Goal: Communication & Community: Answer question/provide support

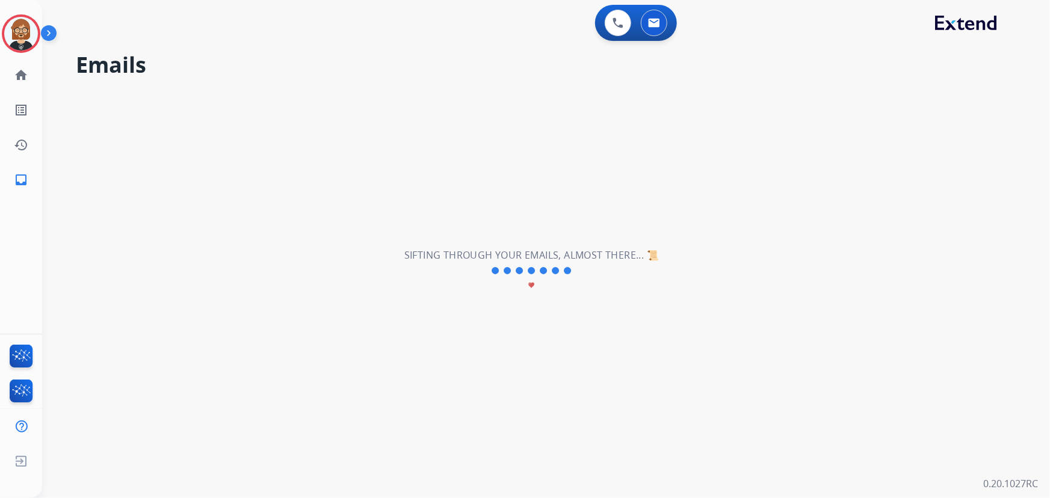
click at [21, 31] on img at bounding box center [21, 34] width 34 height 34
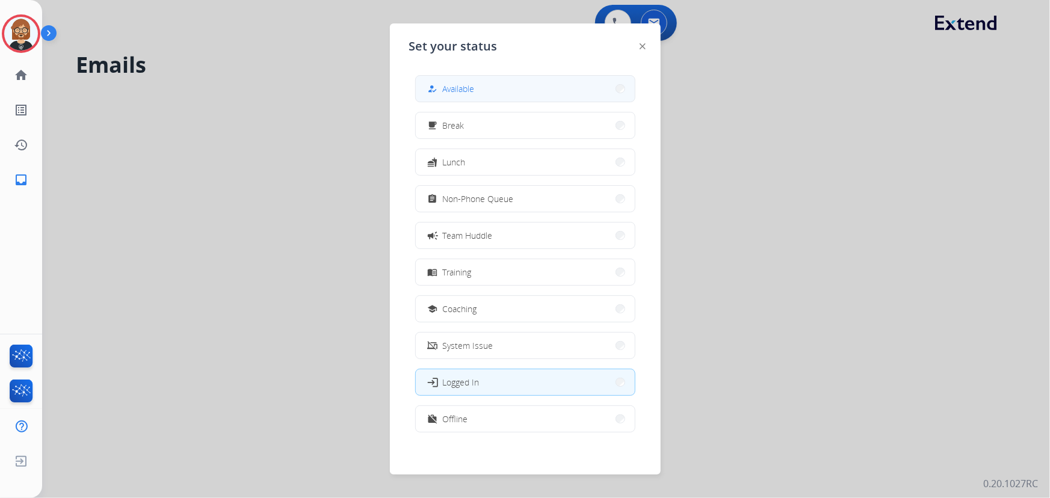
click at [498, 85] on button "how_to_reg Available" at bounding box center [525, 89] width 219 height 26
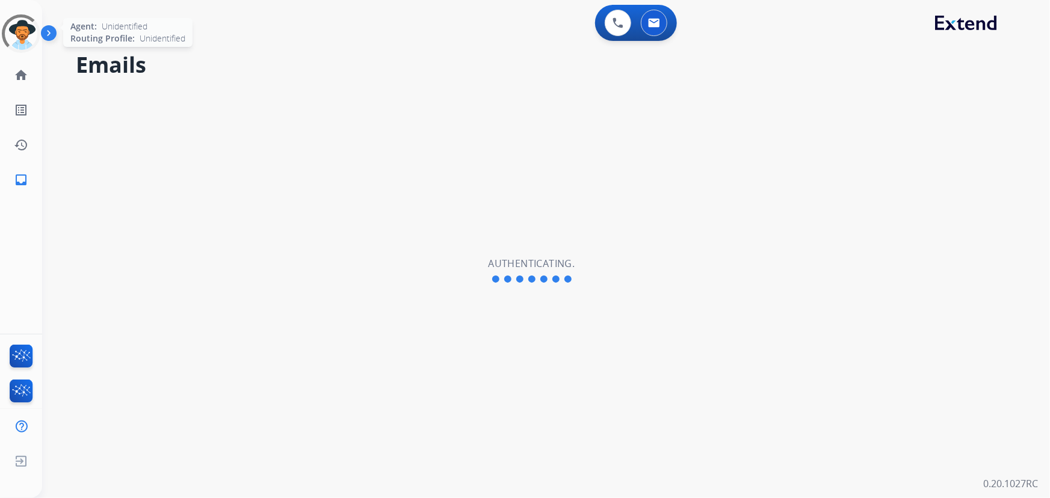
select select "**********"
click at [18, 30] on img at bounding box center [21, 34] width 34 height 34
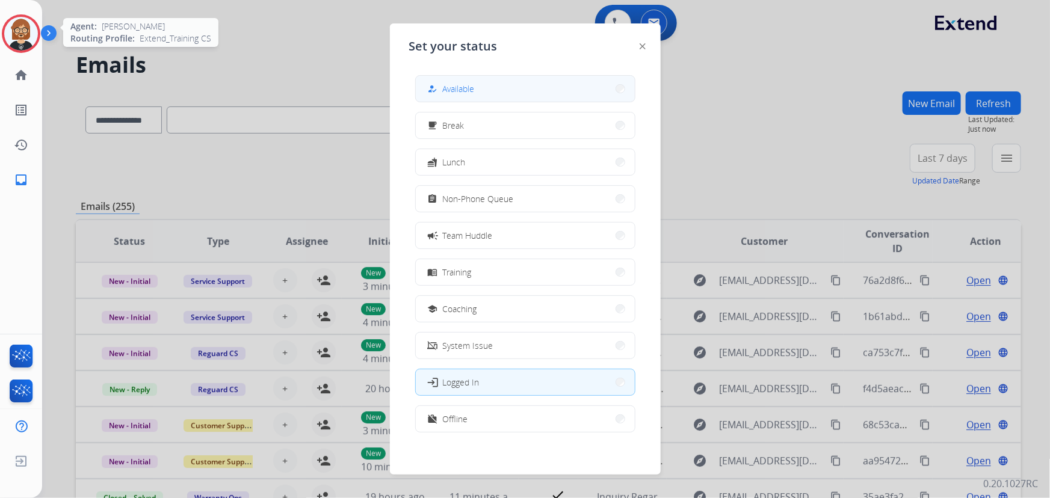
click at [487, 100] on button "how_to_reg Available" at bounding box center [525, 89] width 219 height 26
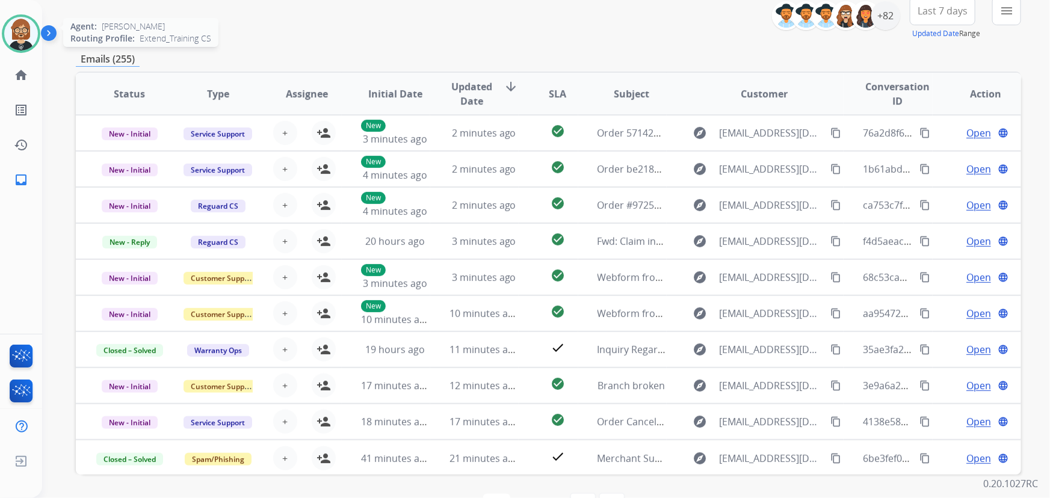
scroll to position [54, 0]
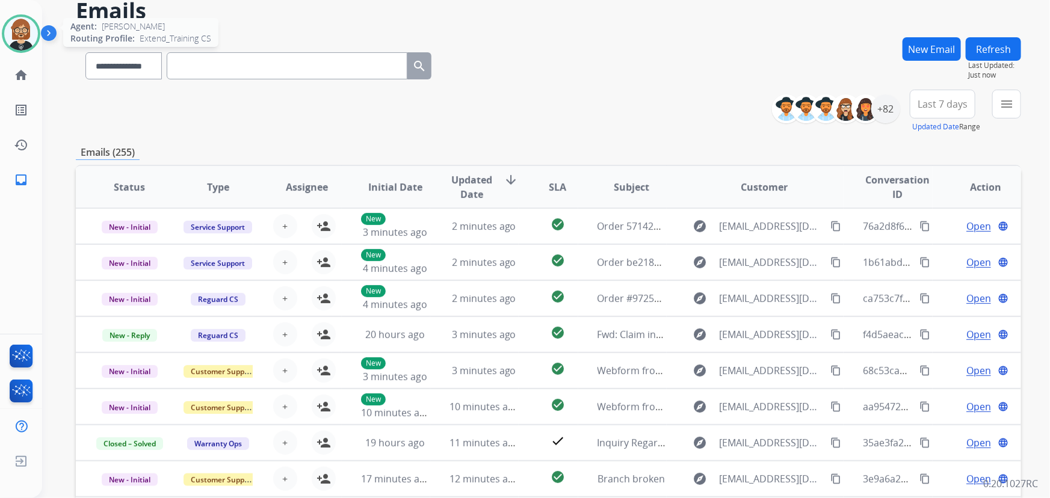
click at [939, 106] on span "Last 7 days" at bounding box center [942, 104] width 50 height 5
click at [808, 143] on div "**********" at bounding box center [548, 333] width 945 height 593
click at [884, 111] on div "+82" at bounding box center [885, 108] width 29 height 29
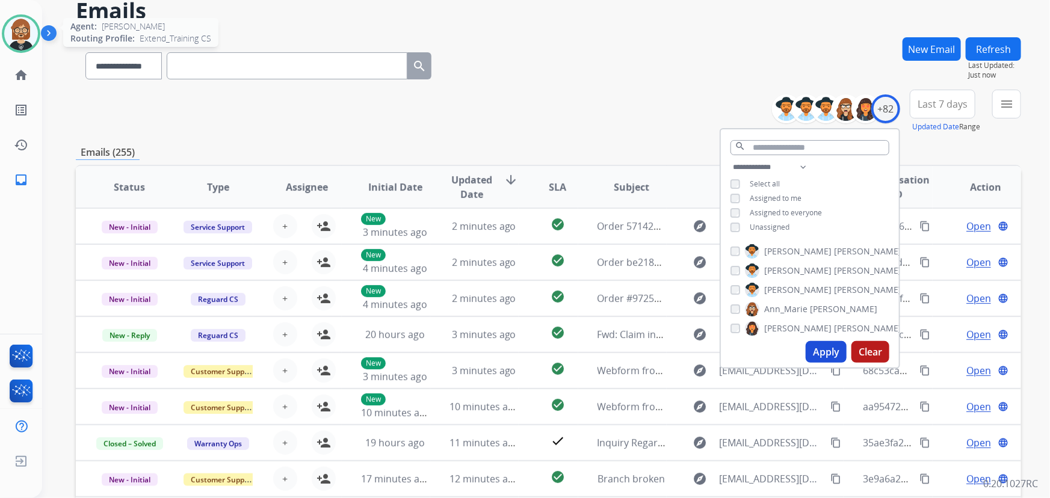
click at [773, 230] on span "Unassigned" at bounding box center [769, 227] width 40 height 10
click at [826, 346] on button "Apply" at bounding box center [825, 352] width 41 height 22
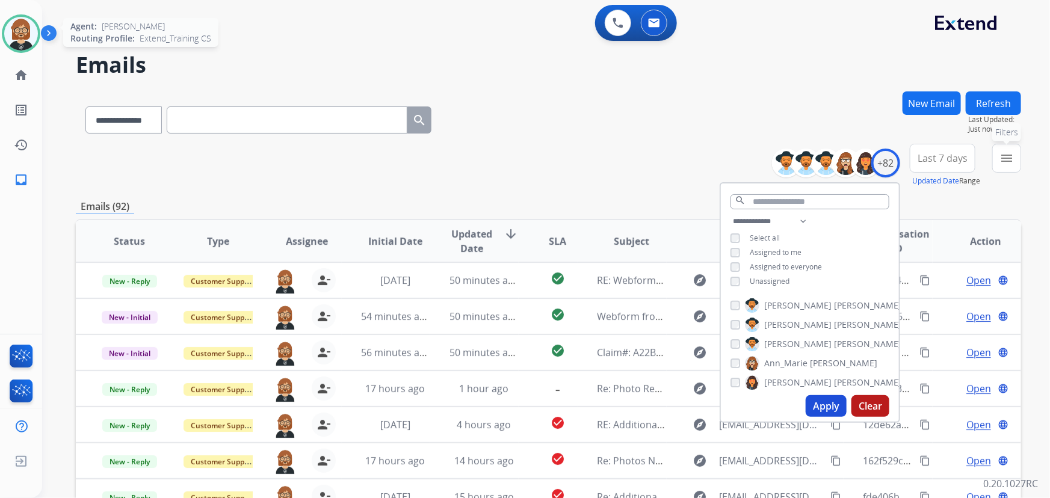
click at [1007, 161] on mat-icon "menu" at bounding box center [1006, 158] width 14 height 14
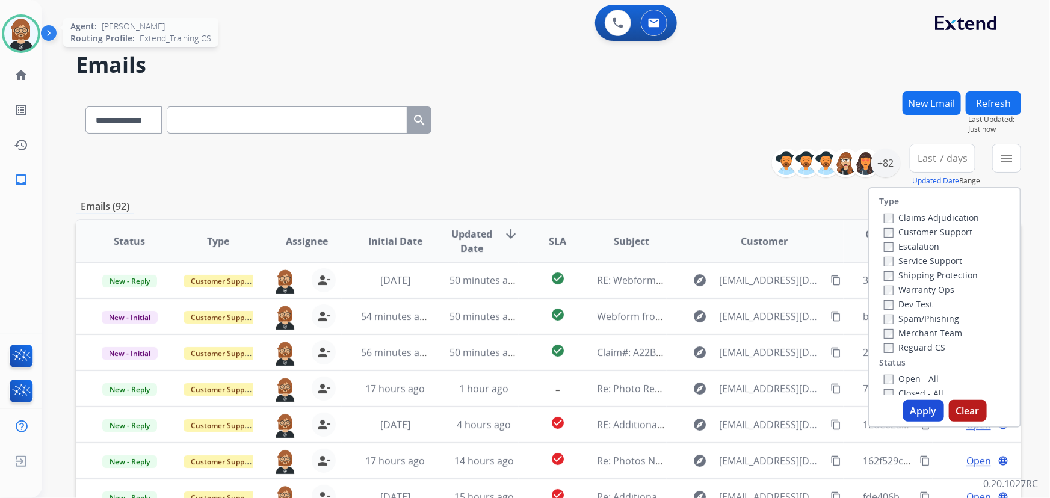
click at [899, 379] on label "Open - All" at bounding box center [911, 378] width 55 height 11
click at [914, 410] on button "Apply" at bounding box center [923, 411] width 41 height 22
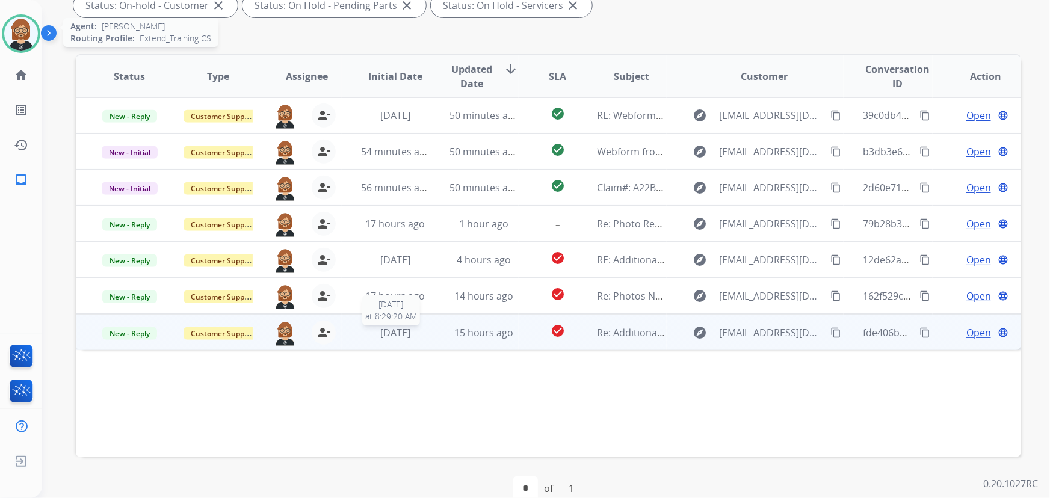
scroll to position [244, 0]
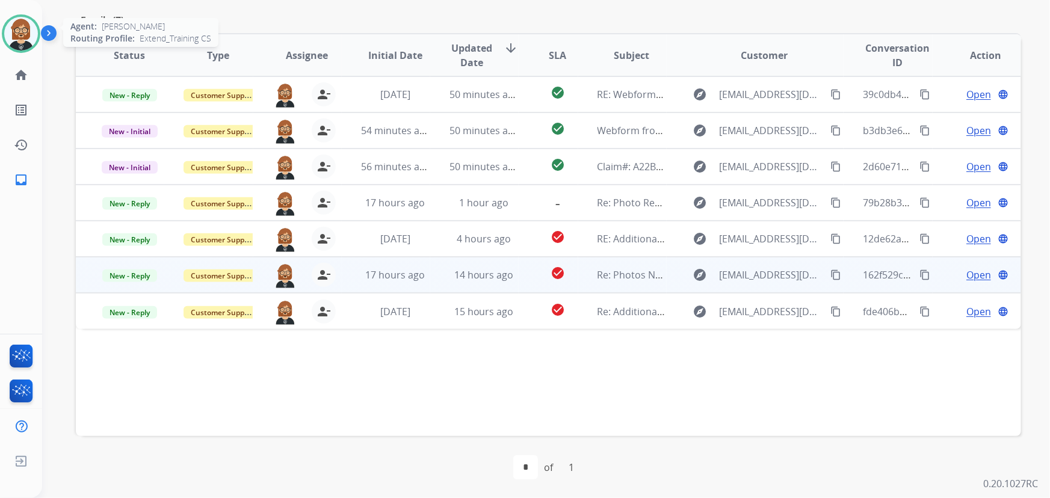
click at [646, 282] on td "Re: Photos Needed" at bounding box center [622, 275] width 88 height 36
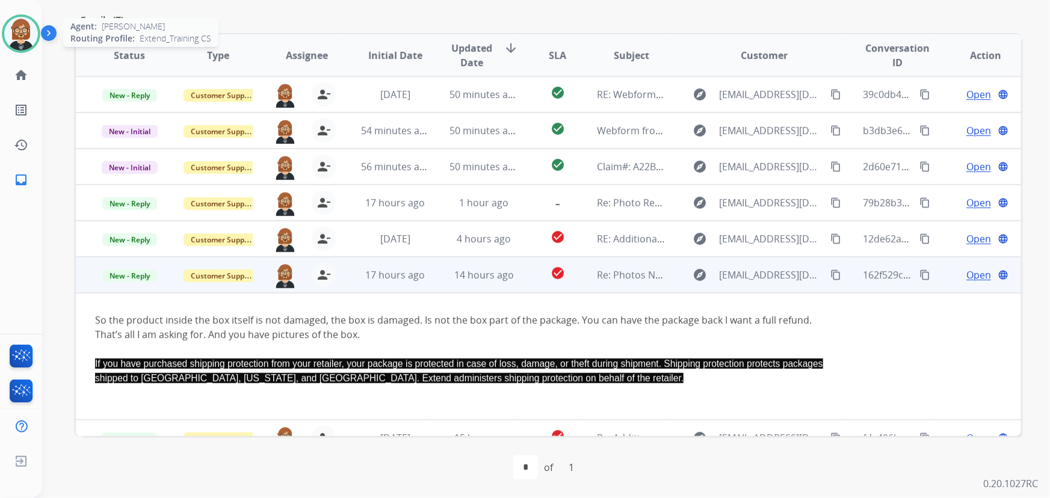
scroll to position [20, 0]
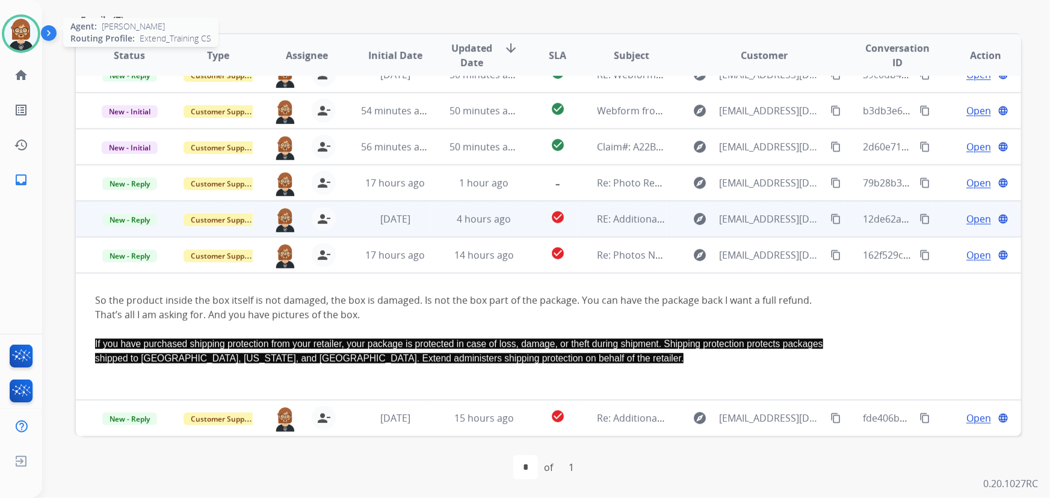
click at [443, 220] on td "4 hours ago" at bounding box center [474, 219] width 88 height 36
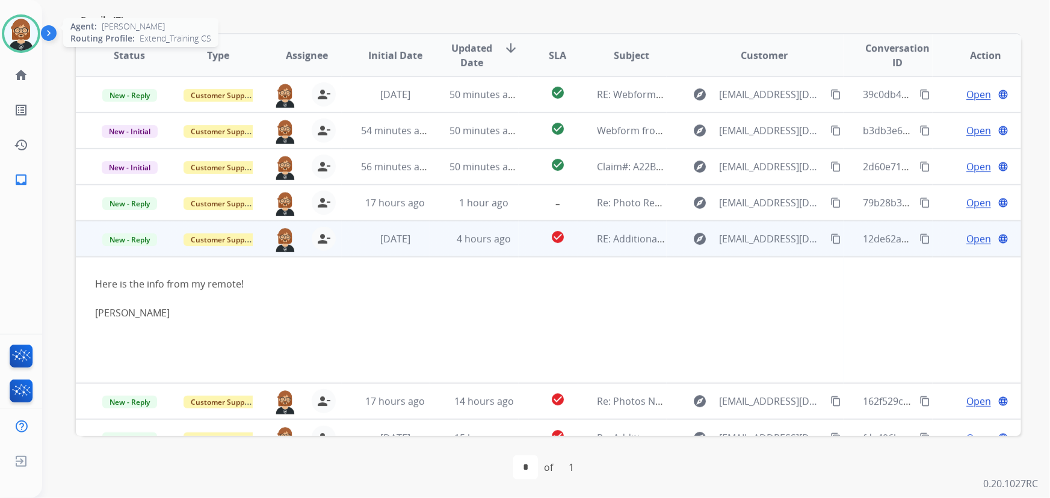
scroll to position [19, 0]
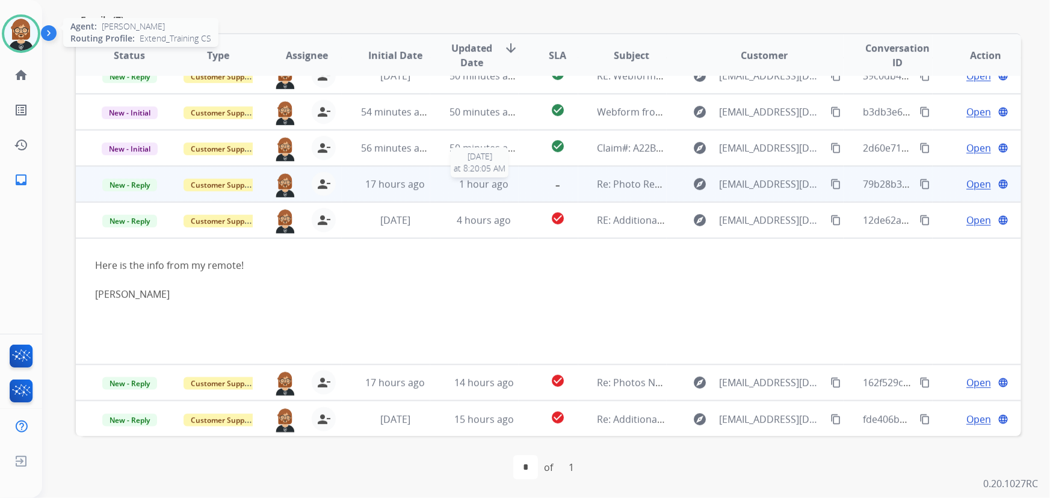
click at [476, 187] on span "1 hour ago" at bounding box center [483, 183] width 49 height 13
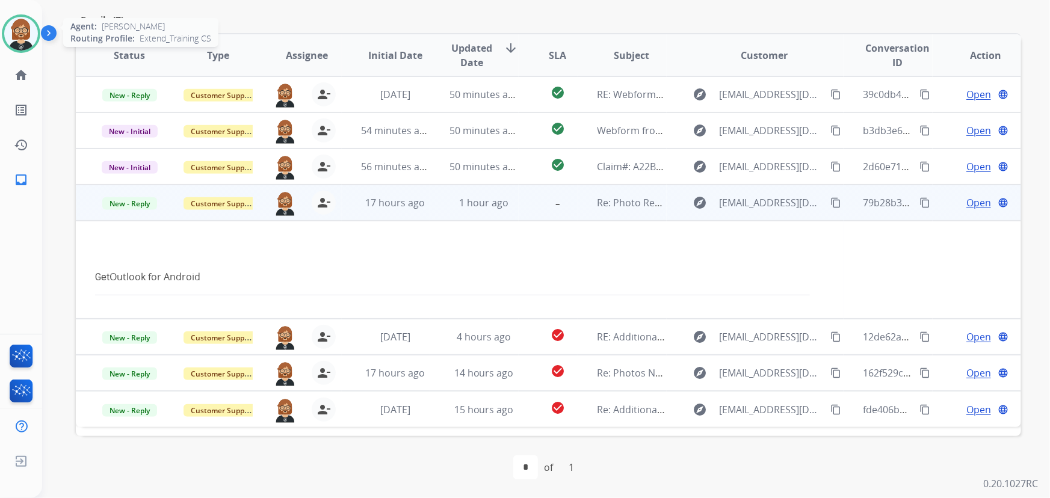
click at [973, 207] on span "Open" at bounding box center [978, 202] width 25 height 14
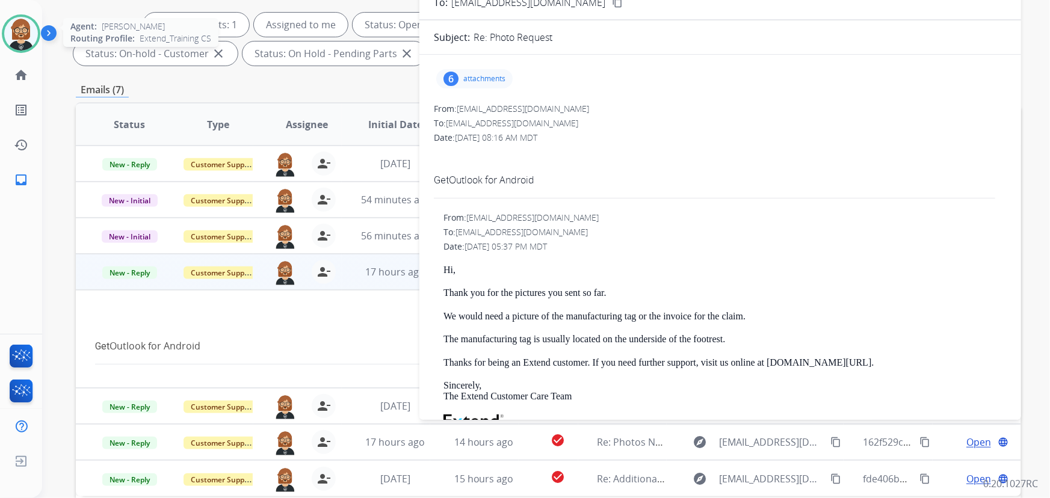
scroll to position [134, 0]
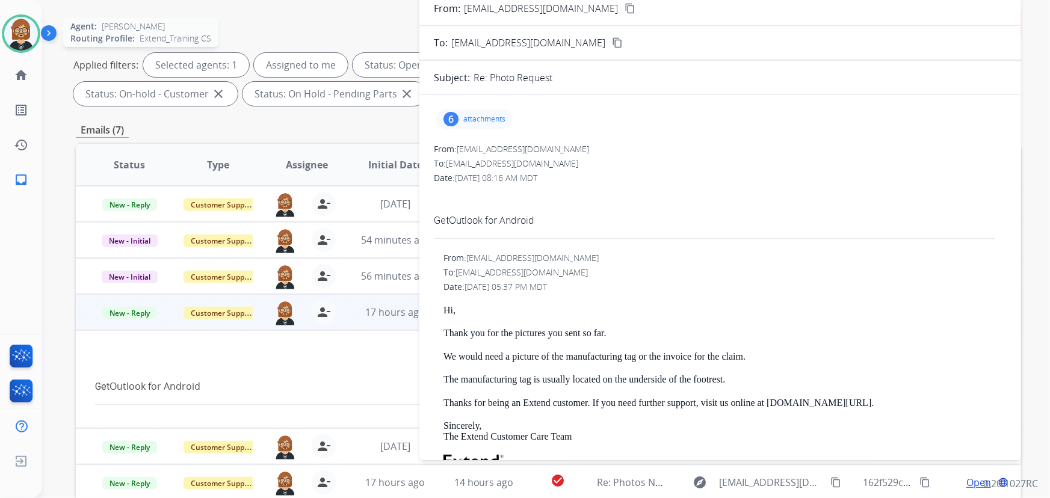
click at [256, 367] on div at bounding box center [459, 371] width 729 height 14
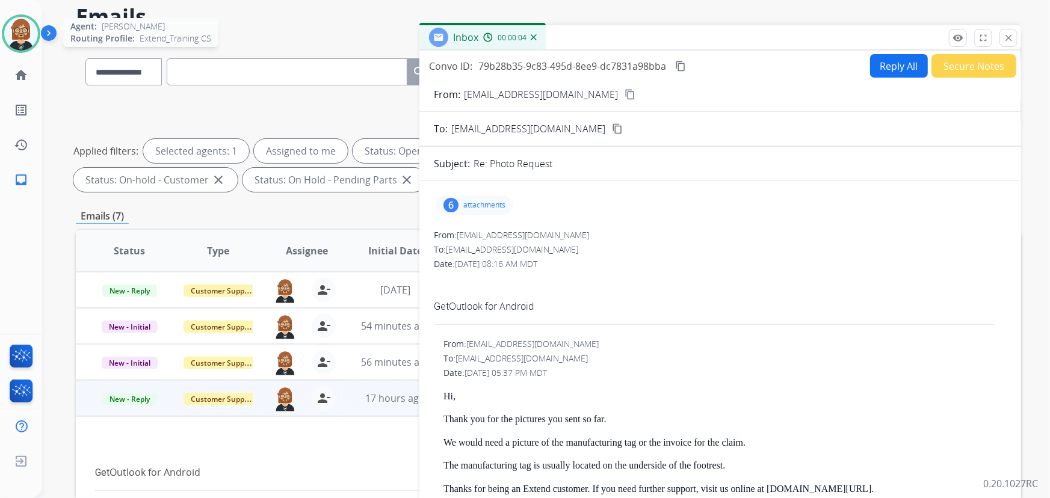
scroll to position [0, 0]
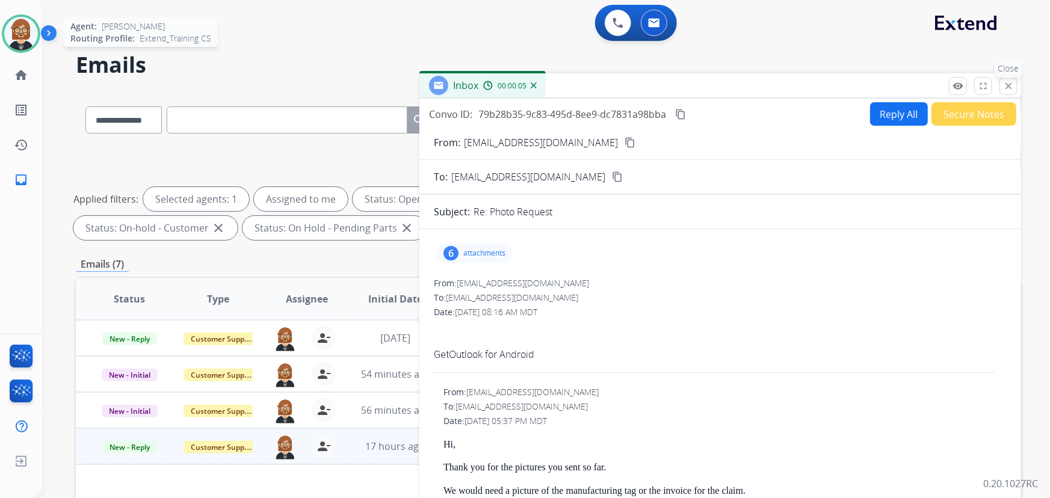
click at [1014, 84] on button "close Close" at bounding box center [1008, 86] width 18 height 18
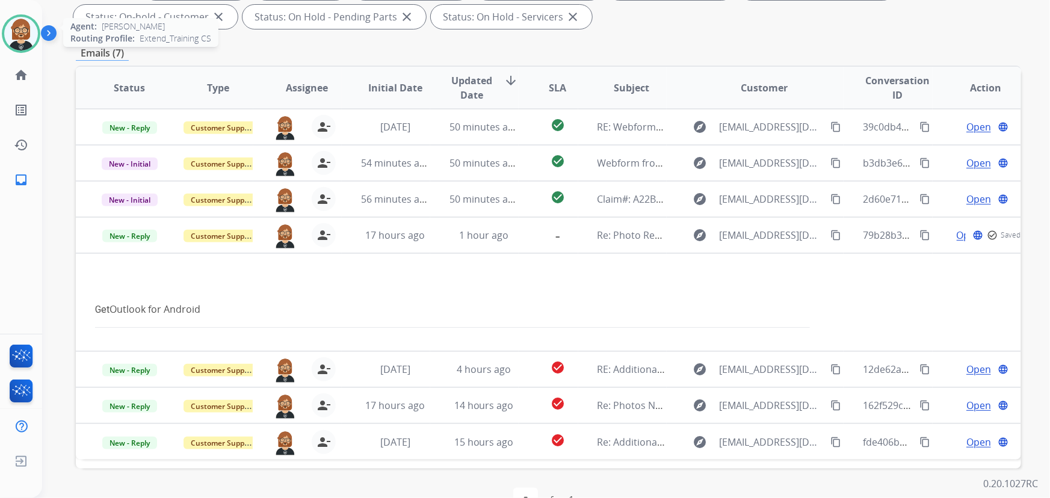
scroll to position [218, 0]
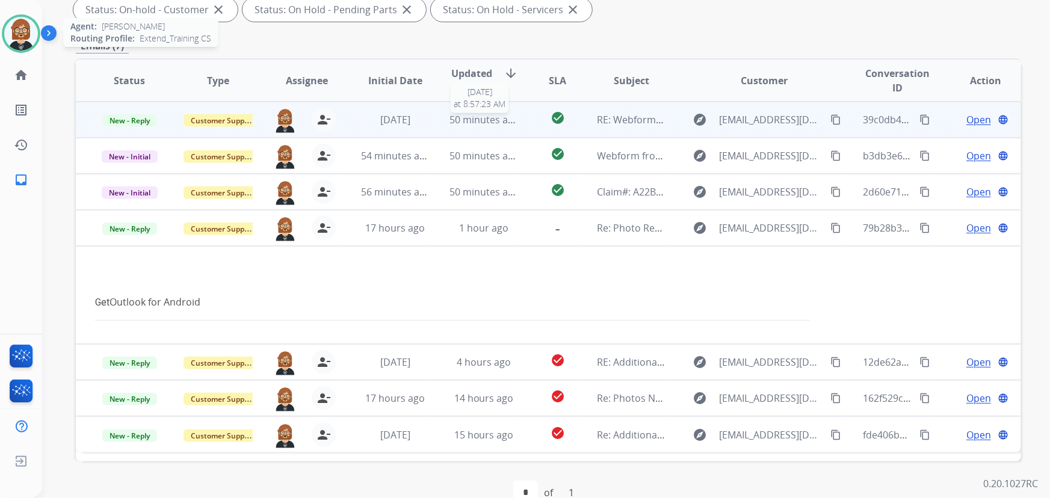
click at [505, 123] on span "50 minutes ago" at bounding box center [484, 119] width 70 height 13
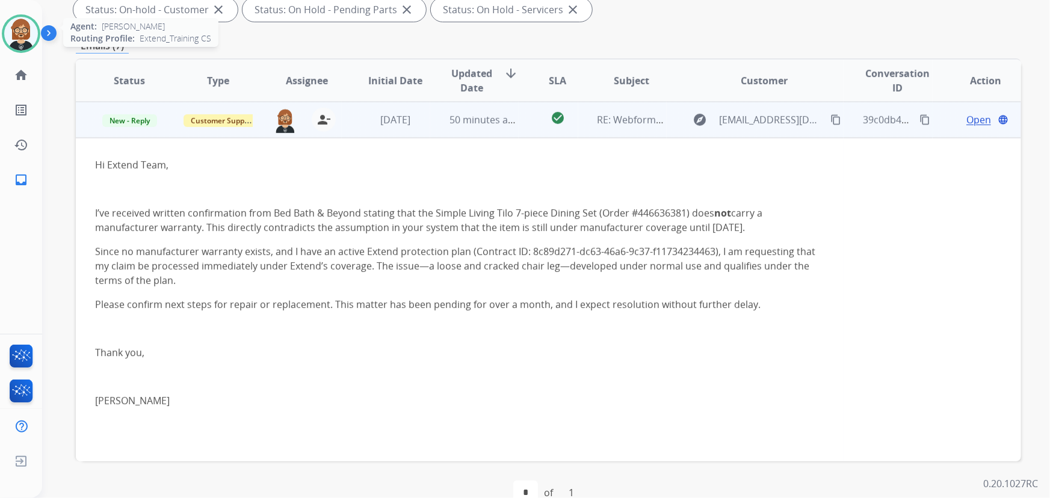
click at [830, 118] on mat-icon "content_copy" at bounding box center [835, 119] width 11 height 11
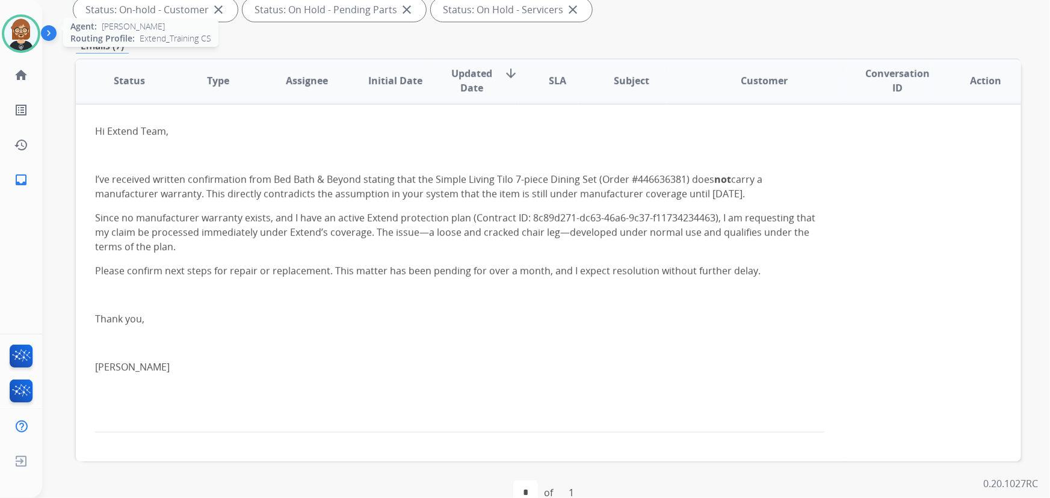
scroll to position [253, 0]
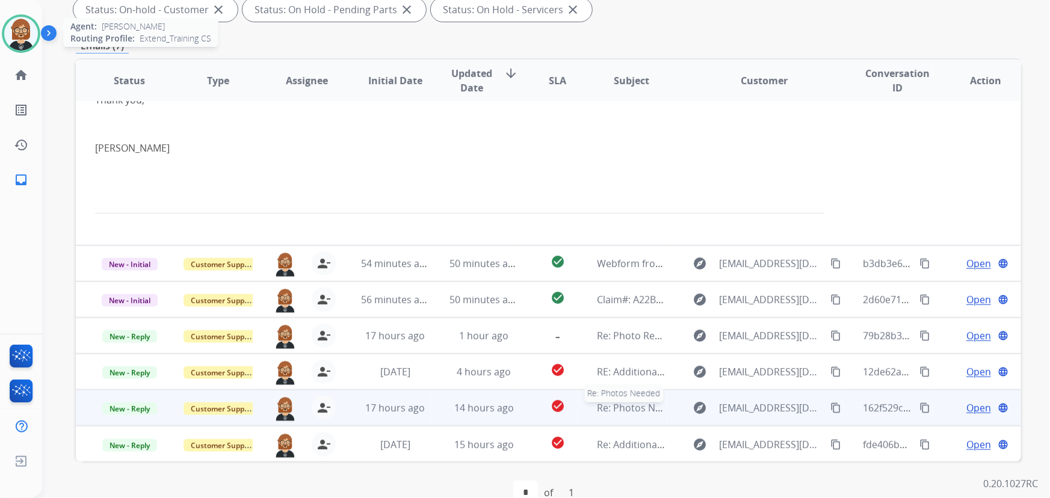
click at [600, 407] on span "Re: Photos Needed" at bounding box center [640, 407] width 87 height 13
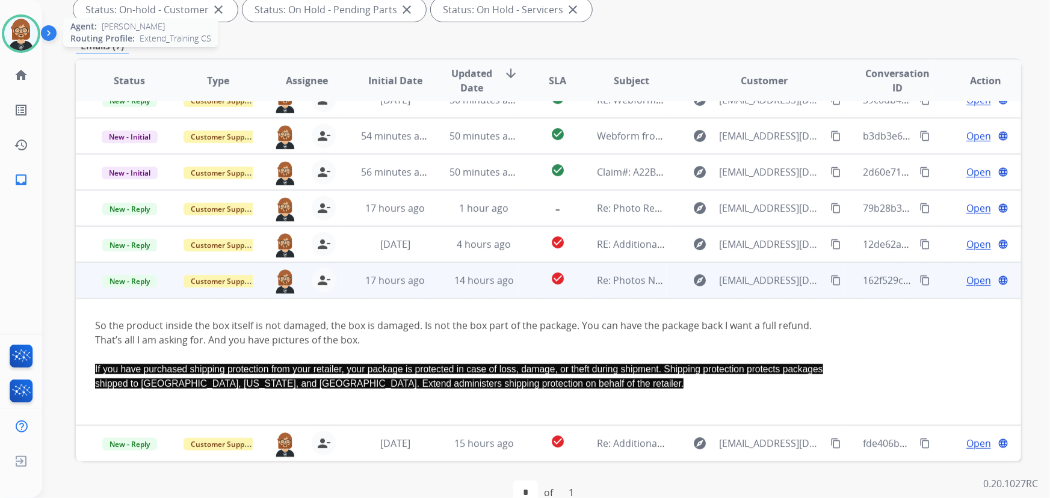
scroll to position [20, 0]
click at [919, 277] on mat-icon "content_copy" at bounding box center [924, 280] width 11 height 11
click at [967, 286] on span "Open" at bounding box center [978, 280] width 25 height 14
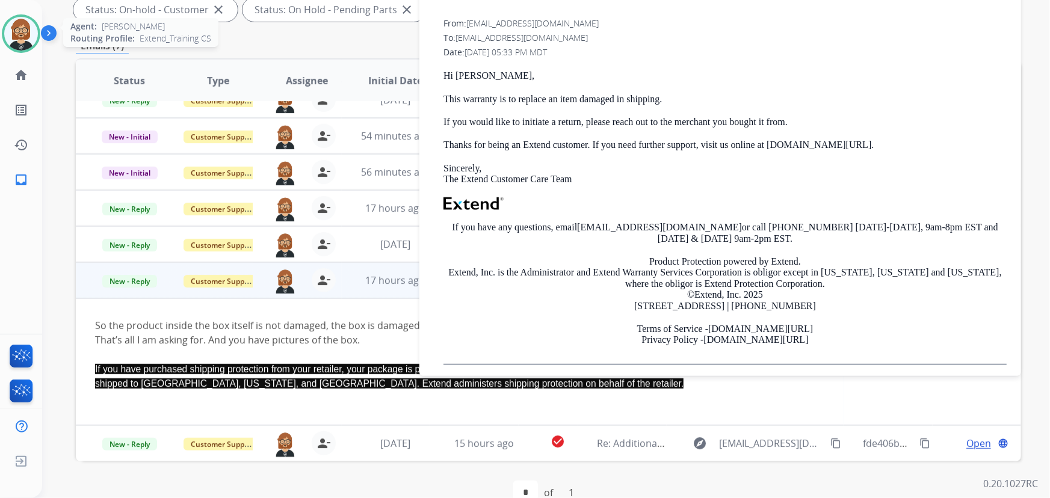
scroll to position [248, 0]
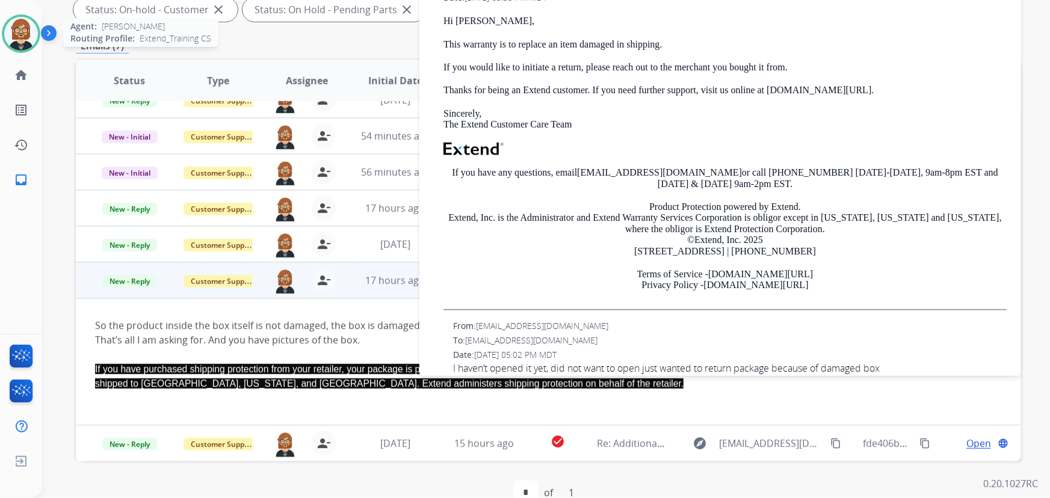
click at [252, 350] on div at bounding box center [459, 354] width 729 height 14
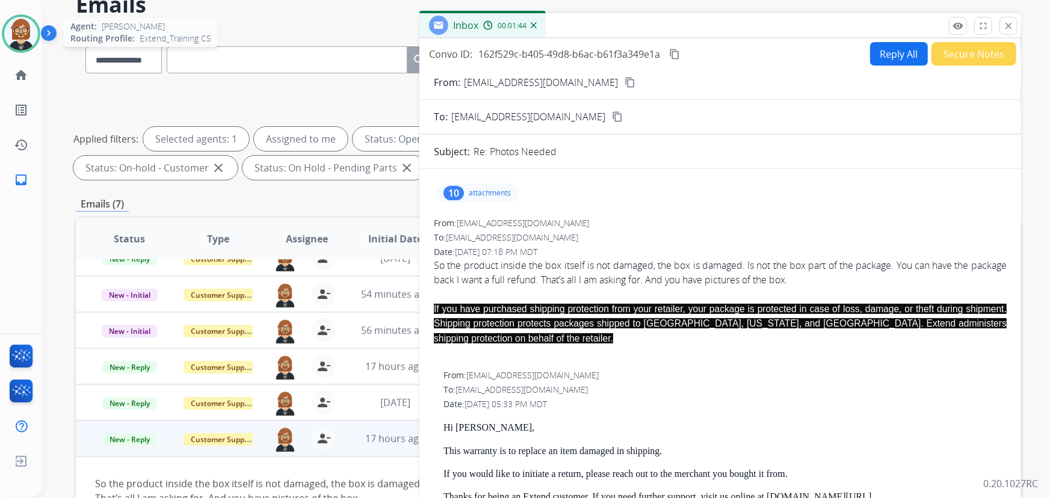
scroll to position [54, 0]
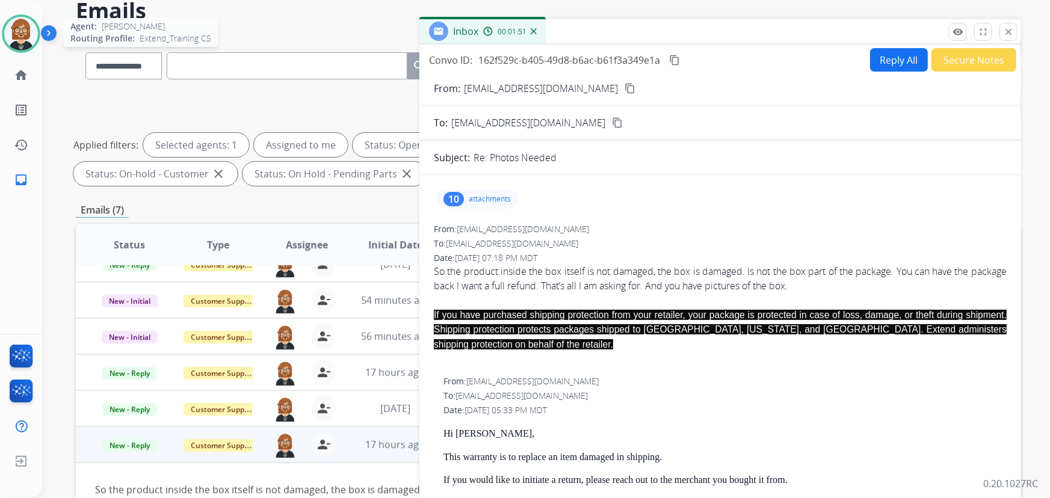
click at [673, 62] on mat-icon "content_copy" at bounding box center [674, 60] width 11 height 11
drag, startPoint x: 425, startPoint y: 57, endPoint x: 662, endPoint y: 63, distance: 237.1
click at [662, 63] on div "Convo ID: 162f529c-b405-49d8-b6ac-b61f3a349e1a content_copy Reply All Secure No…" at bounding box center [719, 59] width 601 height 23
copy div "Convo ID: 162f529c-b405-49d8-b6ac-b61f3a349e1a"
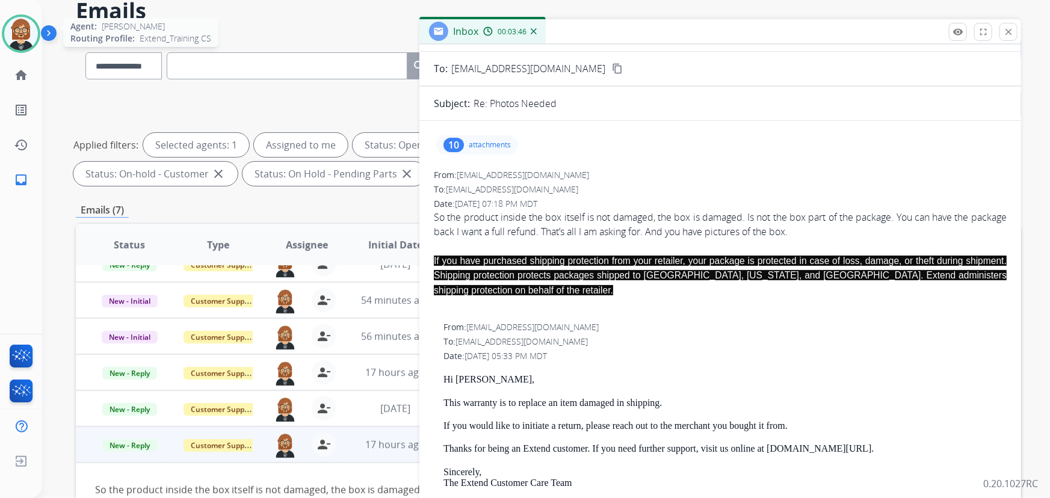
click at [927, 360] on div "Date: [DATE] 05:33 PM MDT" at bounding box center [724, 356] width 563 height 12
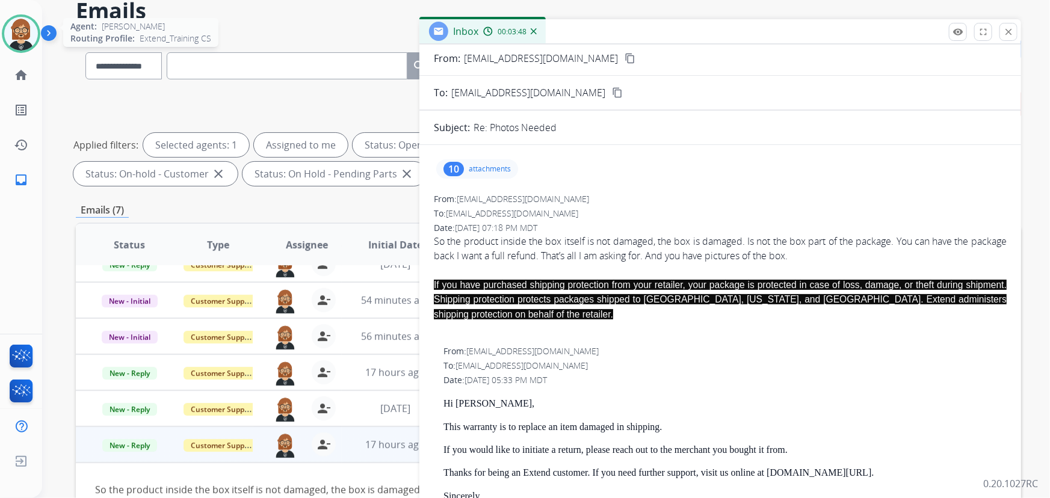
scroll to position [0, 0]
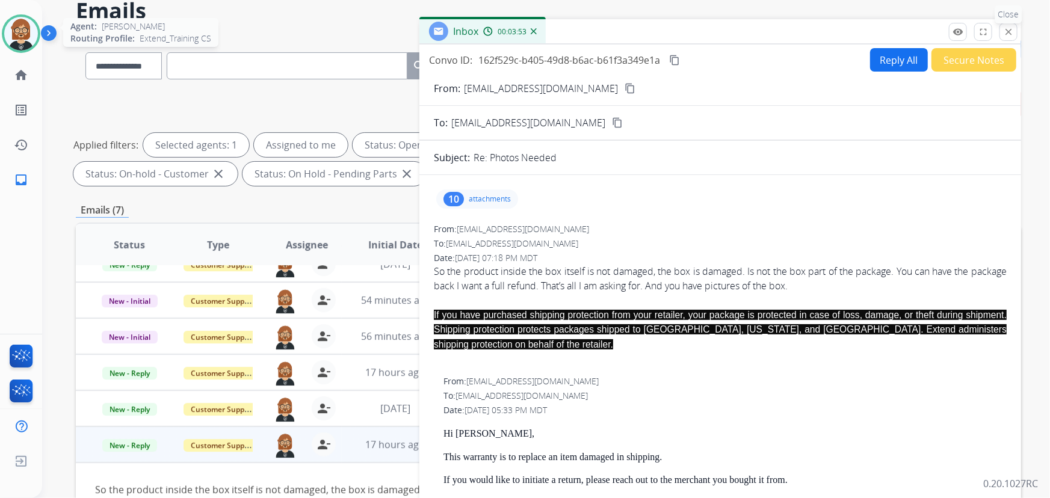
click at [1008, 33] on mat-icon "close" at bounding box center [1008, 31] width 11 height 11
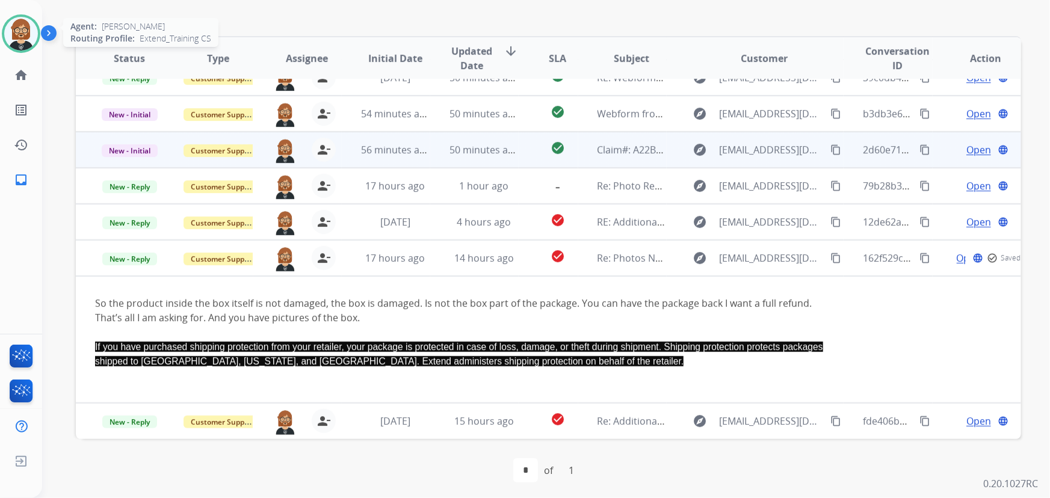
scroll to position [244, 0]
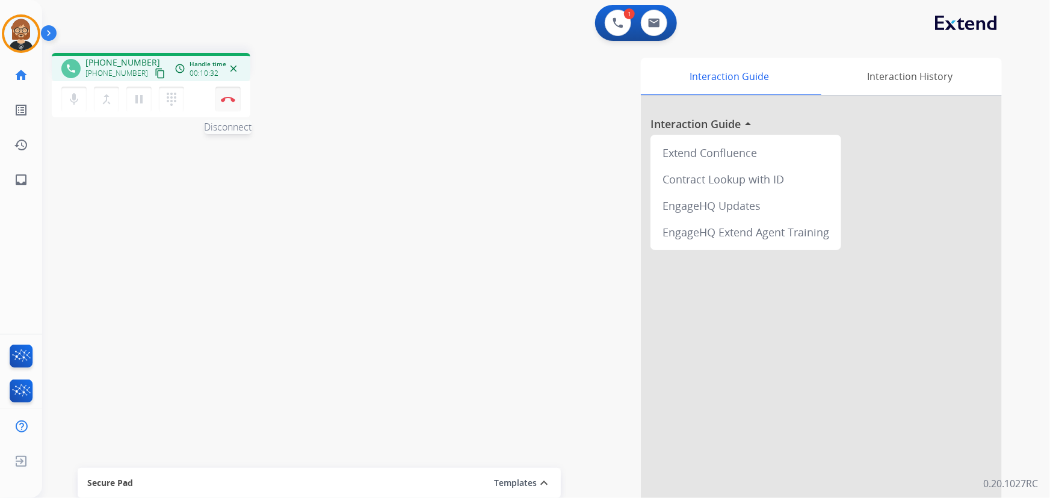
click at [229, 100] on img at bounding box center [228, 99] width 14 height 6
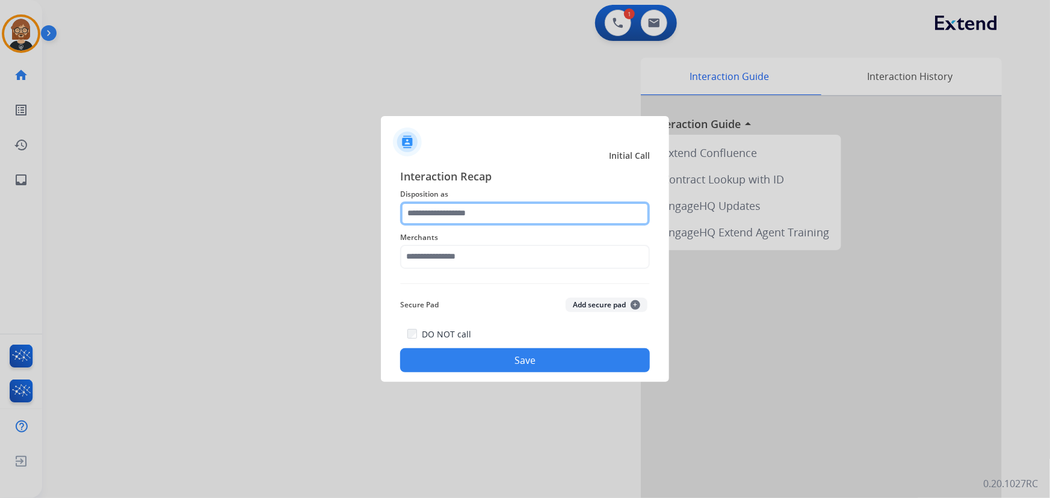
click at [535, 204] on input "text" at bounding box center [525, 213] width 250 height 24
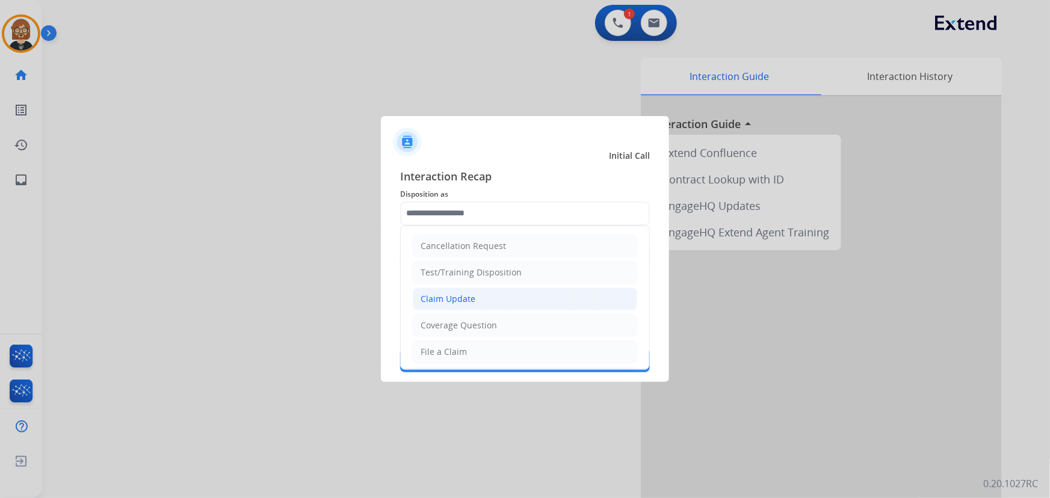
click at [529, 295] on li "Claim Update" at bounding box center [525, 299] width 224 height 23
type input "**********"
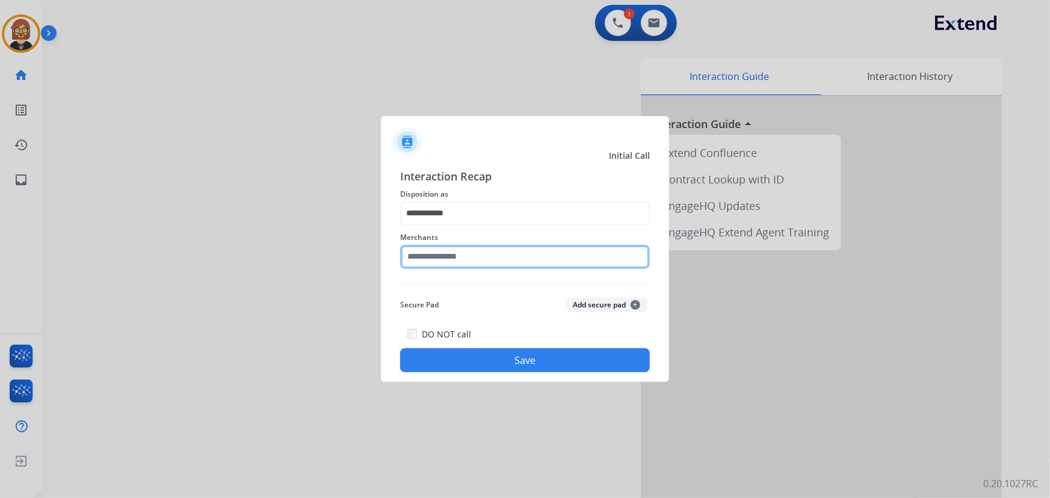
click at [533, 257] on input "text" at bounding box center [525, 257] width 250 height 24
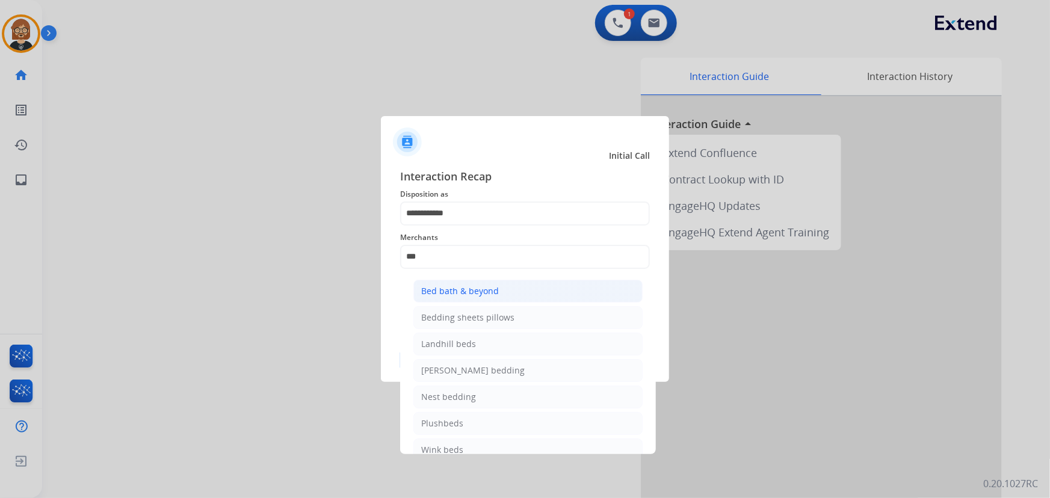
click at [530, 297] on li "Bed bath & beyond" at bounding box center [527, 291] width 229 height 23
type input "**********"
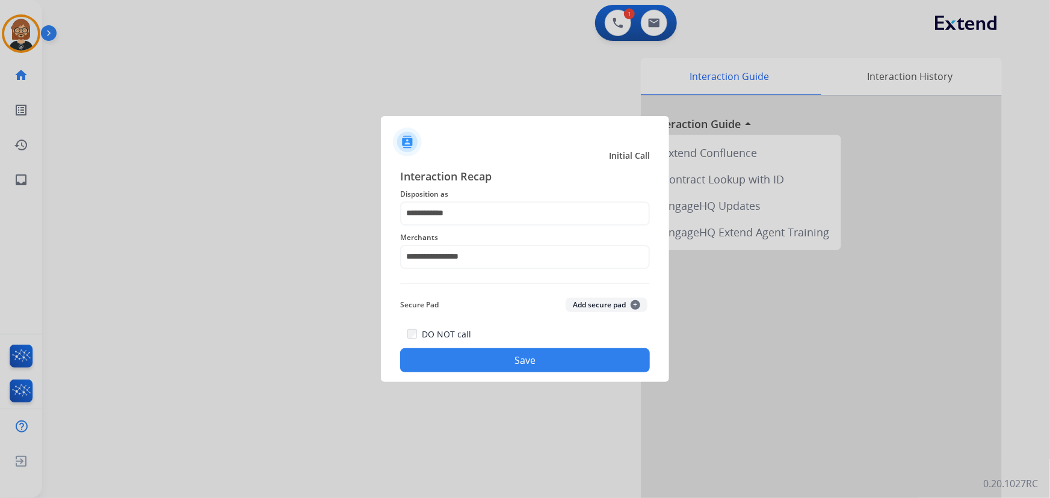
click at [523, 365] on button "Save" at bounding box center [525, 360] width 250 height 24
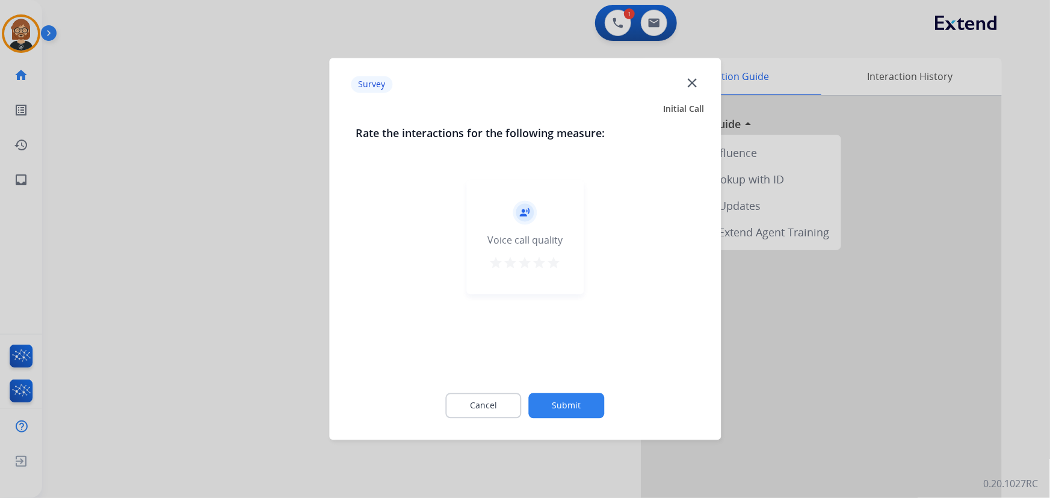
click at [568, 397] on button "Submit" at bounding box center [567, 405] width 76 height 25
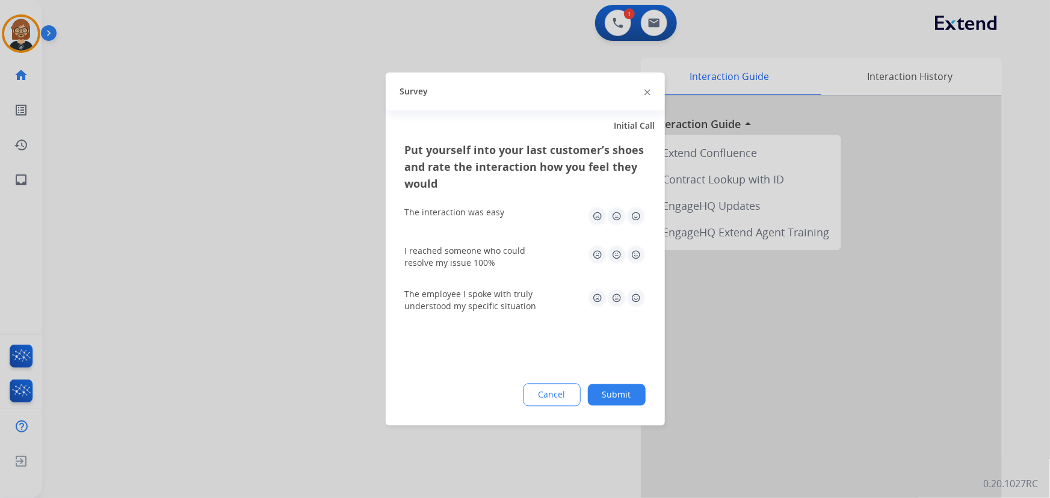
click at [638, 396] on button "Submit" at bounding box center [617, 395] width 58 height 22
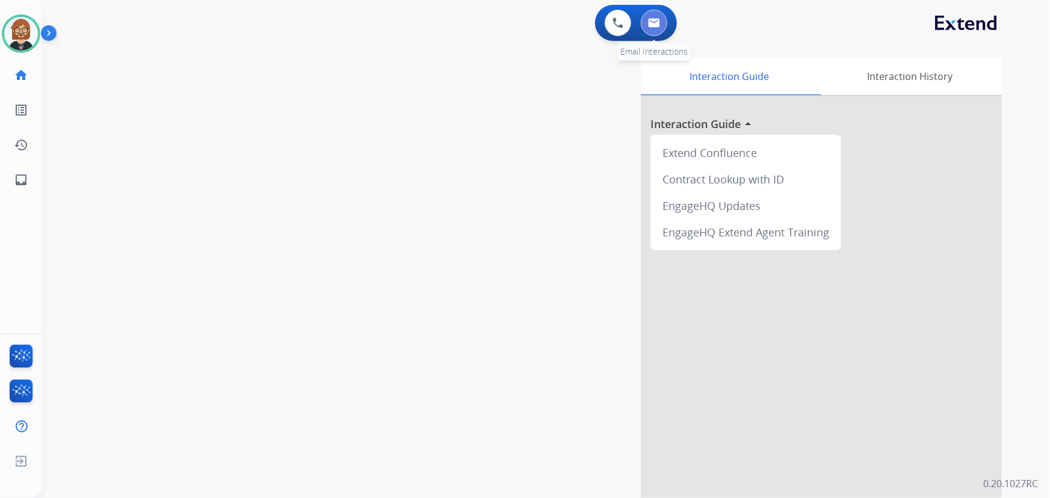
click at [659, 32] on button at bounding box center [654, 23] width 26 height 26
select select "**********"
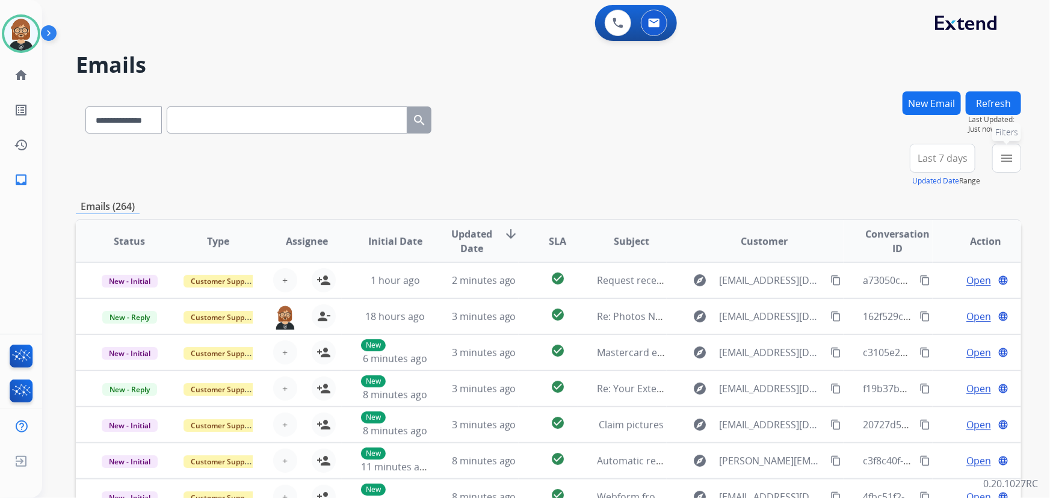
click at [1015, 160] on button "menu Filters" at bounding box center [1006, 158] width 29 height 29
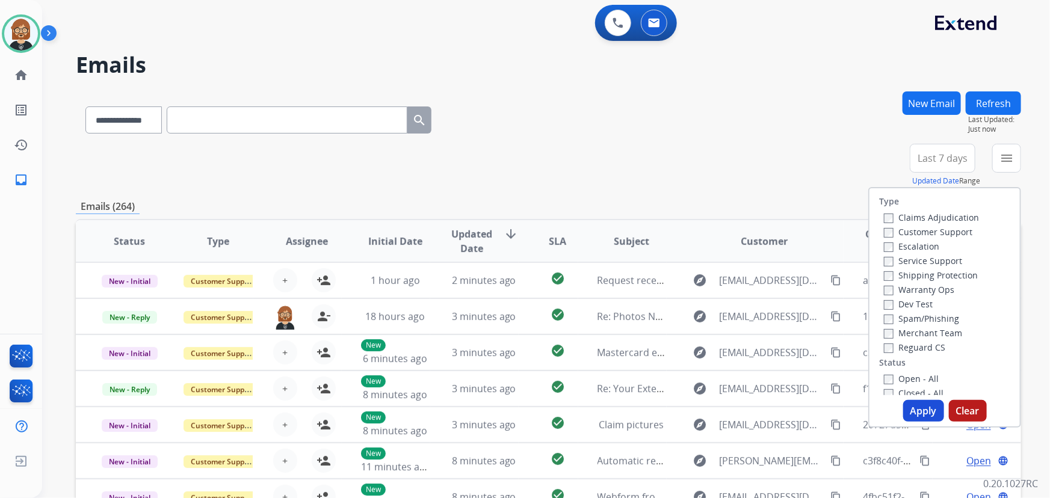
click at [904, 379] on label "Open - All" at bounding box center [911, 378] width 55 height 11
click at [914, 409] on button "Apply" at bounding box center [923, 411] width 41 height 22
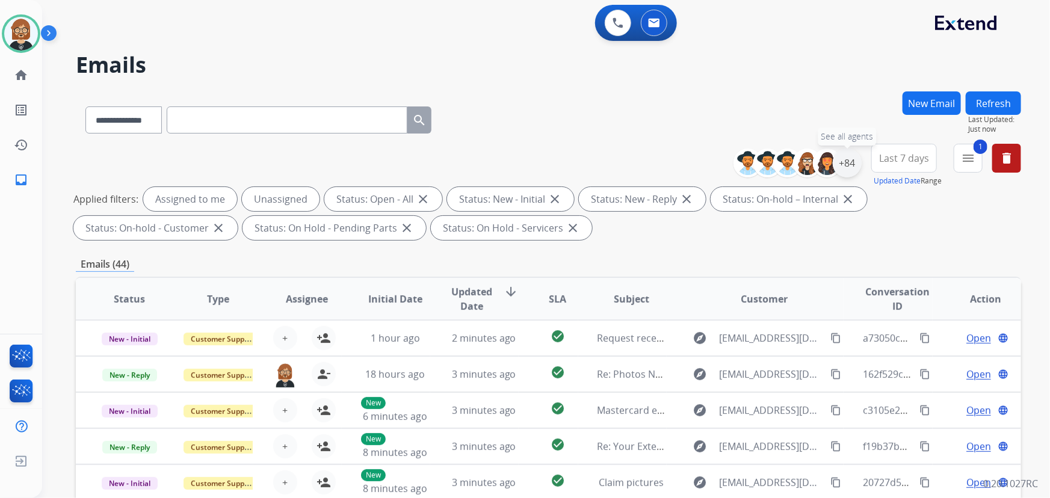
click at [850, 162] on div "+84" at bounding box center [846, 163] width 29 height 29
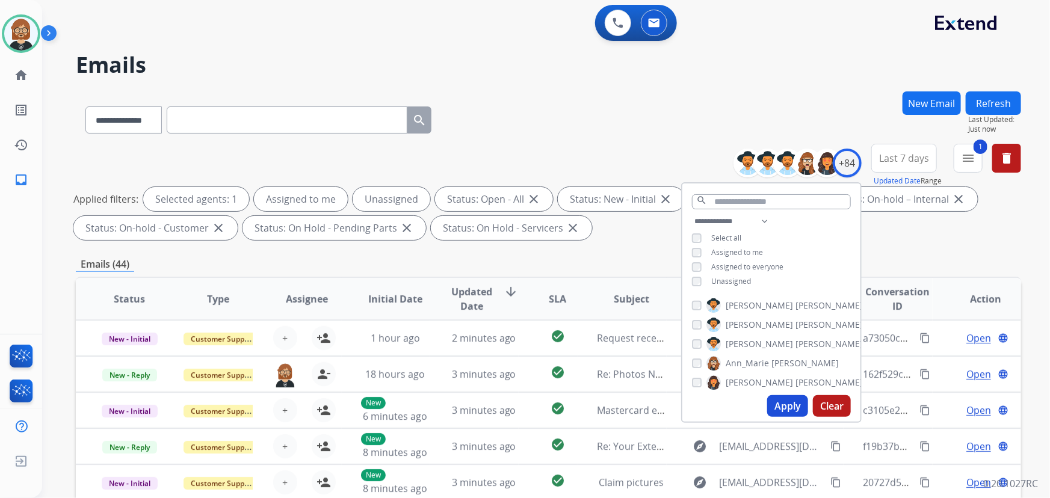
click at [727, 280] on span "Unassigned" at bounding box center [731, 281] width 40 height 10
click at [778, 412] on button "Apply" at bounding box center [787, 406] width 41 height 22
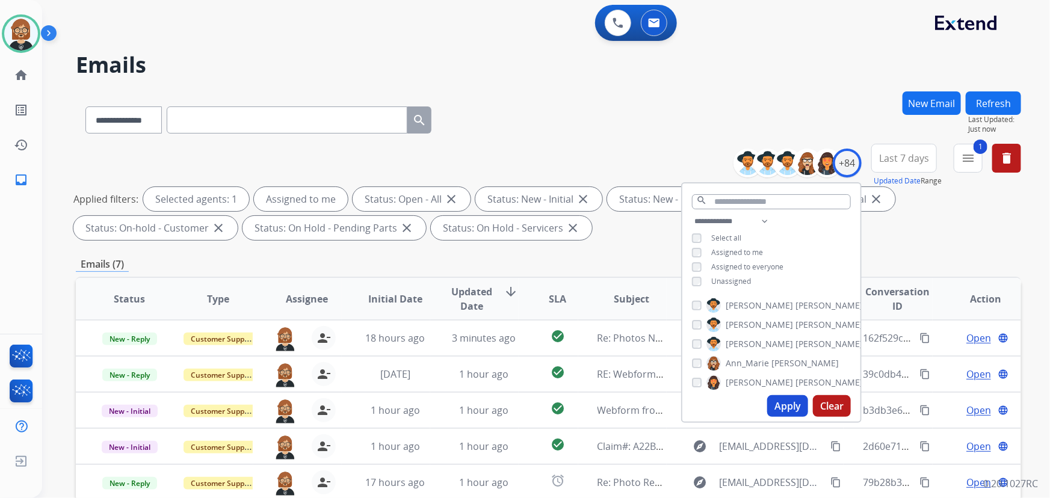
click at [499, 264] on div "Emails (7)" at bounding box center [548, 264] width 945 height 15
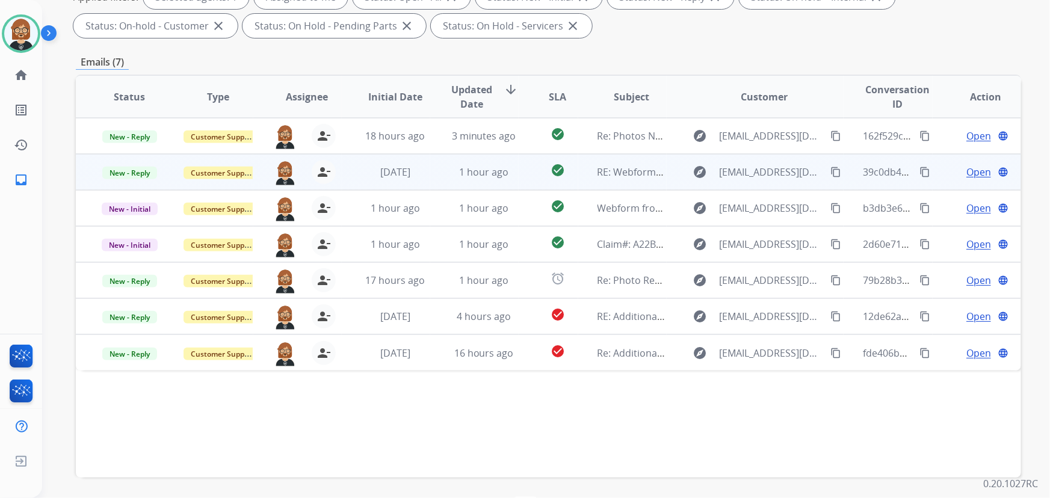
scroll to position [218, 0]
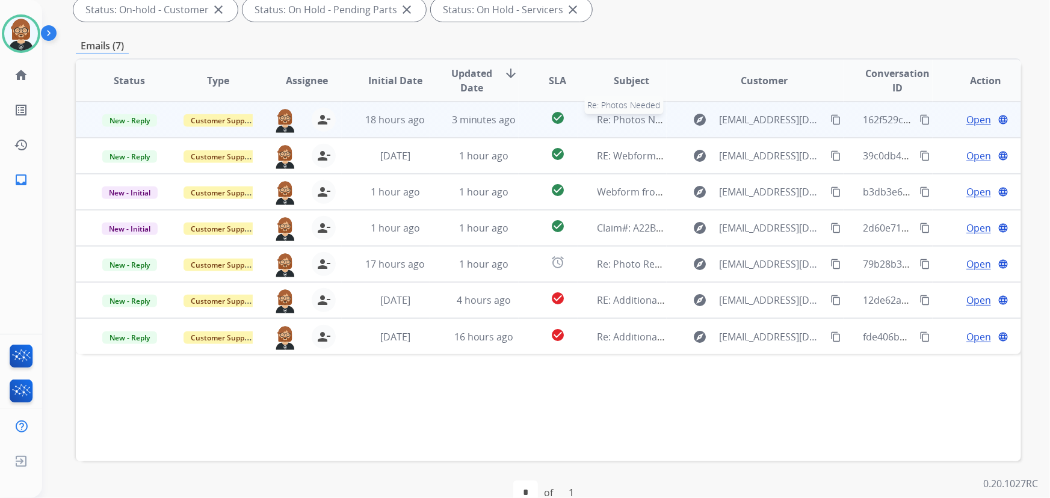
click at [625, 121] on span "Re: Photos Needed" at bounding box center [640, 119] width 87 height 13
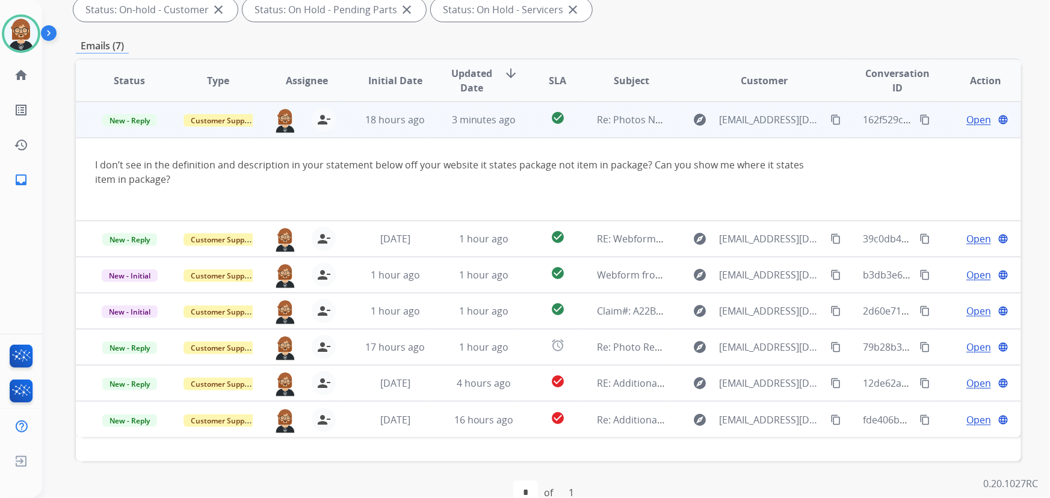
click at [966, 121] on span "Open" at bounding box center [978, 119] width 25 height 14
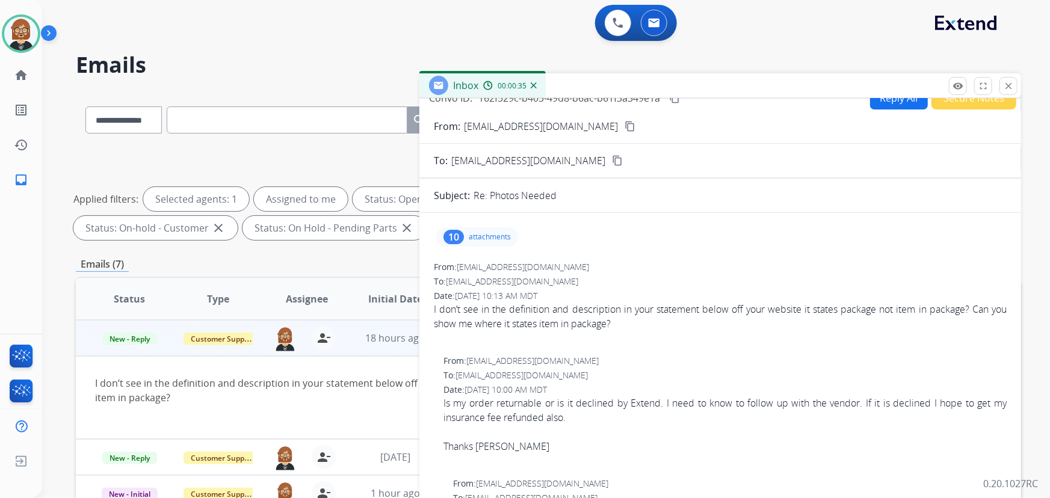
scroll to position [0, 0]
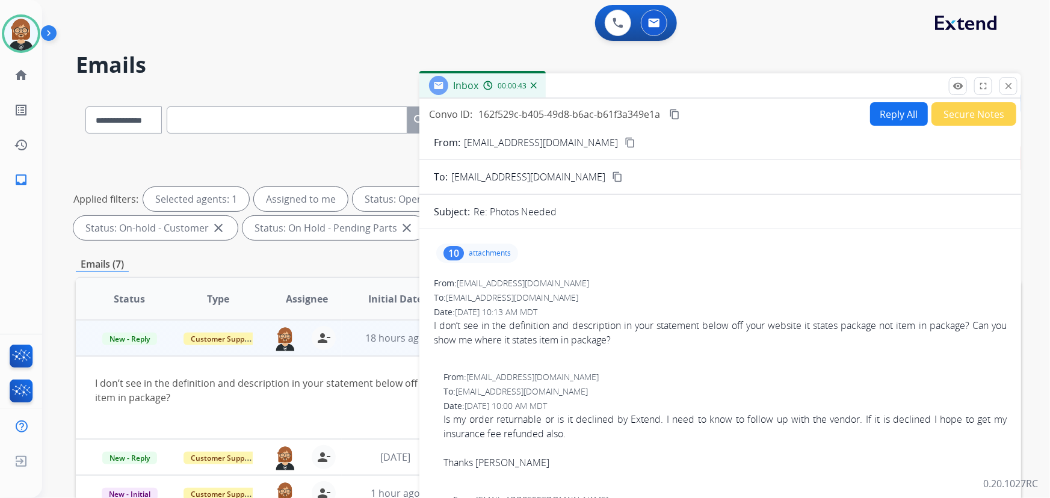
click at [890, 114] on button "Reply All" at bounding box center [899, 113] width 58 height 23
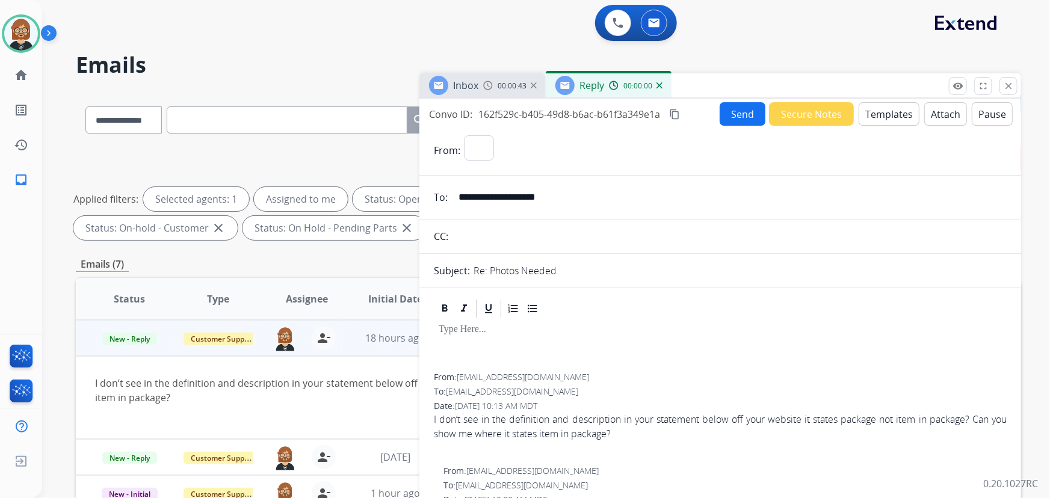
select select "**********"
click at [887, 114] on button "Templates" at bounding box center [888, 113] width 61 height 23
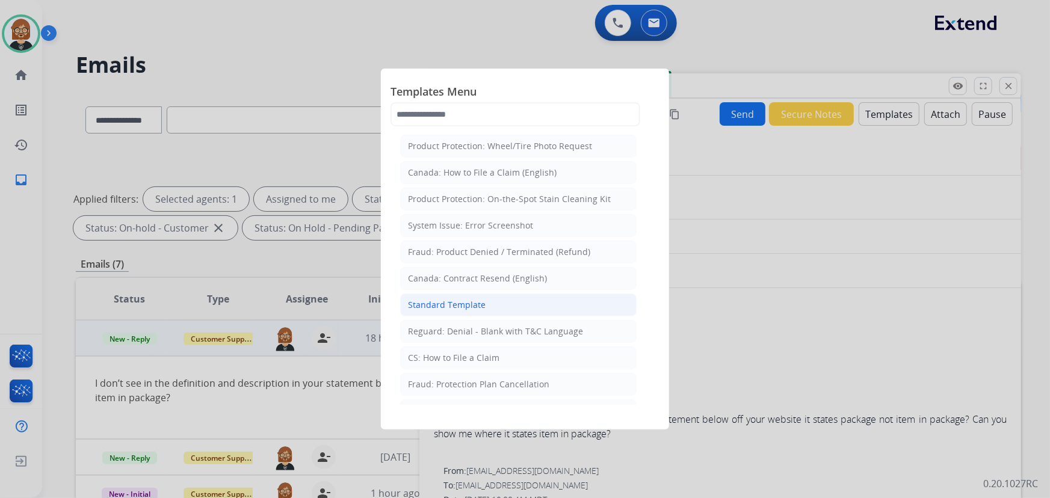
click at [485, 300] on li "Standard Template" at bounding box center [518, 305] width 236 height 23
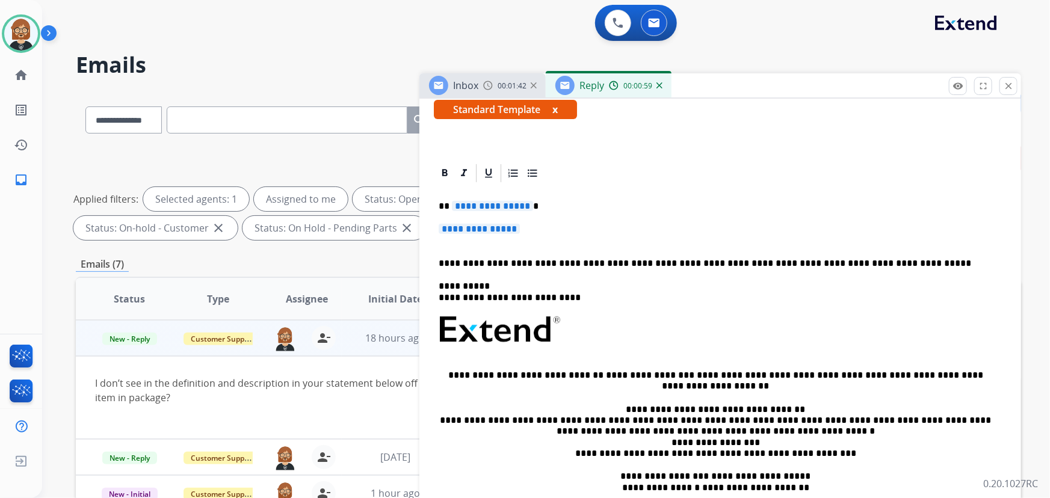
scroll to position [218, 0]
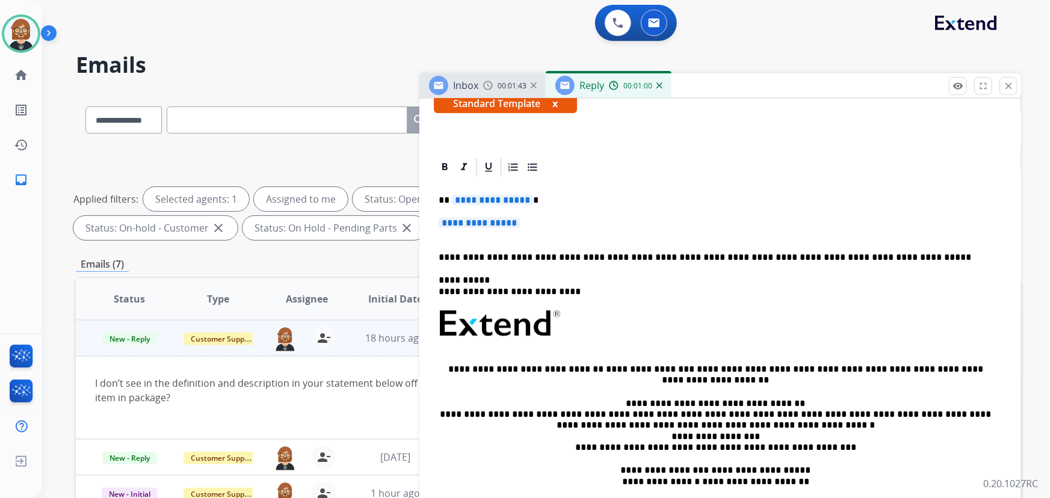
click at [481, 223] on span "**********" at bounding box center [478, 223] width 81 height 10
click at [497, 196] on span "**********" at bounding box center [492, 200] width 81 height 10
click at [509, 223] on span "**********" at bounding box center [478, 223] width 81 height 10
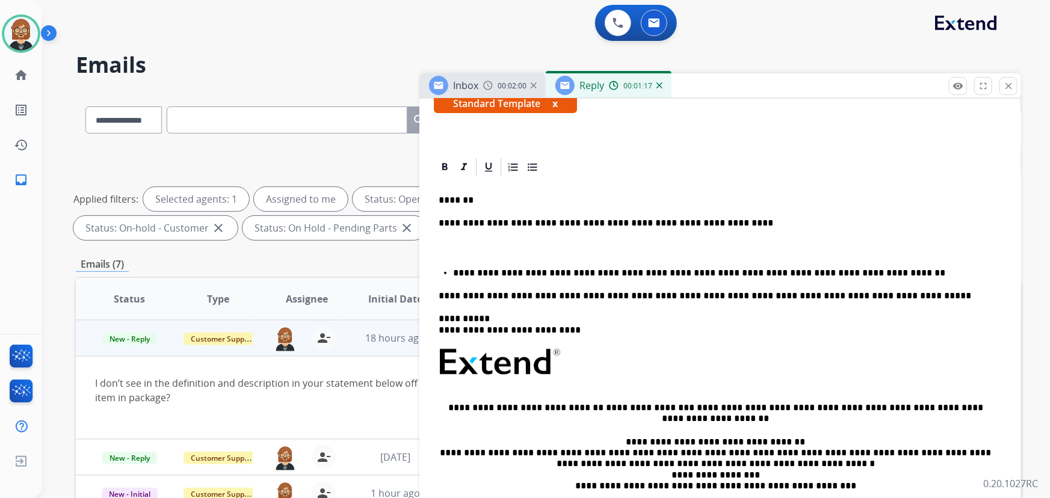
click at [710, 220] on p "**********" at bounding box center [715, 223] width 554 height 11
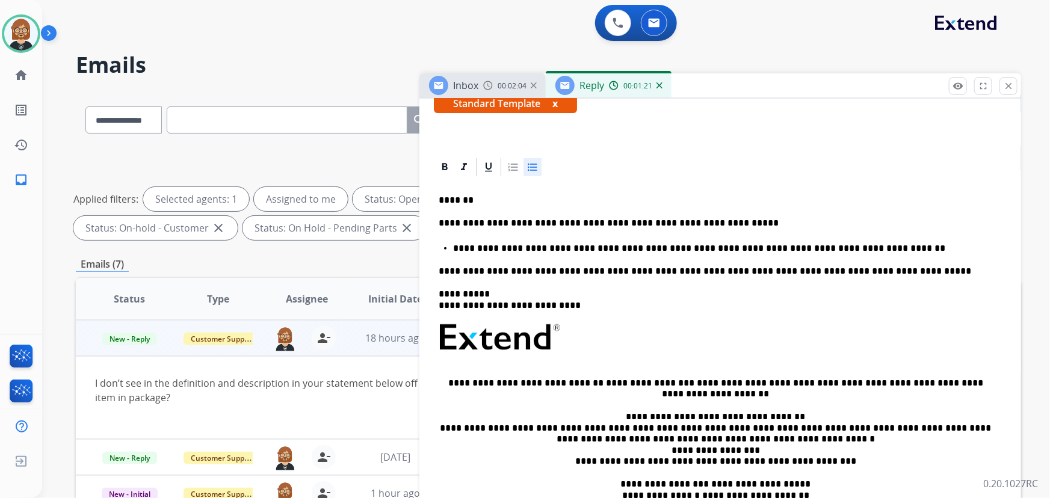
click at [864, 243] on p "**********" at bounding box center [723, 248] width 540 height 11
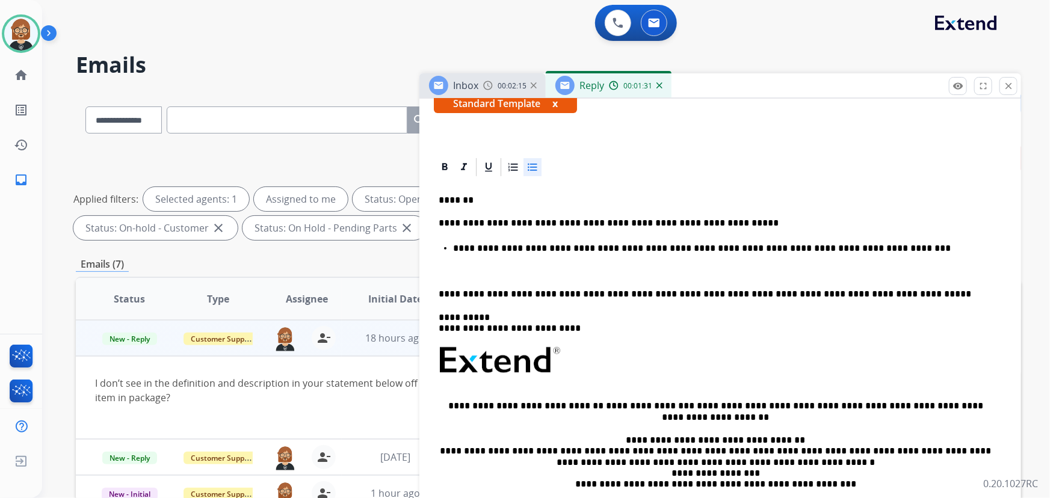
click at [533, 171] on icon at bounding box center [532, 167] width 12 height 12
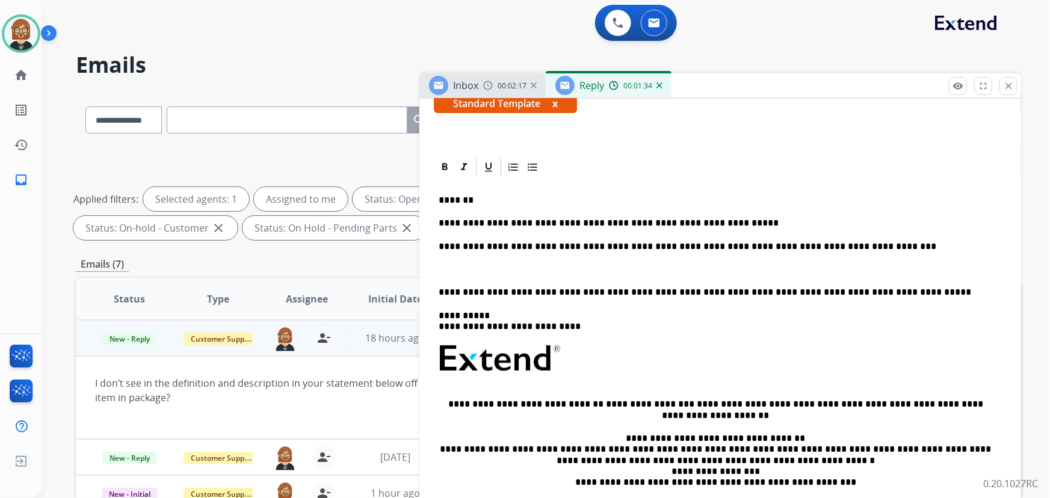
click at [511, 253] on div "**********" at bounding box center [720, 369] width 573 height 383
click at [514, 247] on p "**********" at bounding box center [715, 246] width 554 height 11
click at [473, 270] on p at bounding box center [719, 269] width 563 height 11
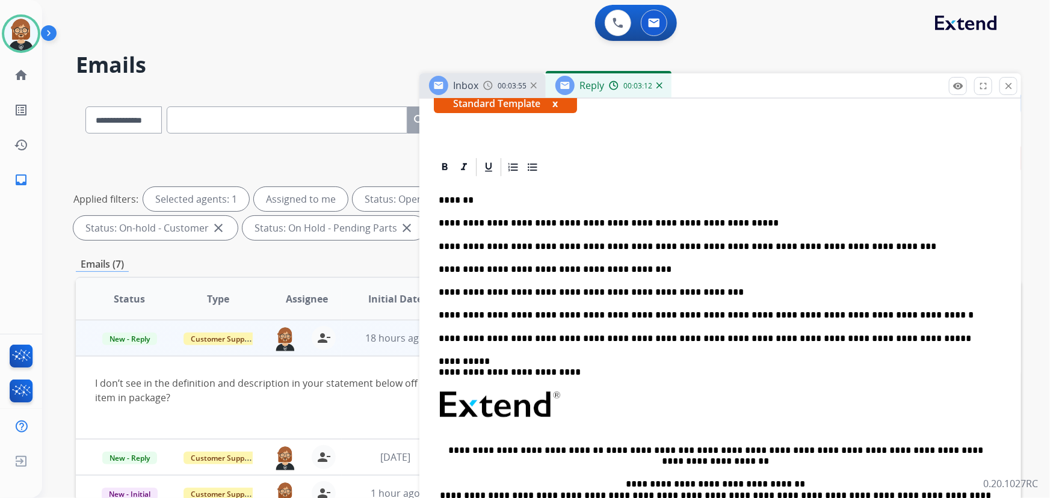
click at [701, 291] on p "**********" at bounding box center [715, 292] width 554 height 11
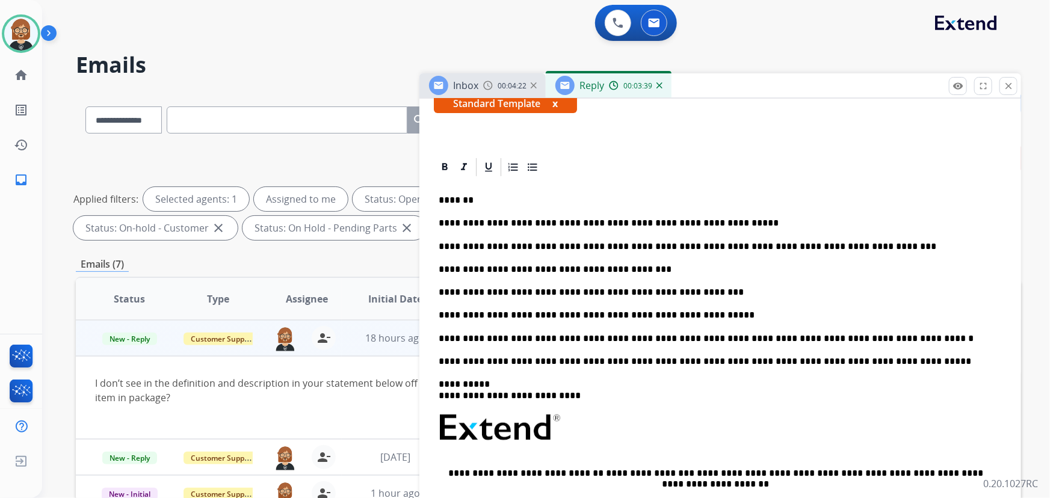
click at [553, 242] on p "**********" at bounding box center [715, 246] width 554 height 11
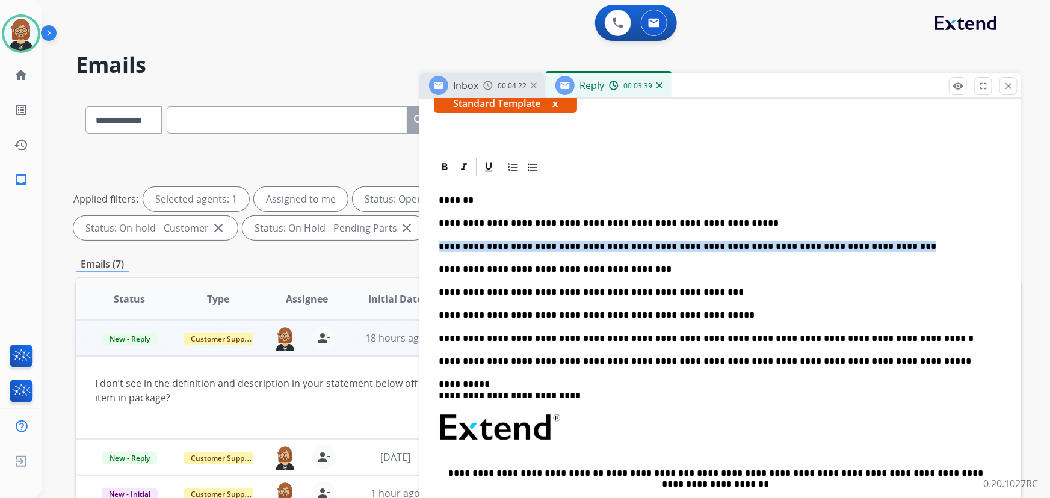
click at [553, 242] on p "**********" at bounding box center [715, 246] width 554 height 11
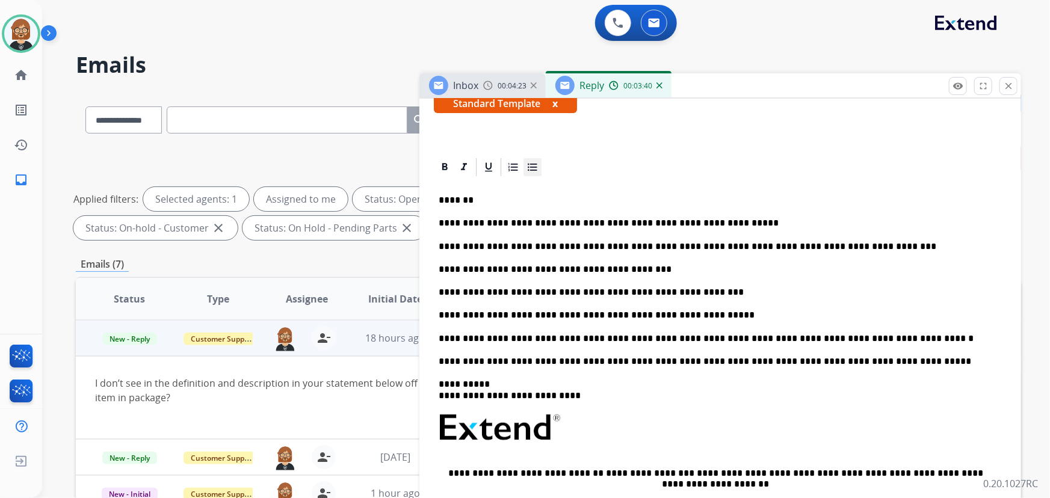
click at [531, 164] on icon at bounding box center [532, 167] width 12 height 12
click at [677, 294] on p "**********" at bounding box center [715, 292] width 554 height 11
click at [487, 196] on p "*******" at bounding box center [715, 200] width 554 height 11
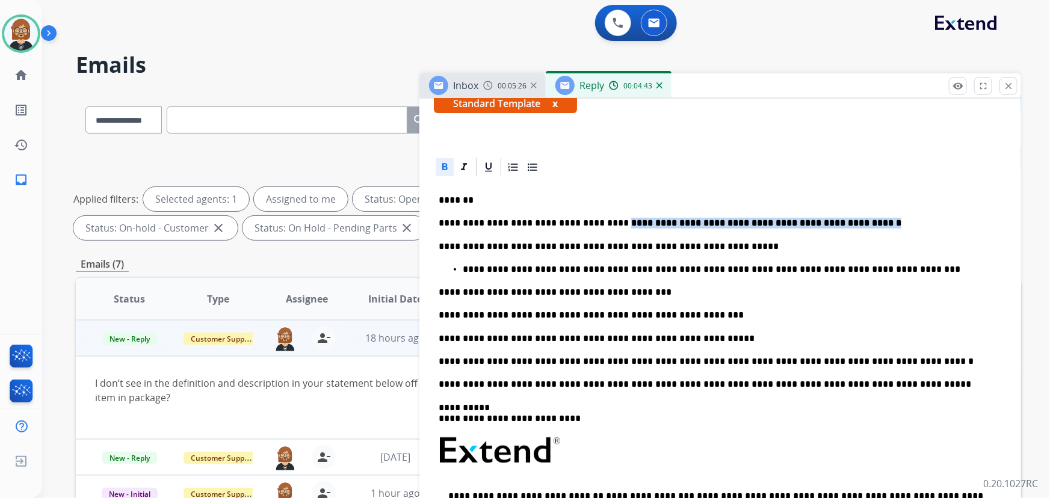
drag, startPoint x: 595, startPoint y: 223, endPoint x: 824, endPoint y: 226, distance: 229.2
click at [824, 226] on p "**********" at bounding box center [715, 223] width 554 height 11
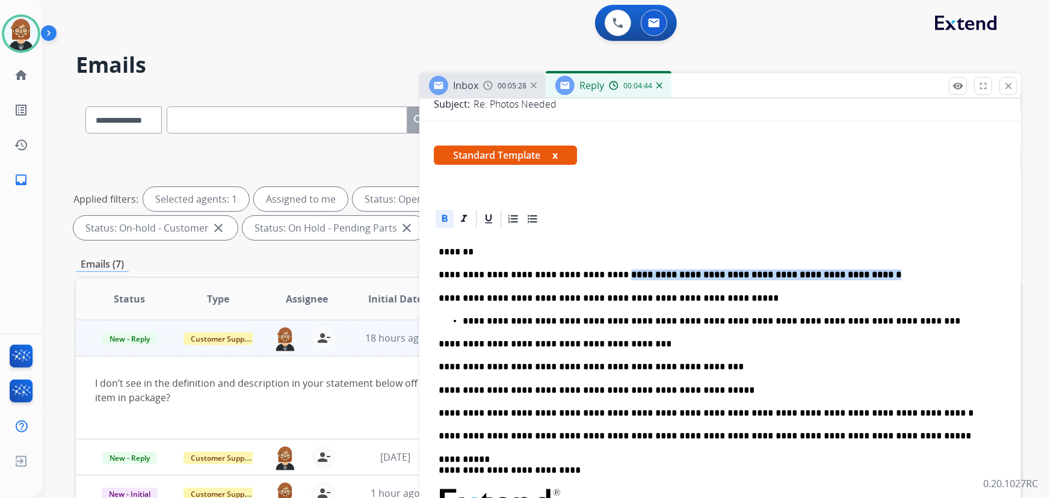
scroll to position [164, 0]
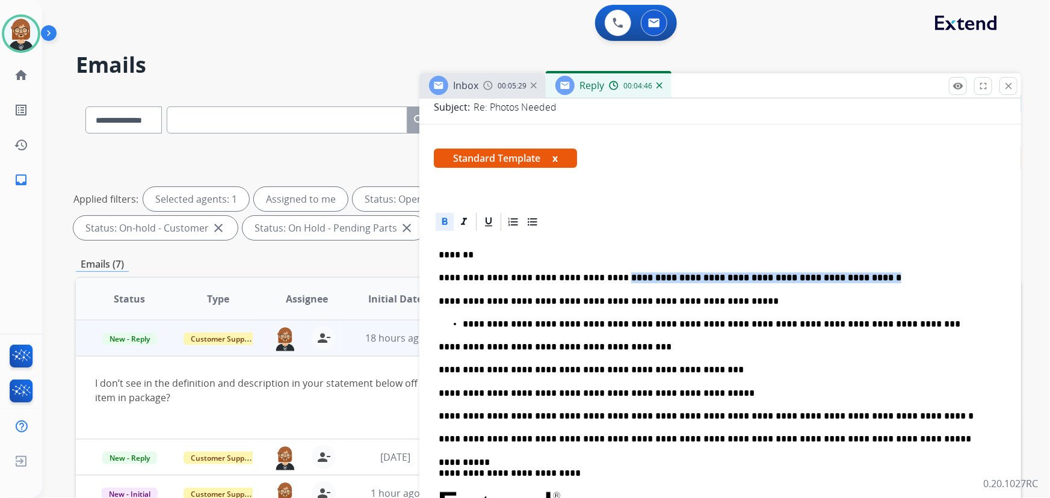
click at [446, 227] on icon at bounding box center [444, 222] width 12 height 12
click at [872, 270] on div "**********" at bounding box center [720, 470] width 573 height 475
click at [766, 279] on p "**********" at bounding box center [715, 277] width 554 height 11
click at [529, 345] on p "**********" at bounding box center [715, 347] width 554 height 11
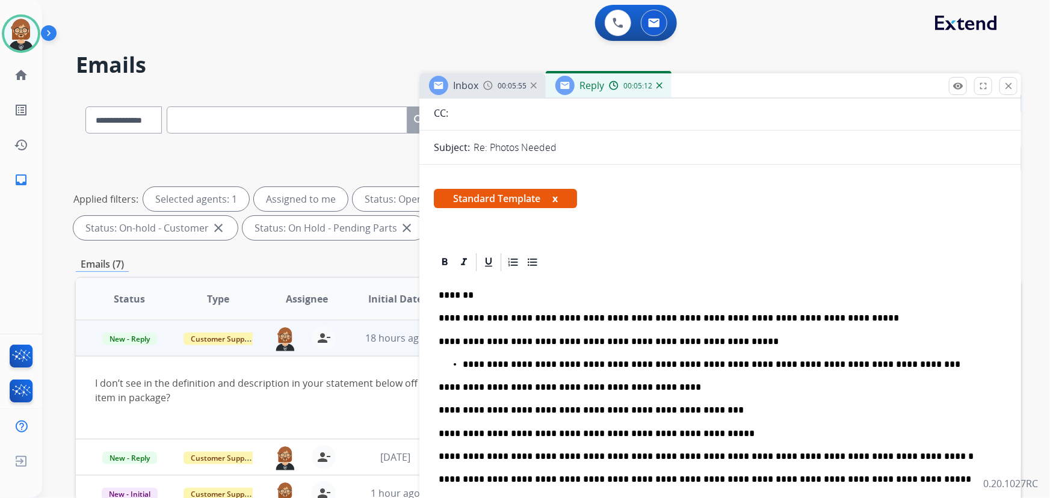
scroll to position [0, 0]
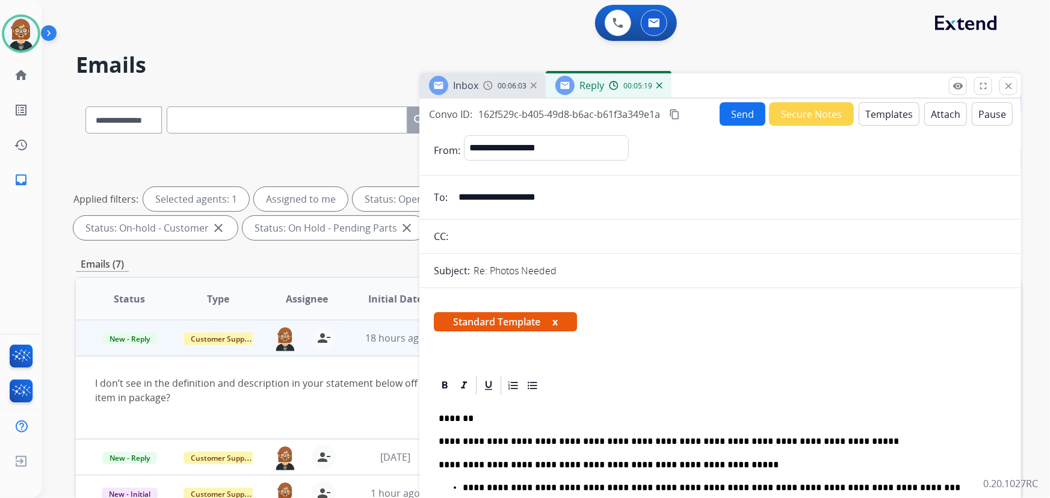
click at [740, 120] on button "Send" at bounding box center [742, 113] width 46 height 23
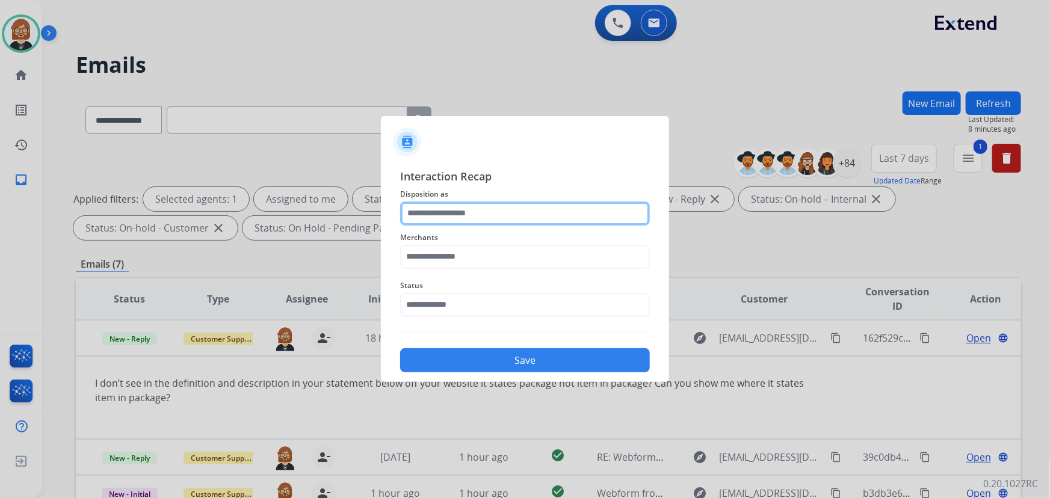
click at [485, 214] on input "text" at bounding box center [525, 213] width 250 height 24
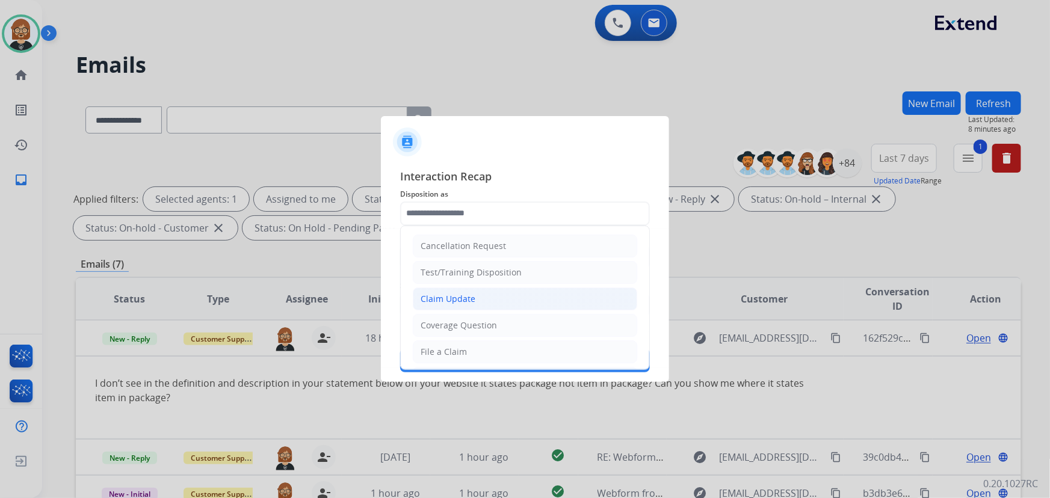
click at [493, 300] on li "Claim Update" at bounding box center [525, 299] width 224 height 23
type input "**********"
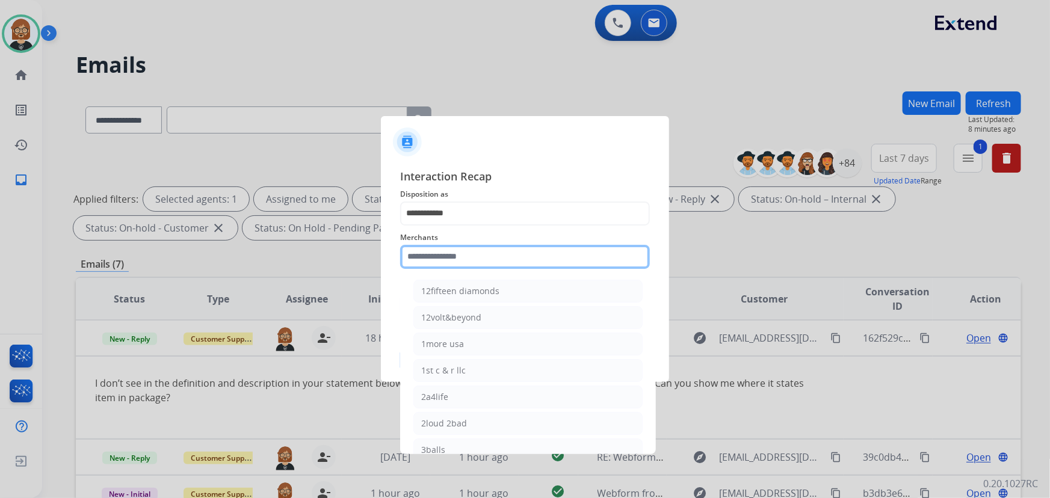
click at [512, 262] on input "text" at bounding box center [525, 257] width 250 height 24
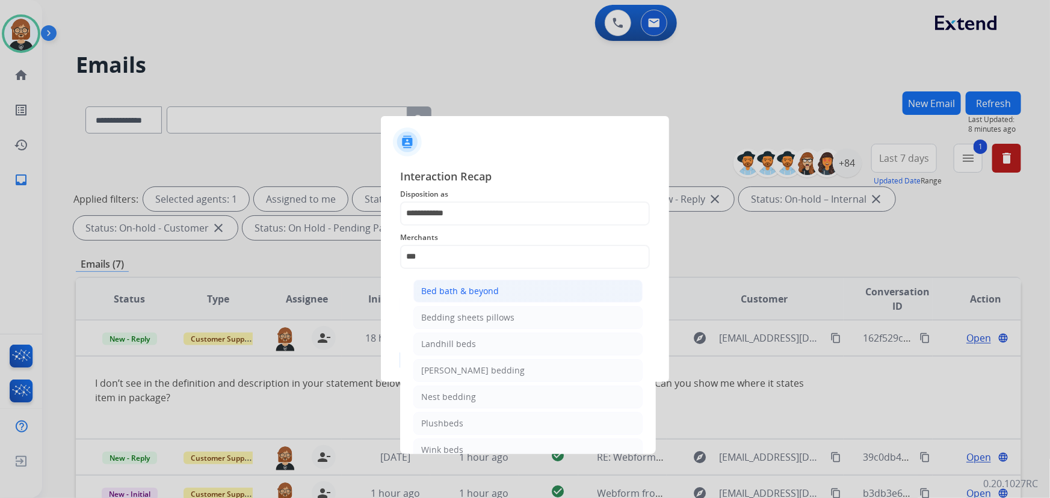
click at [505, 286] on li "Bed bath & beyond" at bounding box center [527, 291] width 229 height 23
type input "**********"
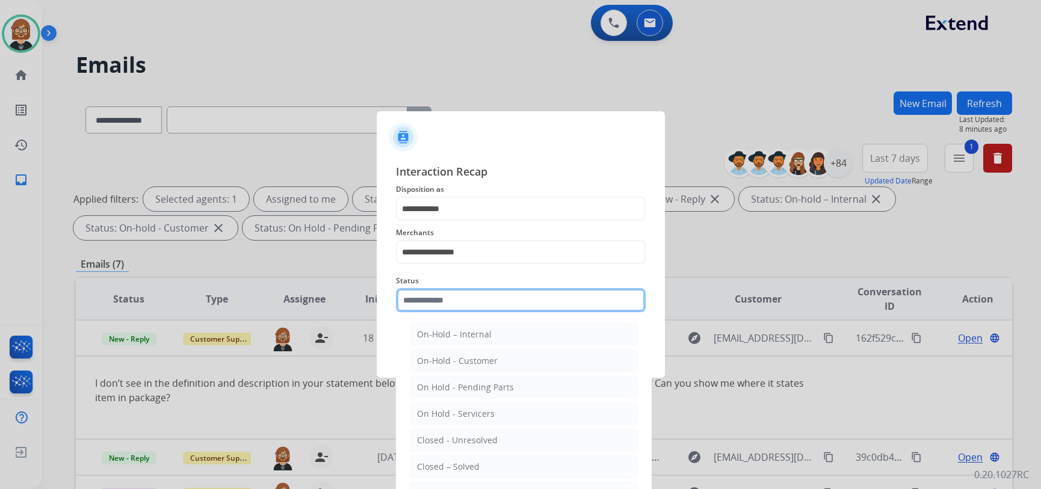
click at [498, 309] on input "text" at bounding box center [521, 300] width 250 height 24
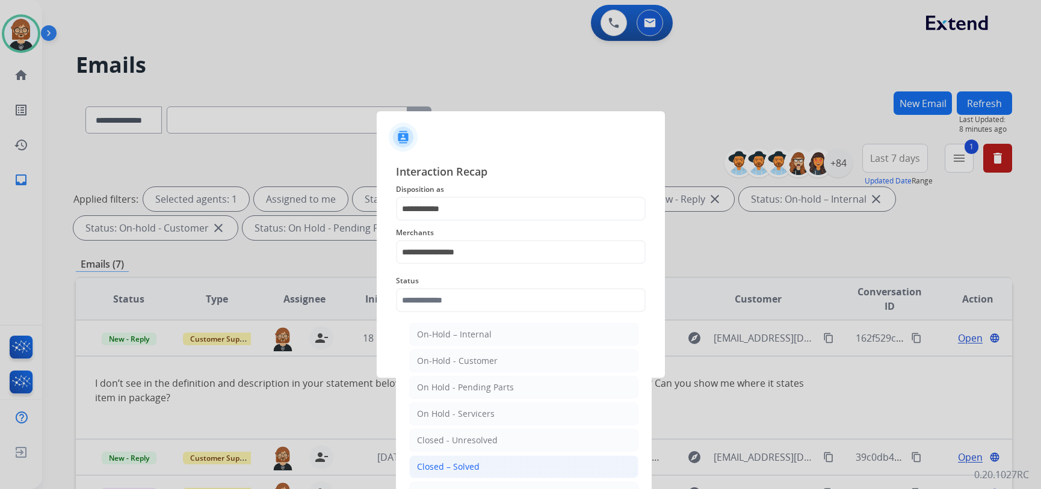
click at [510, 463] on li "Closed – Solved" at bounding box center [523, 466] width 229 height 23
type input "**********"
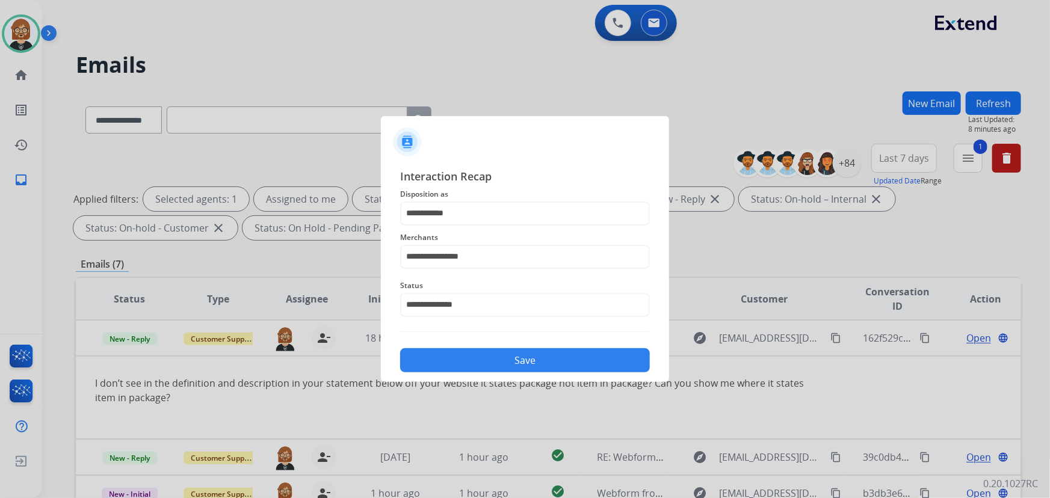
click at [535, 355] on button "Save" at bounding box center [525, 360] width 250 height 24
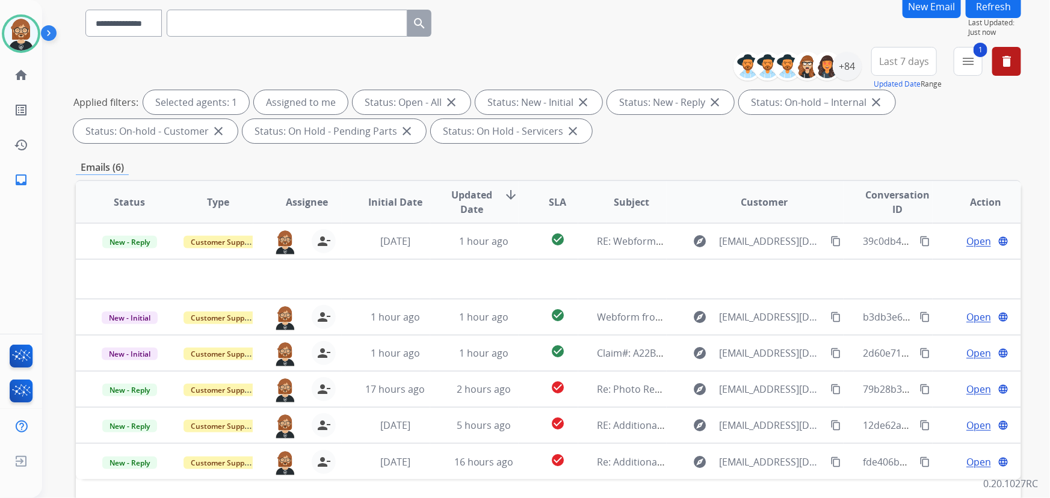
scroll to position [218, 0]
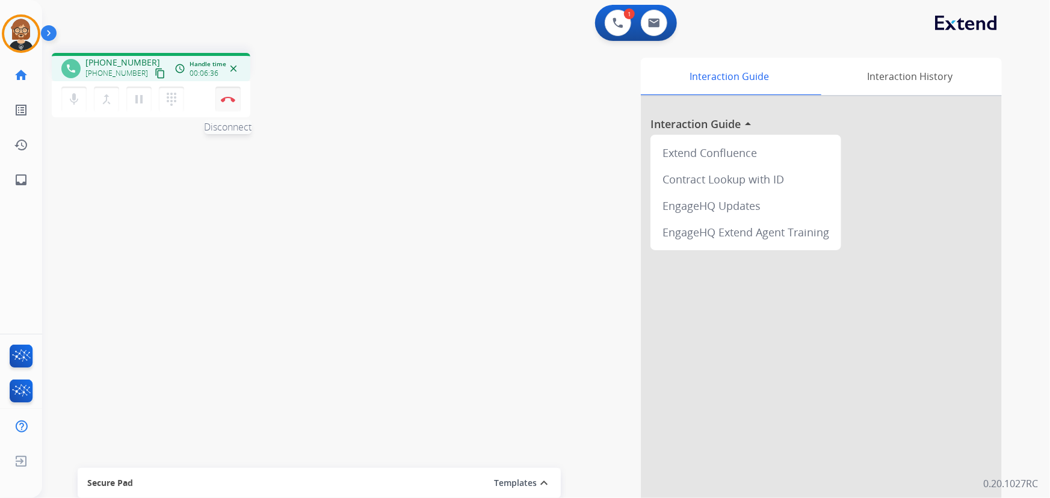
click at [231, 96] on img at bounding box center [228, 99] width 14 height 6
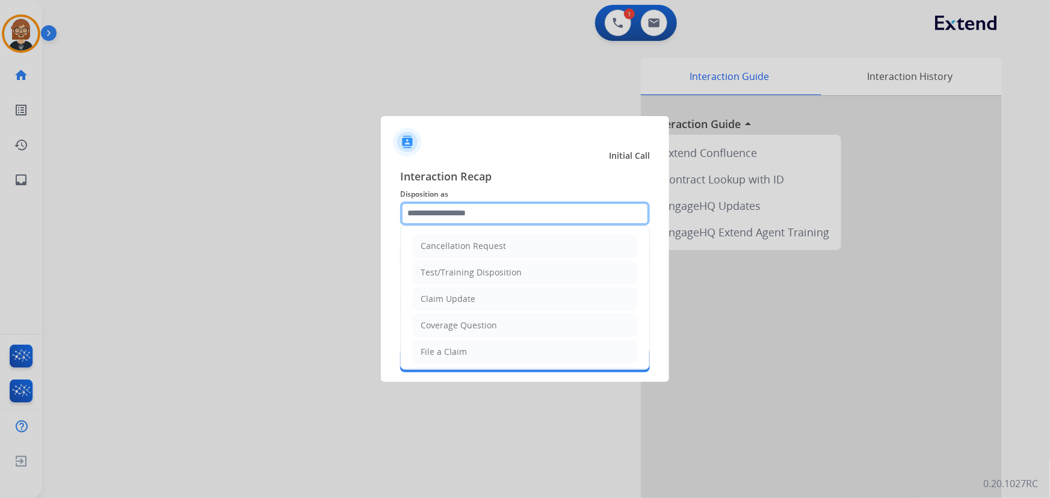
click at [511, 205] on input "text" at bounding box center [525, 213] width 250 height 24
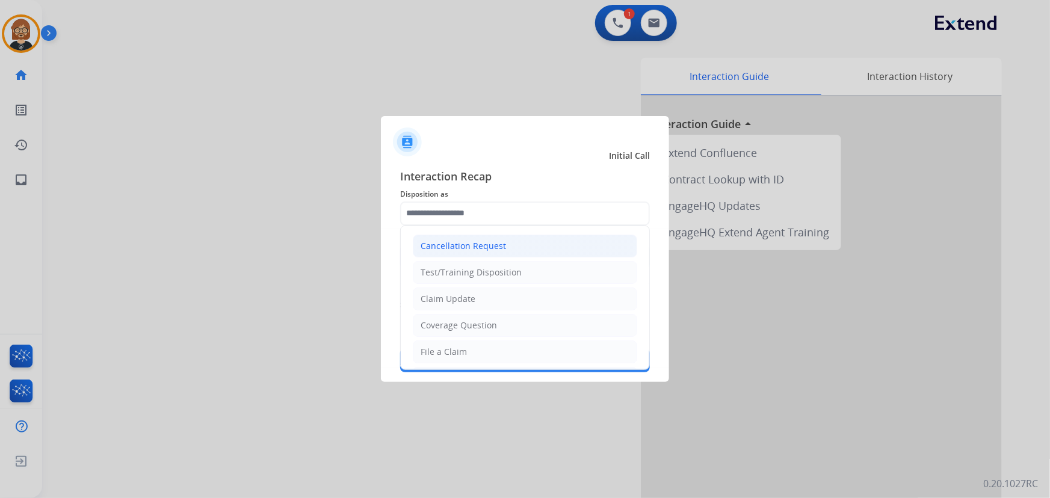
click at [529, 235] on li "Cancellation Request" at bounding box center [525, 246] width 224 height 23
type input "**********"
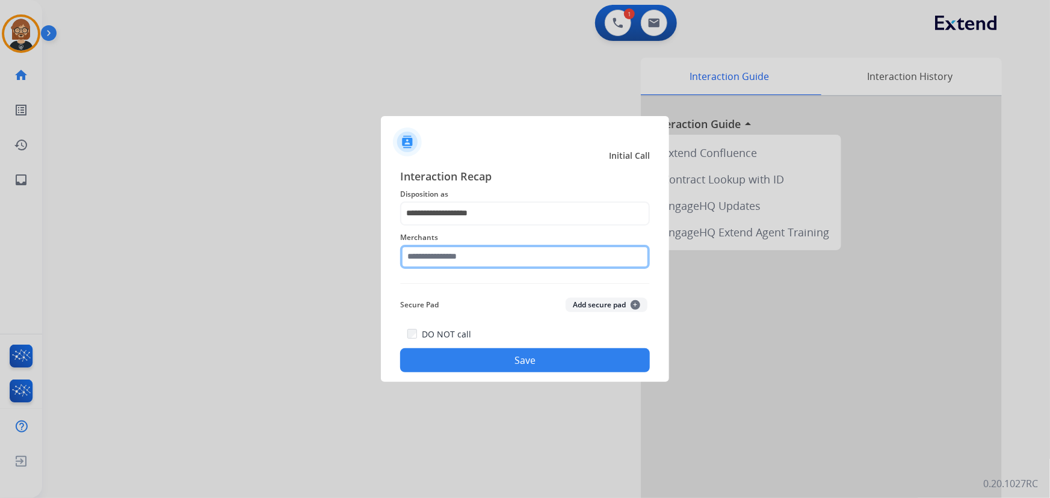
click at [526, 265] on input "text" at bounding box center [525, 257] width 250 height 24
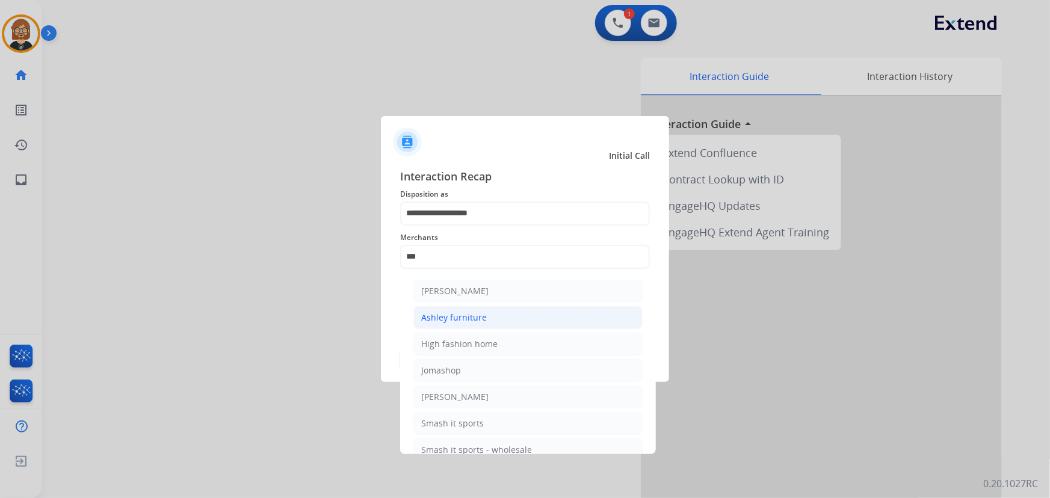
click at [511, 315] on li "Ashley furniture" at bounding box center [527, 317] width 229 height 23
type input "**********"
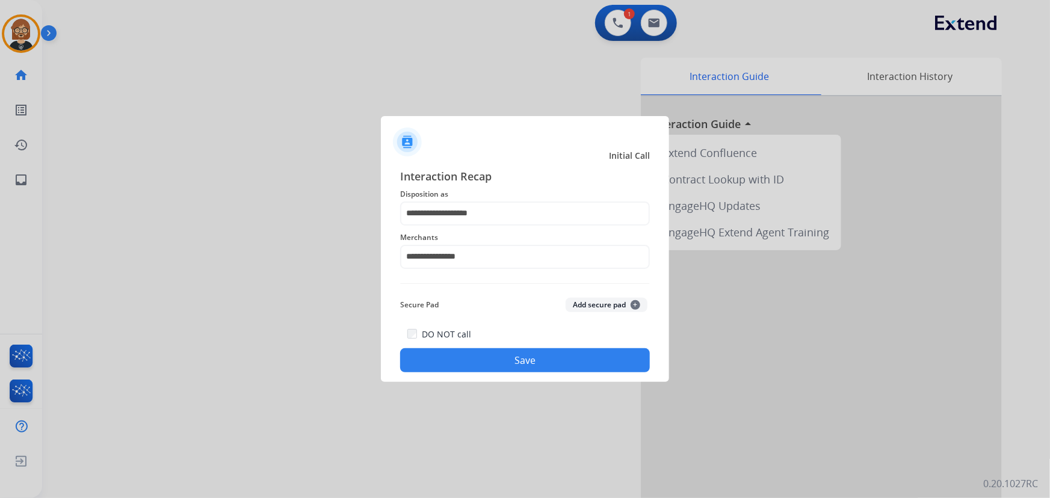
click at [539, 364] on button "Save" at bounding box center [525, 360] width 250 height 24
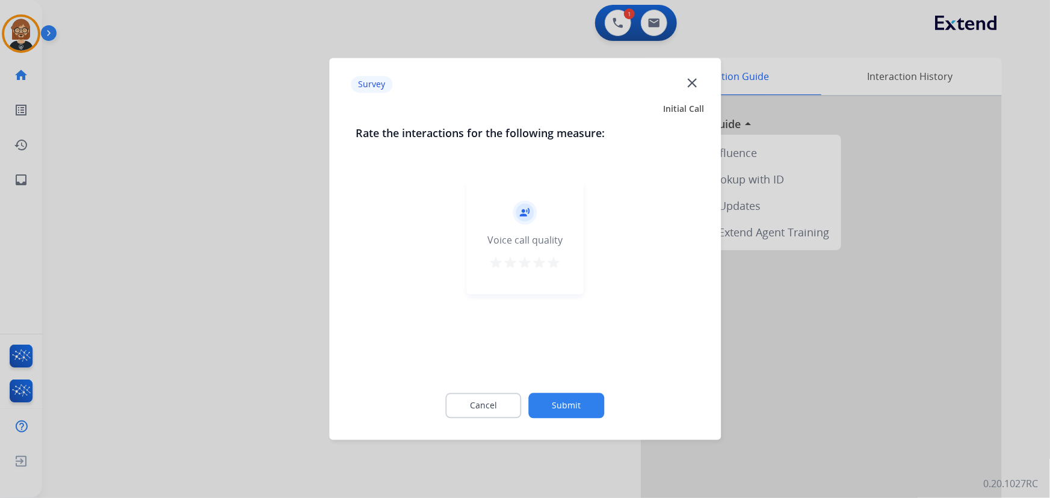
click at [555, 391] on div "Cancel Submit" at bounding box center [524, 406] width 339 height 54
click at [563, 399] on button "Submit" at bounding box center [567, 405] width 76 height 25
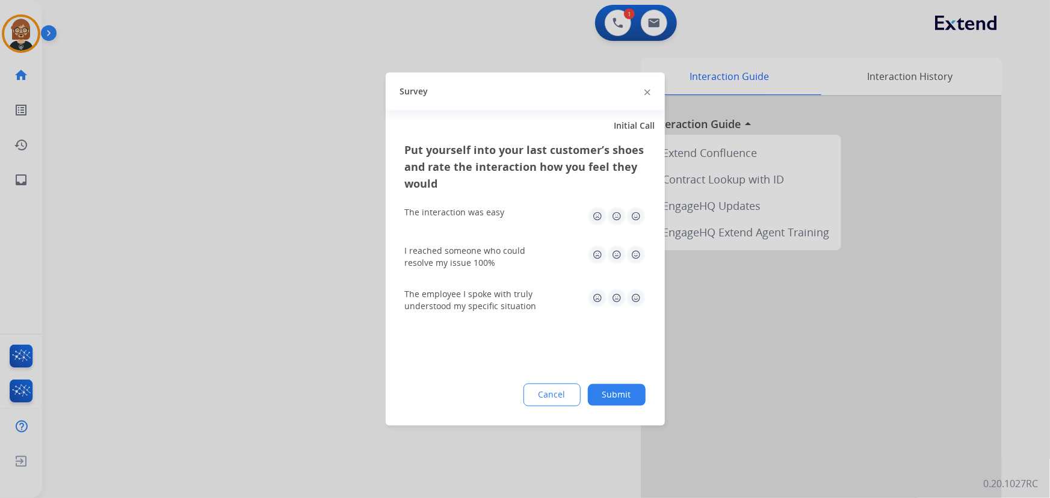
click at [630, 399] on button "Submit" at bounding box center [617, 395] width 58 height 22
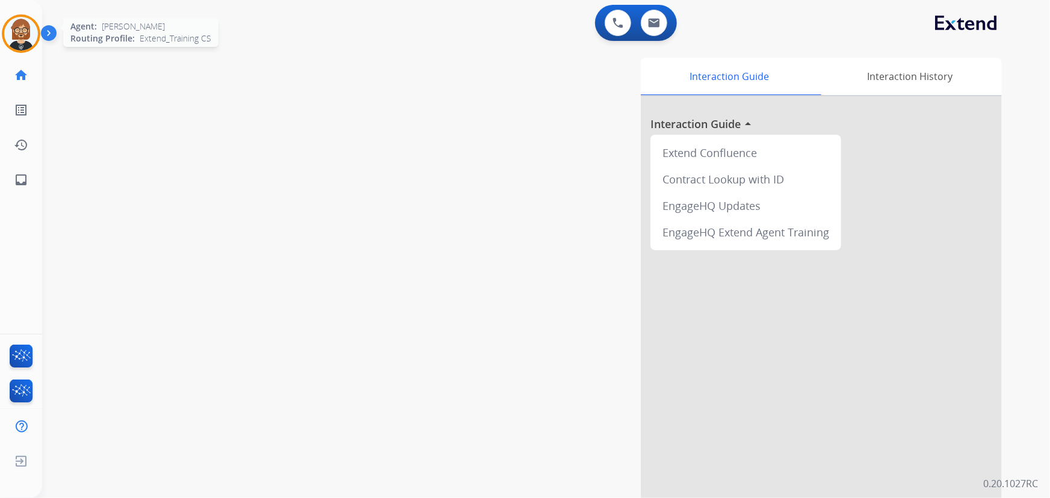
click at [17, 25] on img at bounding box center [21, 34] width 34 height 34
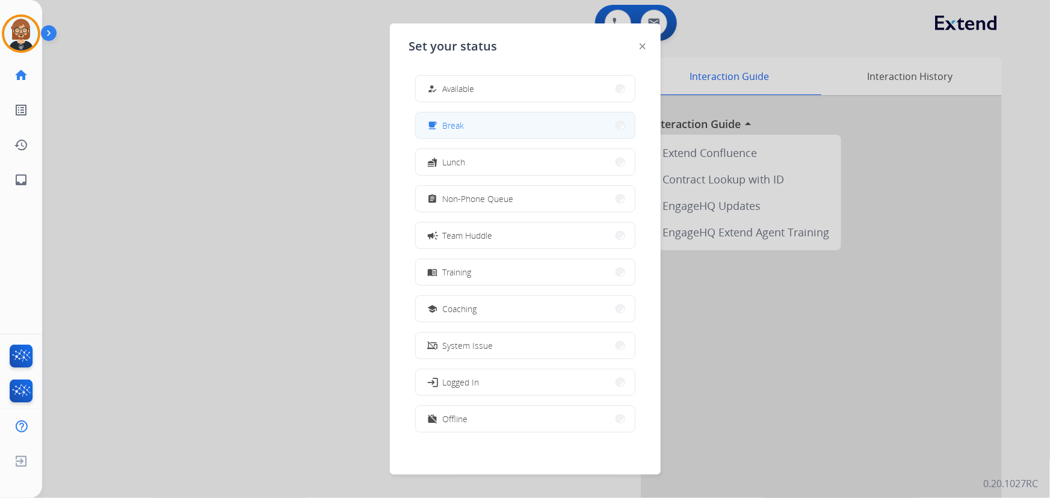
click at [481, 126] on button "free_breakfast Break" at bounding box center [525, 125] width 219 height 26
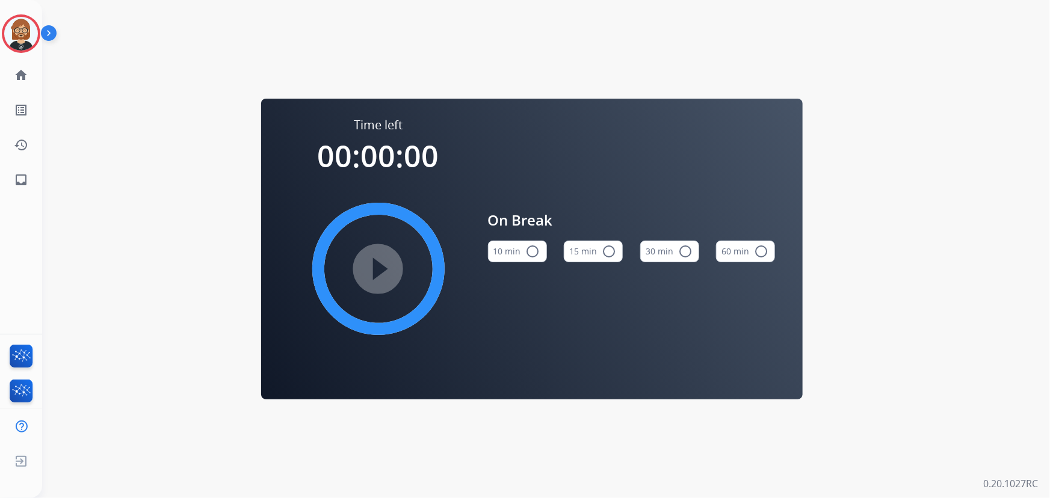
click at [523, 251] on button "10 min radio_button_unchecked" at bounding box center [517, 252] width 59 height 22
click at [386, 274] on mat-icon "play_circle_filled" at bounding box center [378, 269] width 14 height 14
click at [17, 181] on mat-icon "inbox" at bounding box center [21, 180] width 14 height 14
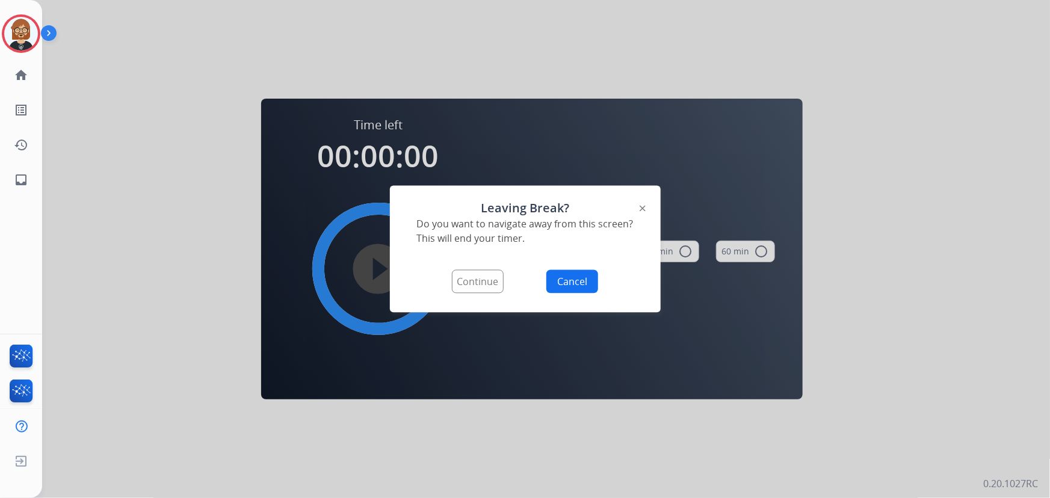
click at [467, 285] on button "Continue" at bounding box center [478, 281] width 52 height 23
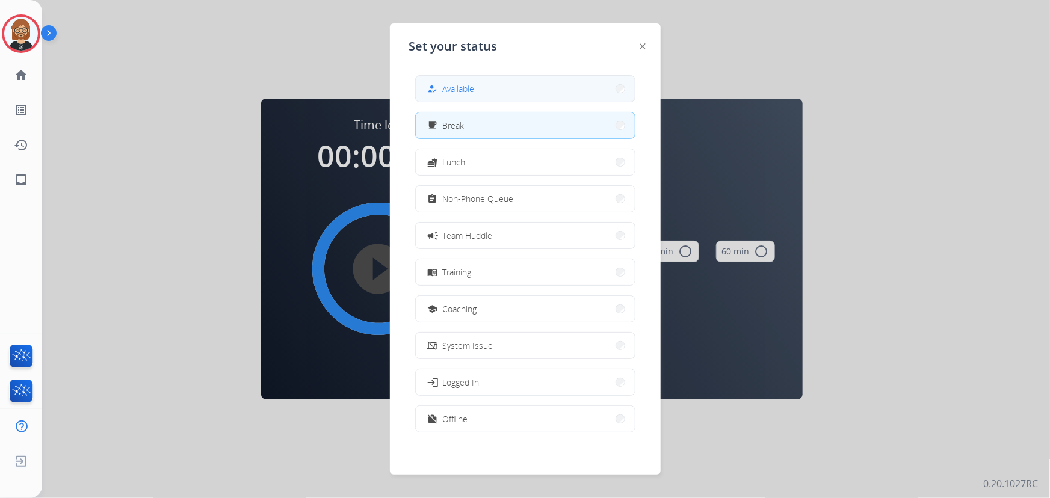
click at [463, 89] on span "Available" at bounding box center [459, 88] width 32 height 13
select select "**********"
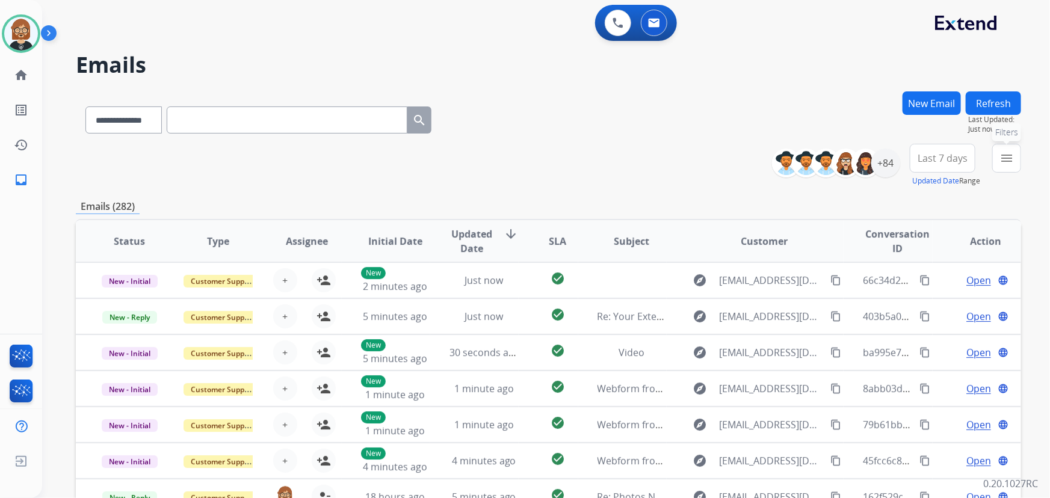
click at [1010, 162] on mat-icon "menu" at bounding box center [1006, 158] width 14 height 14
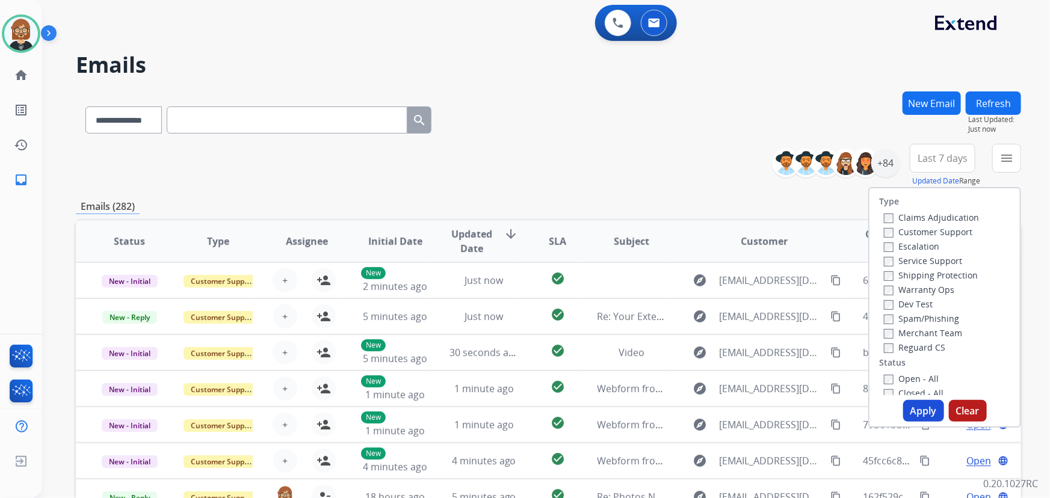
click at [921, 384] on label "Open - All" at bounding box center [911, 378] width 55 height 11
click at [924, 416] on button "Apply" at bounding box center [923, 411] width 41 height 22
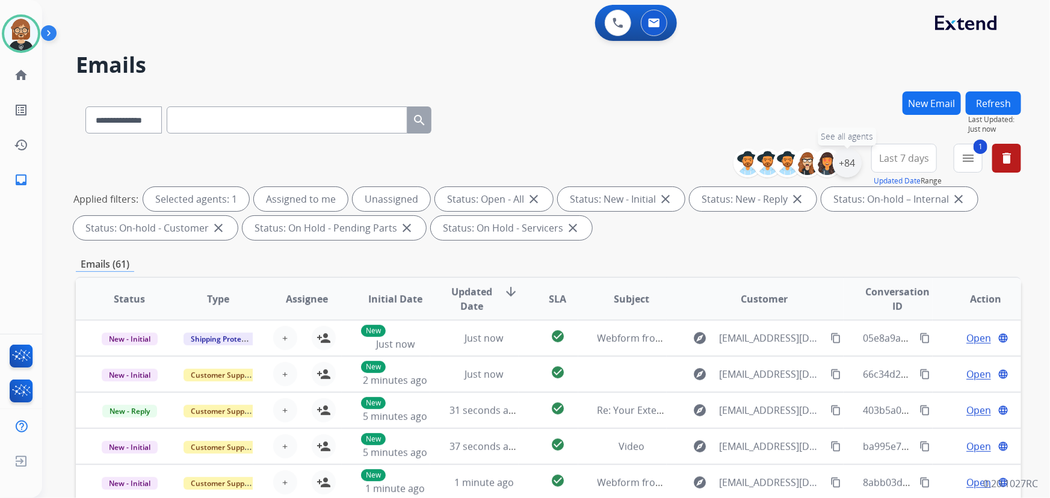
click at [847, 164] on div "+84" at bounding box center [846, 163] width 29 height 29
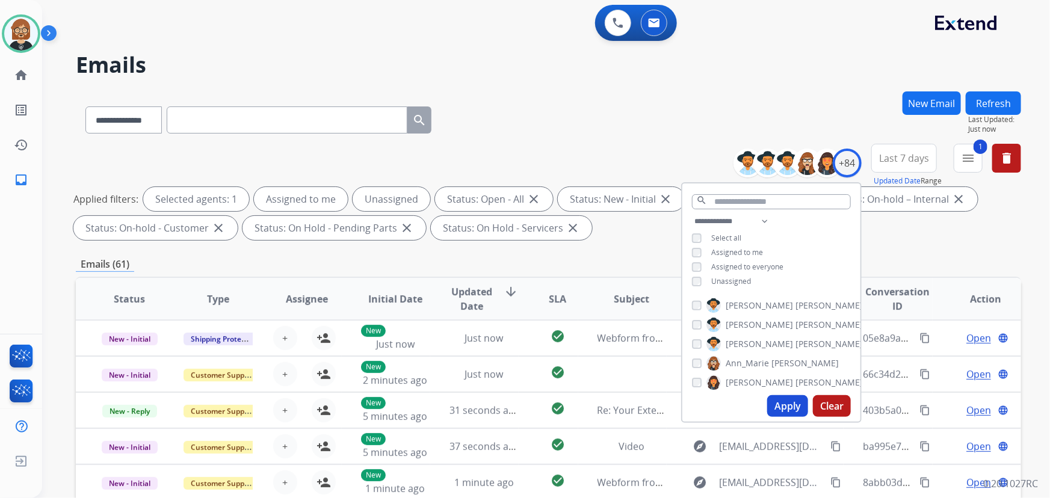
click at [736, 284] on span "Unassigned" at bounding box center [731, 281] width 40 height 10
click at [781, 404] on button "Apply" at bounding box center [787, 406] width 41 height 22
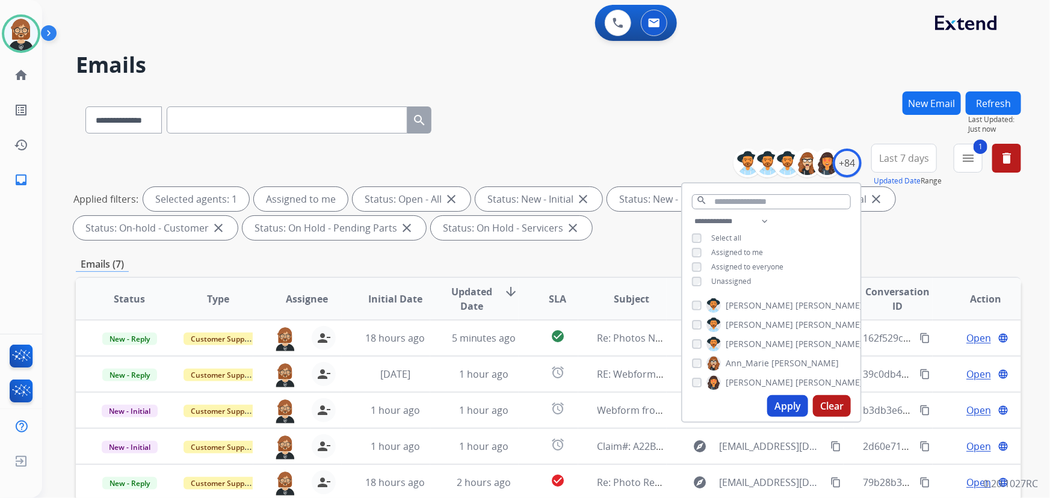
click at [607, 258] on div "Emails (7)" at bounding box center [548, 264] width 945 height 15
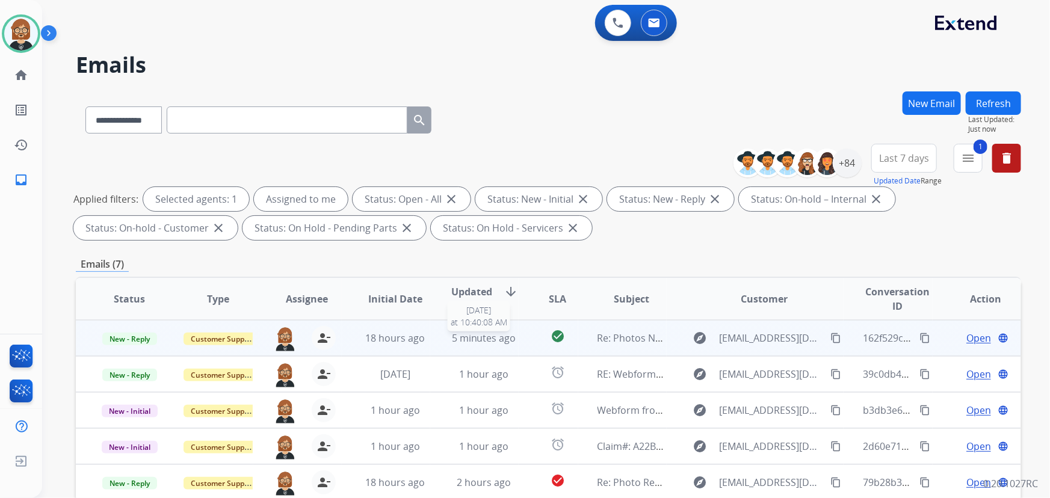
click at [508, 340] on span "5 minutes ago" at bounding box center [484, 337] width 64 height 13
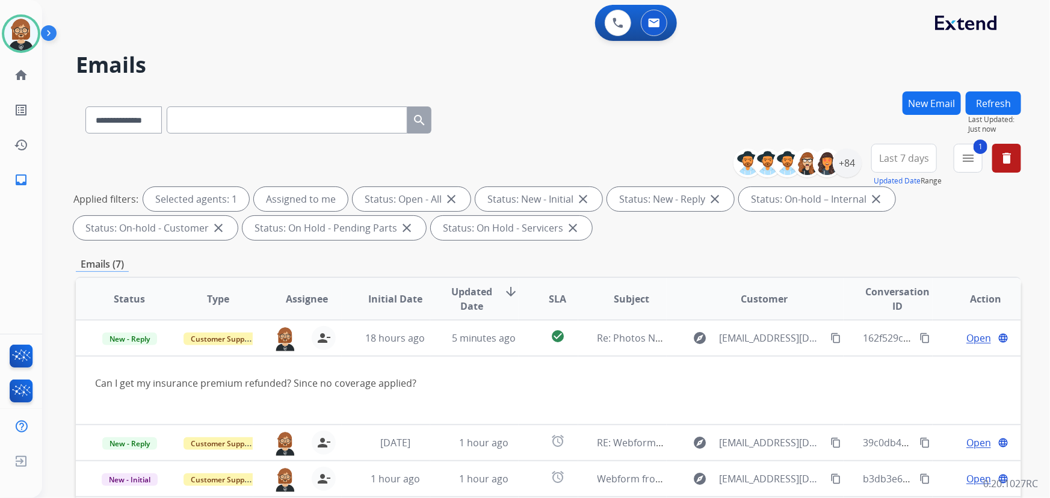
click at [647, 256] on div "**********" at bounding box center [548, 416] width 945 height 651
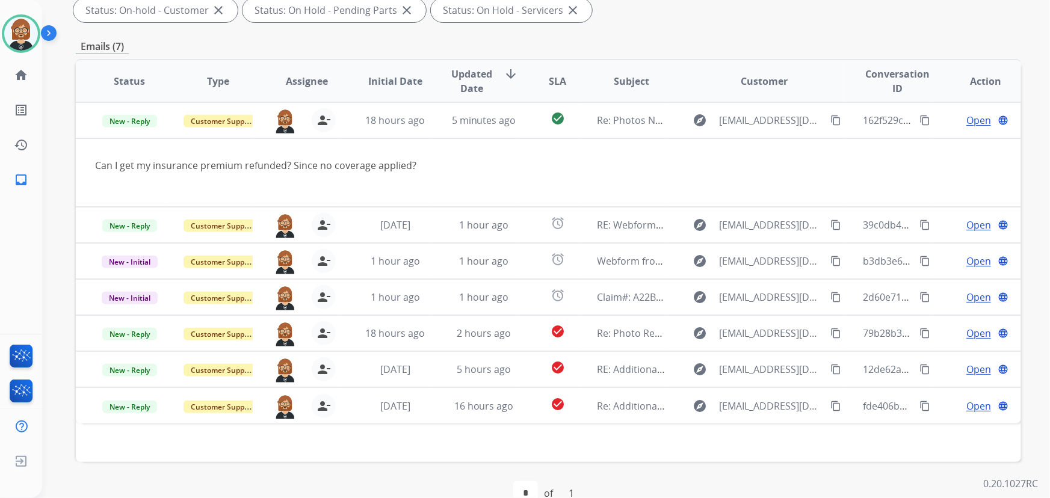
scroll to position [244, 0]
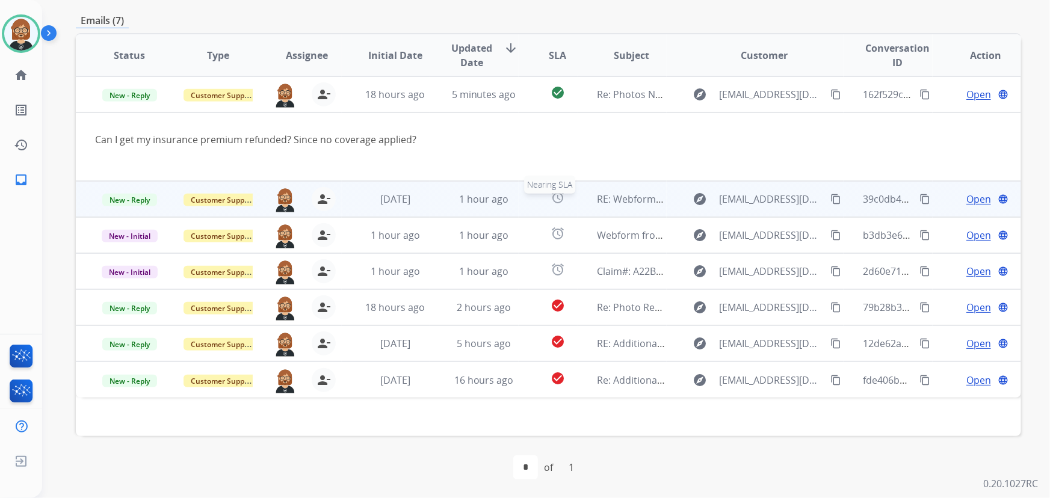
click at [538, 205] on div "alarm" at bounding box center [557, 199] width 39 height 18
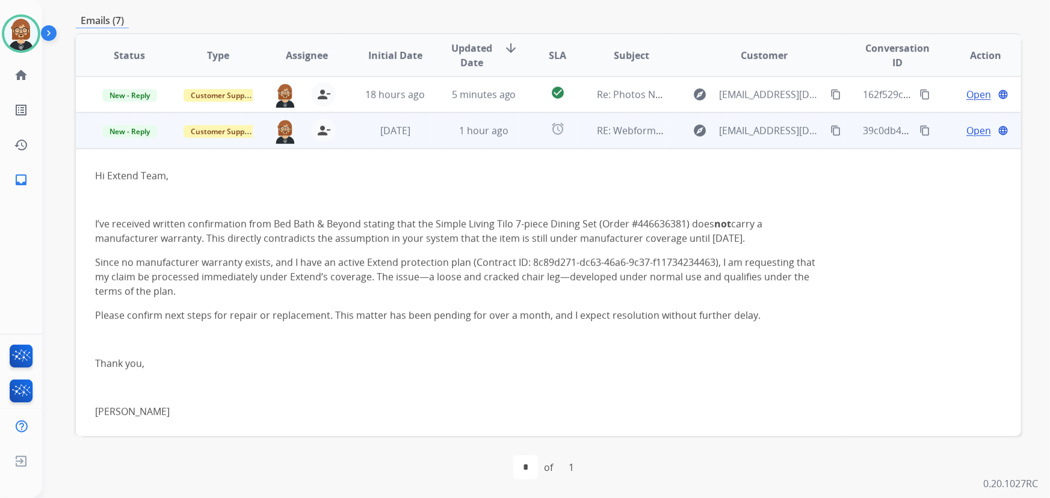
scroll to position [36, 0]
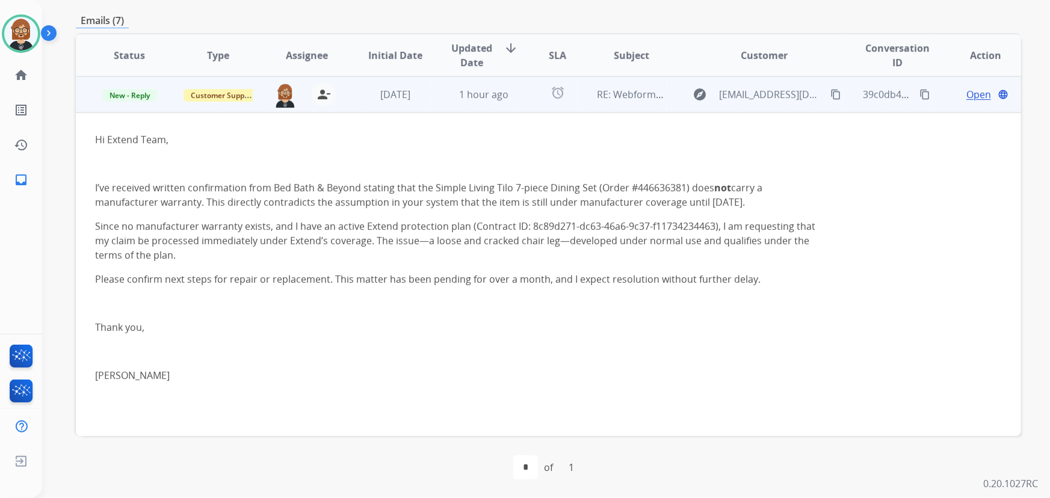
click at [830, 96] on mat-icon "content_copy" at bounding box center [835, 94] width 11 height 11
click at [830, 94] on mat-icon "content_copy" at bounding box center [835, 94] width 11 height 11
click at [499, 97] on span "1 hour ago" at bounding box center [483, 94] width 49 height 13
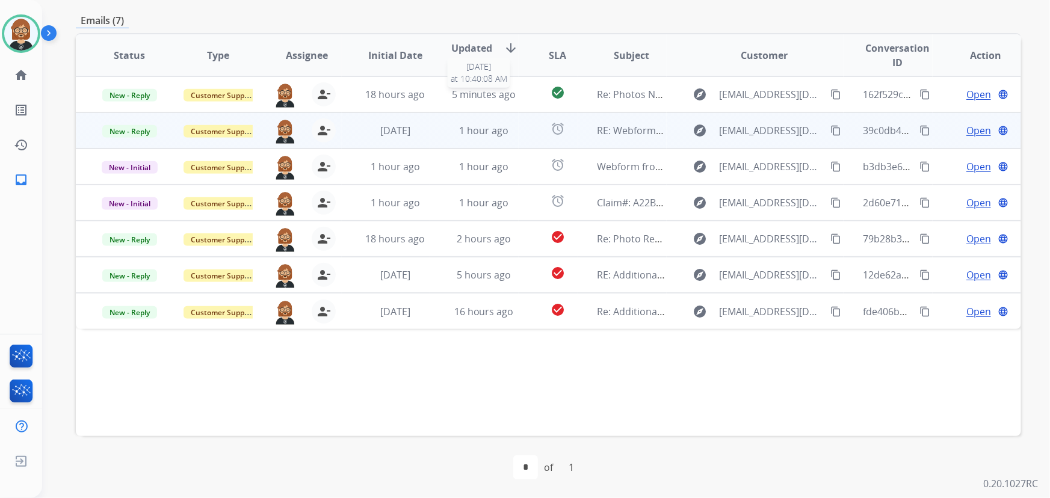
scroll to position [0, 0]
click at [499, 97] on span "5 minutes ago" at bounding box center [484, 94] width 64 height 13
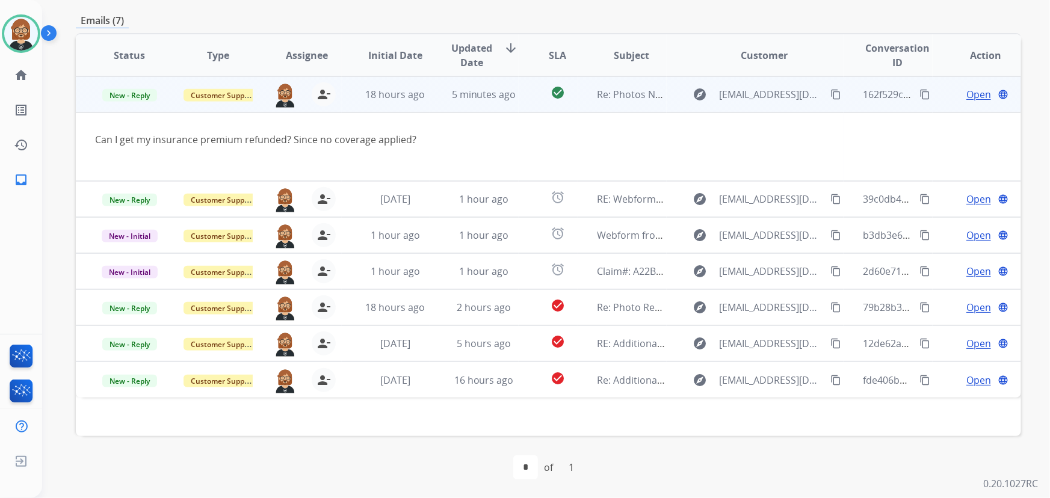
click at [969, 94] on span "Open" at bounding box center [978, 94] width 25 height 14
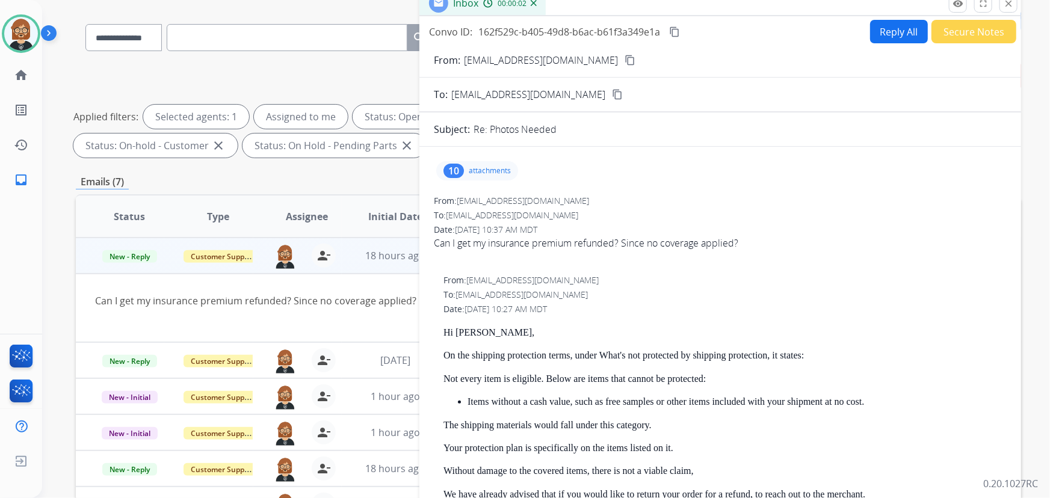
scroll to position [79, 0]
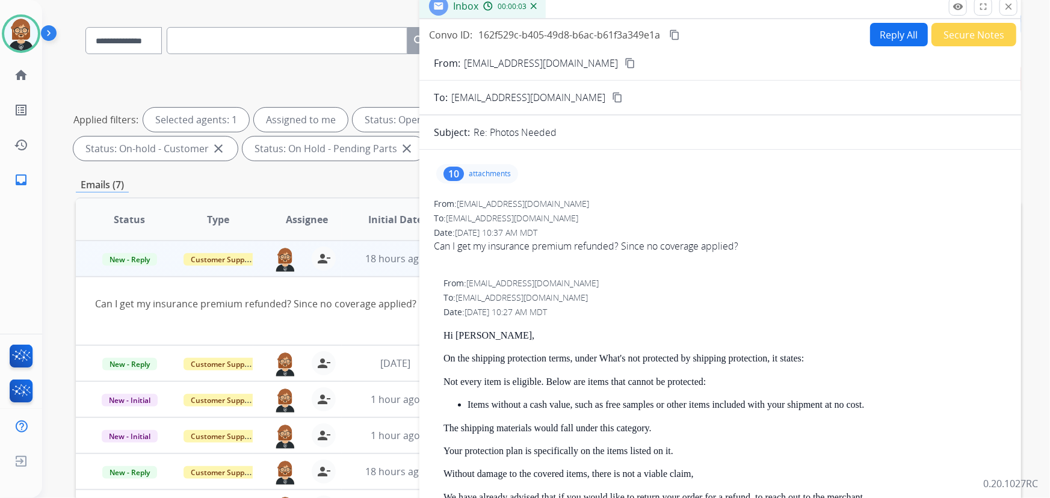
click at [899, 35] on button "Reply All" at bounding box center [899, 34] width 58 height 23
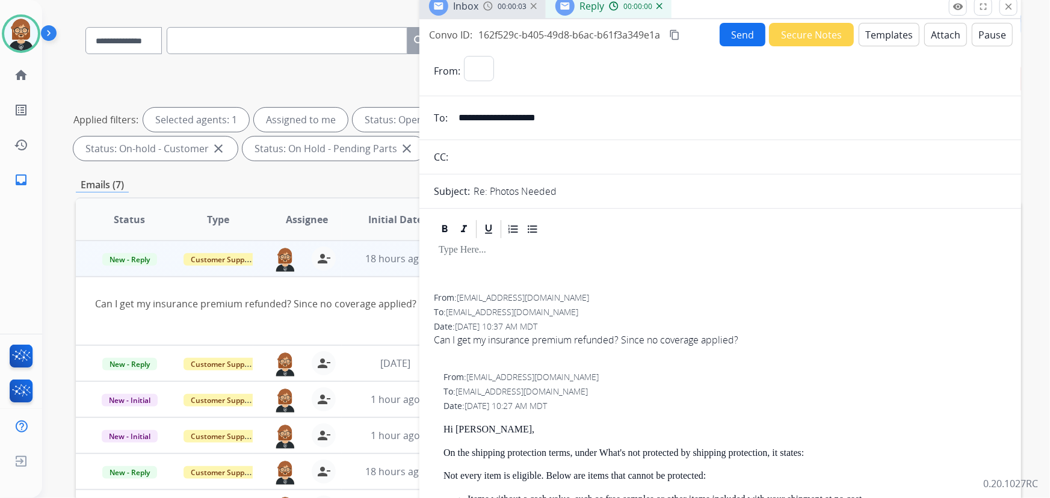
select select "**********"
click at [891, 43] on button "Templates" at bounding box center [888, 34] width 61 height 23
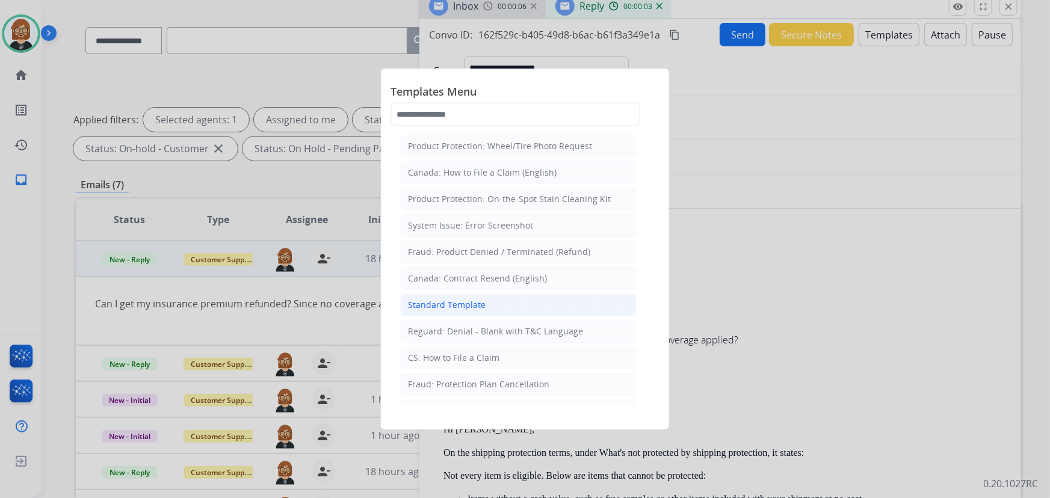
click at [518, 304] on li "Standard Template" at bounding box center [518, 305] width 236 height 23
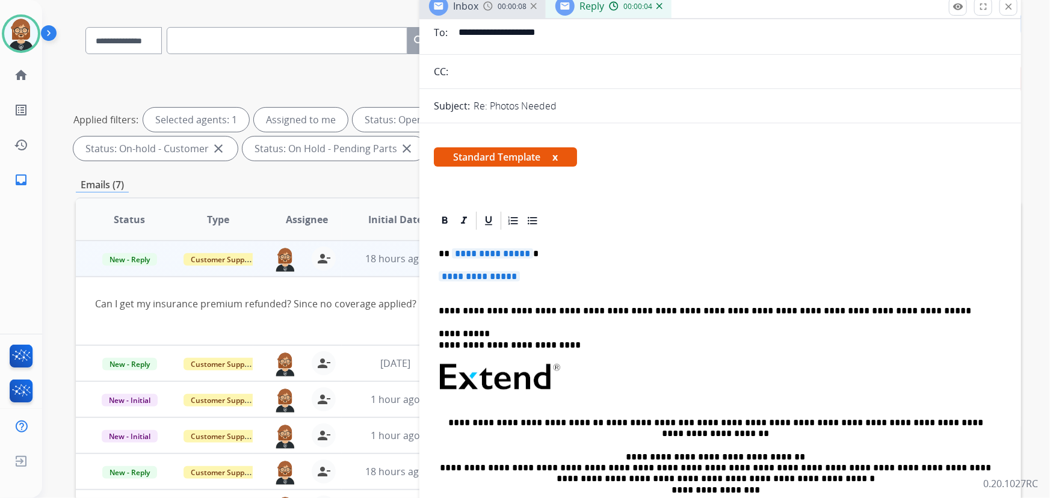
scroll to position [109, 0]
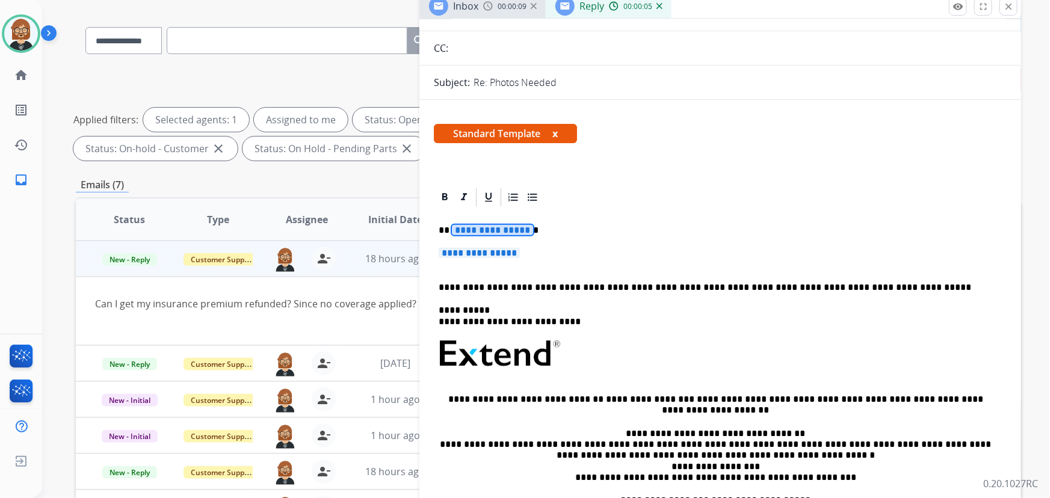
click at [482, 229] on span "**********" at bounding box center [492, 230] width 81 height 10
click at [482, 251] on span "**********" at bounding box center [478, 253] width 81 height 10
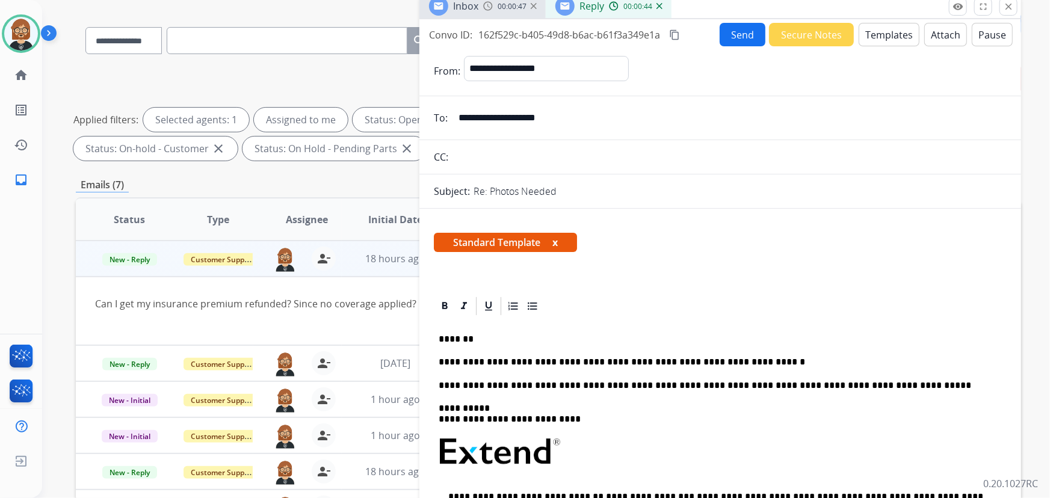
scroll to position [0, 0]
click at [724, 30] on button "Send" at bounding box center [742, 34] width 46 height 23
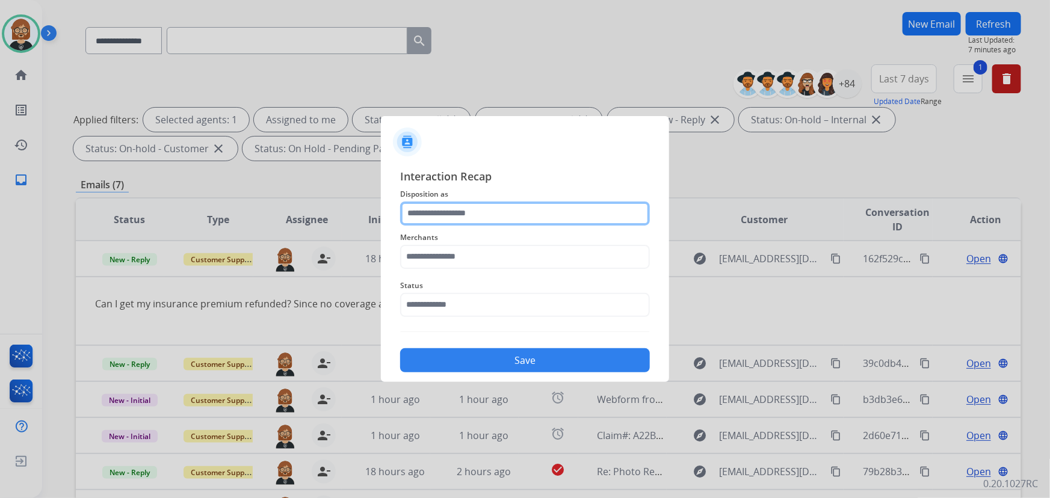
click at [530, 215] on input "text" at bounding box center [525, 213] width 250 height 24
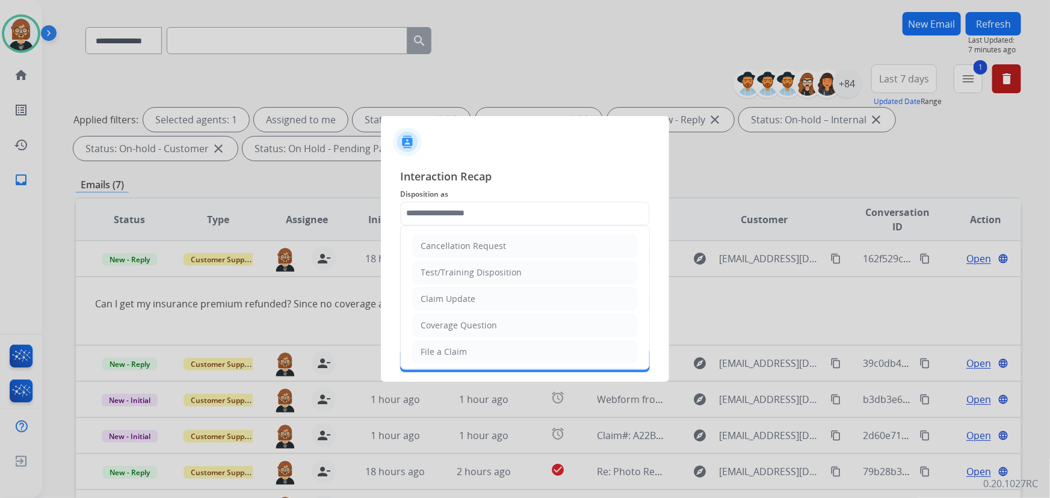
click at [523, 300] on li "Claim Update" at bounding box center [525, 299] width 224 height 23
type input "**********"
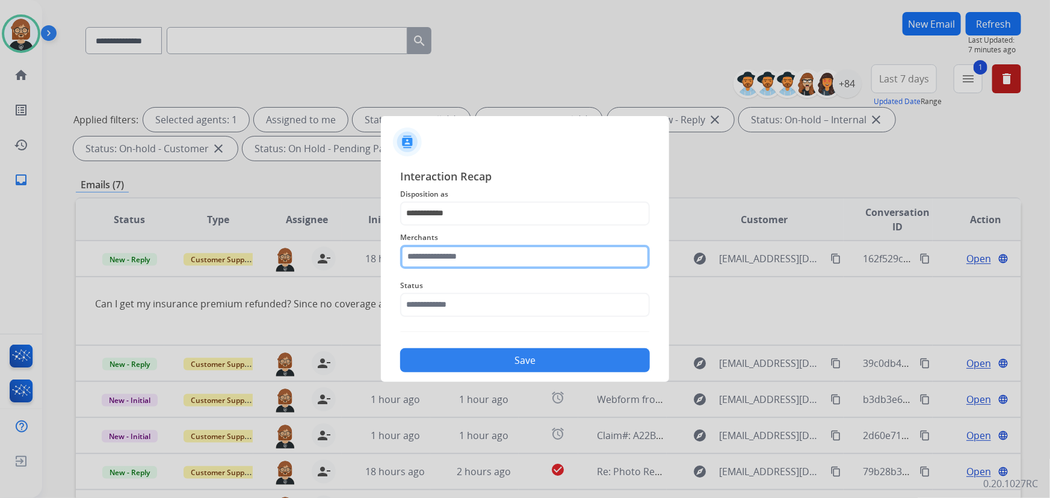
click at [534, 256] on input "text" at bounding box center [525, 257] width 250 height 24
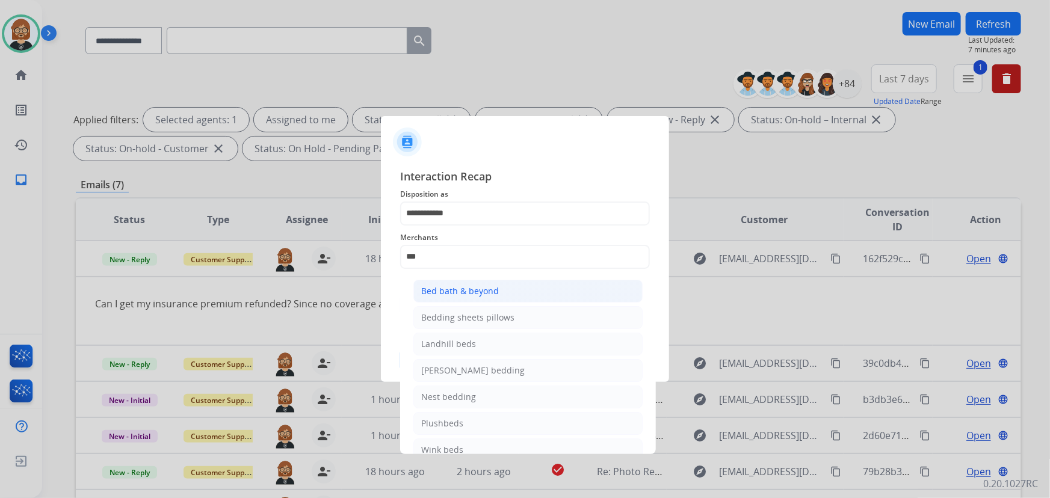
click at [543, 288] on li "Bed bath & beyond" at bounding box center [527, 291] width 229 height 23
type input "**********"
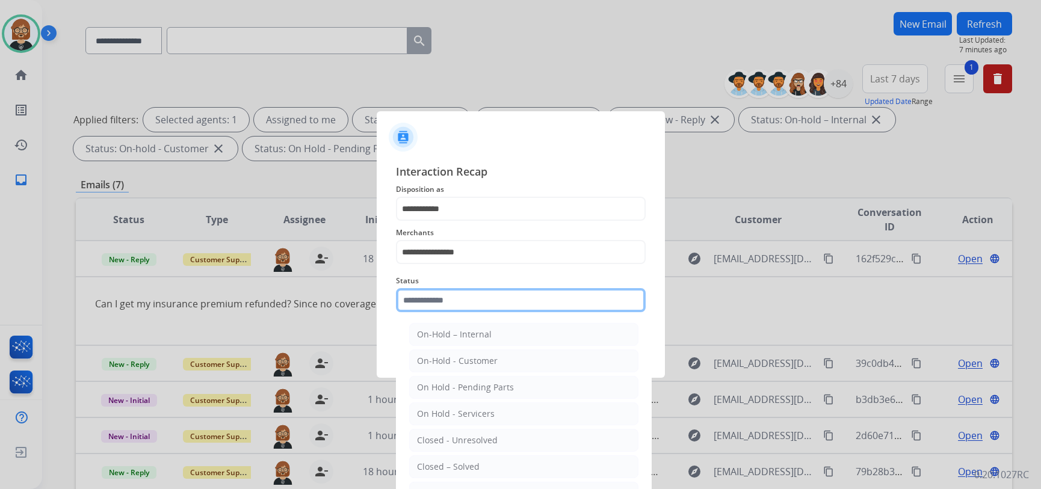
click at [497, 312] on div "Status On-Hold – Internal On-Hold - Customer On Hold - Pending Parts On Hold - …" at bounding box center [521, 293] width 250 height 48
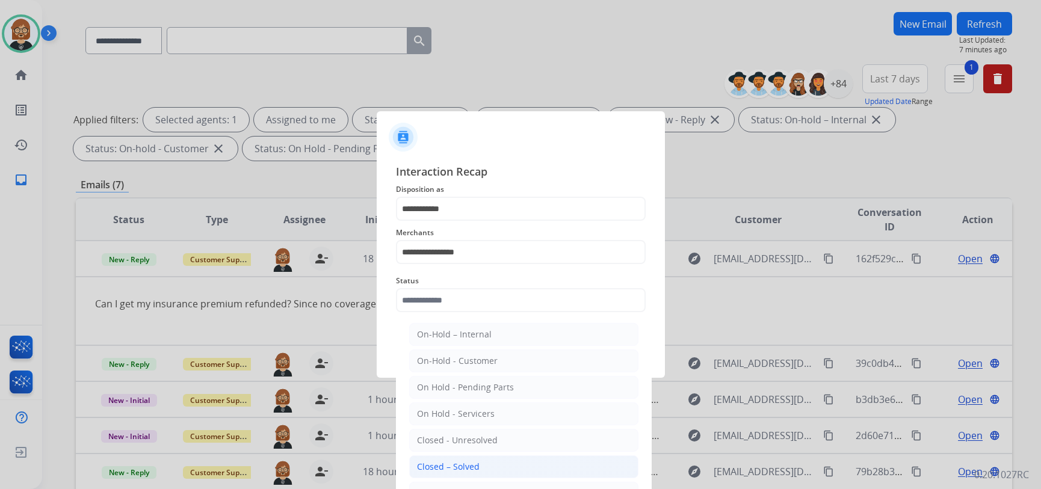
click at [501, 466] on li "Closed – Solved" at bounding box center [523, 466] width 229 height 23
type input "**********"
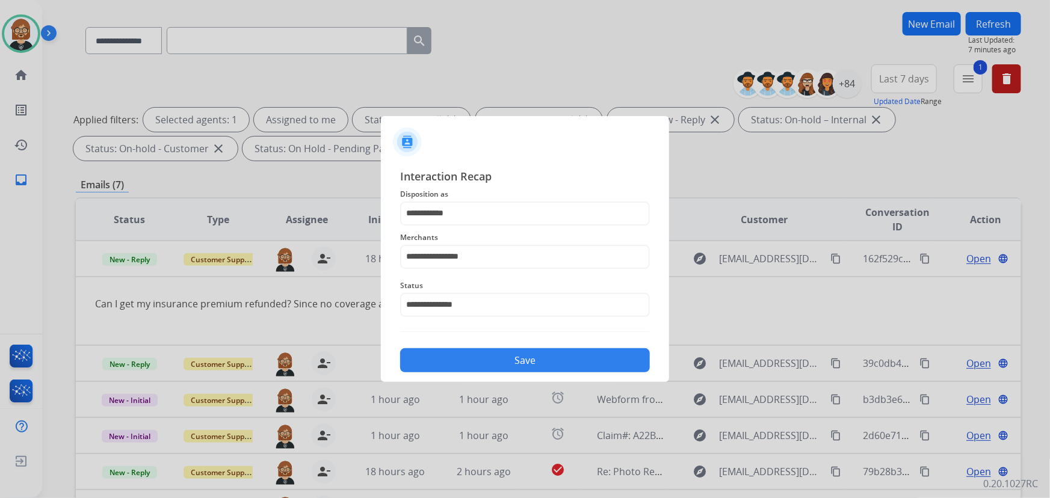
click at [532, 357] on button "Save" at bounding box center [525, 360] width 250 height 24
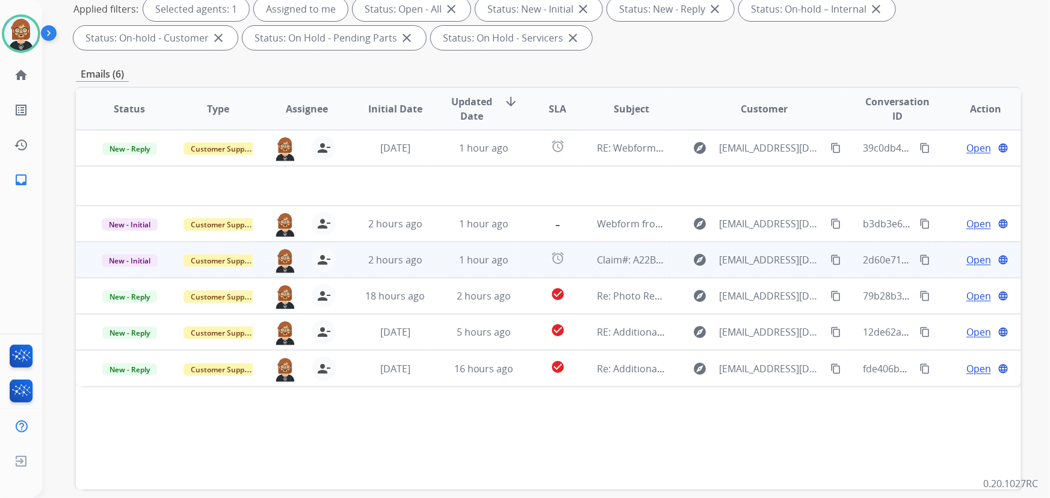
scroll to position [218, 0]
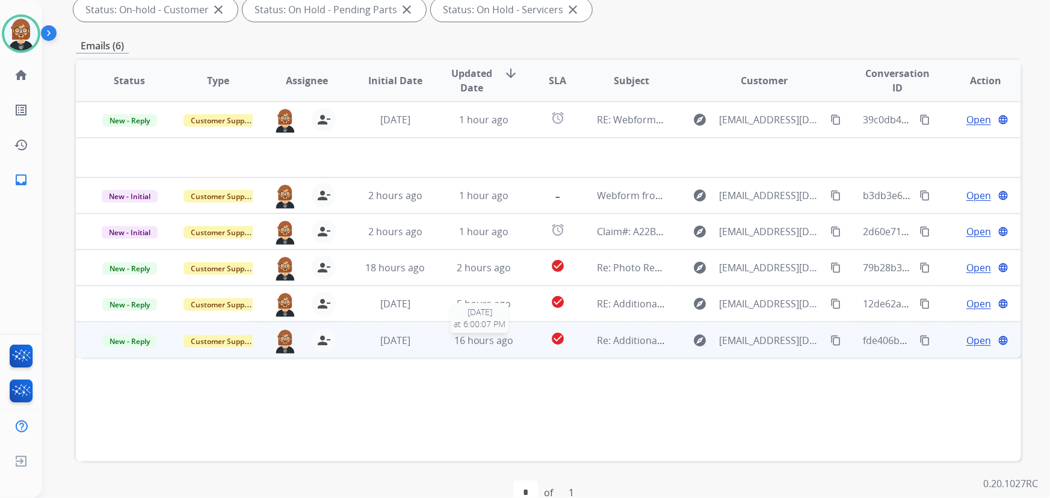
click at [502, 341] on span "16 hours ago" at bounding box center [484, 340] width 60 height 13
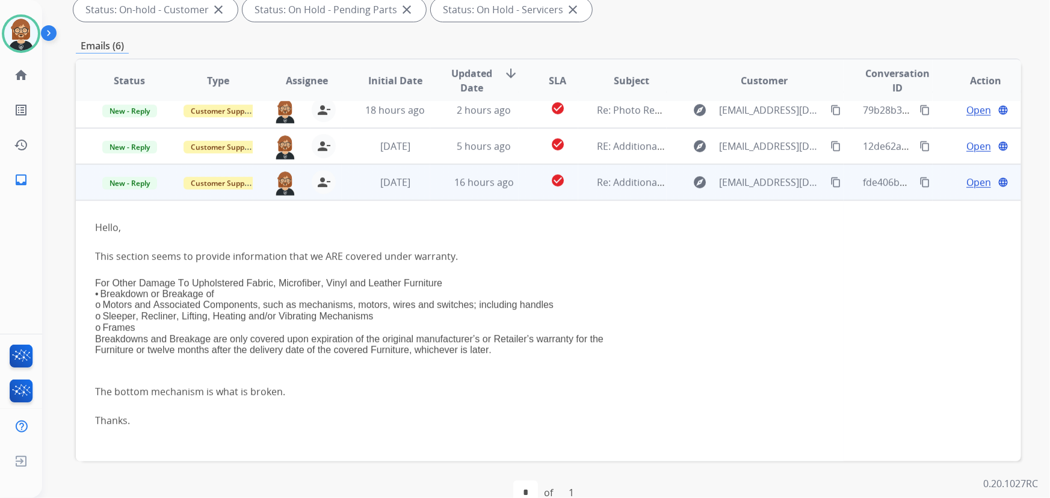
scroll to position [120, 0]
click at [975, 179] on span "Open" at bounding box center [978, 182] width 25 height 14
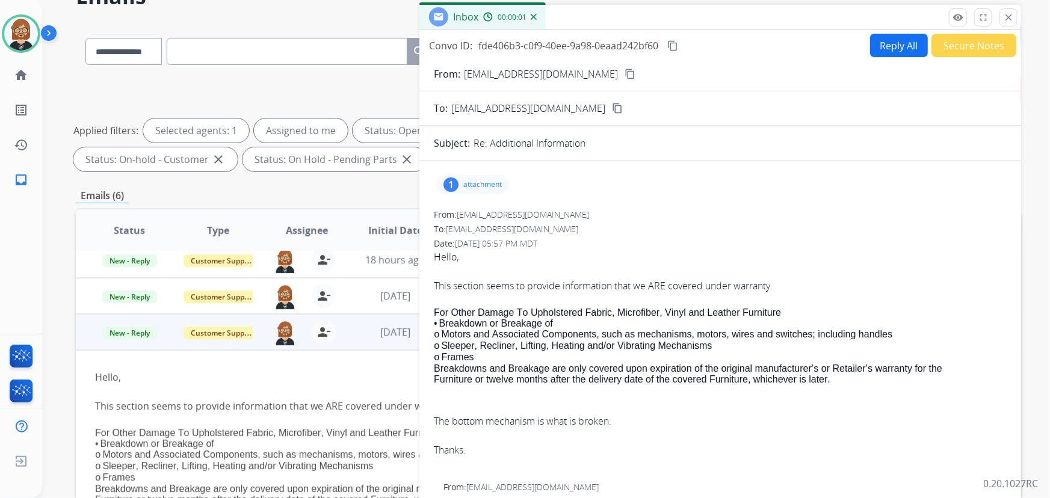
scroll to position [0, 0]
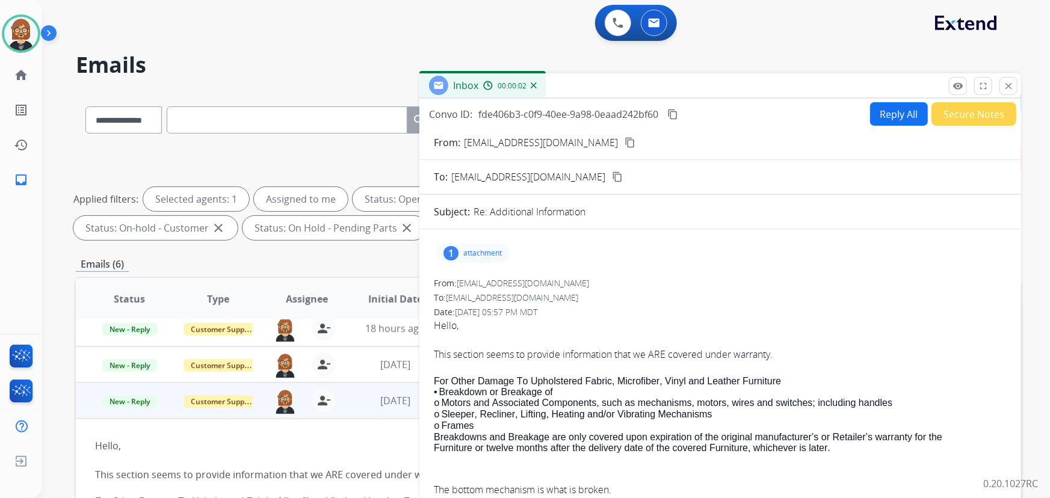
click at [885, 114] on button "Reply All" at bounding box center [899, 113] width 58 height 23
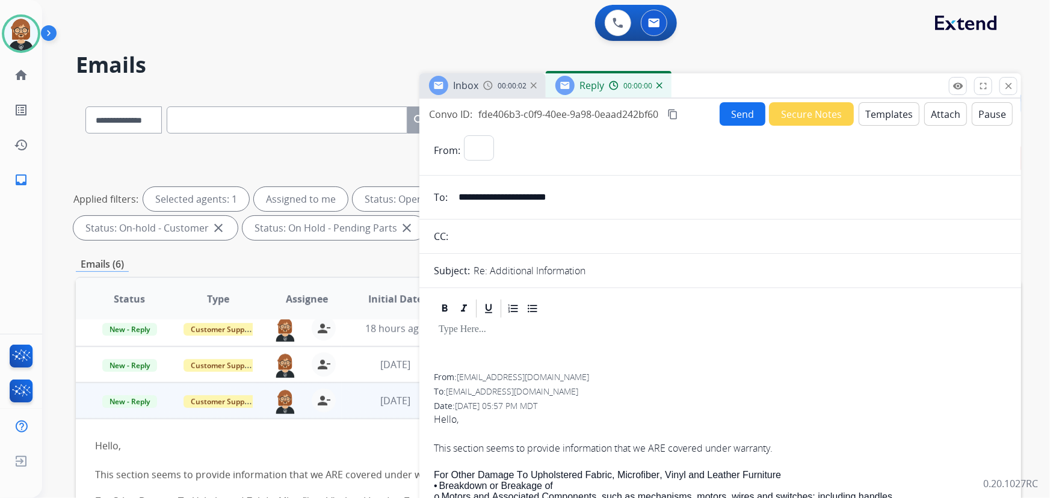
select select "**********"
click at [888, 123] on button "Templates" at bounding box center [888, 113] width 61 height 23
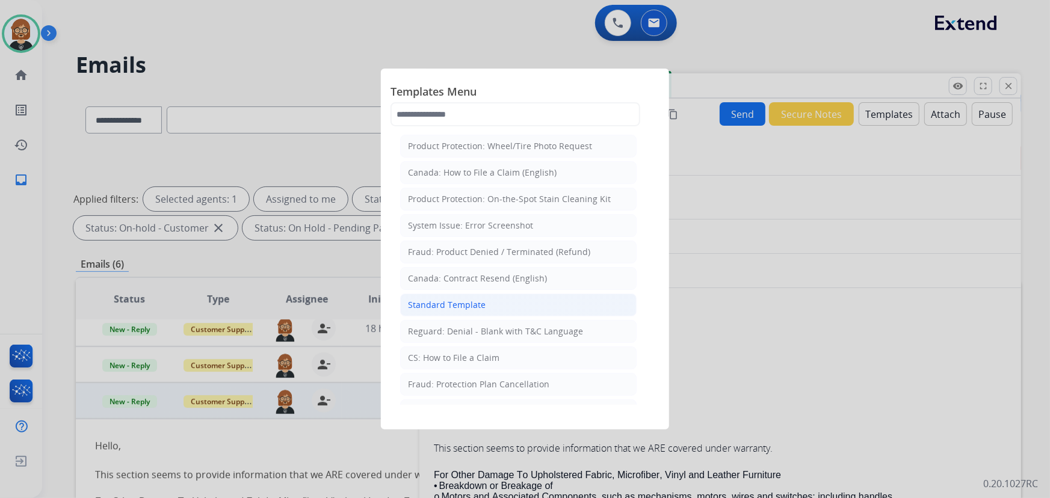
click at [533, 304] on li "Standard Template" at bounding box center [518, 305] width 236 height 23
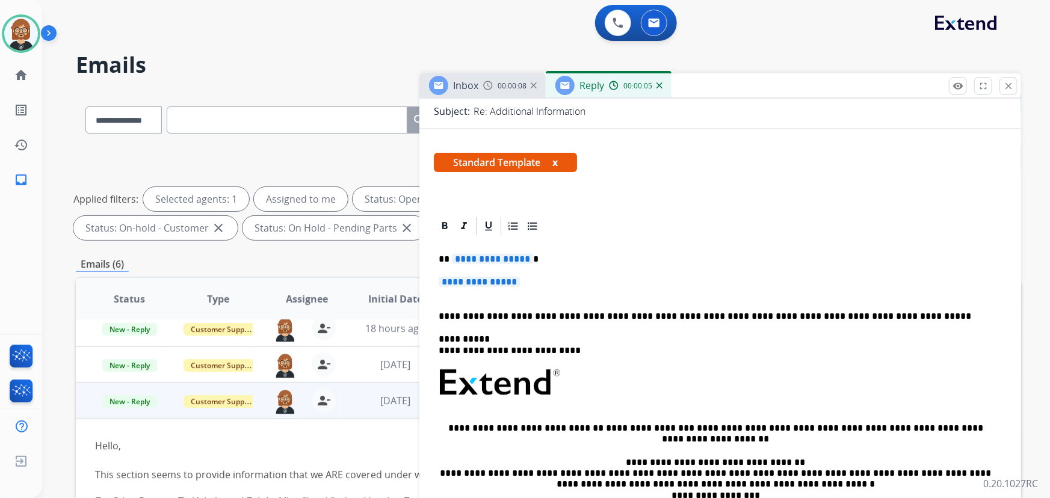
scroll to position [164, 0]
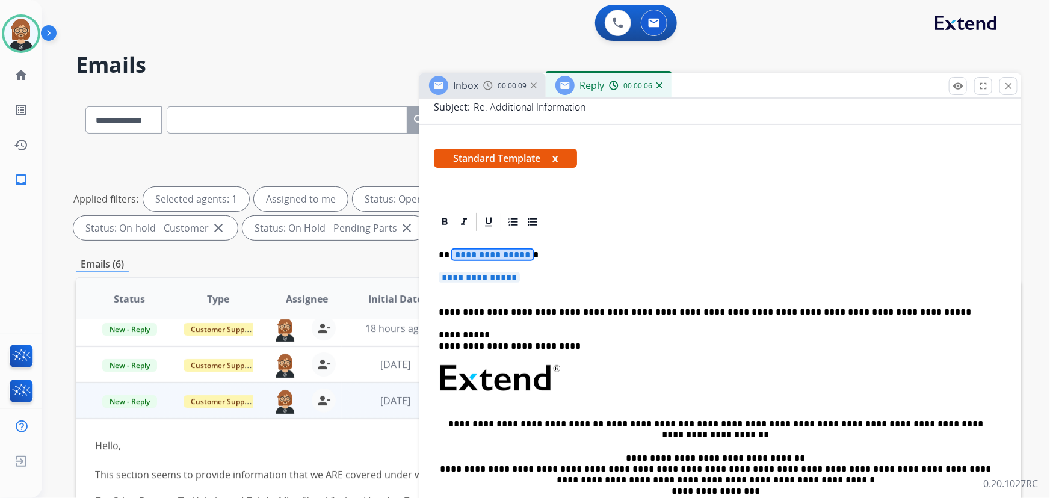
click at [494, 253] on span "**********" at bounding box center [492, 255] width 81 height 10
click at [495, 269] on div "**********" at bounding box center [720, 407] width 573 height 348
click at [493, 277] on span "**********" at bounding box center [478, 277] width 81 height 10
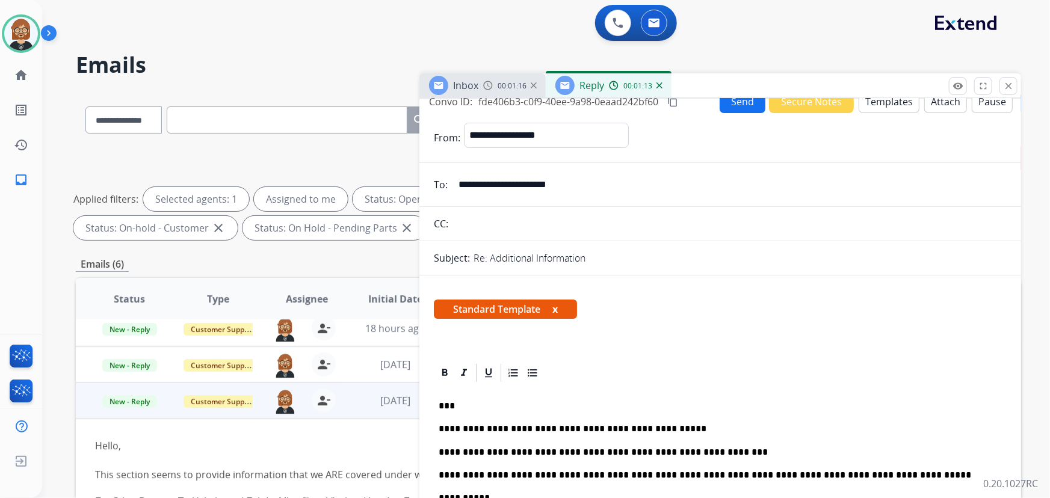
scroll to position [0, 0]
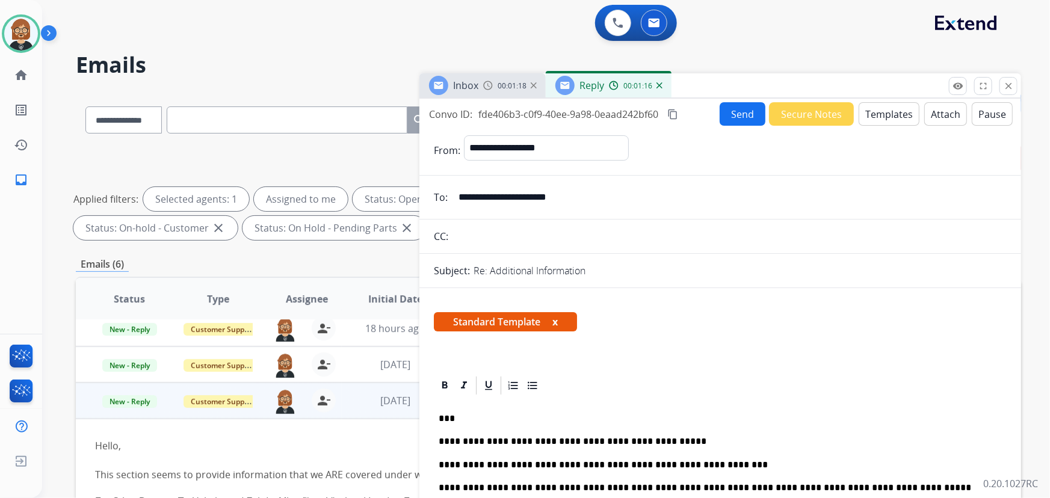
click at [734, 112] on button "Send" at bounding box center [742, 113] width 46 height 23
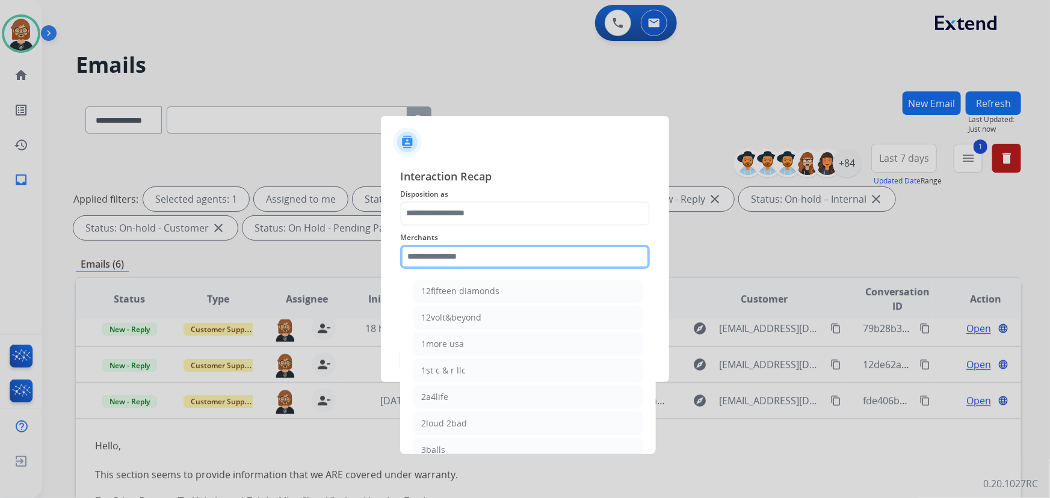
click at [514, 264] on input "text" at bounding box center [525, 257] width 250 height 24
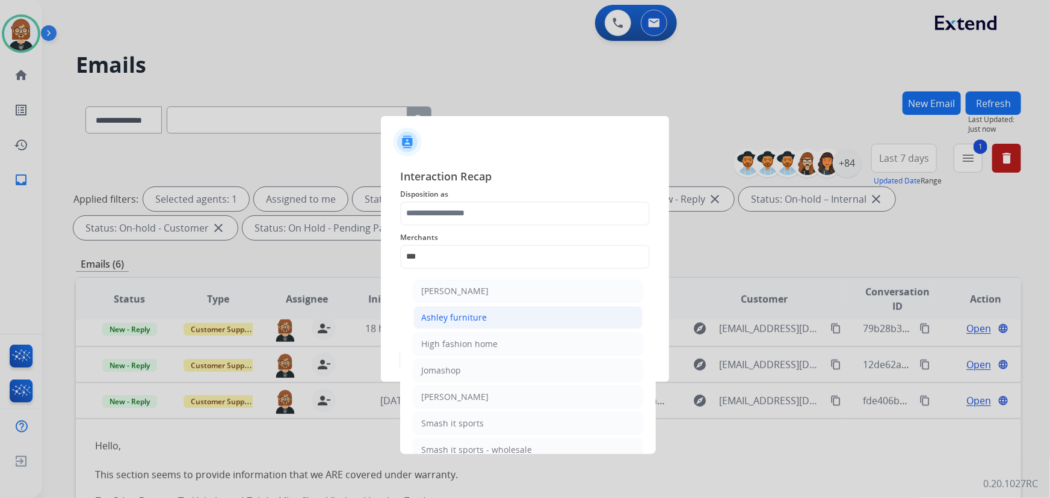
click at [484, 325] on li "Ashley furniture" at bounding box center [527, 317] width 229 height 23
type input "**********"
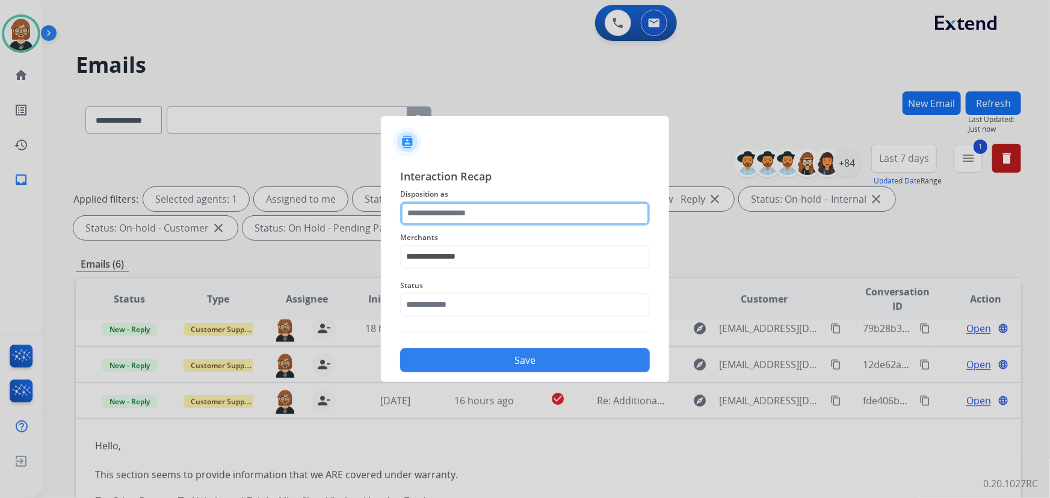
click at [500, 219] on input "text" at bounding box center [525, 213] width 250 height 24
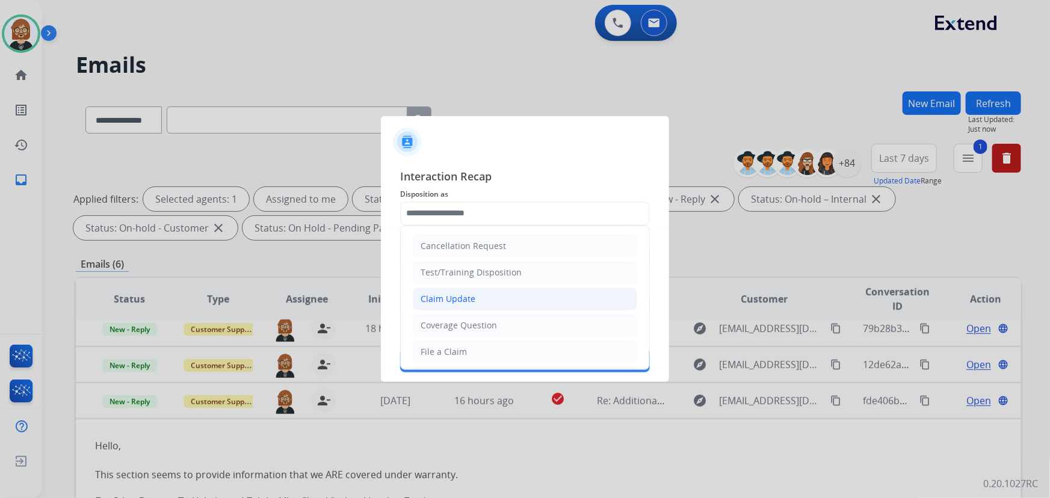
click at [522, 292] on li "Claim Update" at bounding box center [525, 299] width 224 height 23
type input "**********"
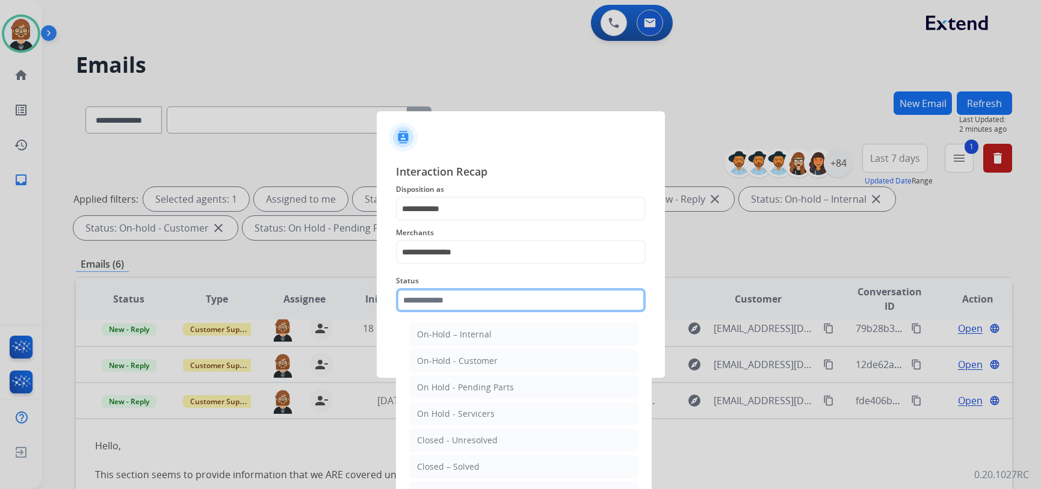
click at [511, 305] on input "text" at bounding box center [521, 300] width 250 height 24
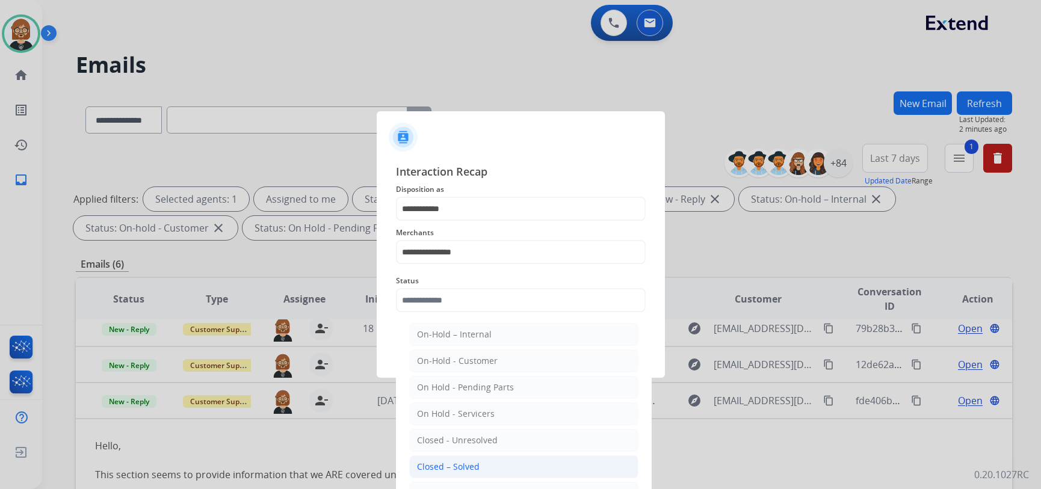
click at [506, 462] on li "Closed – Solved" at bounding box center [523, 466] width 229 height 23
type input "**********"
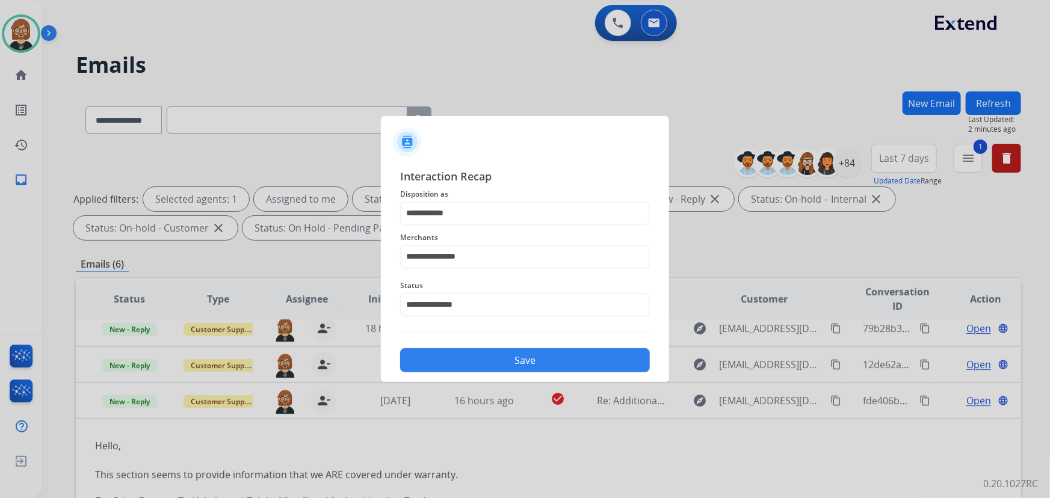
click at [546, 360] on button "Save" at bounding box center [525, 360] width 250 height 24
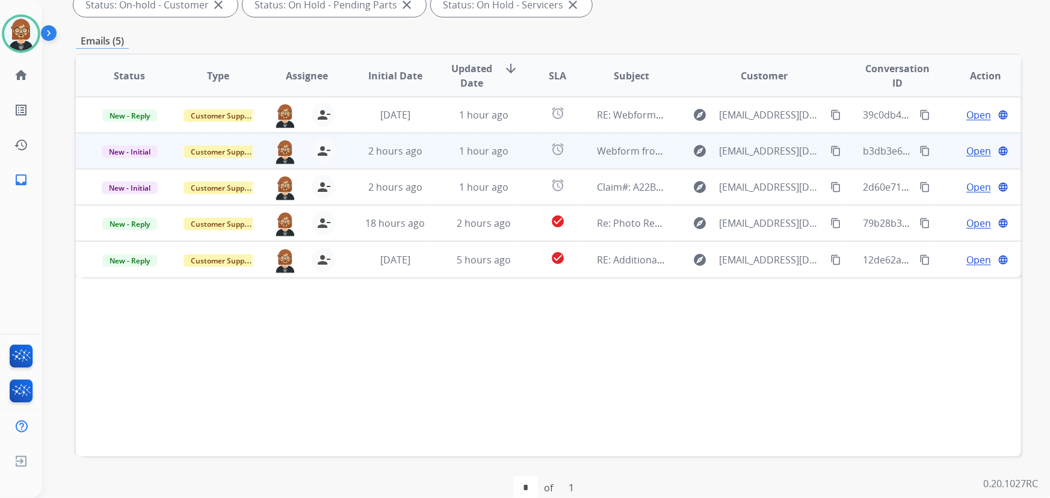
scroll to position [244, 0]
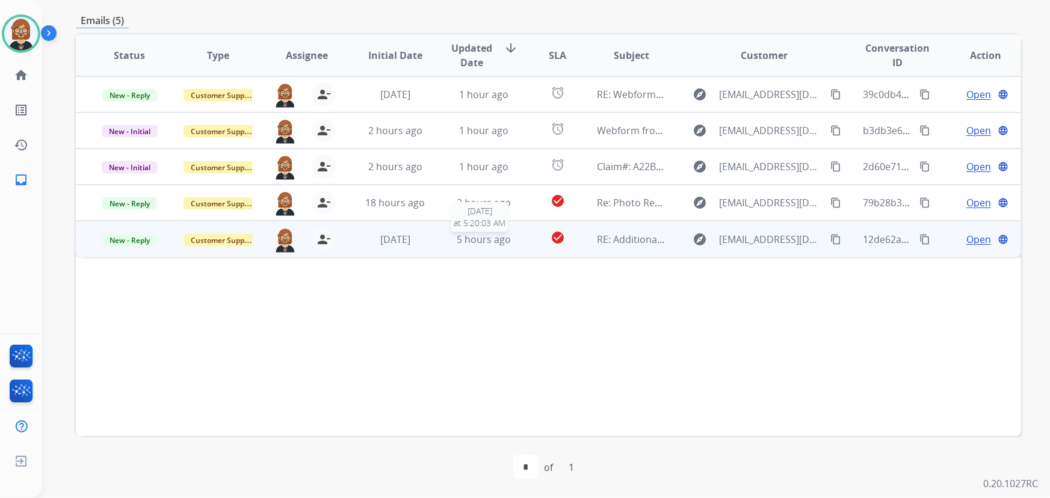
click at [495, 239] on span "5 hours ago" at bounding box center [484, 239] width 54 height 13
click at [966, 239] on span "Open" at bounding box center [978, 239] width 25 height 14
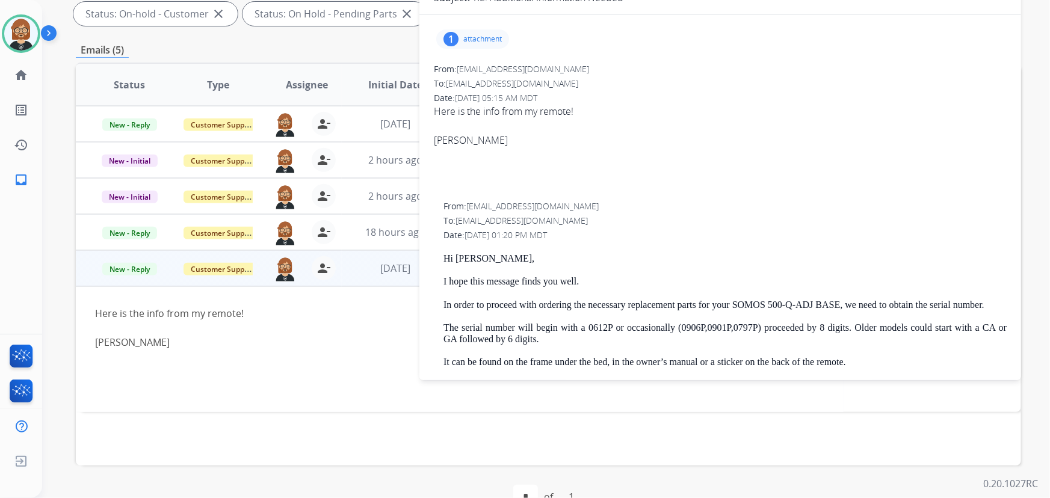
scroll to position [189, 0]
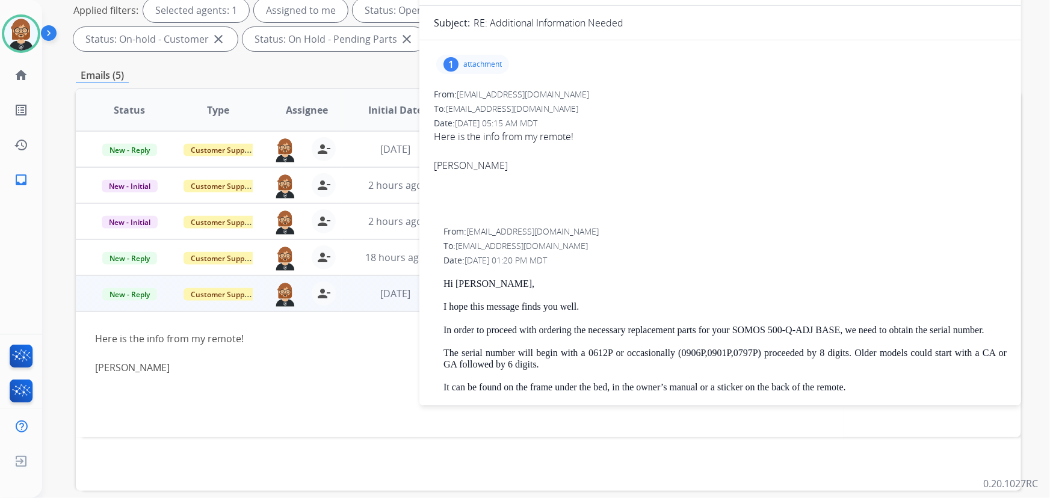
click at [469, 66] on p "attachment" at bounding box center [482, 65] width 38 height 10
click at [475, 106] on div at bounding box center [476, 95] width 60 height 42
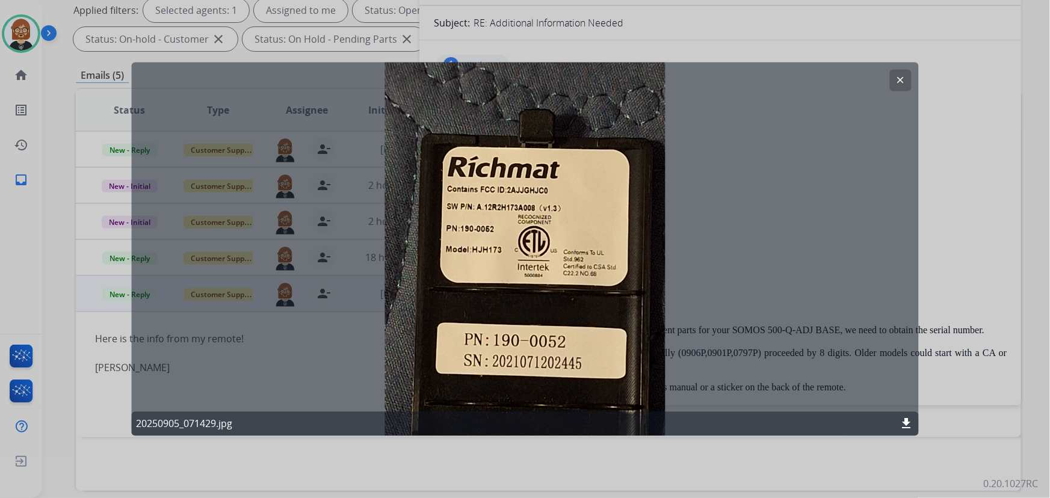
click at [903, 420] on mat-icon "download" at bounding box center [906, 424] width 14 height 14
click at [935, 306] on div at bounding box center [525, 249] width 1050 height 498
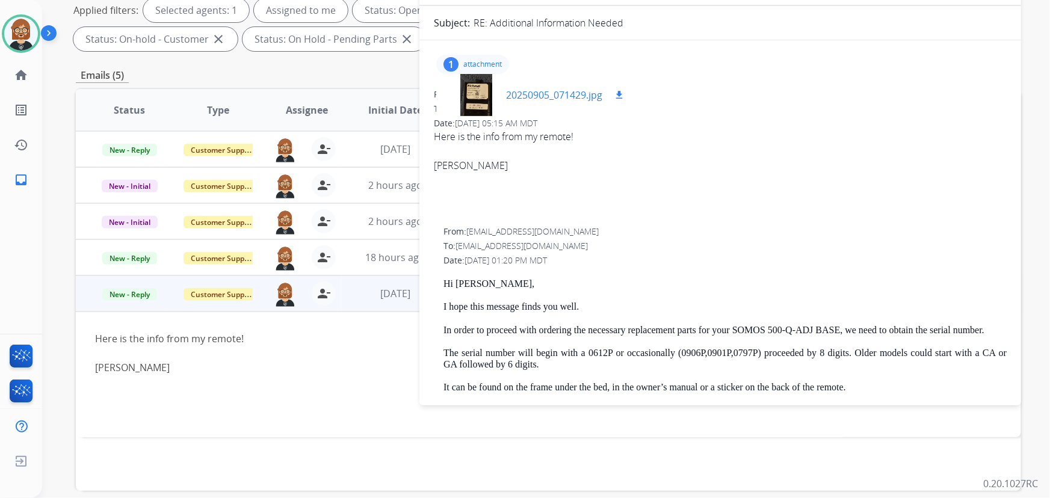
click at [481, 98] on div at bounding box center [476, 95] width 60 height 42
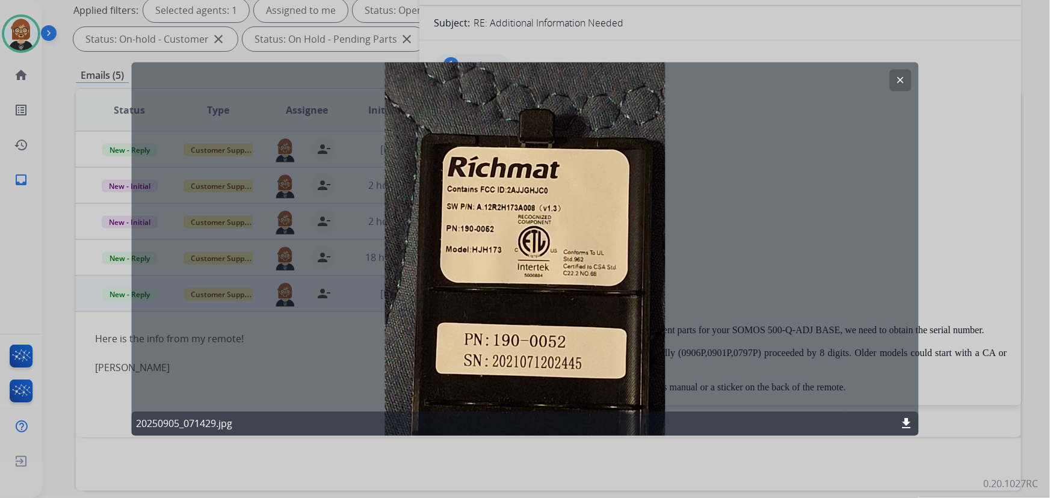
click at [968, 192] on div at bounding box center [525, 249] width 1050 height 498
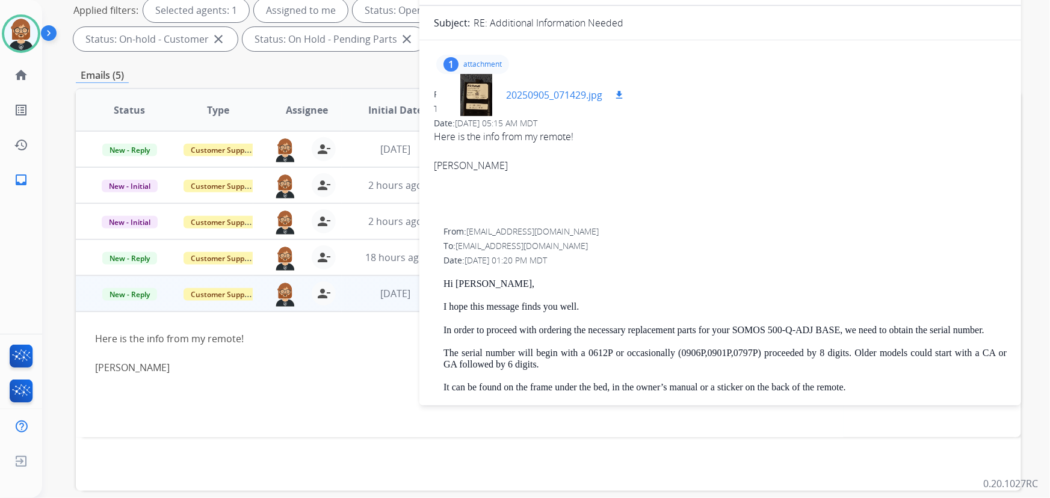
click at [485, 105] on div at bounding box center [476, 95] width 60 height 42
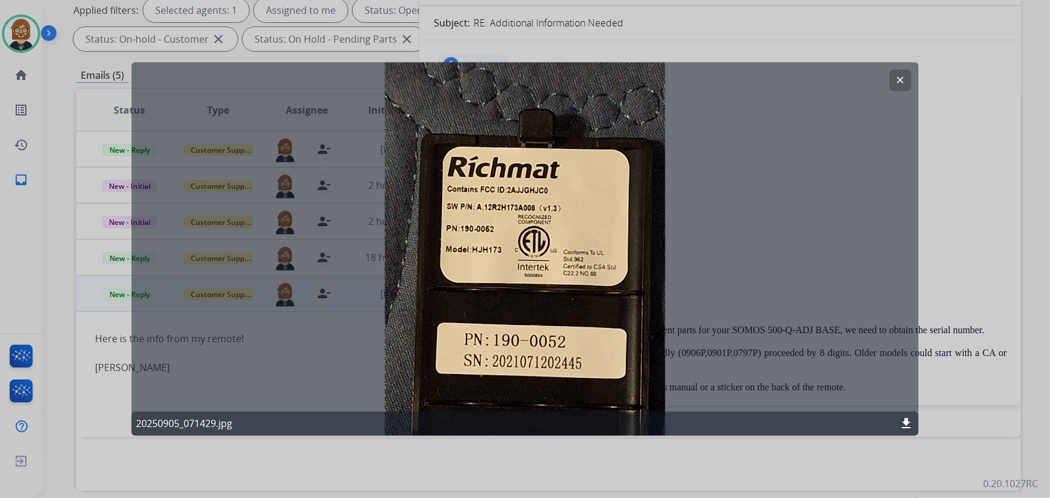
click at [955, 241] on div at bounding box center [525, 249] width 1050 height 498
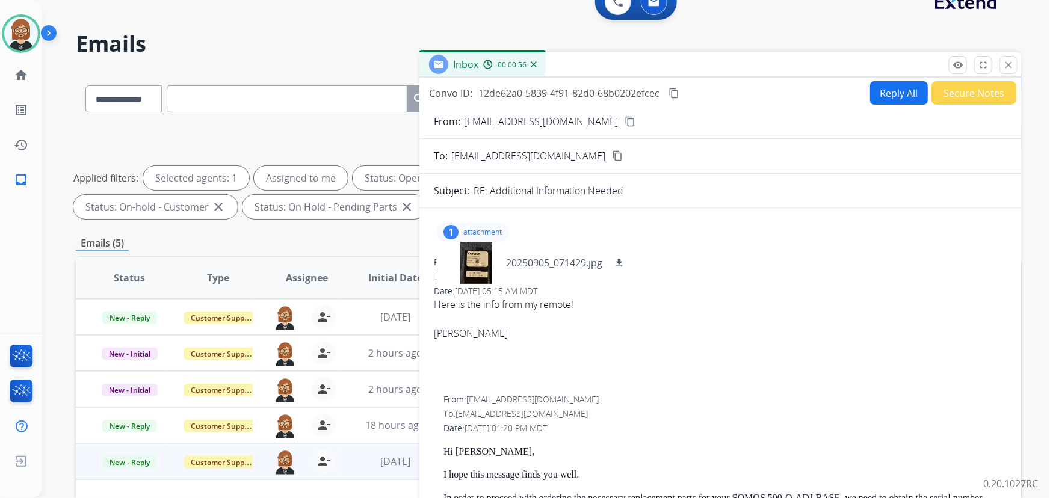
scroll to position [0, 0]
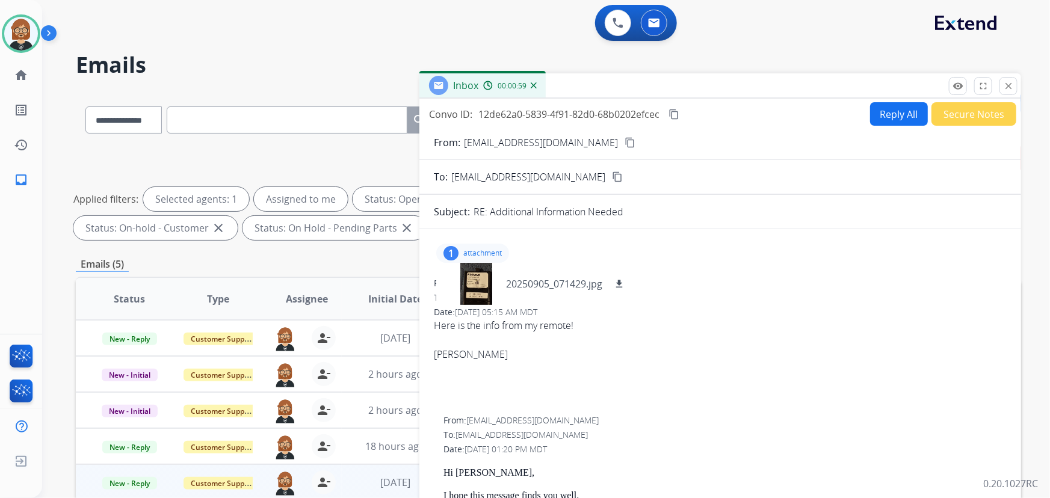
click at [624, 141] on mat-icon "content_copy" at bounding box center [629, 142] width 11 height 11
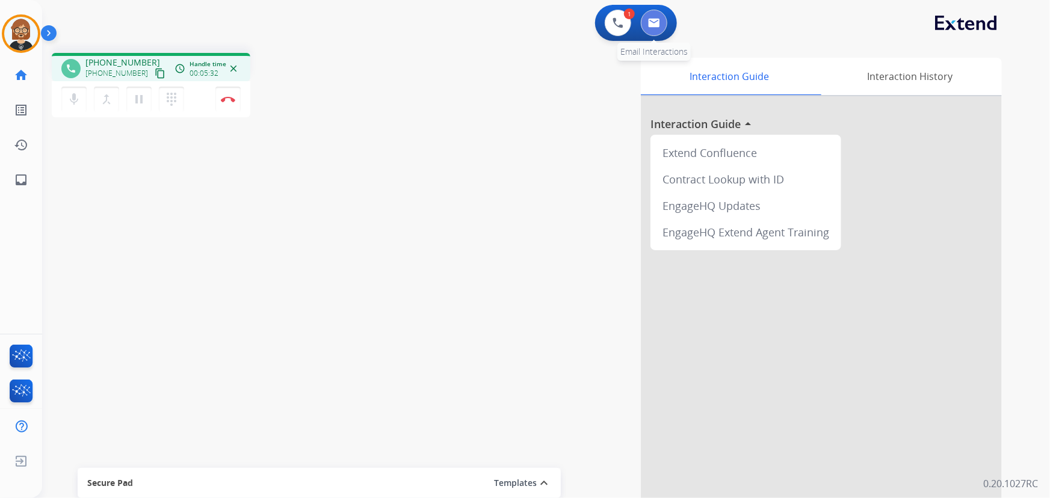
click at [659, 32] on button at bounding box center [654, 23] width 26 height 26
select select "**********"
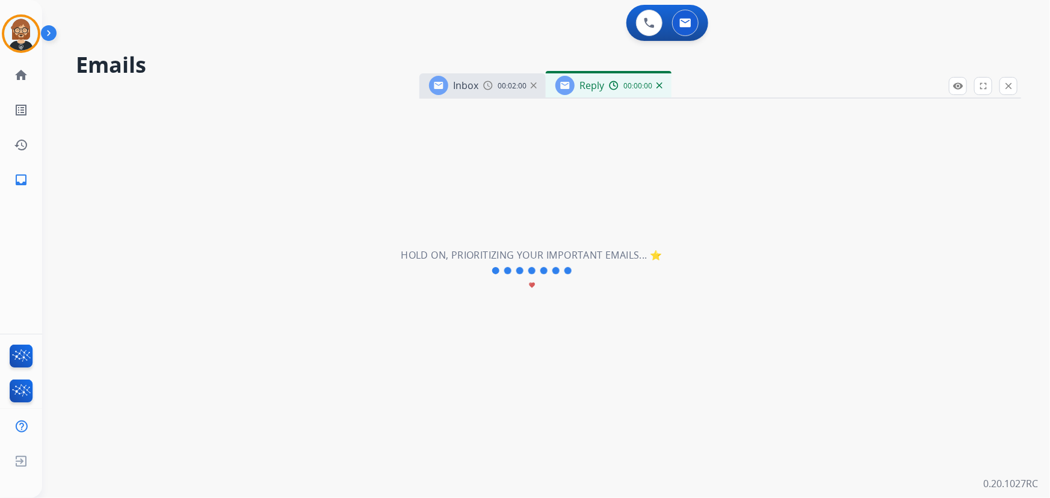
select select "**********"
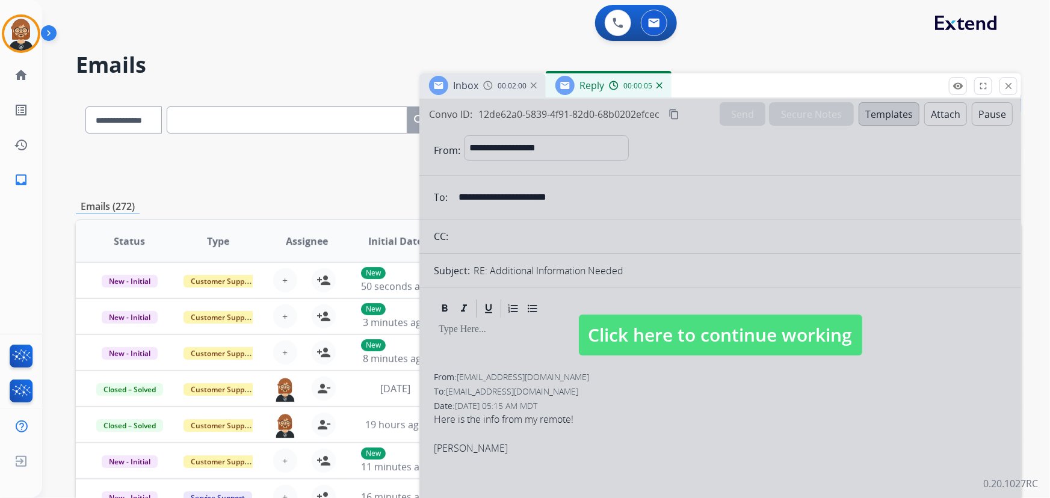
click at [745, 328] on span "Click here to continue working" at bounding box center [720, 335] width 283 height 41
select select
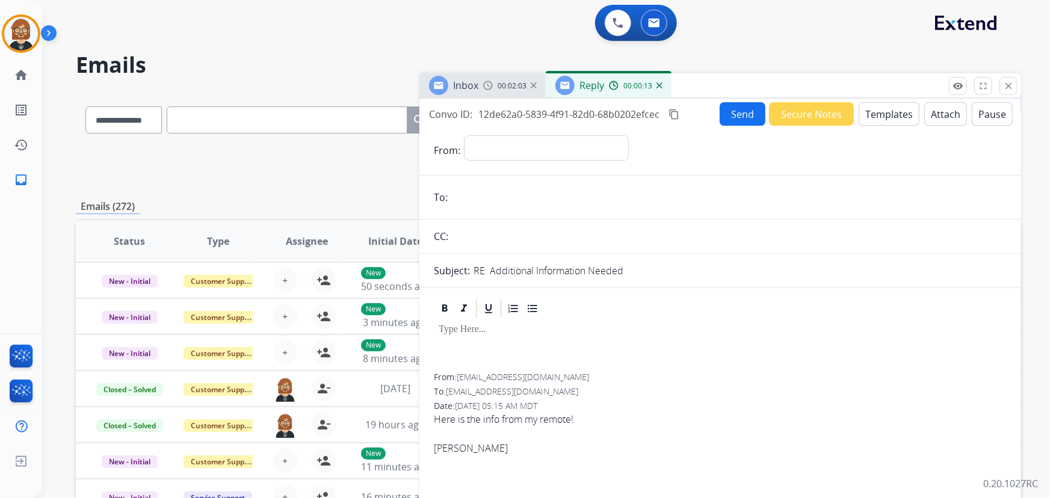
click at [672, 116] on mat-icon "content_copy" at bounding box center [673, 114] width 11 height 11
click at [878, 111] on button "Templates" at bounding box center [888, 113] width 61 height 23
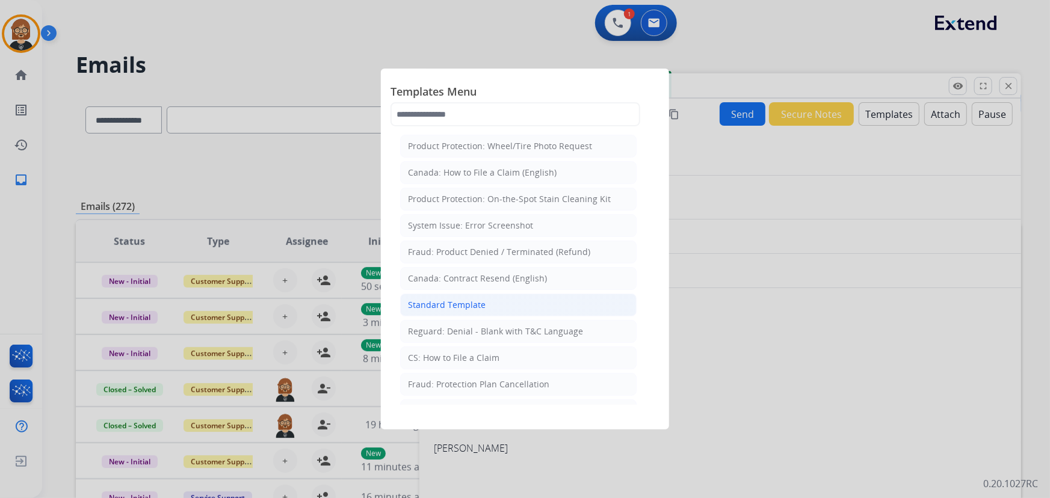
click at [461, 303] on div "Standard Template" at bounding box center [447, 305] width 78 height 12
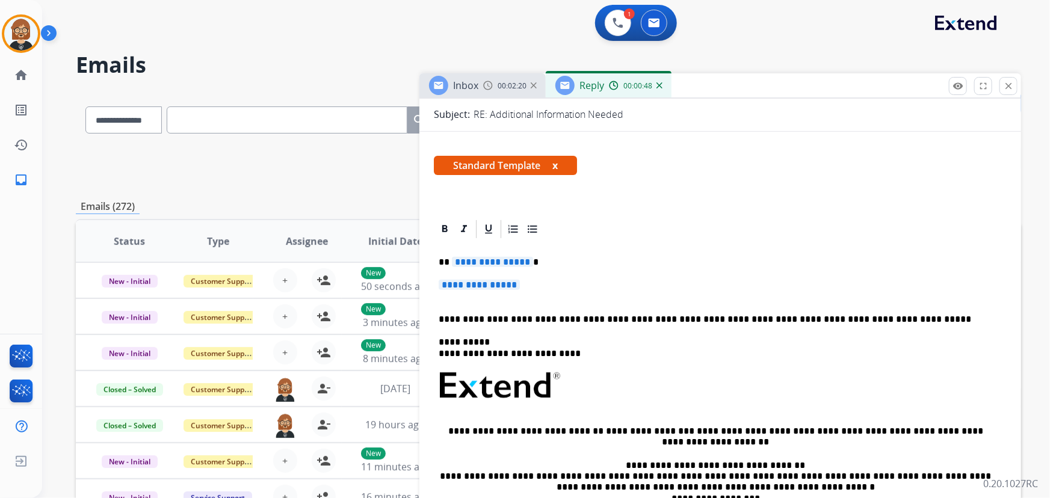
scroll to position [164, 0]
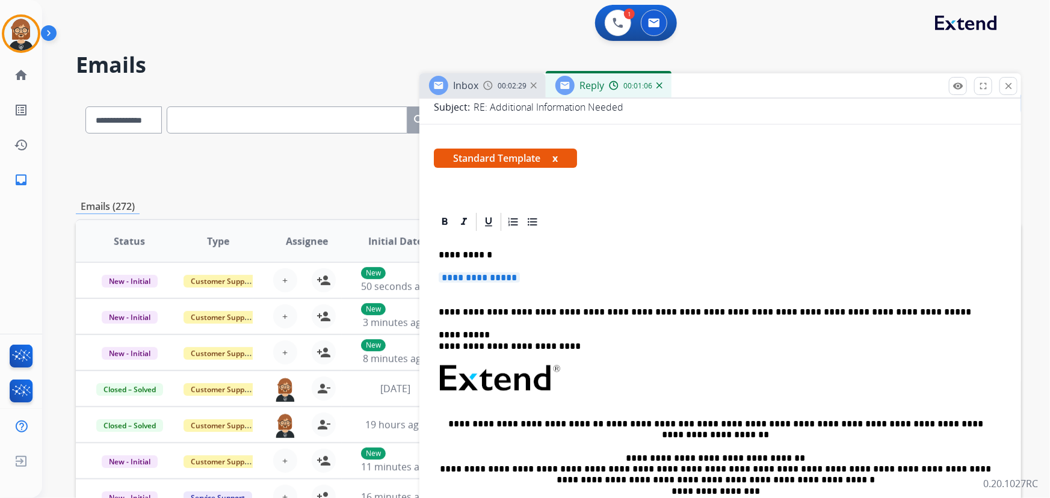
click at [485, 276] on span "**********" at bounding box center [478, 277] width 81 height 10
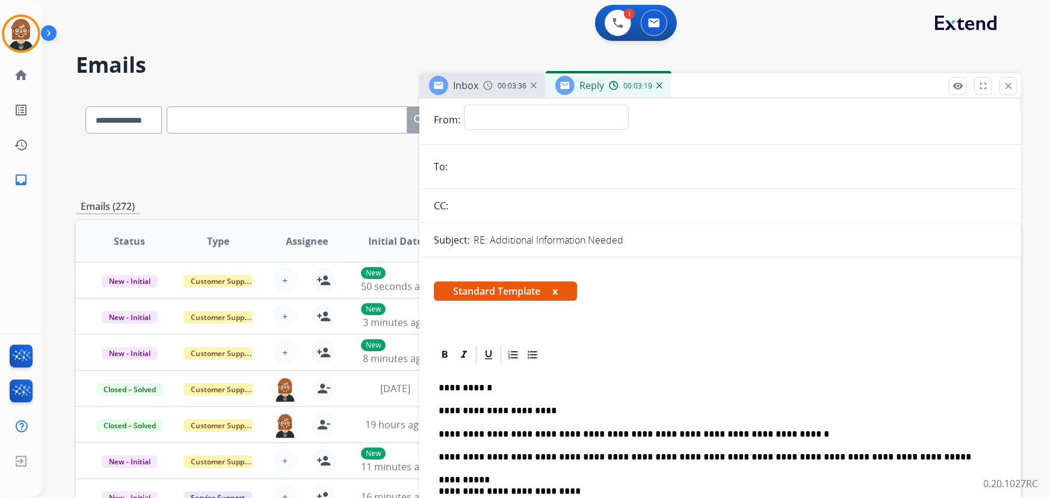
scroll to position [0, 0]
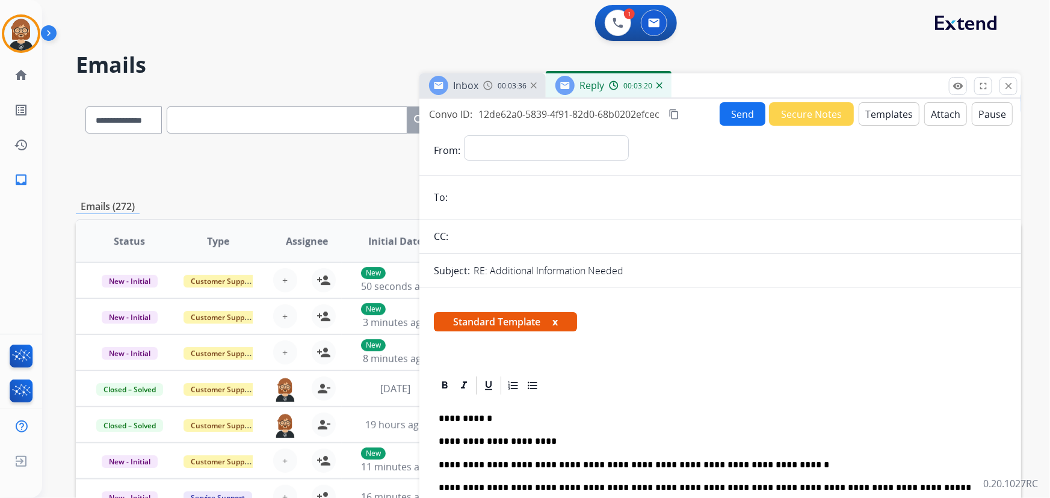
click at [740, 117] on button "Send" at bounding box center [742, 113] width 46 height 23
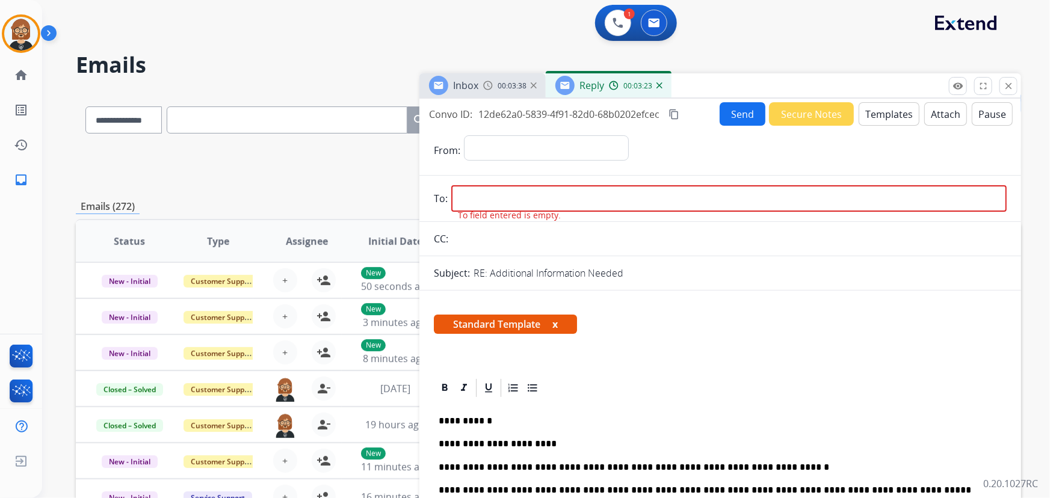
click at [509, 81] on span "00:03:38" at bounding box center [511, 86] width 29 height 10
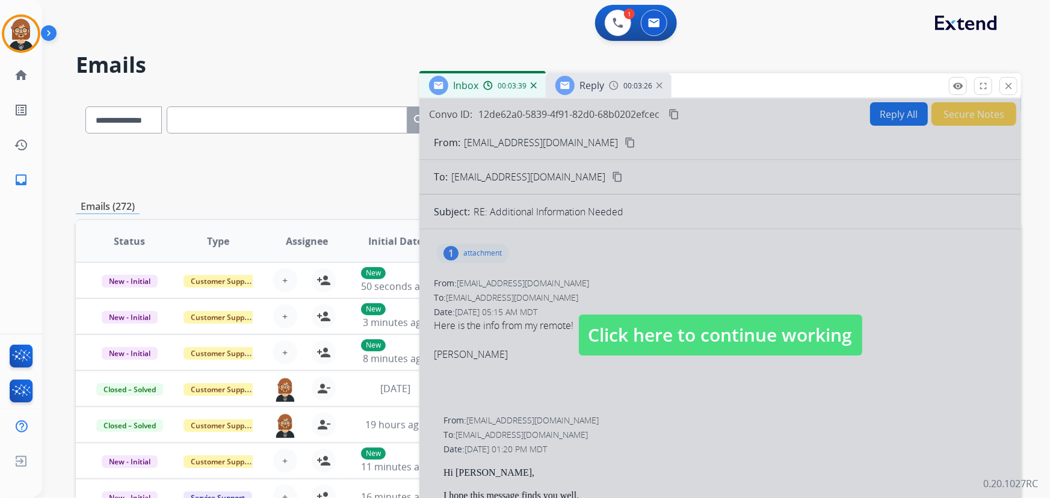
click at [590, 166] on div at bounding box center [719, 323] width 601 height 449
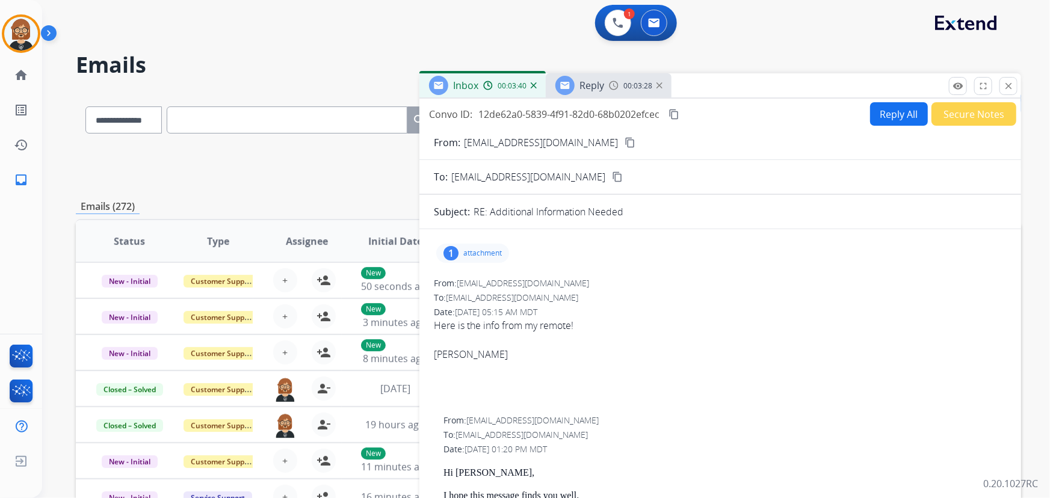
click at [624, 138] on mat-icon "content_copy" at bounding box center [629, 142] width 11 height 11
click at [583, 91] on span "Reply" at bounding box center [591, 85] width 25 height 13
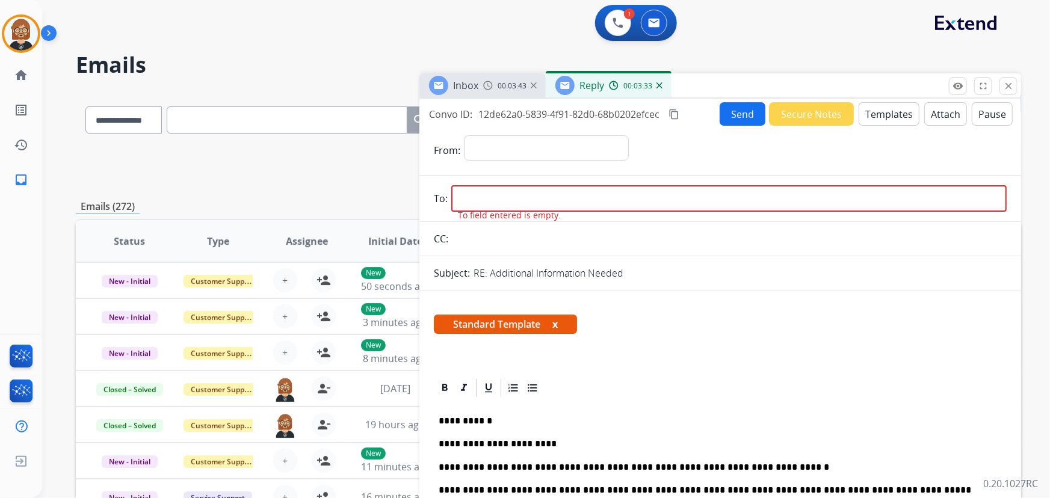
click at [550, 201] on input "email" at bounding box center [728, 198] width 555 height 26
paste input "**********"
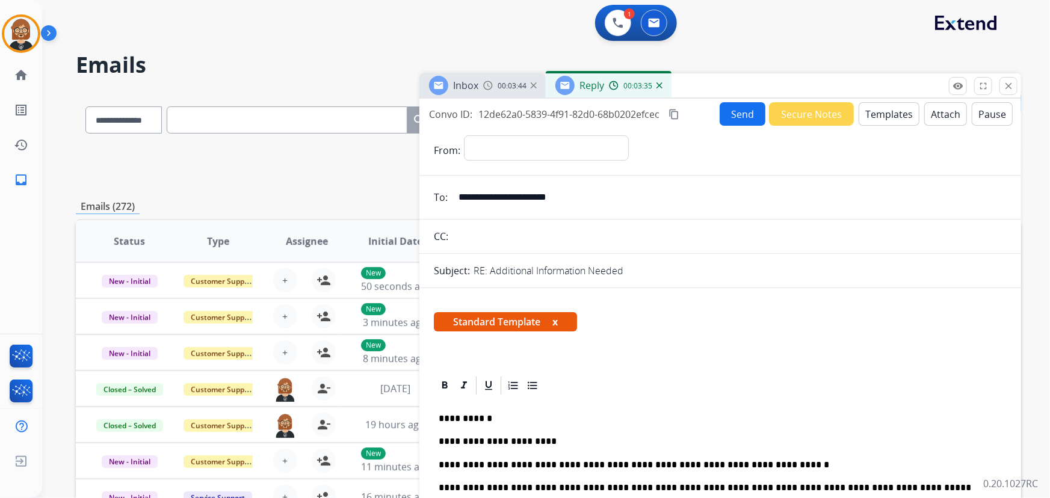
type input "**********"
click at [560, 161] on div "**********" at bounding box center [546, 150] width 165 height 30
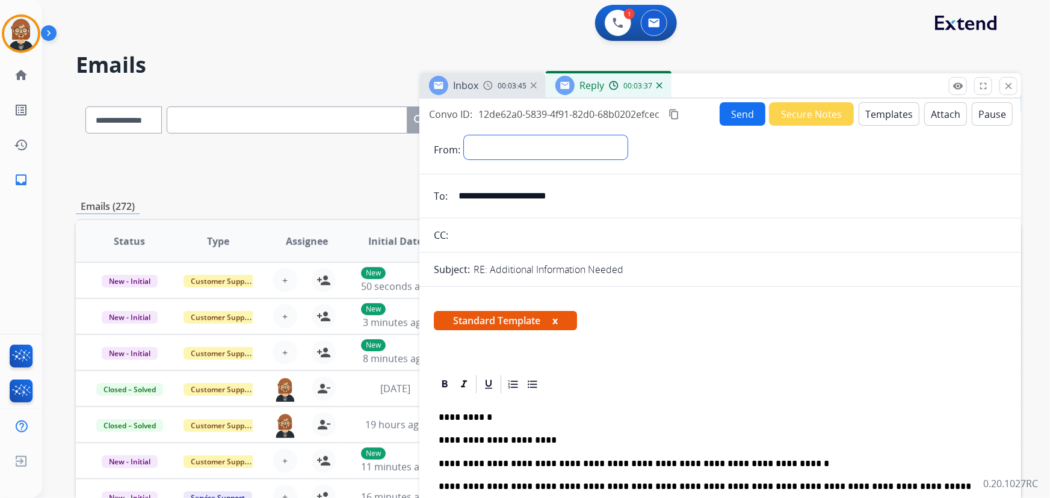
click at [561, 156] on select "**********" at bounding box center [546, 147] width 164 height 24
select select "**********"
click at [464, 135] on select "**********" at bounding box center [546, 147] width 164 height 24
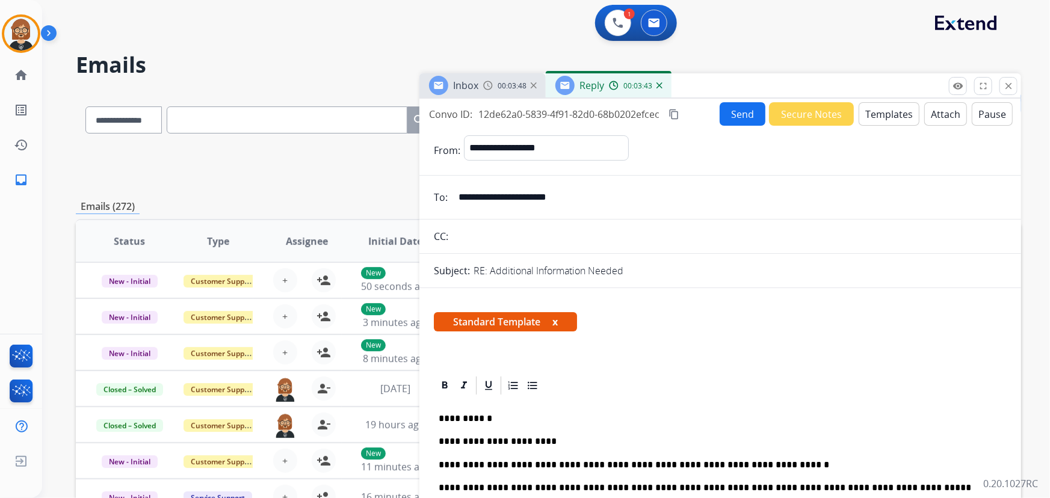
click at [736, 120] on button "Send" at bounding box center [742, 113] width 46 height 23
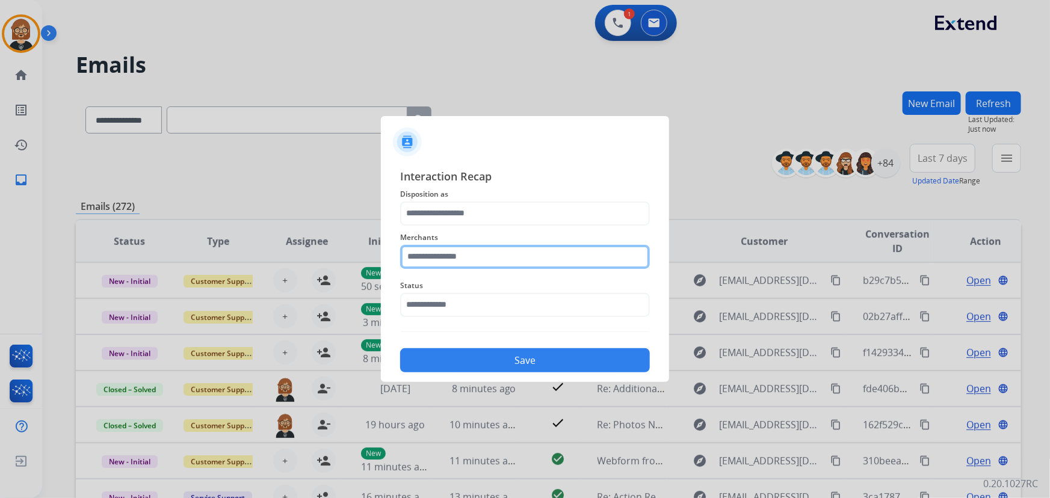
click at [561, 247] on input "text" at bounding box center [525, 257] width 250 height 24
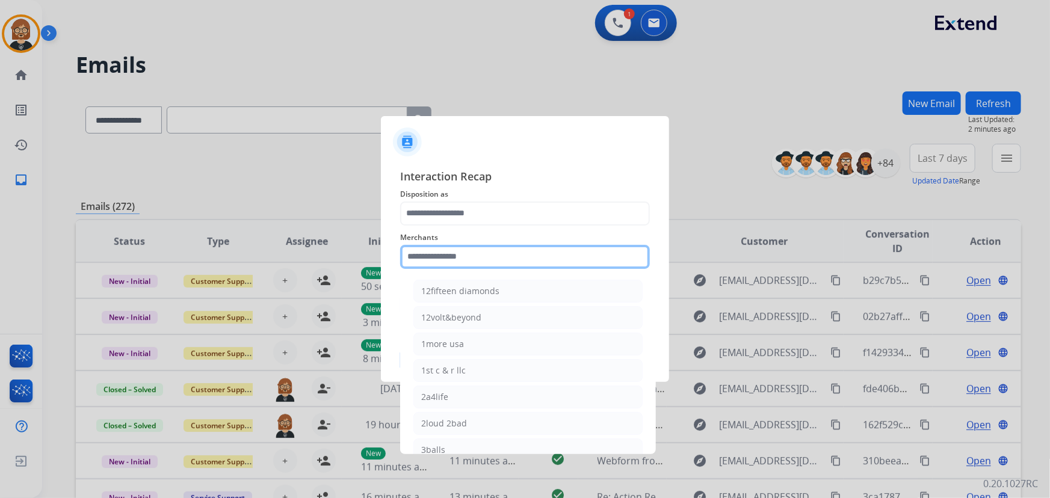
drag, startPoint x: 515, startPoint y: 253, endPoint x: 506, endPoint y: 264, distance: 14.5
click at [506, 264] on input "text" at bounding box center [525, 257] width 250 height 24
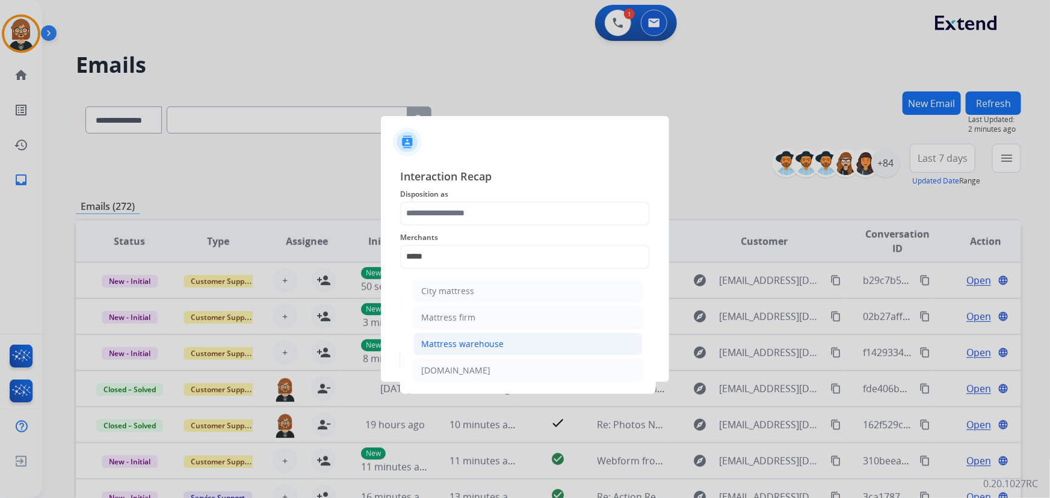
click at [514, 347] on li "Mattress warehouse" at bounding box center [527, 344] width 229 height 23
type input "**********"
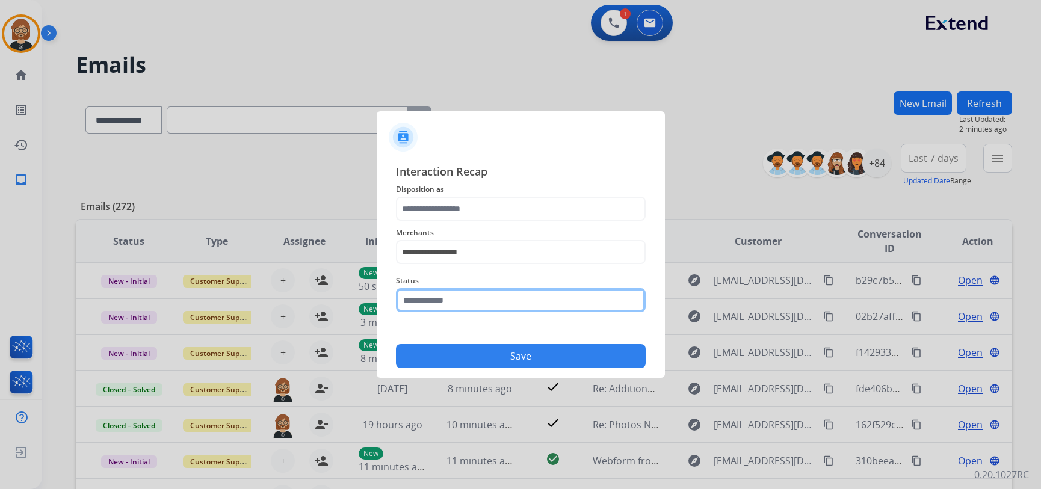
click at [503, 300] on input "text" at bounding box center [521, 300] width 250 height 24
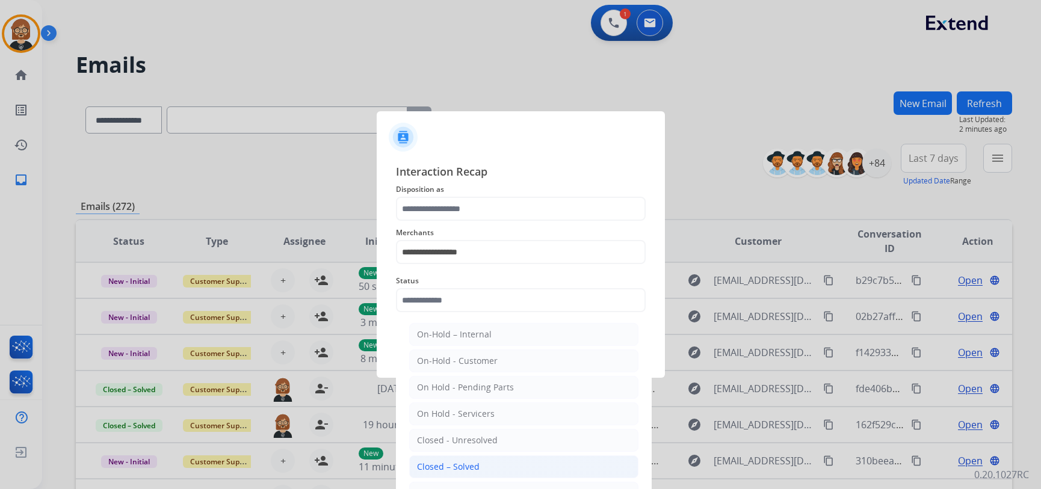
click at [500, 470] on li "Closed – Solved" at bounding box center [523, 466] width 229 height 23
type input "**********"
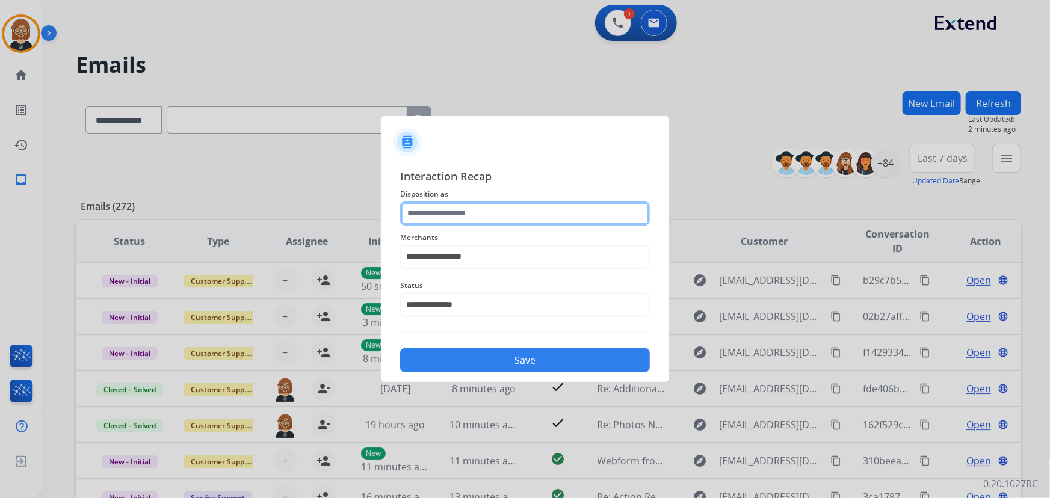
click at [525, 204] on input "text" at bounding box center [525, 213] width 250 height 24
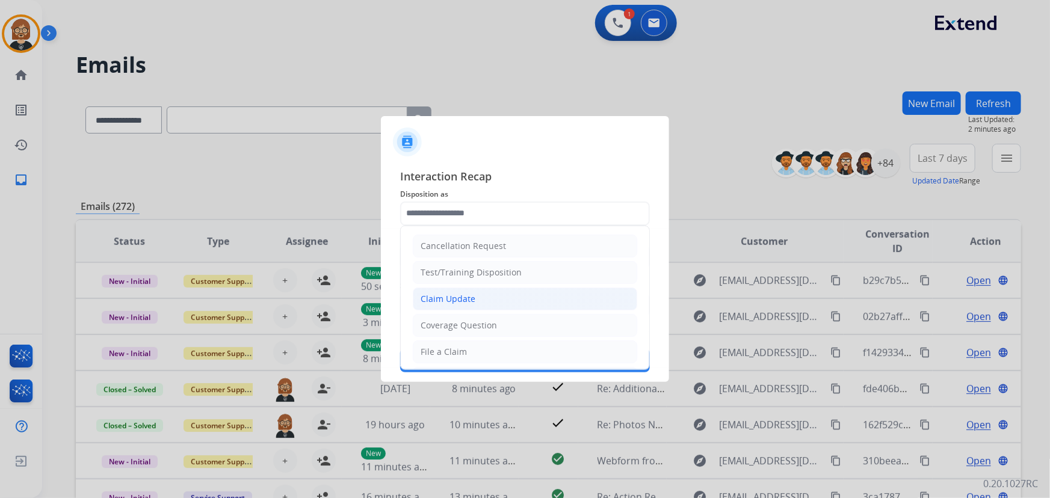
click at [522, 297] on li "Claim Update" at bounding box center [525, 299] width 224 height 23
type input "**********"
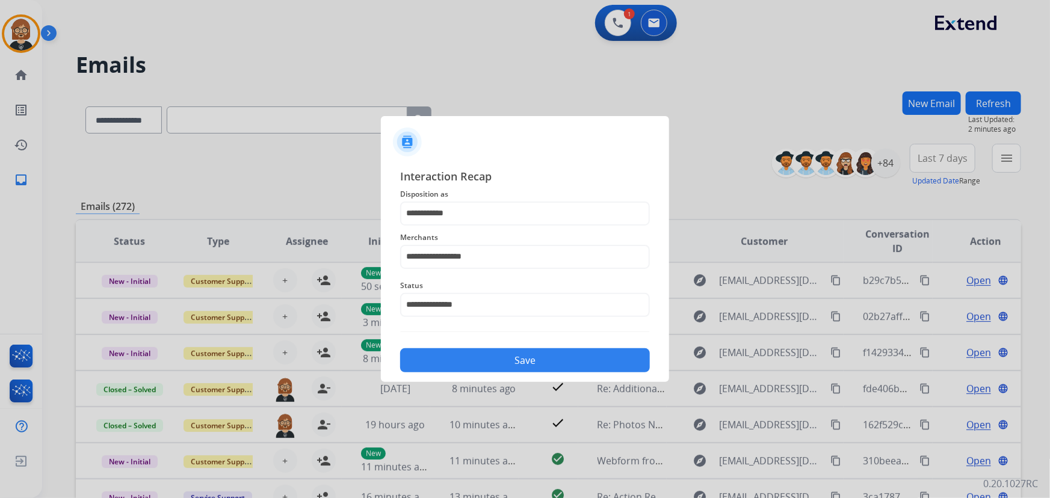
click at [537, 362] on button "Save" at bounding box center [525, 360] width 250 height 24
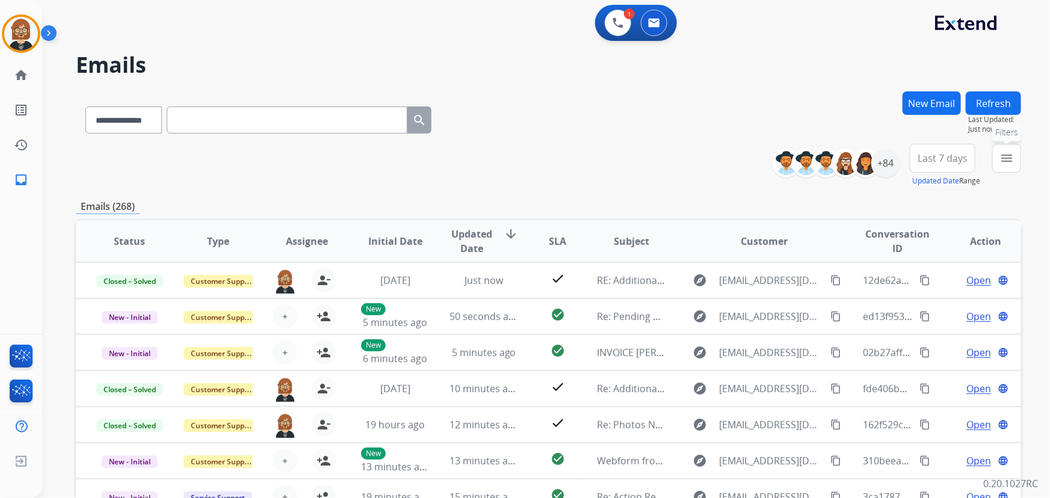
click at [998, 162] on button "menu Filters" at bounding box center [1006, 158] width 29 height 29
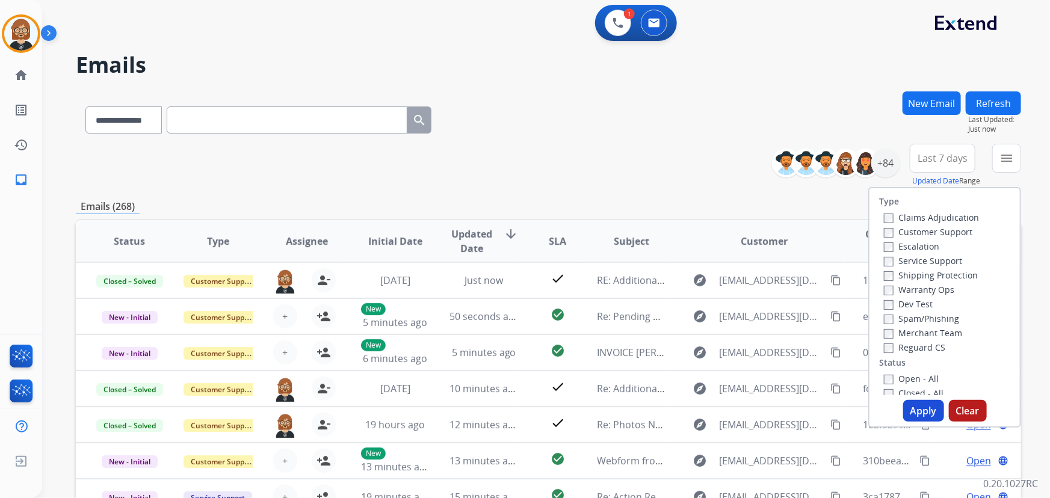
click at [899, 376] on label "Open - All" at bounding box center [911, 378] width 55 height 11
click at [911, 396] on div "Type Claims Adjudication Customer Support Escalation Service Support Shipping P…" at bounding box center [944, 307] width 153 height 241
click at [915, 413] on button "Apply" at bounding box center [923, 411] width 41 height 22
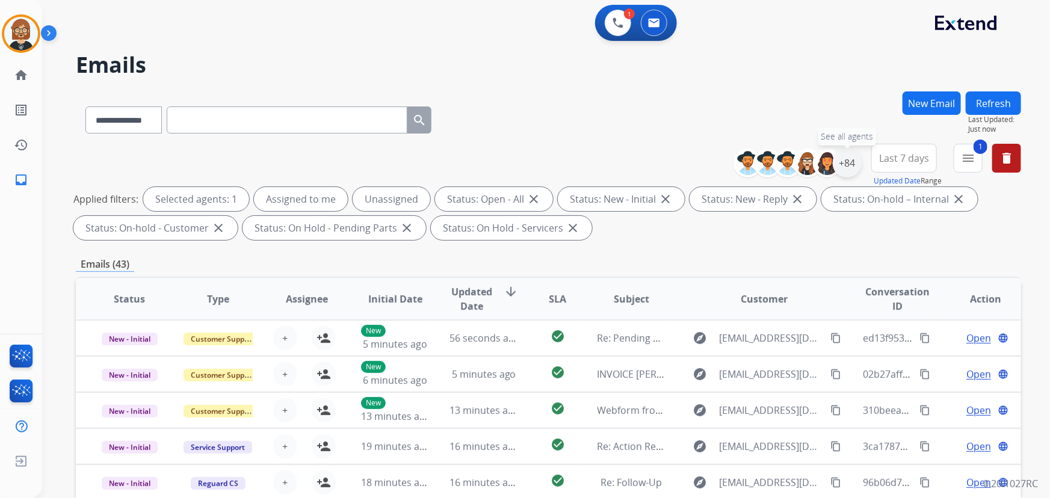
click at [845, 164] on div "+84" at bounding box center [846, 163] width 29 height 29
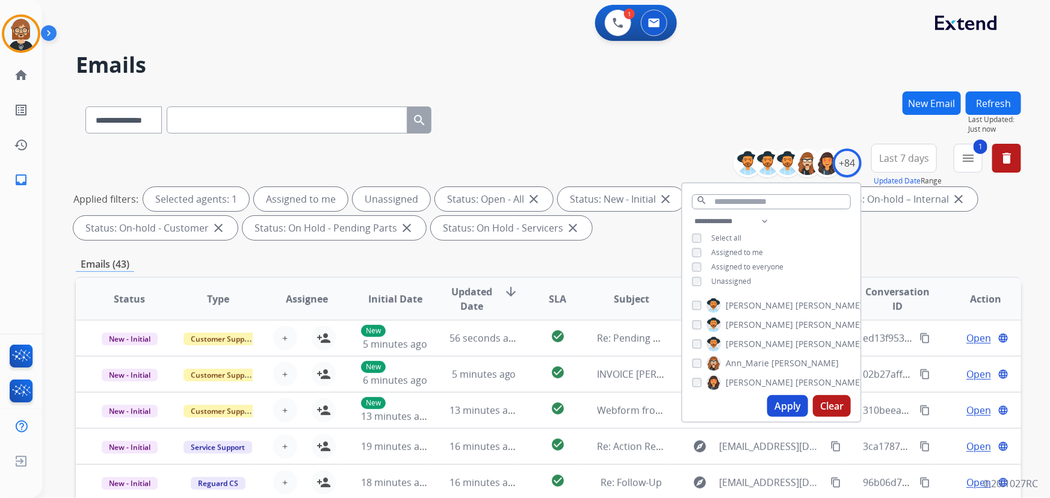
click at [730, 277] on span "Unassigned" at bounding box center [731, 281] width 40 height 10
click at [792, 403] on button "Apply" at bounding box center [787, 406] width 41 height 22
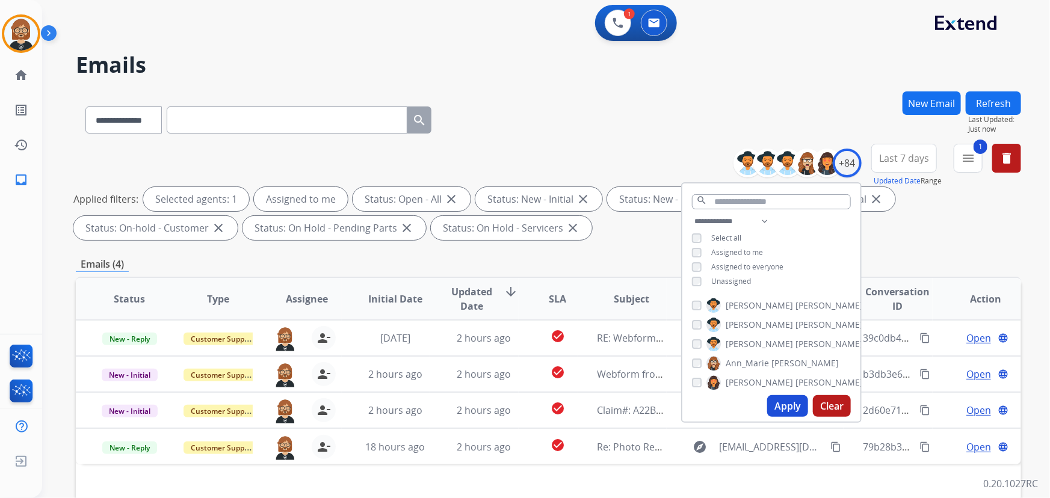
click at [497, 271] on div "Emails (4)" at bounding box center [548, 264] width 945 height 15
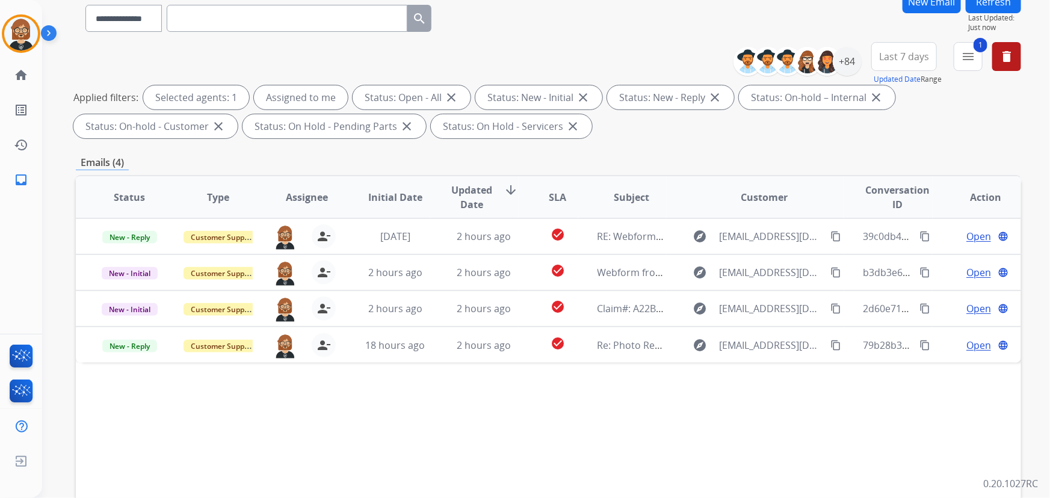
scroll to position [109, 0]
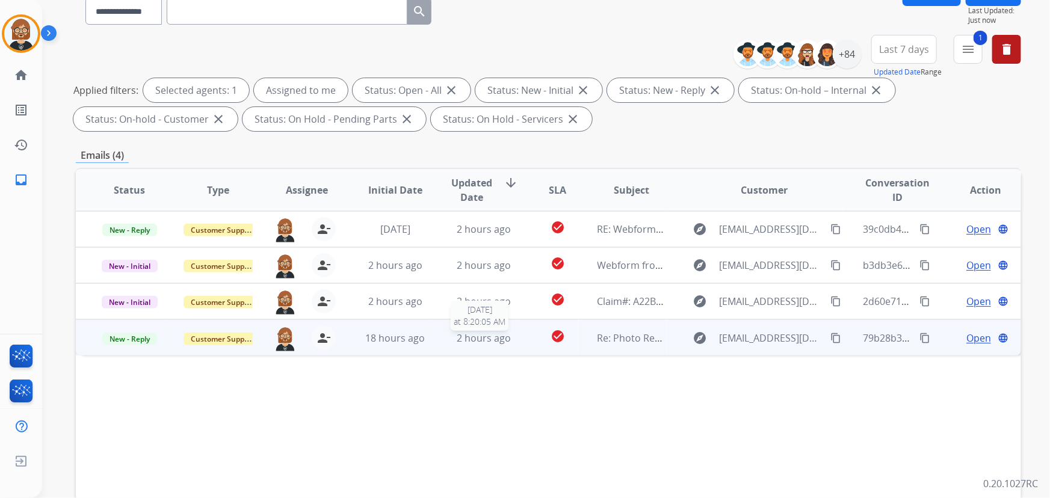
click at [499, 343] on span "2 hours ago" at bounding box center [484, 337] width 54 height 13
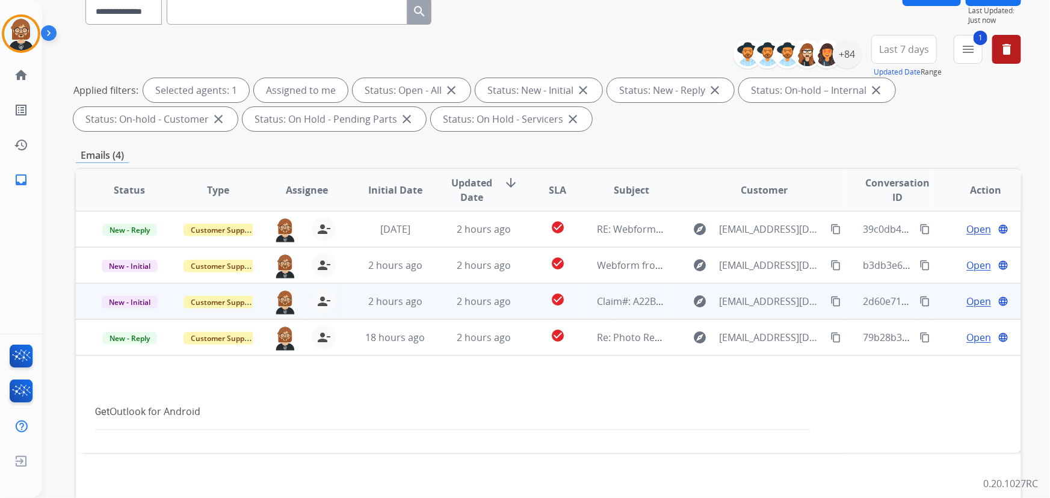
click at [578, 300] on td "Claim#: A22B5493-C1A1-482A-8F86-58799088E605" at bounding box center [622, 301] width 88 height 36
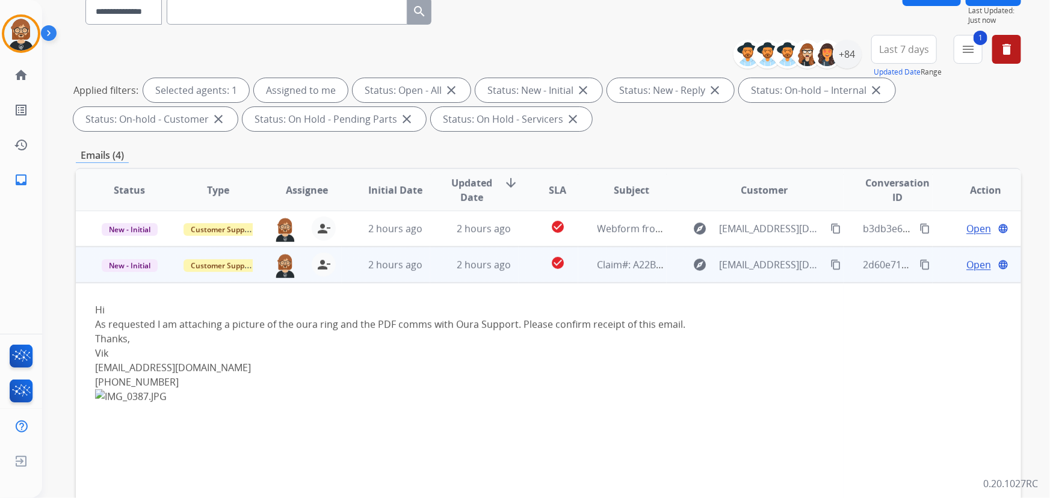
scroll to position [0, 0]
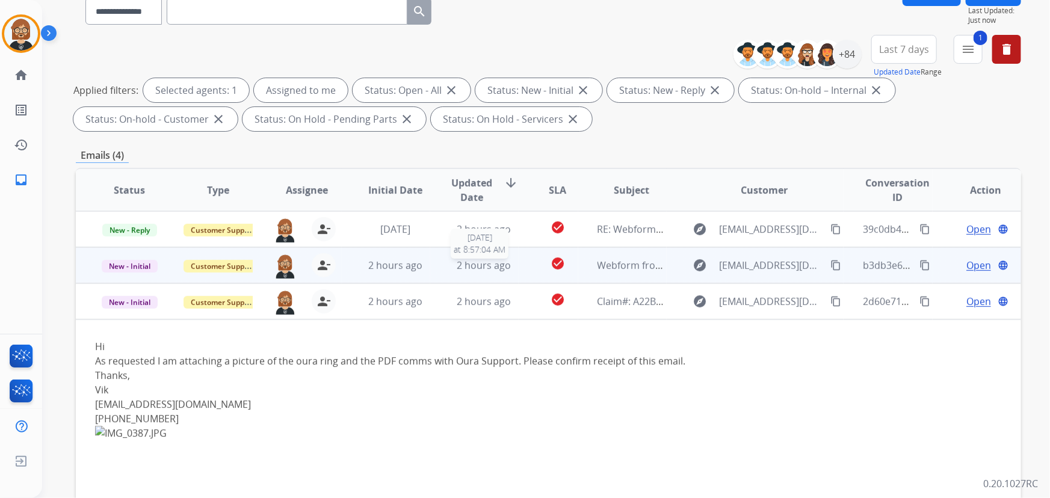
click at [511, 259] on div "2 hours ago" at bounding box center [483, 265] width 69 height 14
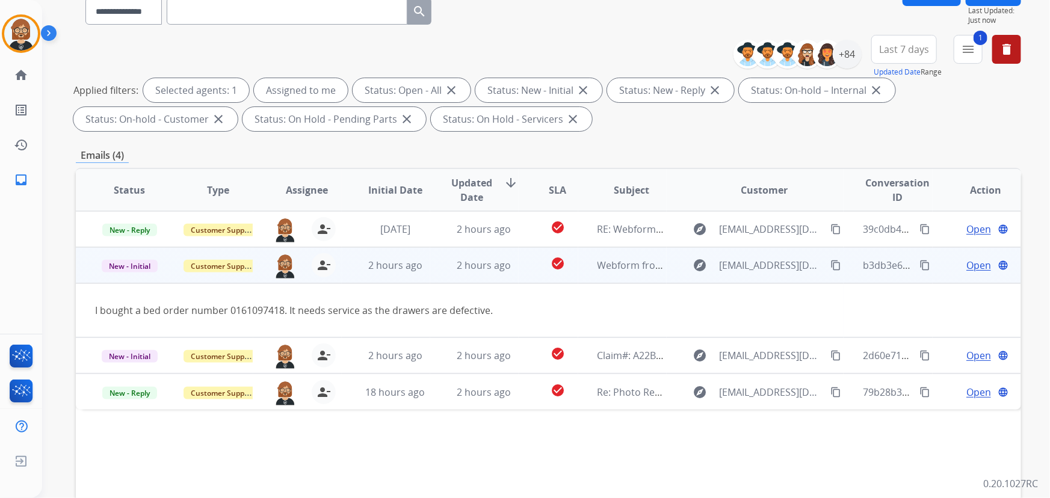
click at [830, 260] on mat-icon "content_copy" at bounding box center [835, 265] width 11 height 11
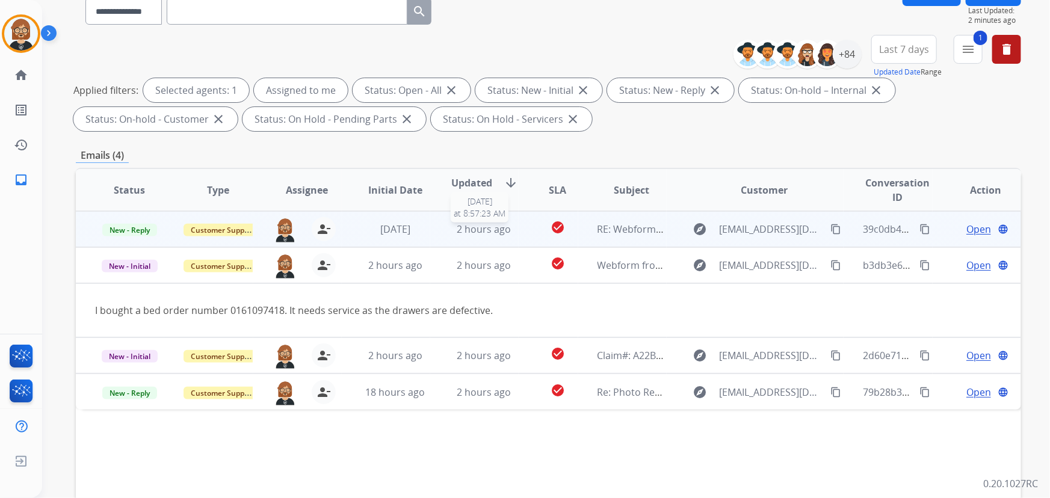
click at [475, 230] on span "2 hours ago" at bounding box center [484, 229] width 54 height 13
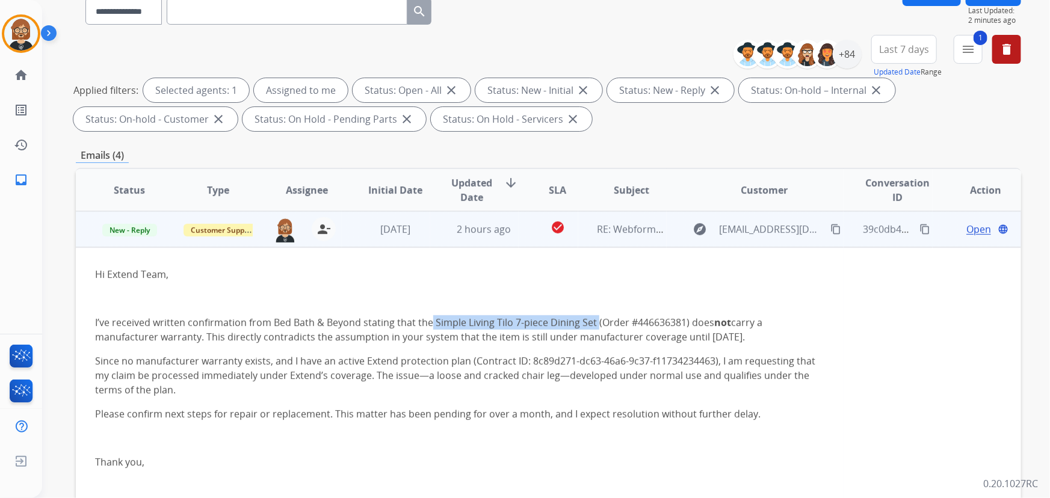
drag, startPoint x: 429, startPoint y: 319, endPoint x: 594, endPoint y: 319, distance: 164.2
click at [594, 319] on p "I’ve received written confirmation from Bed Bath & Beyond stating that the Simp…" at bounding box center [459, 329] width 729 height 29
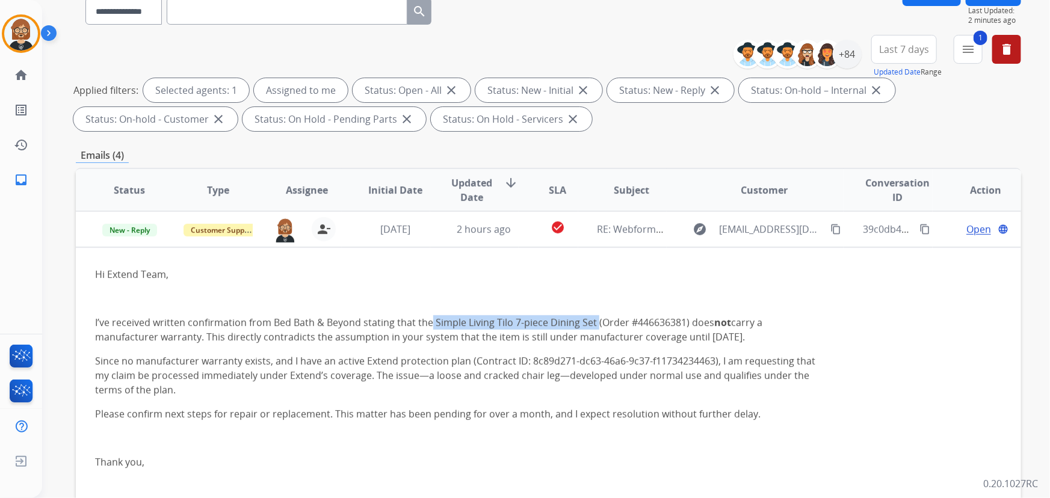
copy p "Simple Living Tilo 7-piece Dining Set"
click at [970, 48] on mat-icon "menu" at bounding box center [968, 49] width 14 height 14
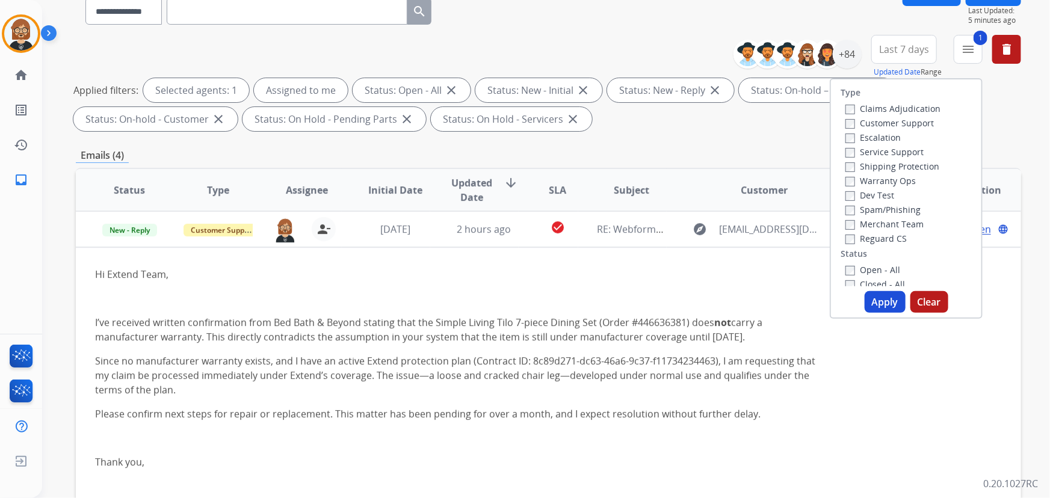
click at [847, 237] on label "Reguard CS" at bounding box center [875, 238] width 61 height 11
click at [879, 308] on button "Apply" at bounding box center [884, 302] width 41 height 22
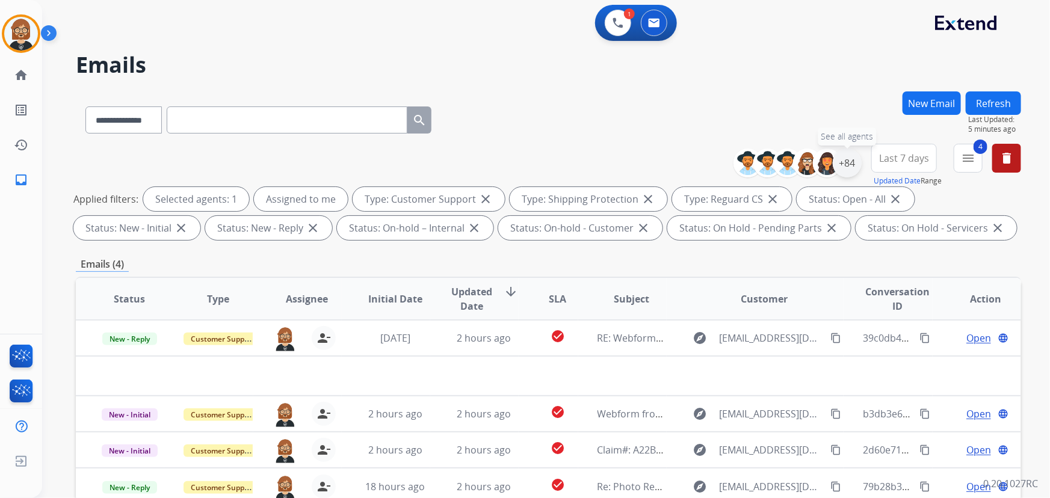
click at [851, 161] on div "+84" at bounding box center [846, 163] width 29 height 29
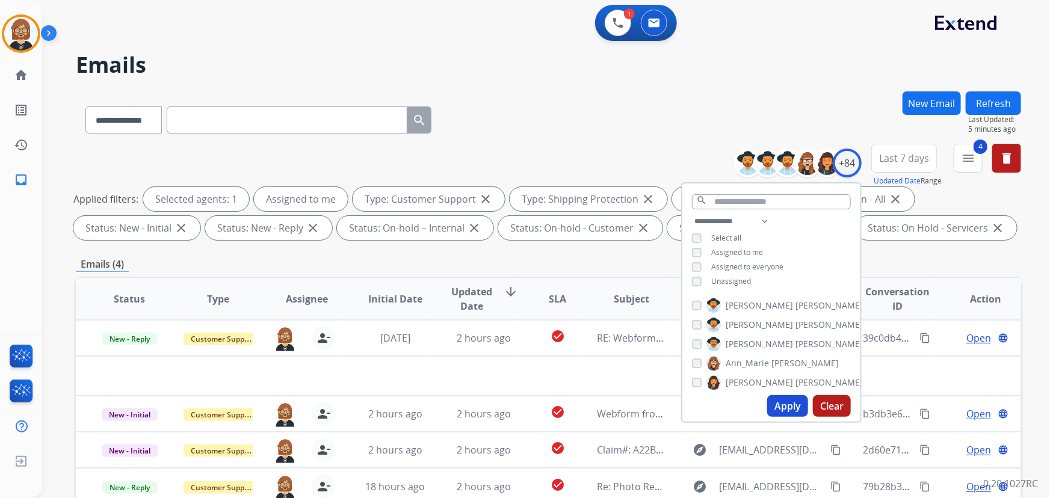
click at [715, 277] on span "Unassigned" at bounding box center [731, 281] width 40 height 10
click at [790, 413] on button "Apply" at bounding box center [787, 406] width 41 height 22
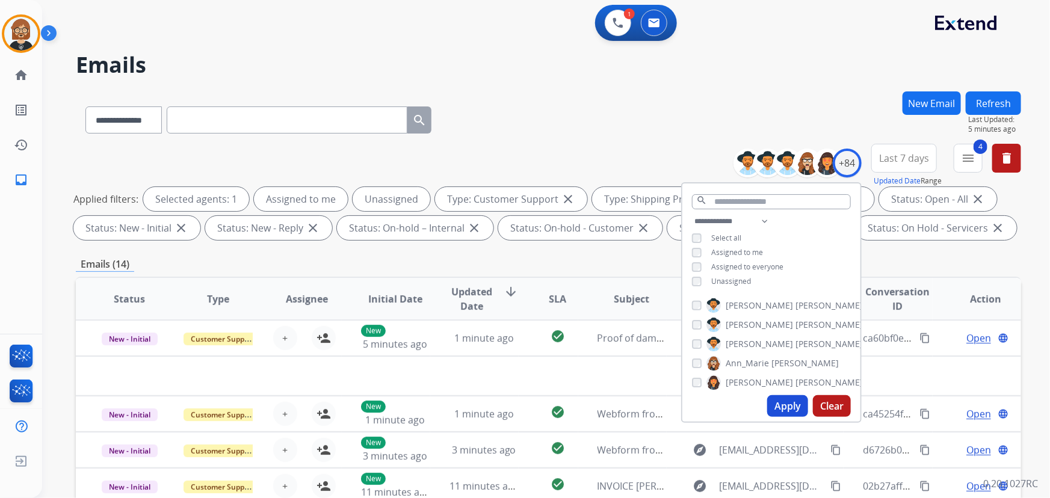
click at [516, 91] on div "**********" at bounding box center [548, 117] width 945 height 52
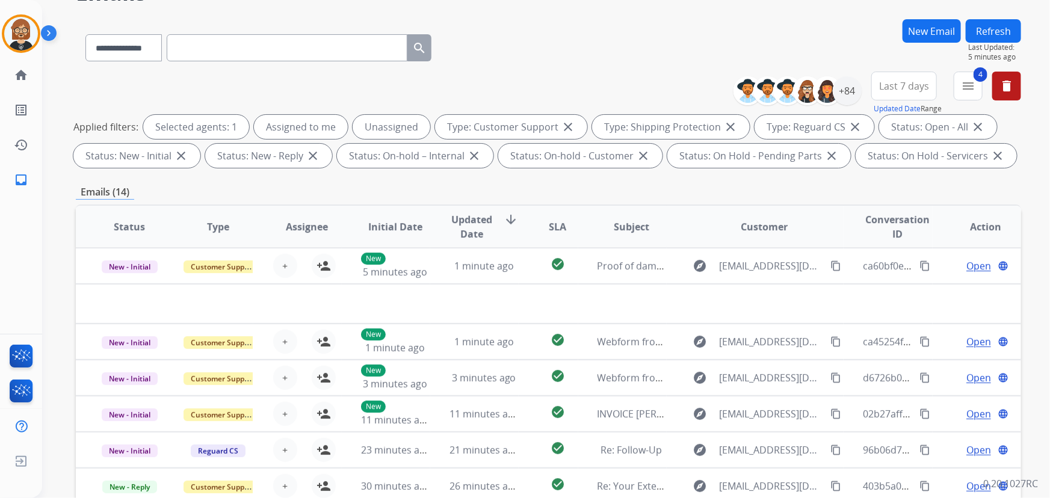
scroll to position [54, 0]
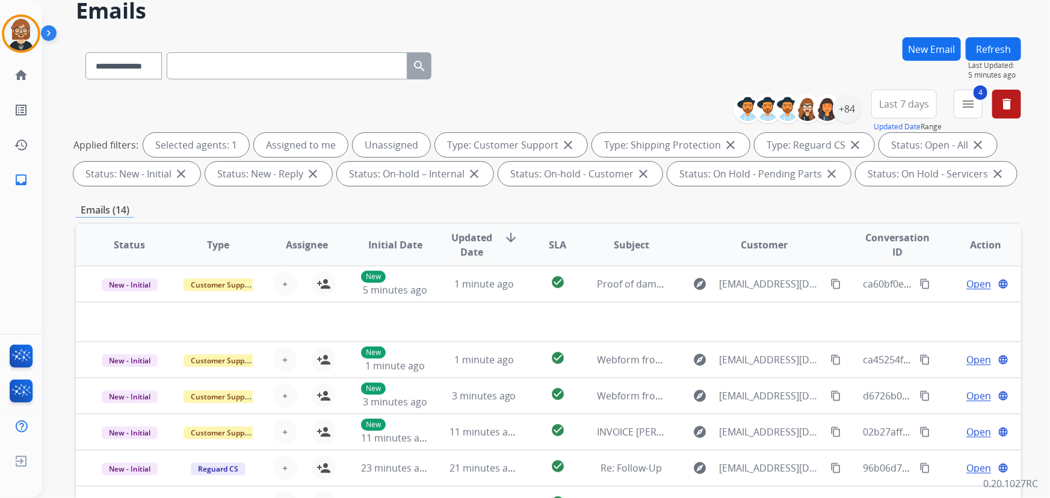
click at [994, 52] on button "Refresh" at bounding box center [992, 48] width 55 height 23
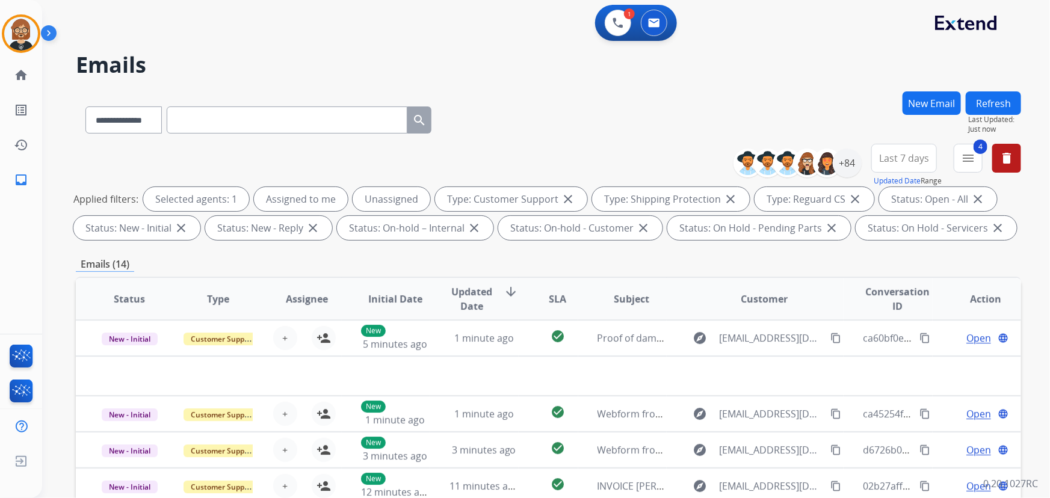
click at [998, 99] on button "Refresh" at bounding box center [992, 102] width 55 height 23
click at [993, 100] on button "Refresh" at bounding box center [992, 102] width 55 height 23
click at [1000, 102] on button "Refresh" at bounding box center [992, 102] width 55 height 23
click at [980, 97] on button "Refresh" at bounding box center [992, 102] width 55 height 23
click at [1002, 96] on button "Refresh" at bounding box center [992, 102] width 55 height 23
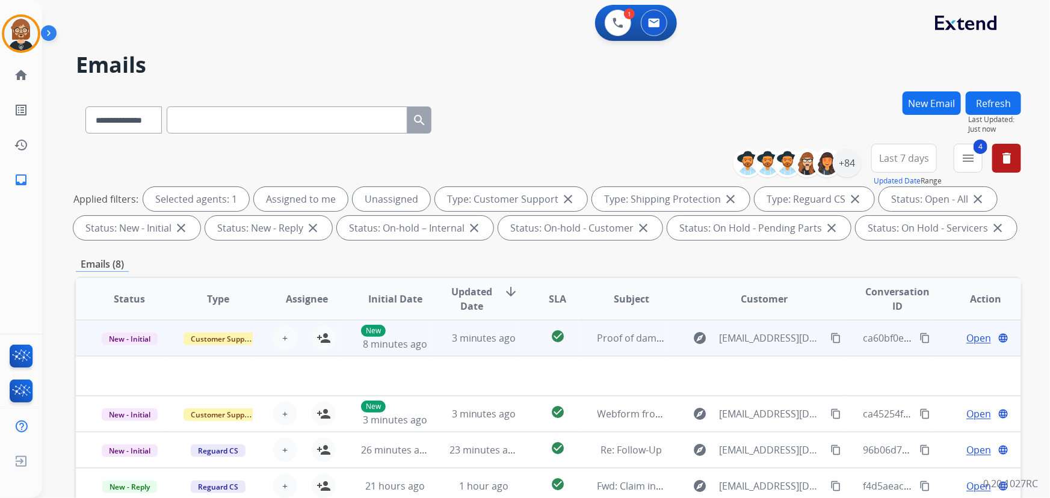
click at [472, 349] on td "3 minutes ago" at bounding box center [474, 338] width 88 height 36
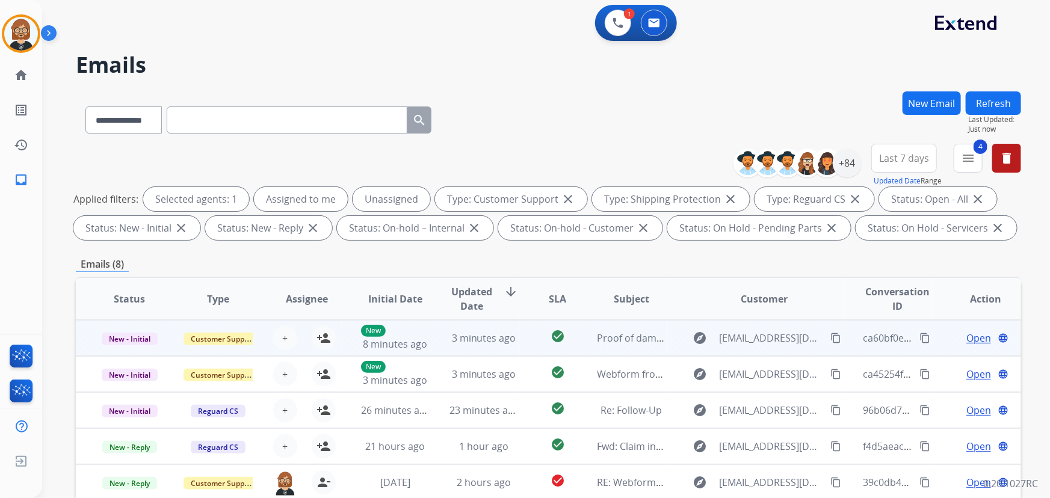
click at [472, 349] on td "3 minutes ago" at bounding box center [474, 338] width 88 height 36
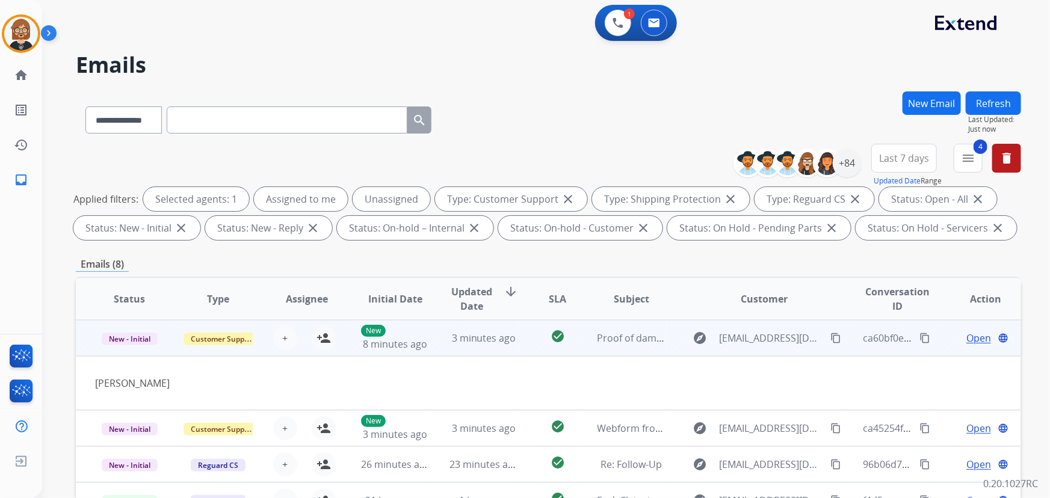
click at [472, 349] on td "3 minutes ago" at bounding box center [474, 338] width 88 height 36
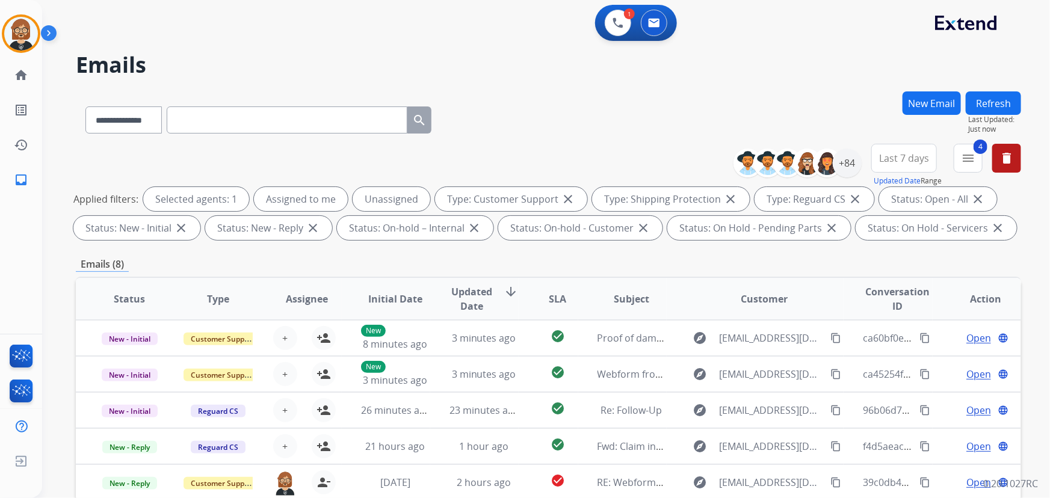
click at [986, 97] on button "Refresh" at bounding box center [992, 102] width 55 height 23
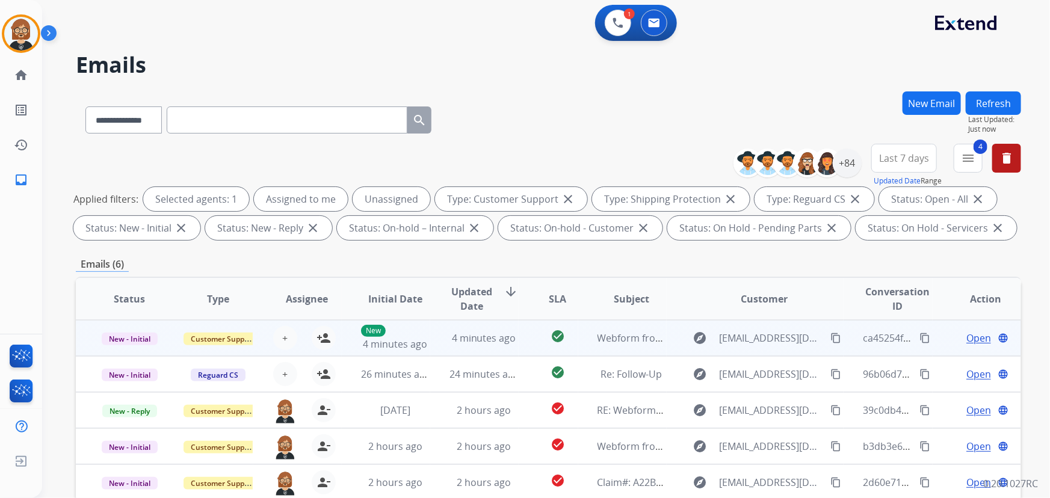
click at [469, 345] on td "4 minutes ago" at bounding box center [474, 338] width 88 height 36
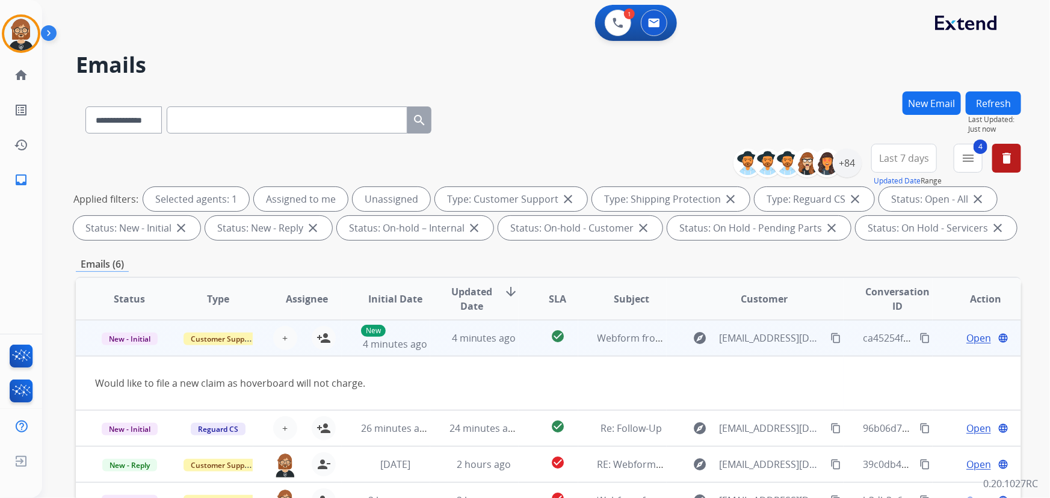
click at [469, 345] on td "4 minutes ago" at bounding box center [474, 338] width 88 height 36
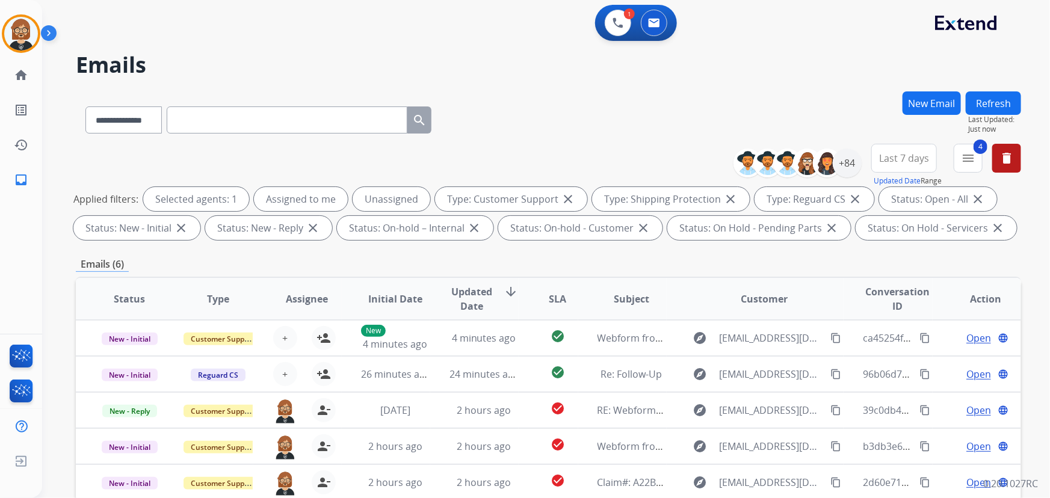
click at [1001, 99] on button "Refresh" at bounding box center [992, 102] width 55 height 23
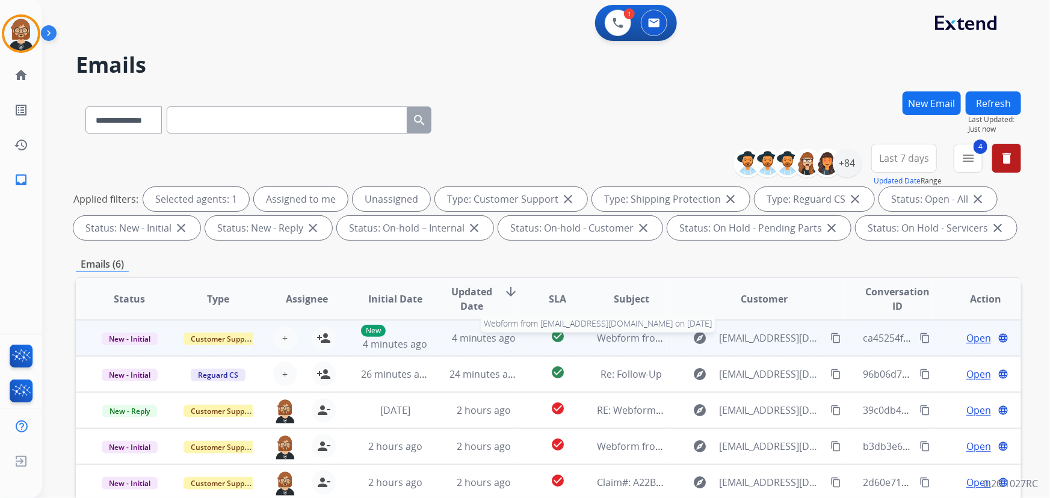
click at [647, 336] on span "Webform from [EMAIL_ADDRESS][DOMAIN_NAME] on [DATE]" at bounding box center [733, 337] width 272 height 13
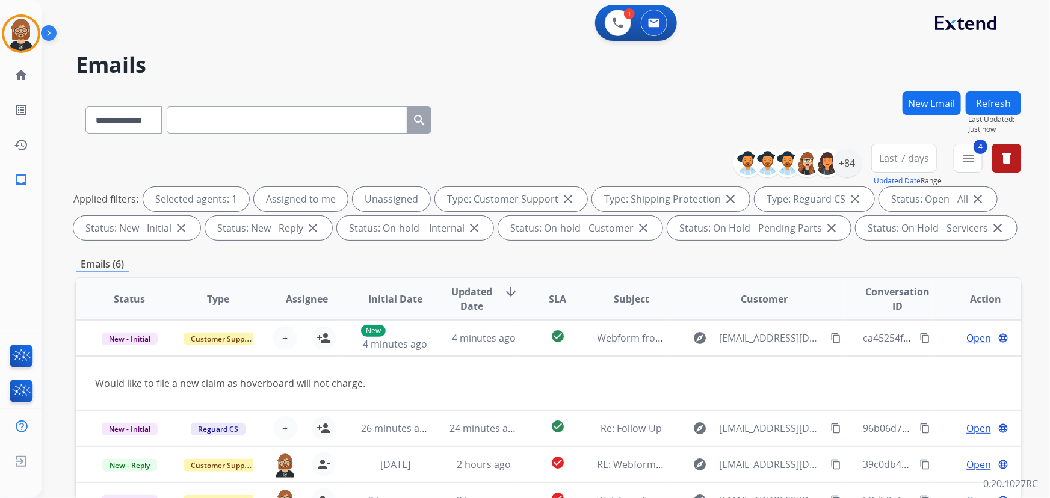
click at [992, 97] on button "Refresh" at bounding box center [992, 102] width 55 height 23
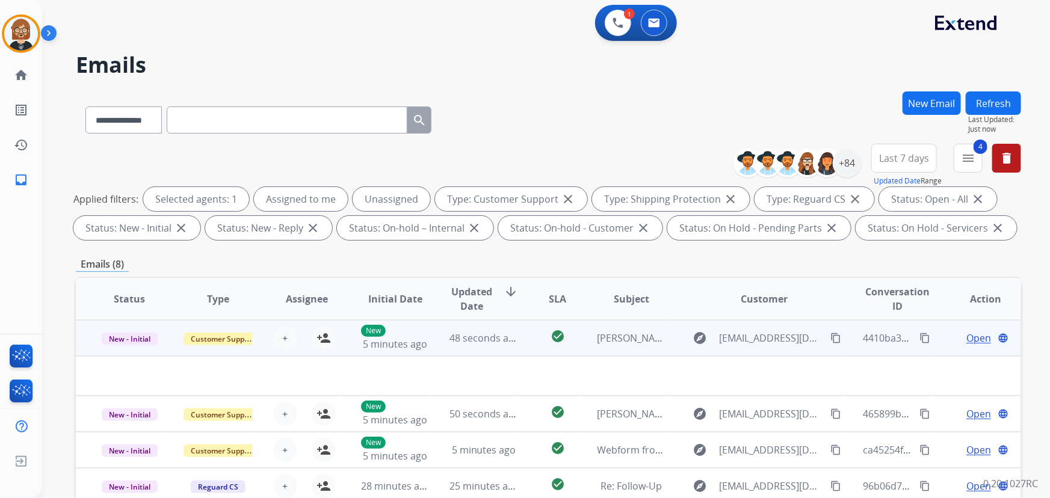
click at [974, 336] on span "Open" at bounding box center [978, 338] width 25 height 14
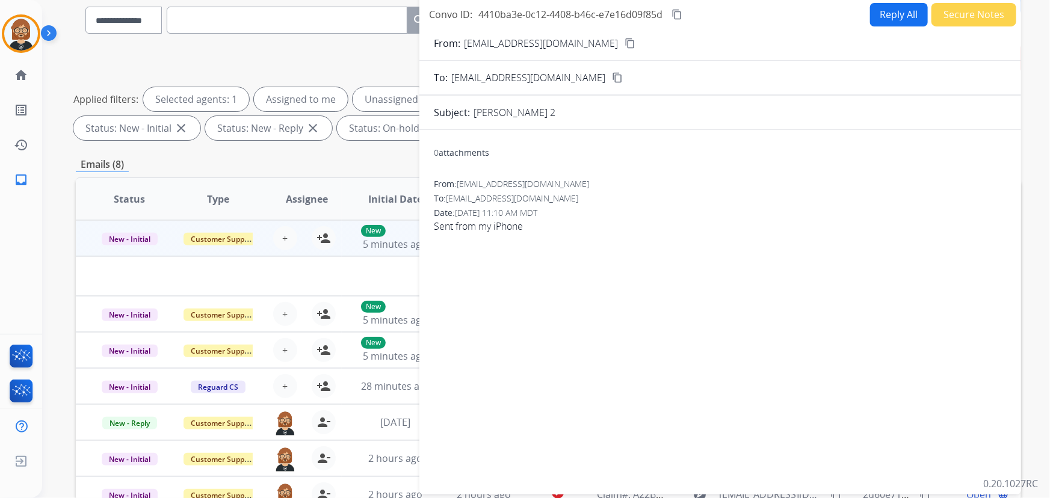
scroll to position [79, 0]
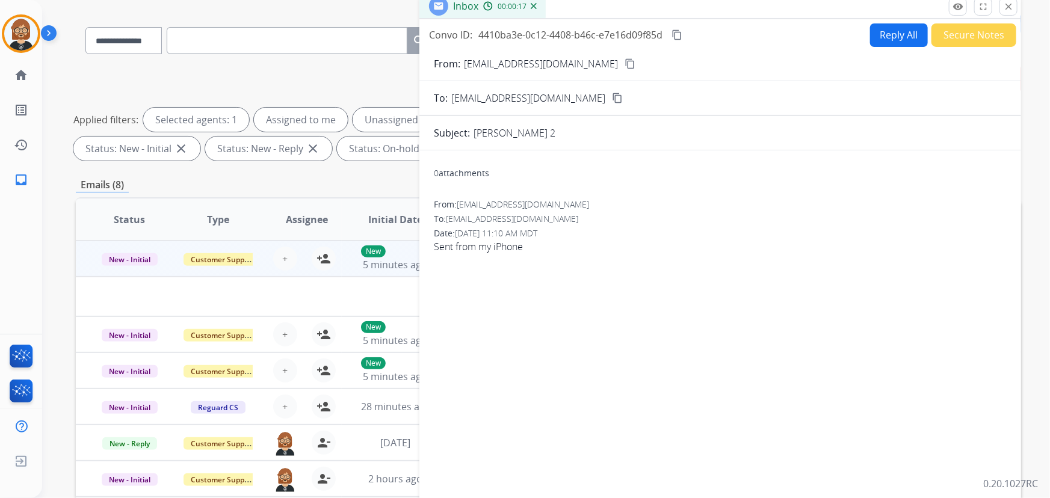
click at [311, 285] on td at bounding box center [459, 297] width 767 height 40
click at [1013, 10] on button "close Close" at bounding box center [1008, 7] width 18 height 18
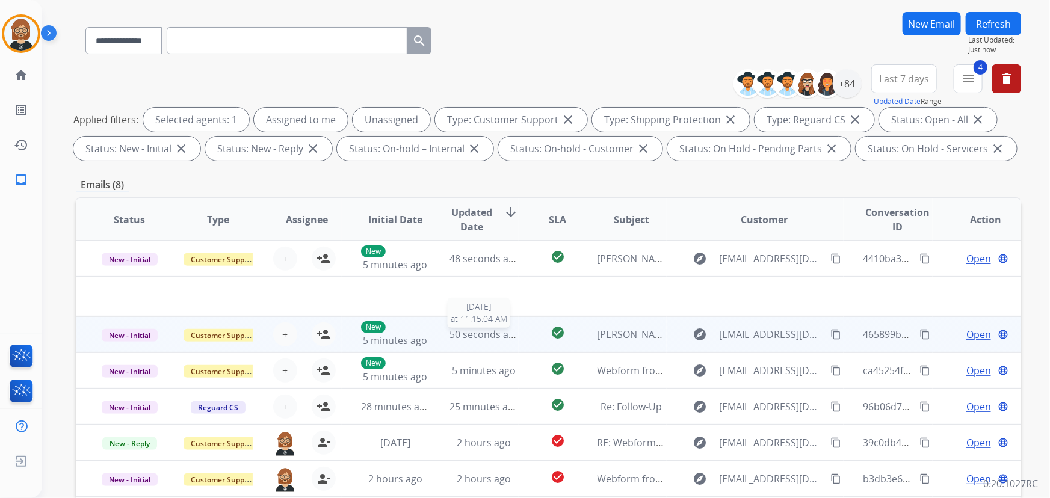
click at [499, 338] on span "50 seconds ago" at bounding box center [484, 334] width 70 height 13
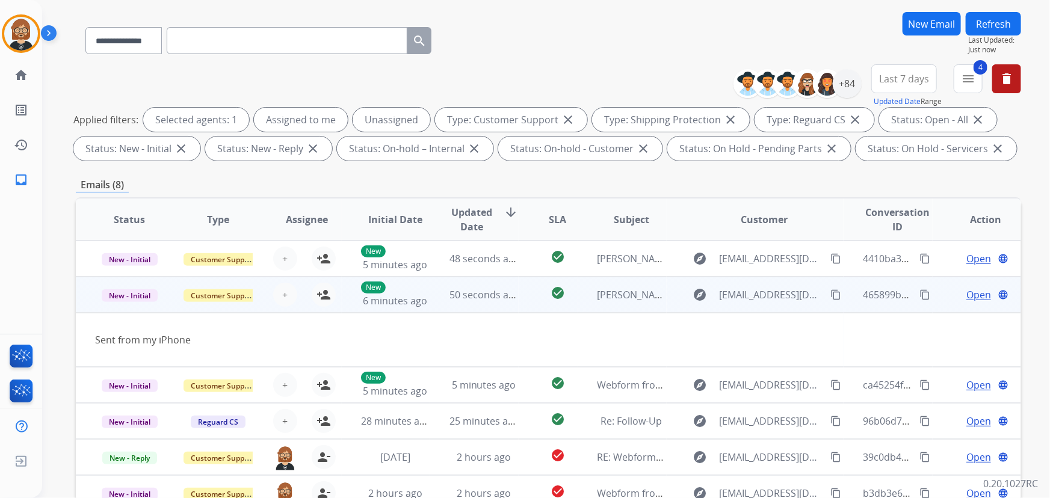
click at [972, 299] on span "Open" at bounding box center [978, 295] width 25 height 14
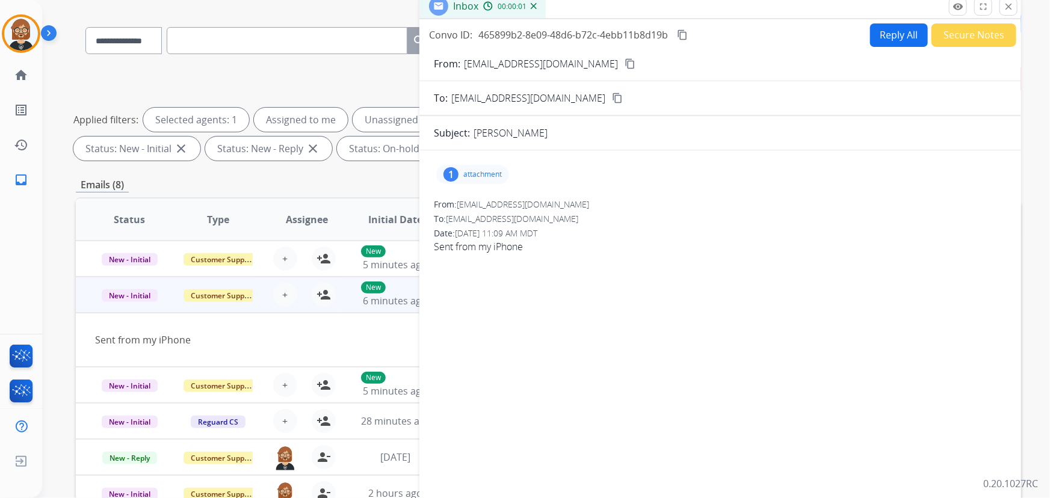
click at [494, 174] on p "attachment" at bounding box center [482, 175] width 38 height 10
click at [485, 200] on div at bounding box center [476, 205] width 60 height 42
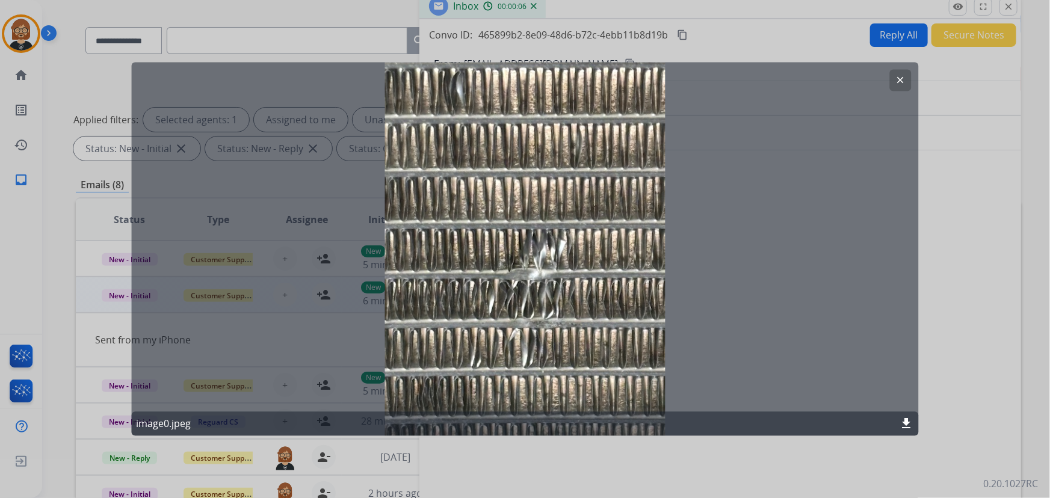
click at [907, 421] on mat-icon "download" at bounding box center [906, 424] width 14 height 14
click at [991, 299] on div at bounding box center [525, 249] width 1050 height 498
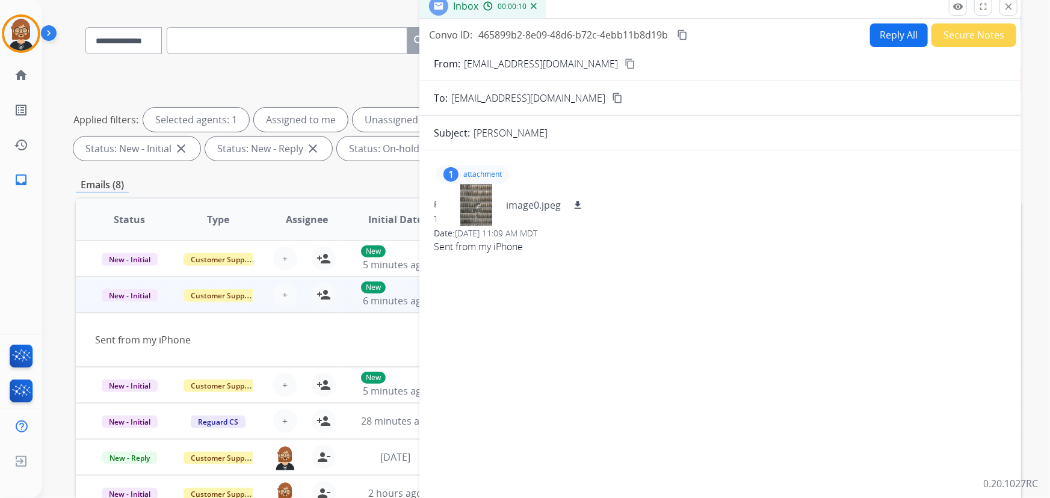
click at [304, 330] on td "Sent from my iPhone" at bounding box center [459, 340] width 767 height 54
click at [472, 200] on div at bounding box center [476, 205] width 60 height 42
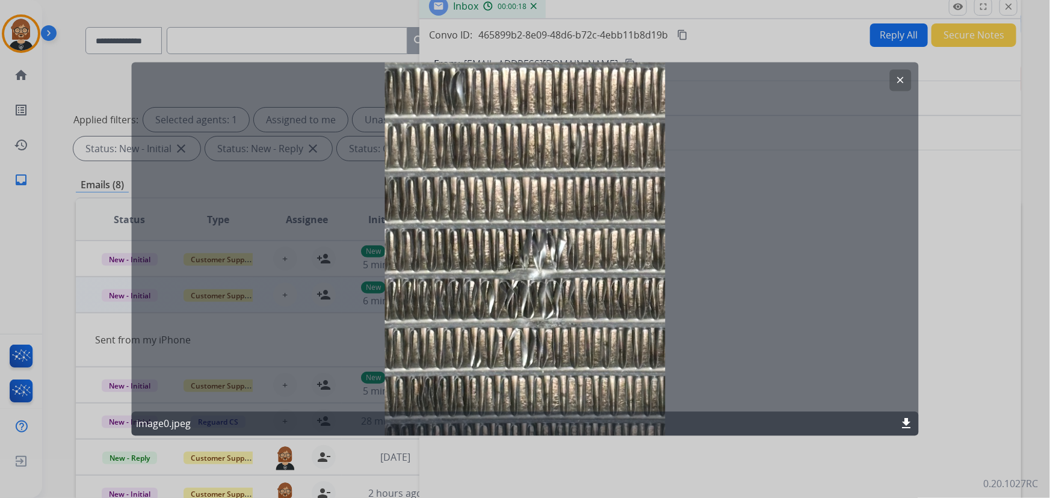
click at [941, 229] on div at bounding box center [525, 249] width 1050 height 498
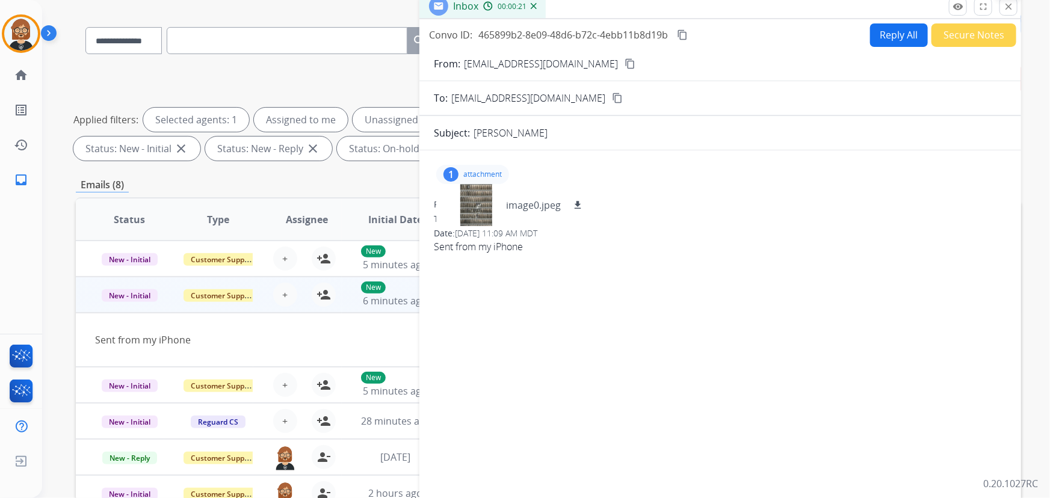
click at [1011, 8] on mat-icon "close" at bounding box center [1008, 6] width 11 height 11
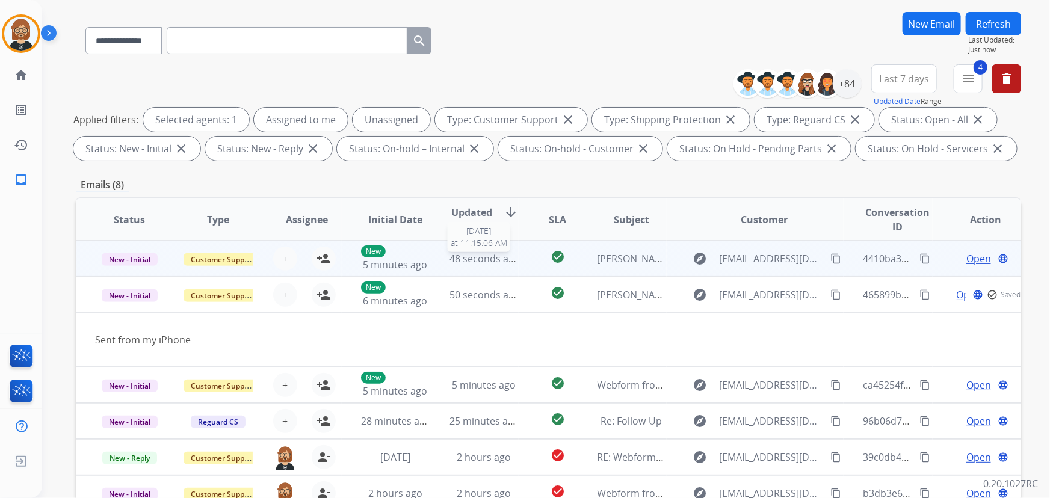
click at [488, 262] on span "48 seconds ago" at bounding box center [484, 258] width 70 height 13
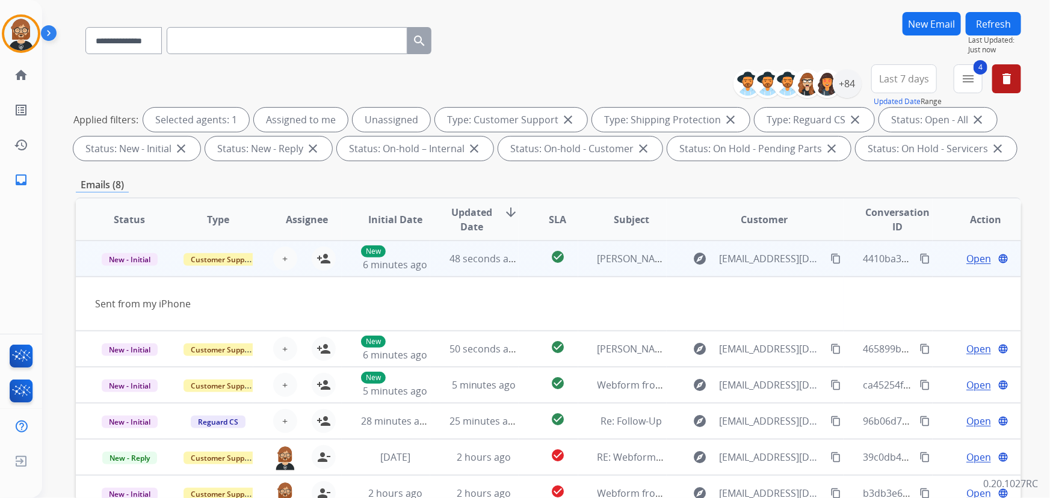
click at [973, 254] on span "Open" at bounding box center [978, 258] width 25 height 14
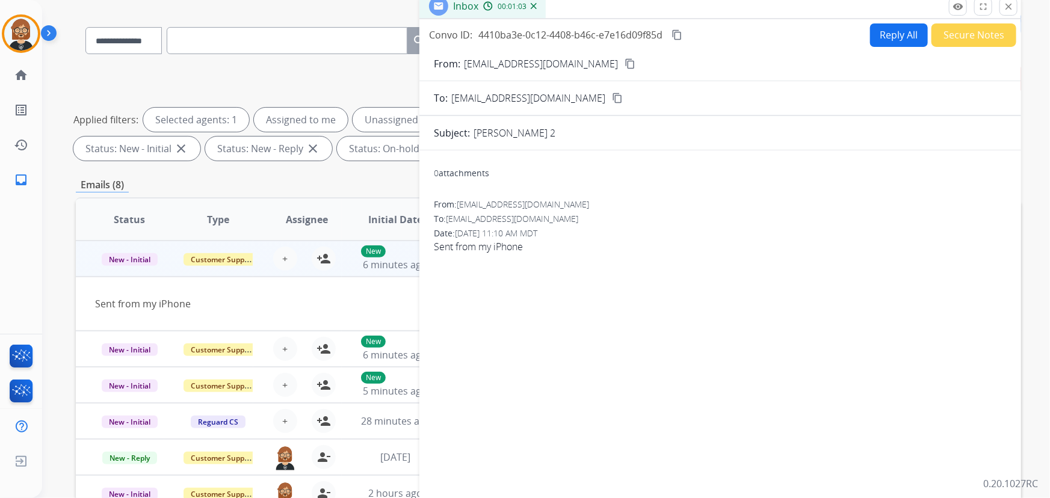
click at [334, 301] on div "Sent from my iPhone" at bounding box center [459, 304] width 729 height 14
click at [241, 190] on div "Emails (8)" at bounding box center [548, 184] width 945 height 15
click at [1009, 5] on mat-icon "close" at bounding box center [1008, 6] width 11 height 11
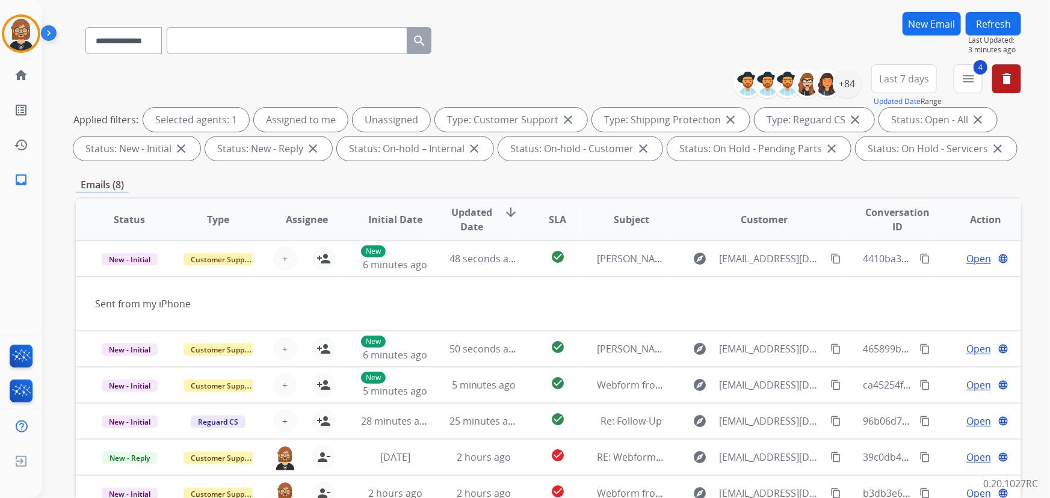
click at [1000, 22] on button "Refresh" at bounding box center [992, 23] width 55 height 23
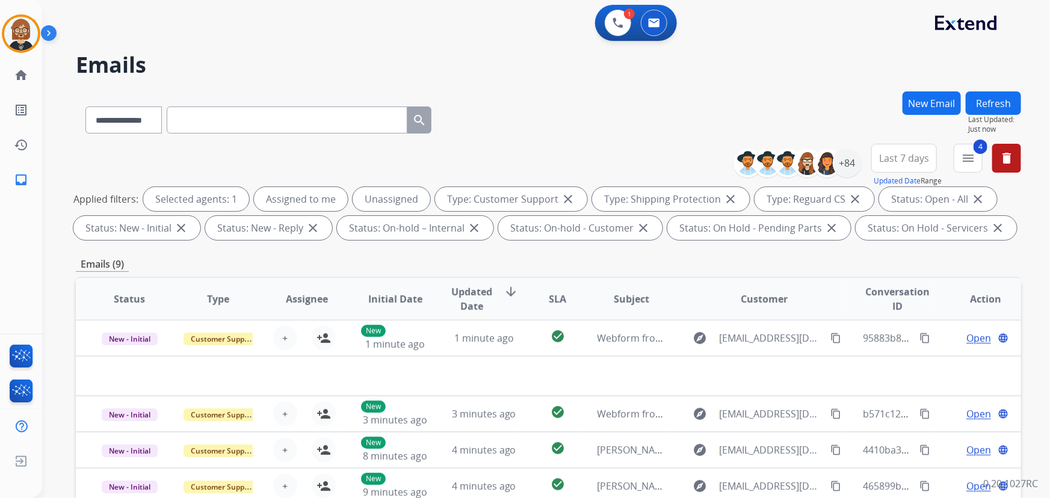
click at [1000, 22] on div "1 Voice Interactions 0 Email Interactions" at bounding box center [539, 24] width 964 height 38
click at [1006, 115] on span "Last Updated:" at bounding box center [994, 120] width 53 height 10
click at [1005, 106] on button "Refresh" at bounding box center [992, 102] width 55 height 23
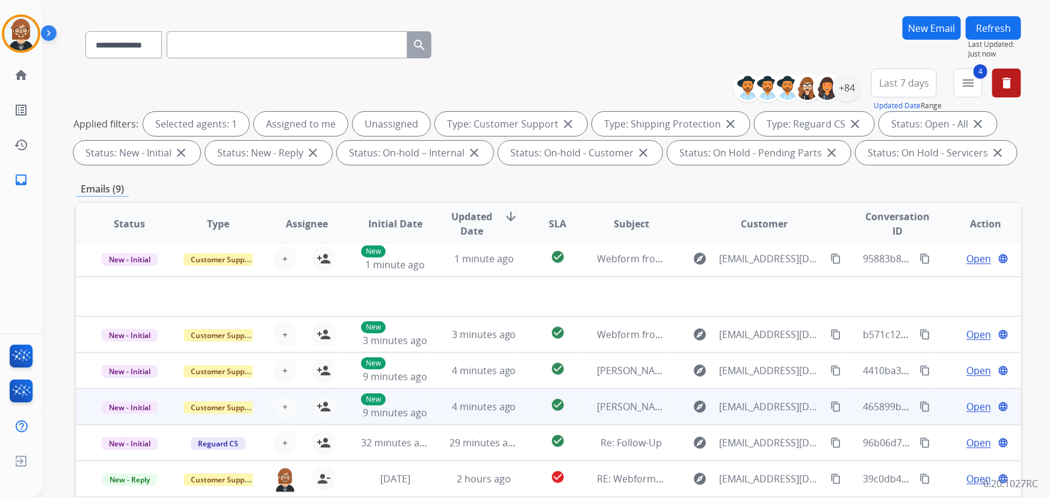
scroll to position [109, 0]
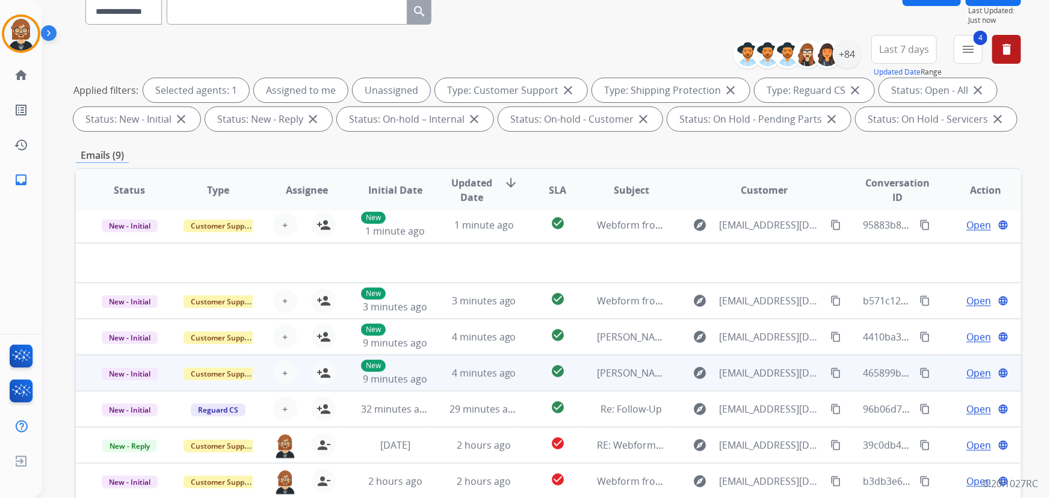
click at [633, 385] on td "[PERSON_NAME]" at bounding box center [622, 373] width 88 height 36
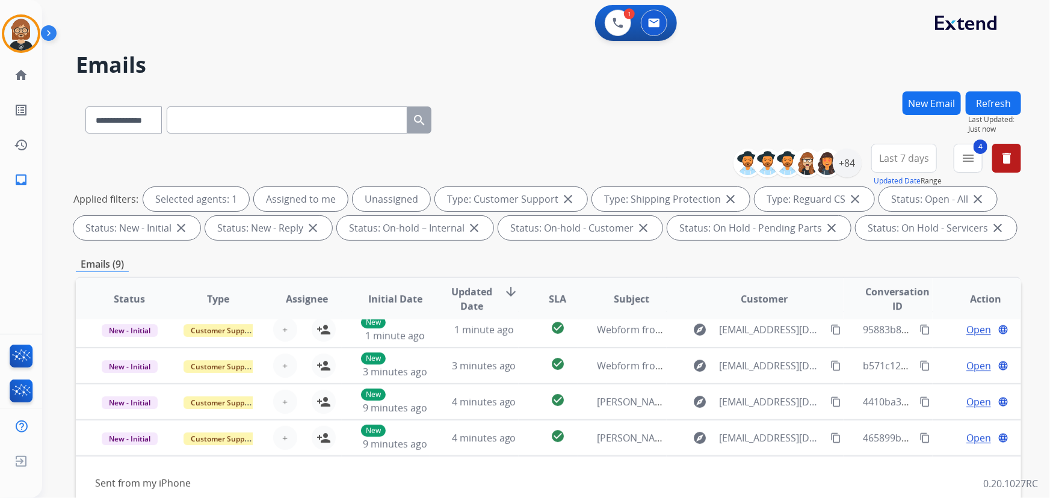
scroll to position [0, 0]
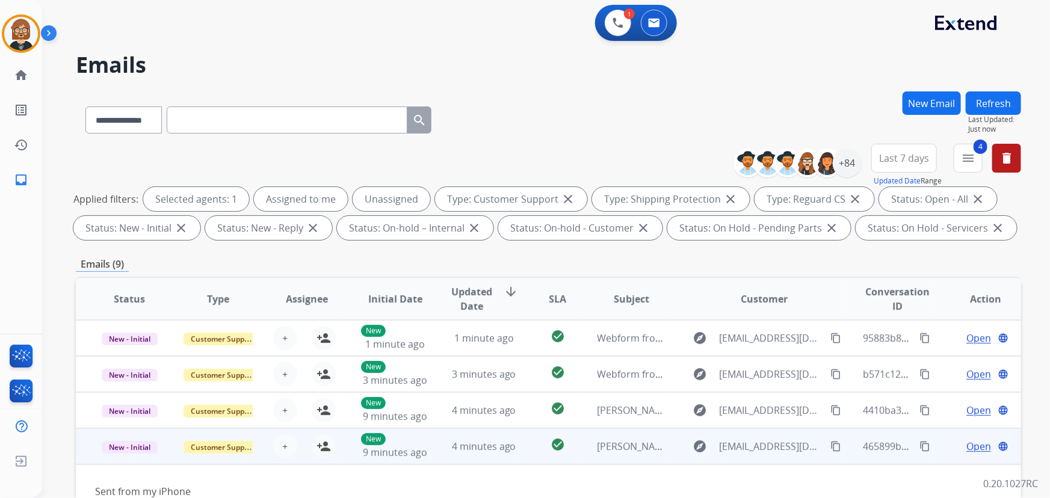
click at [966, 449] on span "Open" at bounding box center [978, 446] width 25 height 14
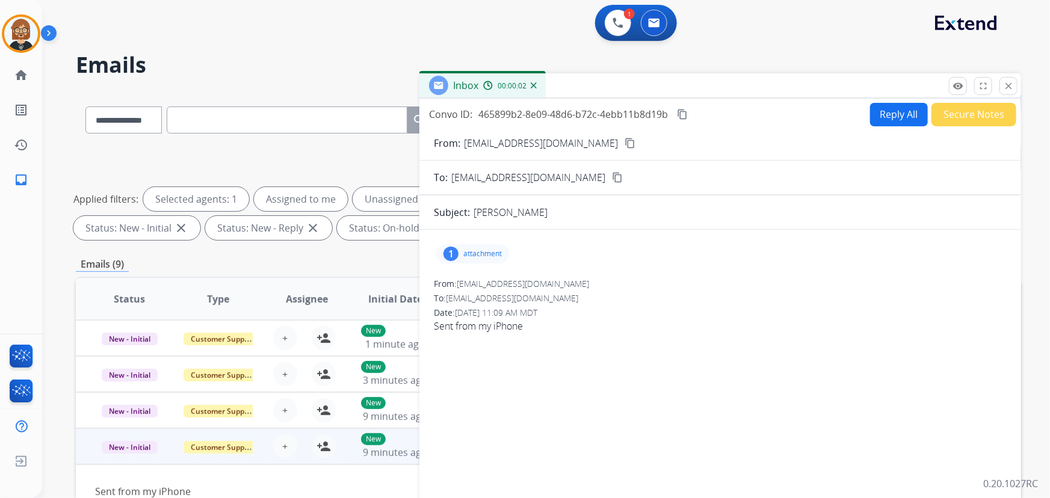
click at [964, 109] on button "Secure Notes" at bounding box center [973, 114] width 85 height 23
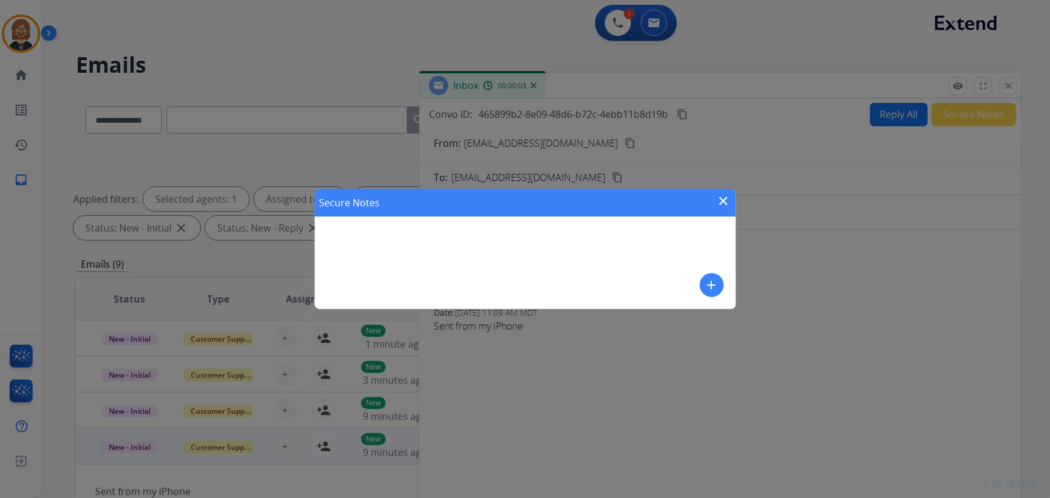
click at [708, 283] on mat-icon "add" at bounding box center [711, 285] width 14 height 14
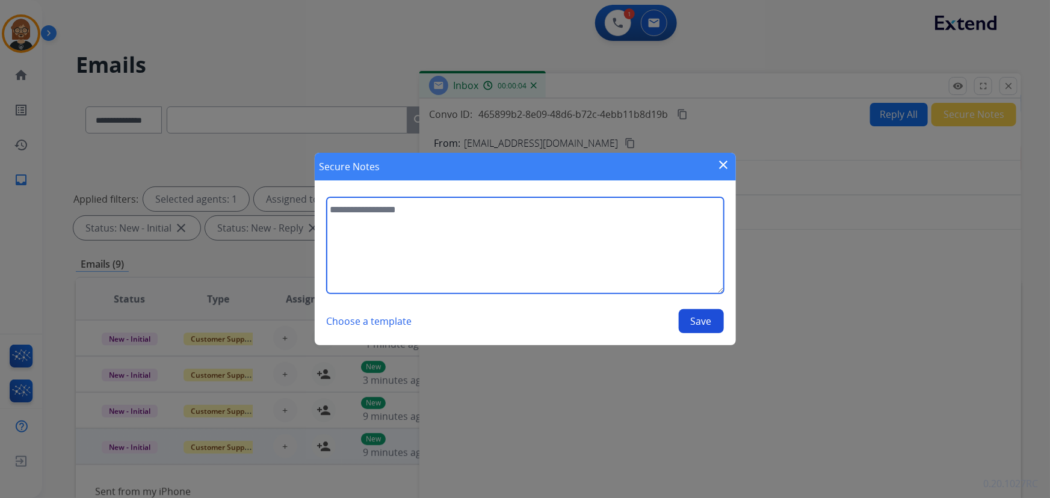
click at [463, 241] on textarea at bounding box center [525, 245] width 397 height 96
type textarea "**********"
drag, startPoint x: 535, startPoint y: 201, endPoint x: 264, endPoint y: 220, distance: 271.9
click at [268, 217] on div "**********" at bounding box center [525, 249] width 1050 height 498
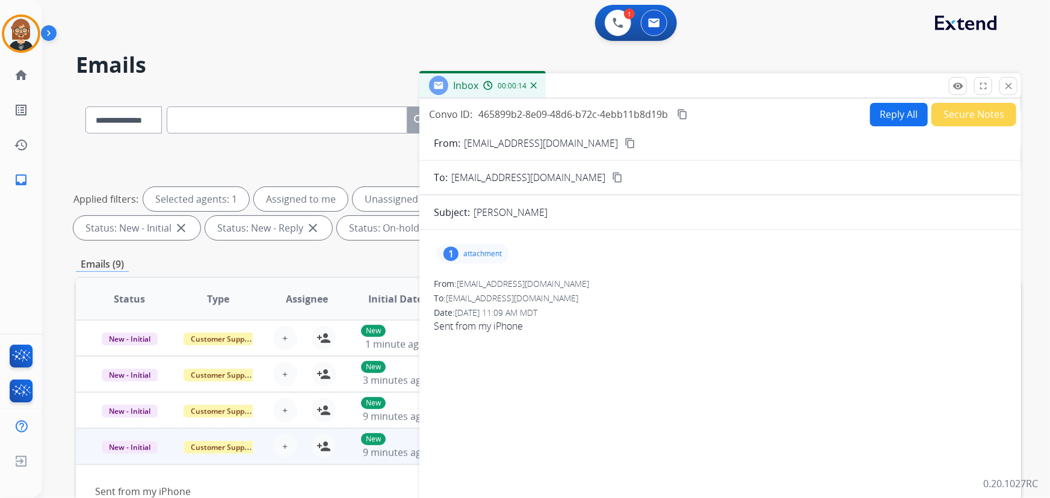
click at [953, 117] on button "Secure Notes" at bounding box center [973, 114] width 85 height 23
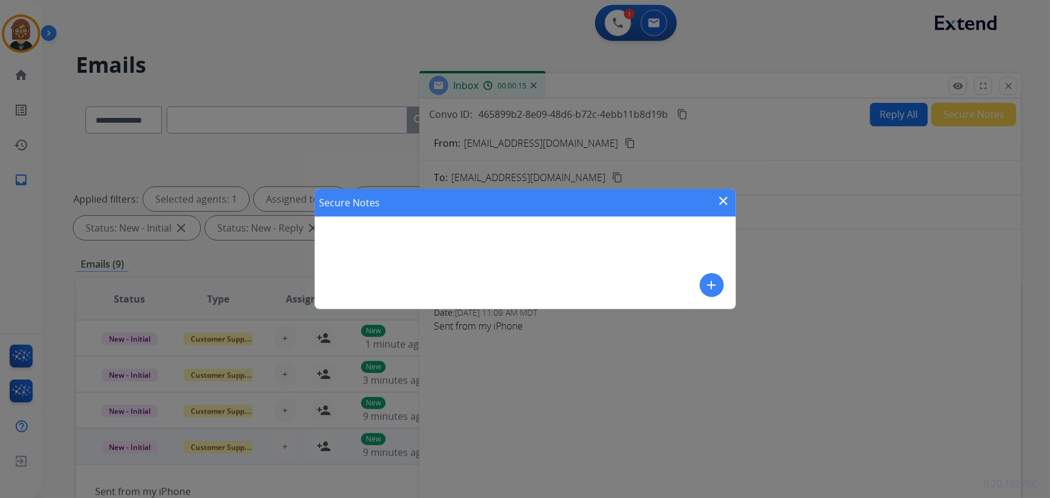
click at [716, 281] on mat-icon "add" at bounding box center [711, 285] width 14 height 14
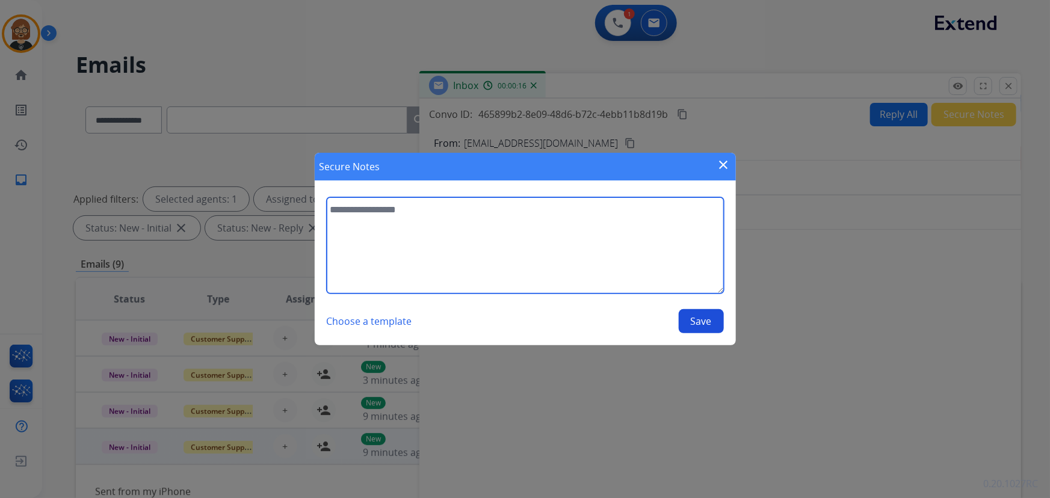
click at [481, 234] on textarea at bounding box center [525, 245] width 397 height 96
type textarea "**********"
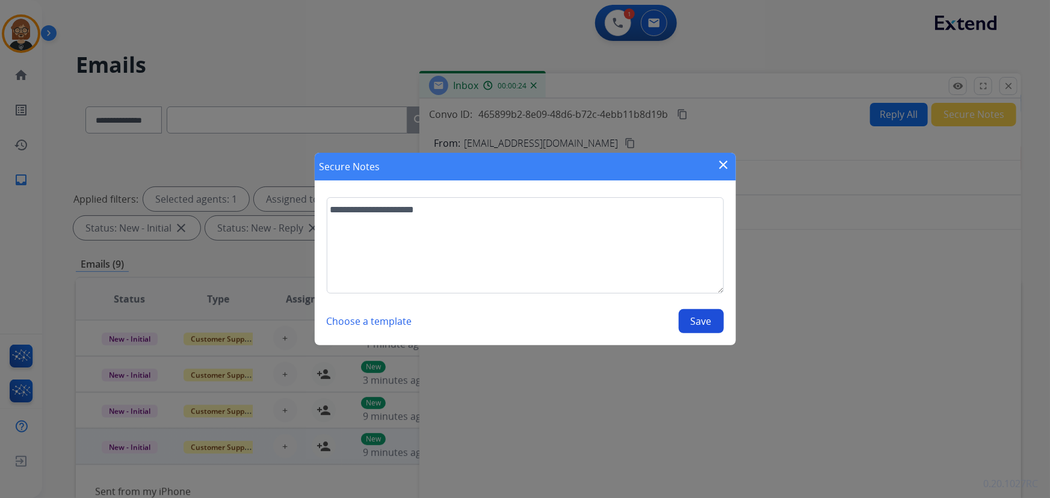
click at [695, 324] on button "Save" at bounding box center [700, 321] width 45 height 24
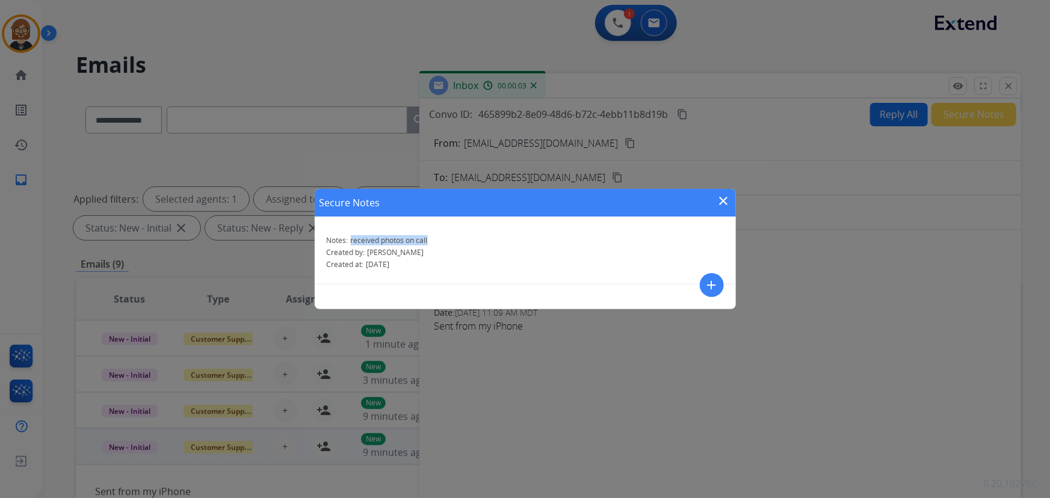
drag, startPoint x: 351, startPoint y: 240, endPoint x: 430, endPoint y: 244, distance: 78.9
click at [430, 244] on div "Notes: received photos on call" at bounding box center [525, 241] width 397 height 10
copy span "received photos on call"
click at [879, 198] on div "Secure Notes close Notes: received photos on call Created by: [PERSON_NAME] Cre…" at bounding box center [525, 249] width 1050 height 498
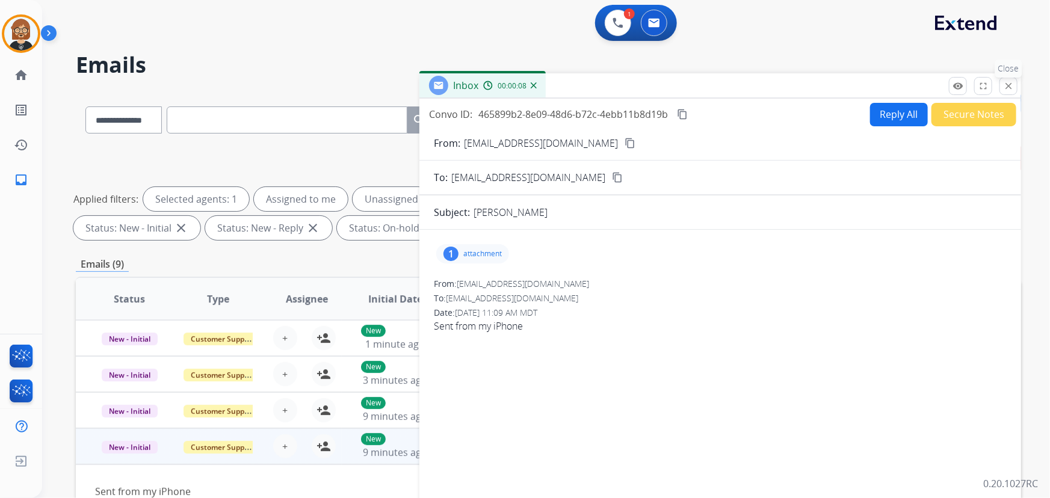
click at [1005, 84] on mat-icon "close" at bounding box center [1008, 86] width 11 height 11
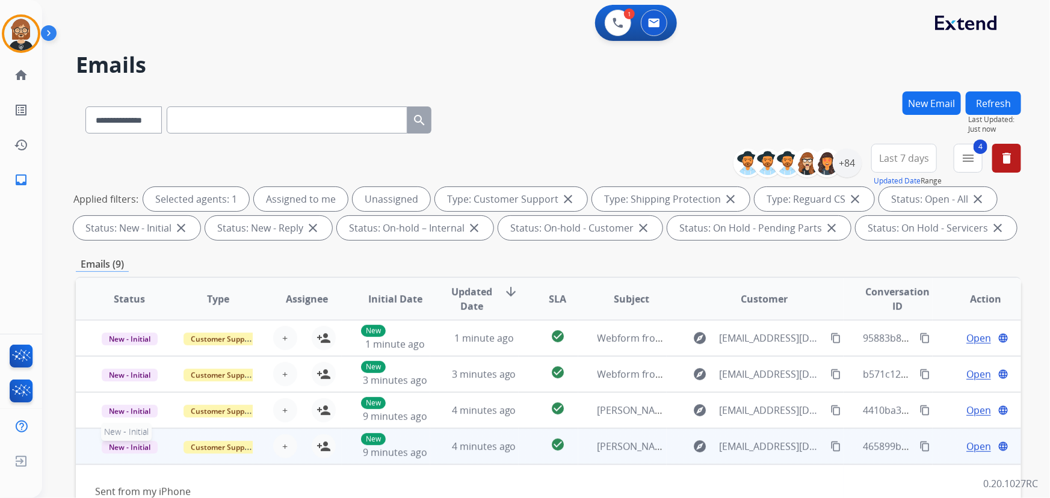
click at [144, 451] on span "New - Initial" at bounding box center [130, 447] width 56 height 13
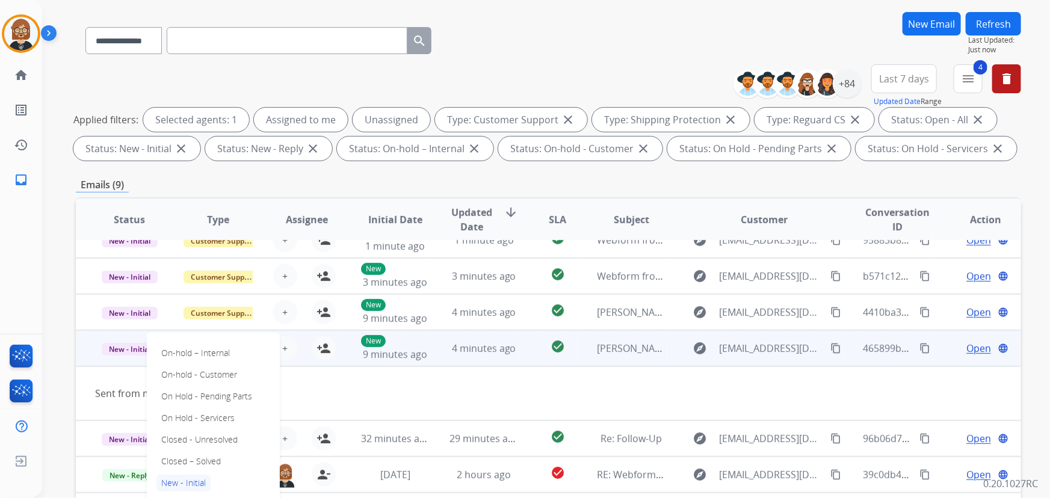
scroll to position [109, 0]
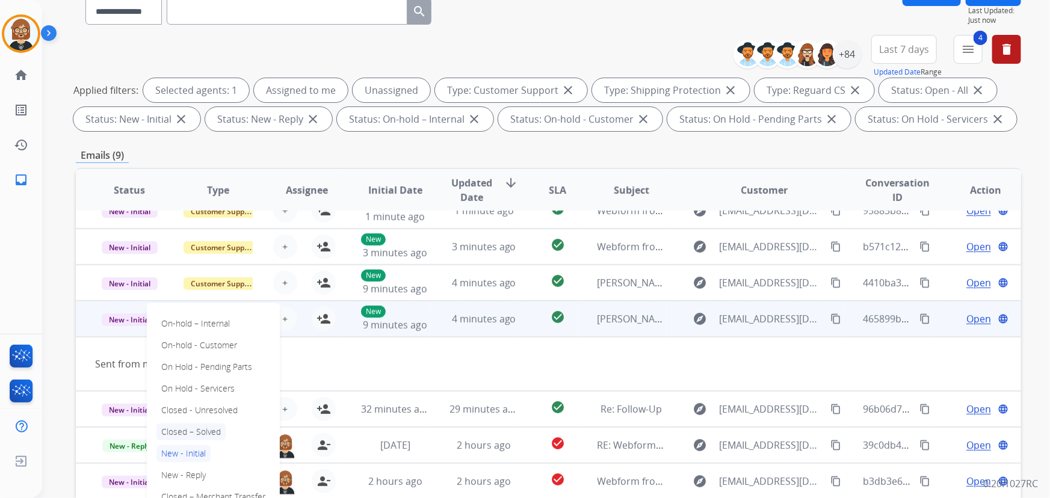
click at [208, 432] on p "Closed – Solved" at bounding box center [190, 431] width 69 height 17
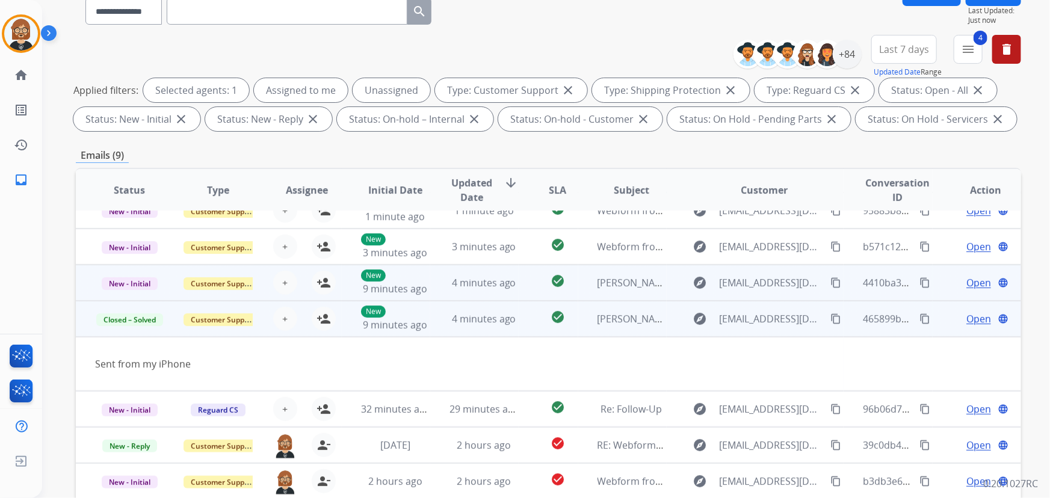
click at [977, 277] on span "Open" at bounding box center [978, 282] width 25 height 14
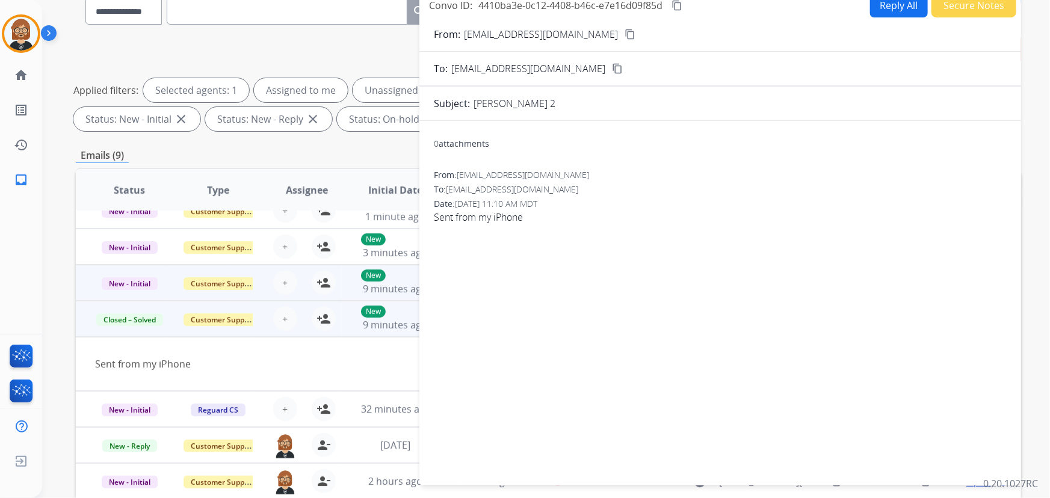
click at [953, 5] on button "Secure Notes" at bounding box center [973, 5] width 85 height 23
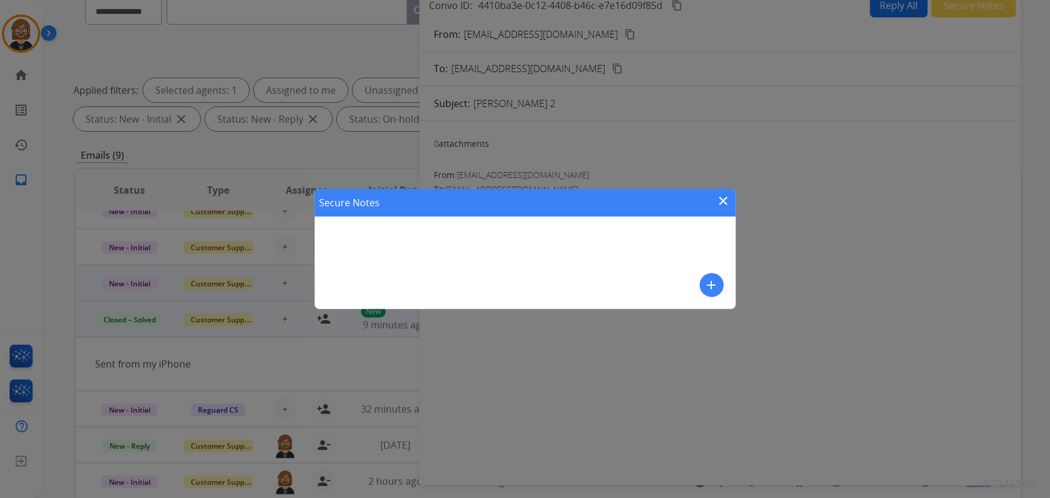
click at [705, 289] on mat-icon "add" at bounding box center [711, 285] width 14 height 14
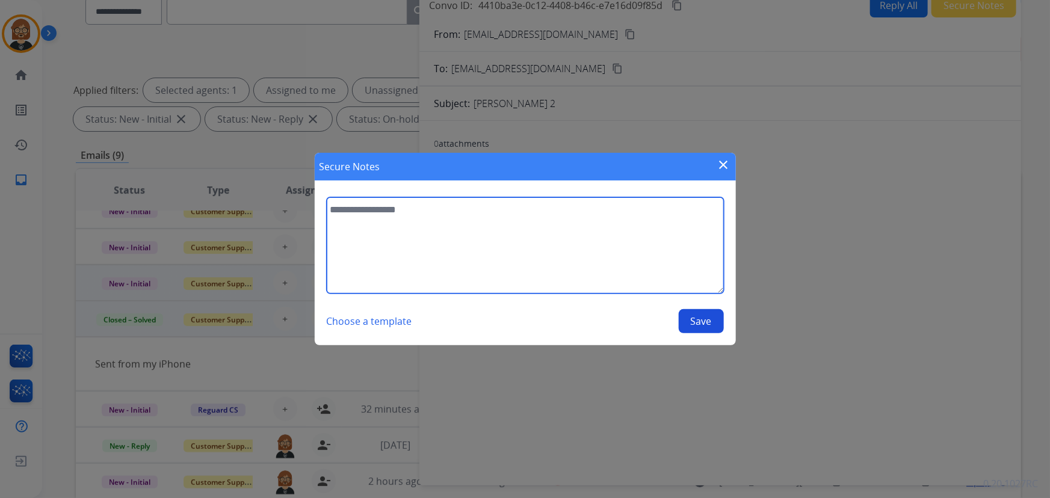
click at [565, 258] on textarea at bounding box center [525, 245] width 397 height 96
paste textarea "**********"
type textarea "**********"
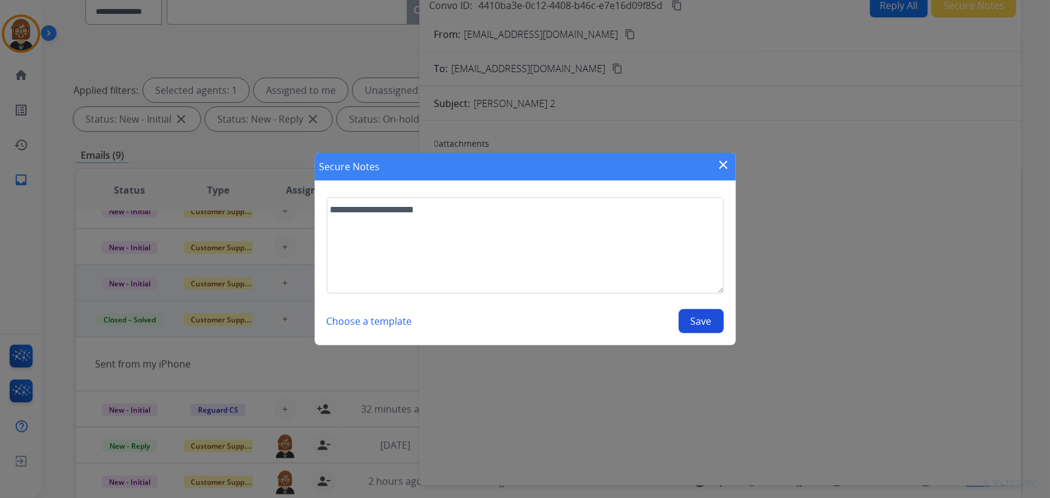
click at [713, 327] on button "Save" at bounding box center [700, 321] width 45 height 24
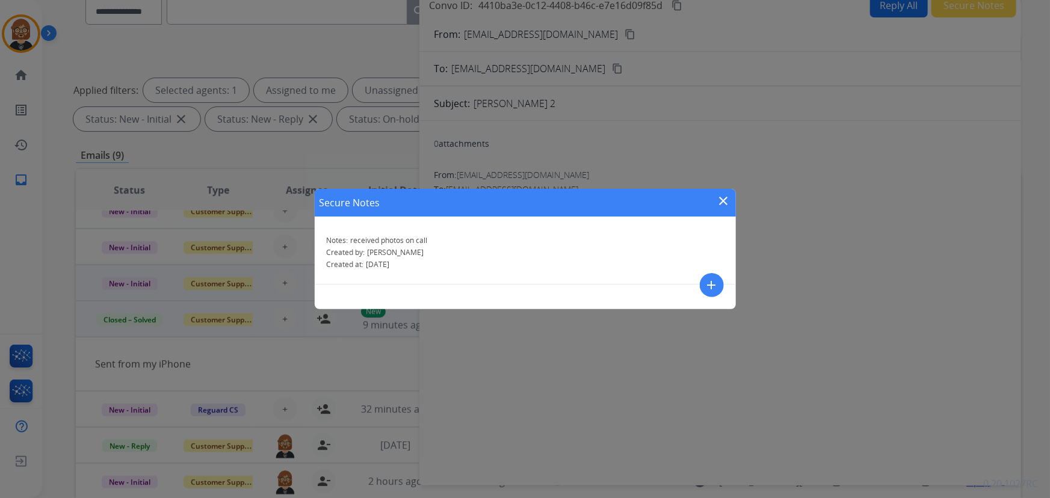
click at [725, 199] on mat-icon "close" at bounding box center [723, 201] width 14 height 14
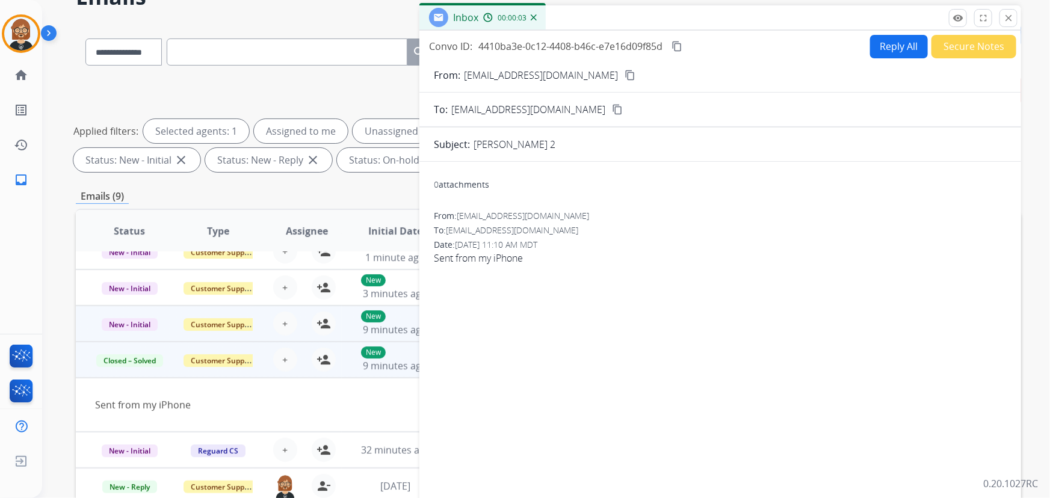
scroll to position [0, 0]
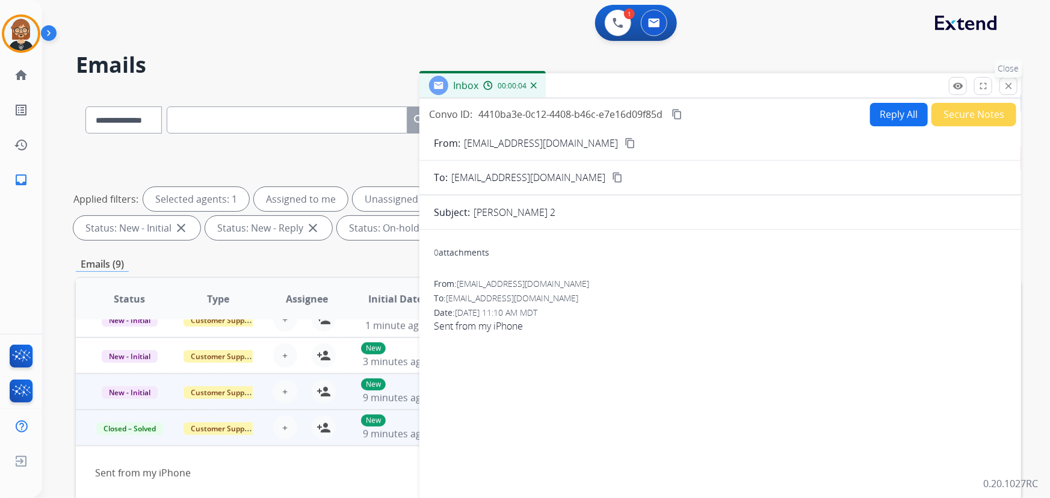
click at [1004, 86] on mat-icon "close" at bounding box center [1008, 86] width 11 height 11
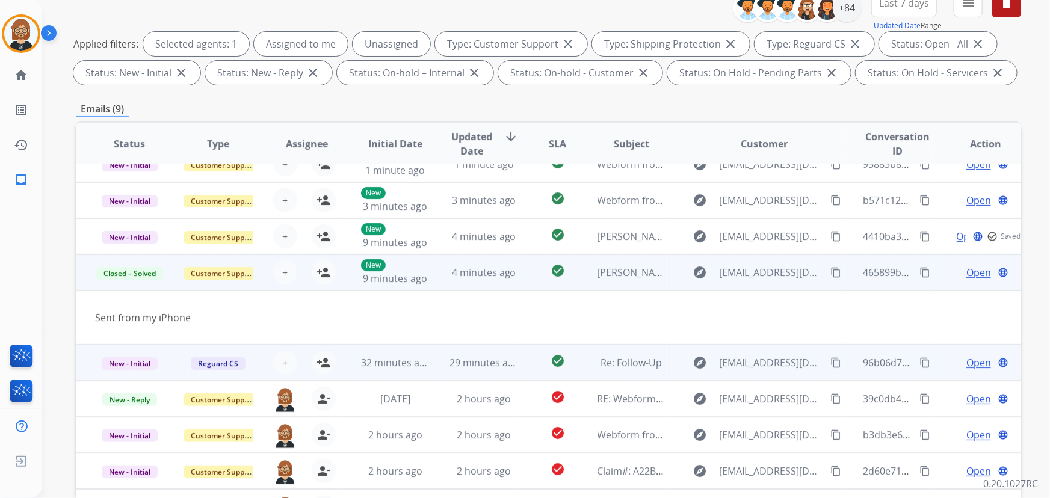
scroll to position [164, 0]
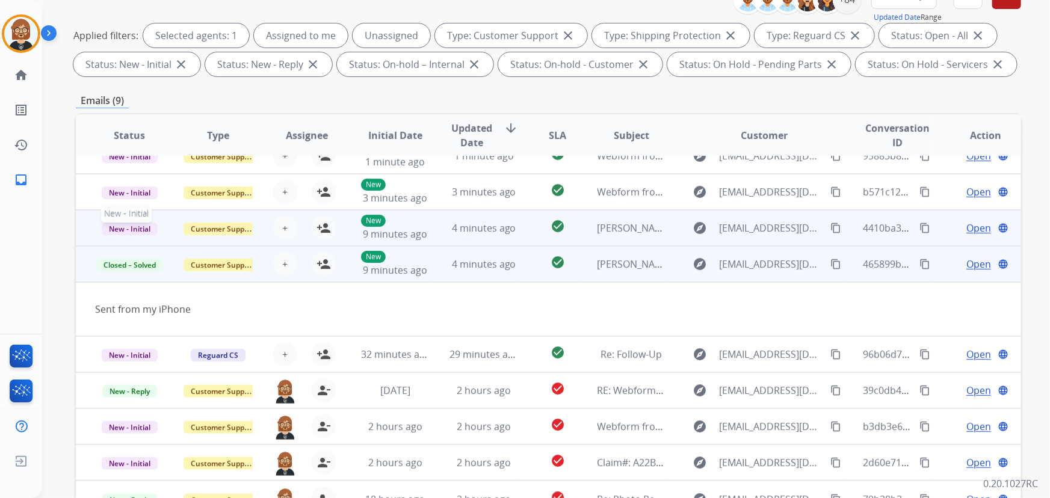
click at [129, 230] on span "New - Initial" at bounding box center [130, 229] width 56 height 13
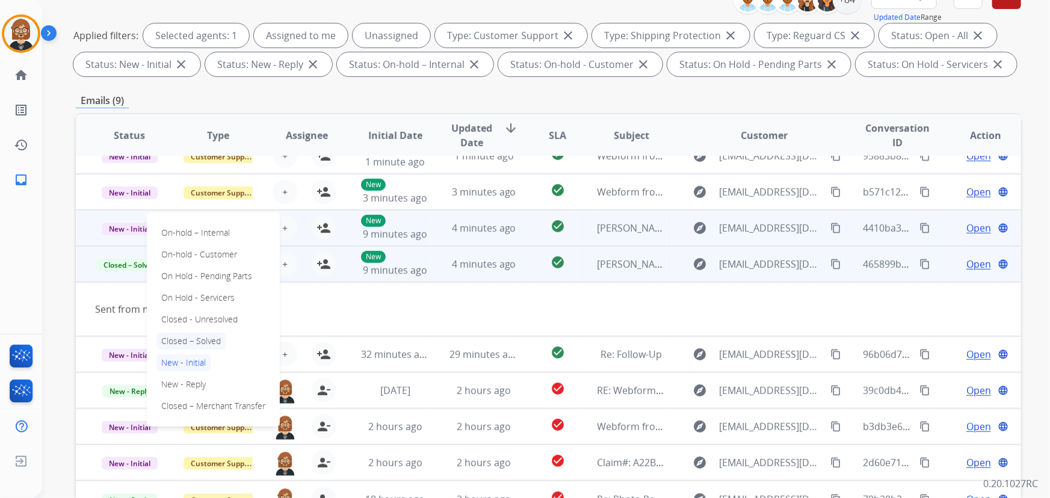
click at [197, 340] on p "Closed – Solved" at bounding box center [190, 341] width 69 height 17
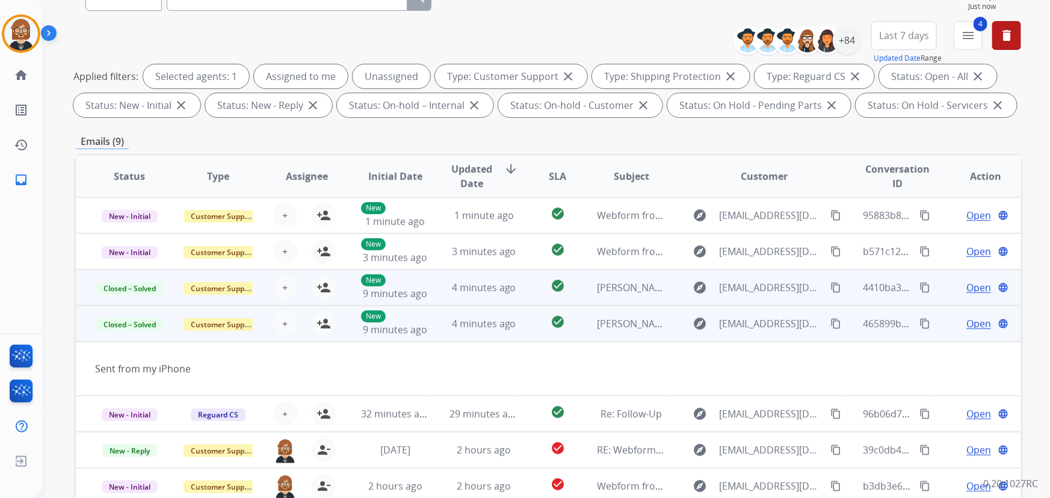
scroll to position [0, 0]
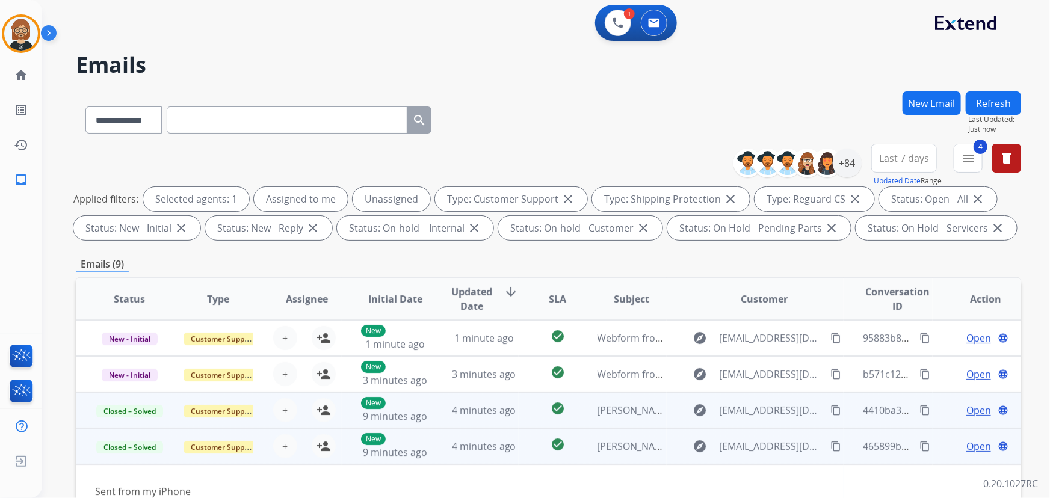
click at [982, 94] on button "Refresh" at bounding box center [992, 102] width 55 height 23
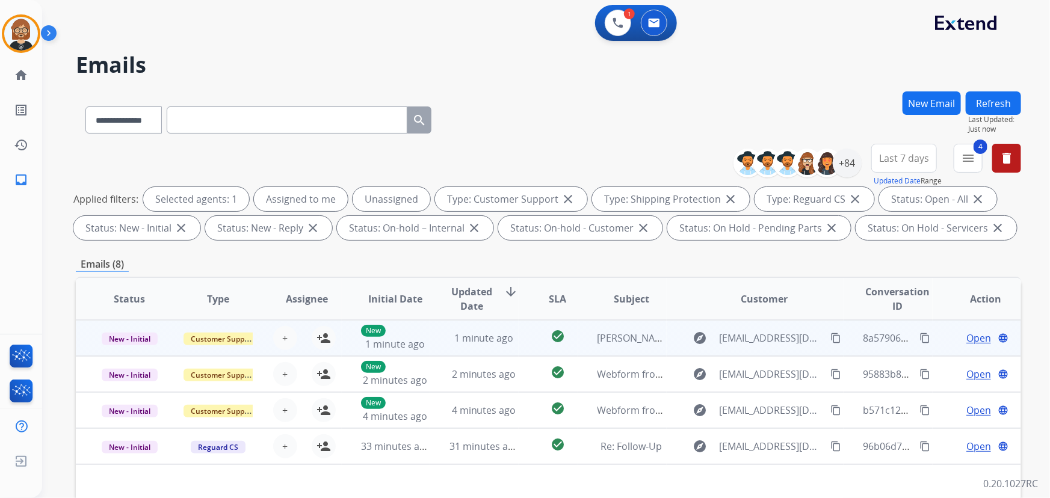
click at [529, 334] on td "check_circle" at bounding box center [547, 338] width 59 height 36
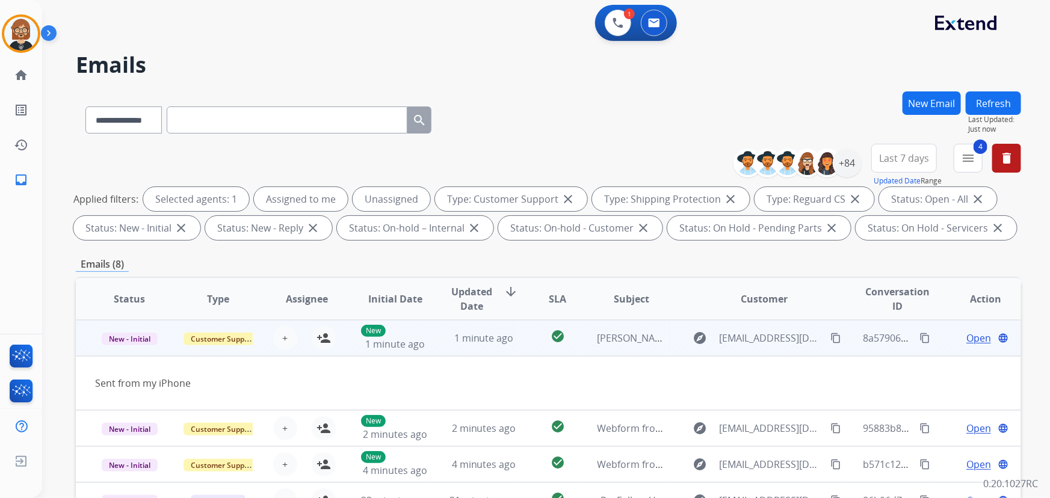
click at [978, 342] on span "Open" at bounding box center [978, 338] width 25 height 14
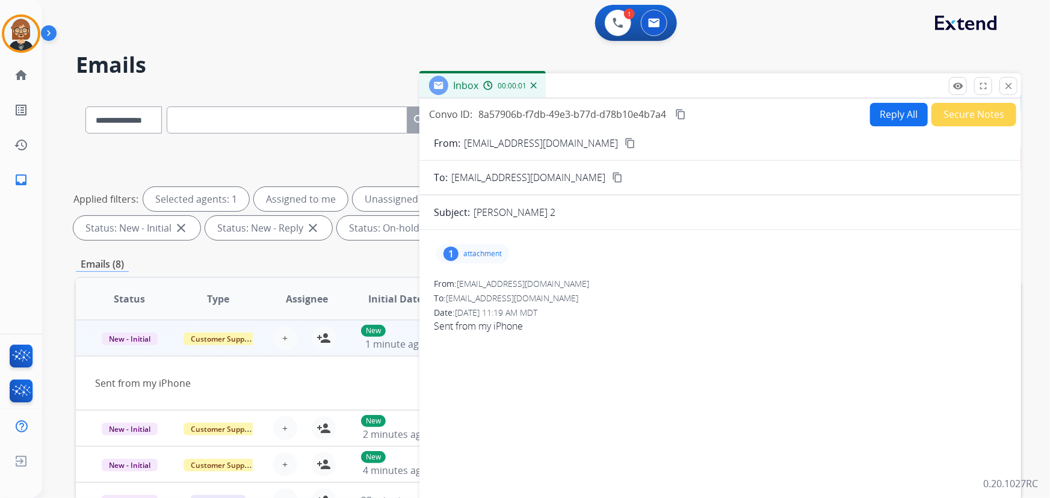
click at [485, 254] on p "attachment" at bounding box center [482, 254] width 38 height 10
click at [475, 278] on div at bounding box center [476, 284] width 60 height 42
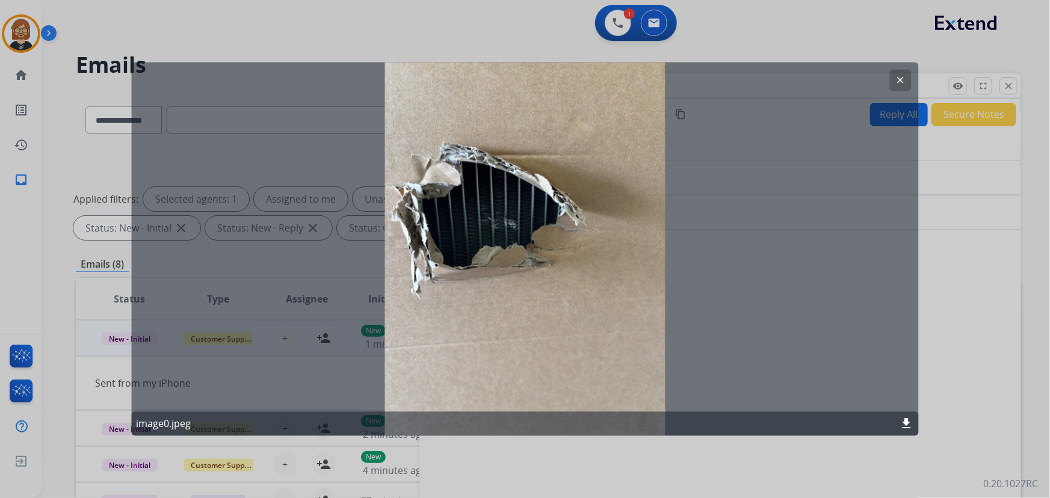
click at [896, 81] on mat-icon "clear" at bounding box center [900, 80] width 11 height 11
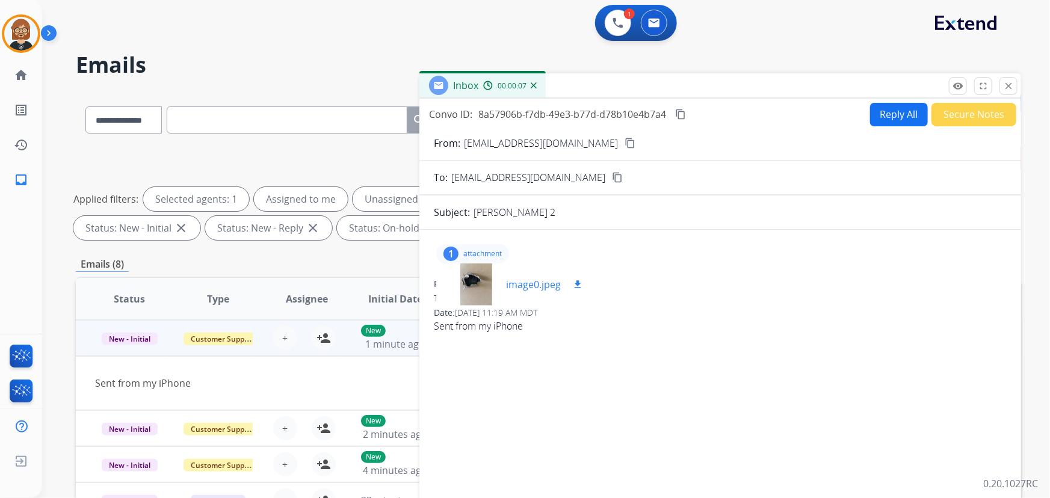
click at [577, 282] on mat-icon "download" at bounding box center [577, 284] width 11 height 11
click at [31, 32] on img at bounding box center [21, 34] width 34 height 34
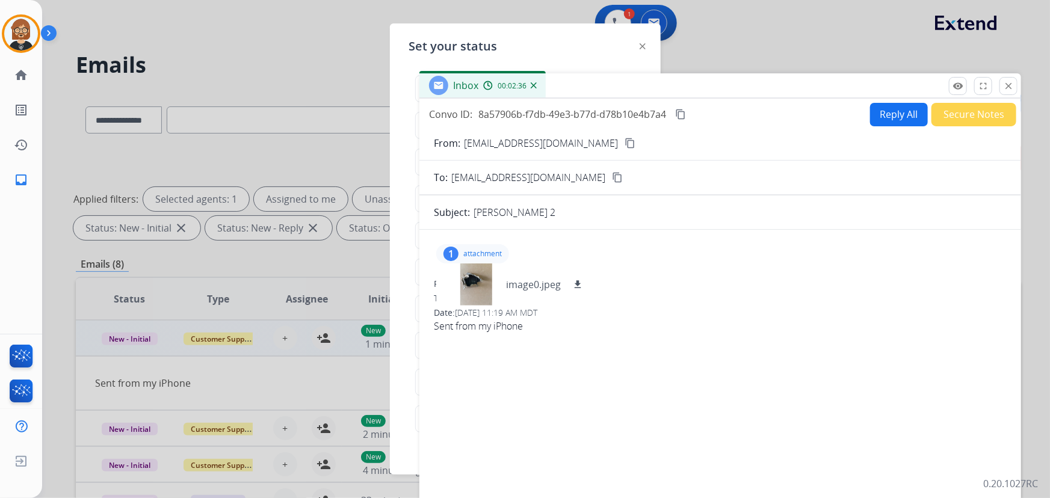
click at [258, 29] on div at bounding box center [525, 249] width 1050 height 498
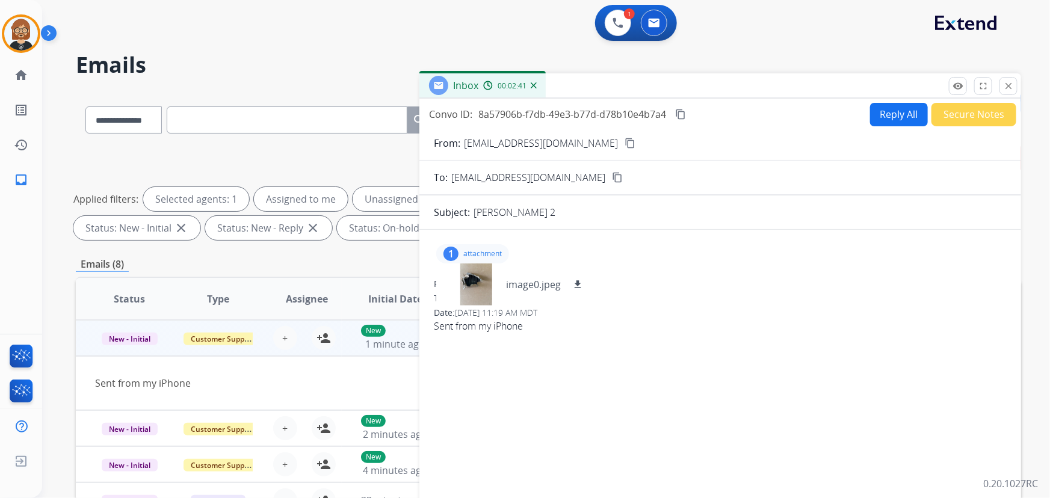
click at [968, 114] on button "Secure Notes" at bounding box center [973, 114] width 85 height 23
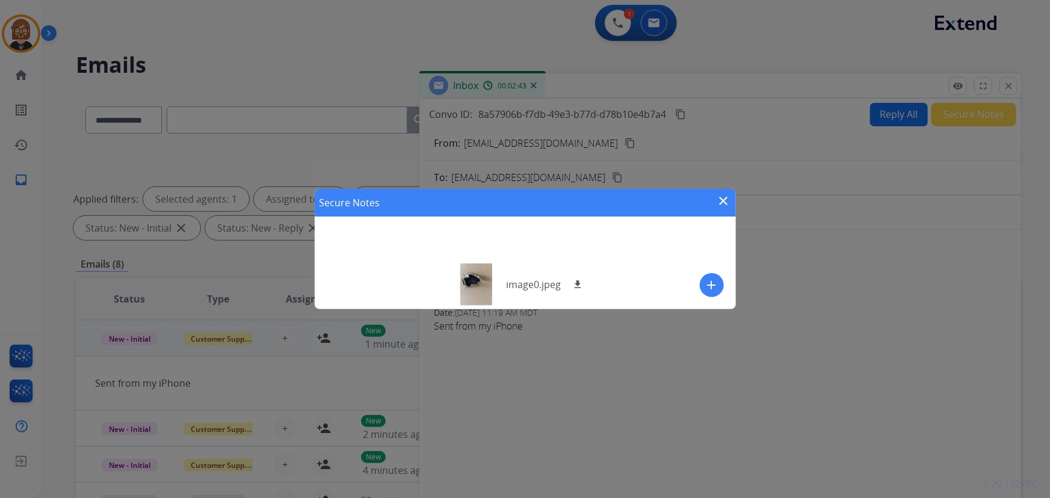
click at [589, 247] on div "Secure Notes close add" at bounding box center [525, 249] width 421 height 120
click at [719, 277] on button "add" at bounding box center [712, 285] width 24 height 24
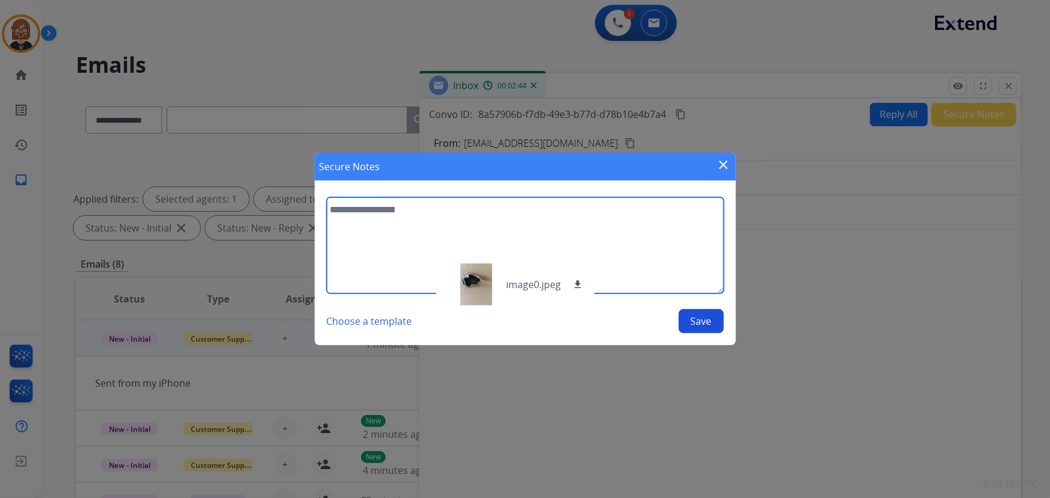
click at [501, 241] on textarea at bounding box center [525, 245] width 397 height 96
paste textarea "**********"
type textarea "**********"
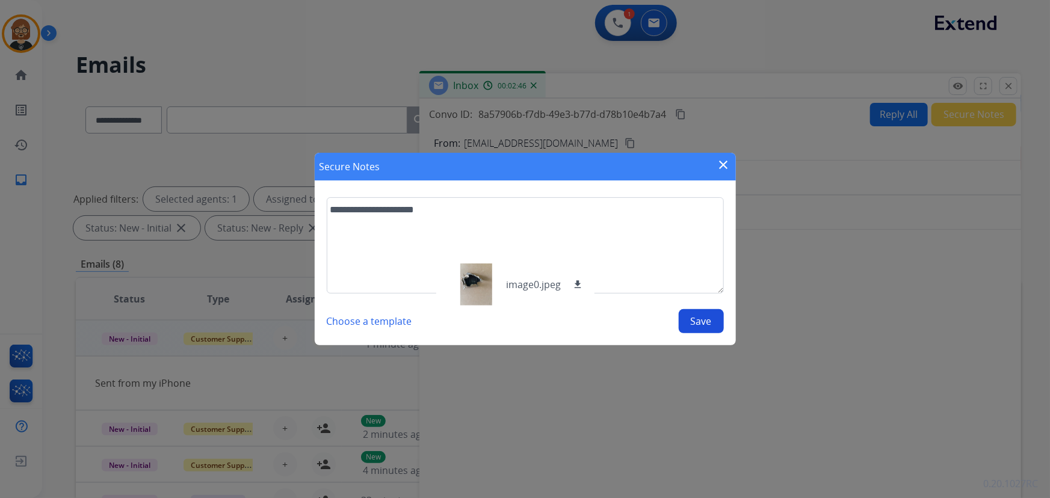
click at [693, 322] on button "Save" at bounding box center [700, 321] width 45 height 24
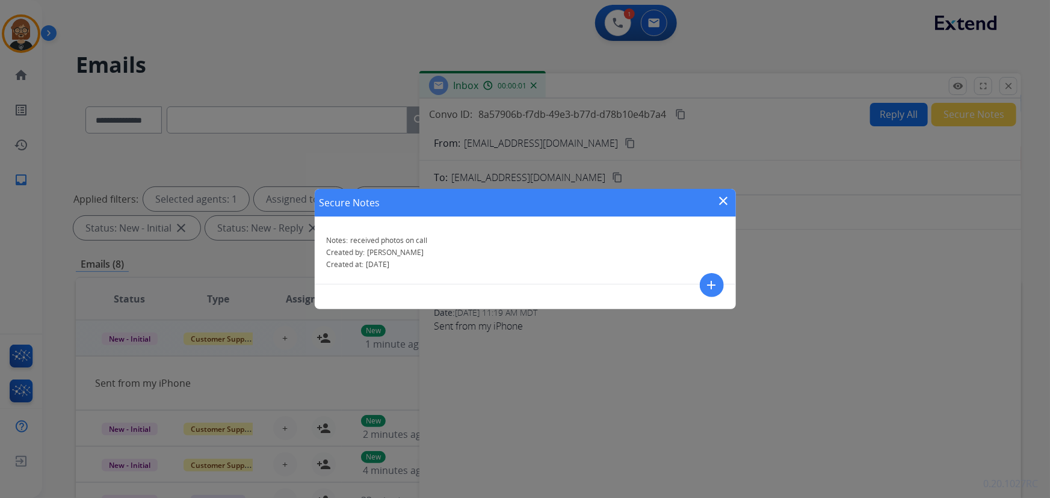
click at [728, 201] on mat-icon "close" at bounding box center [723, 201] width 14 height 14
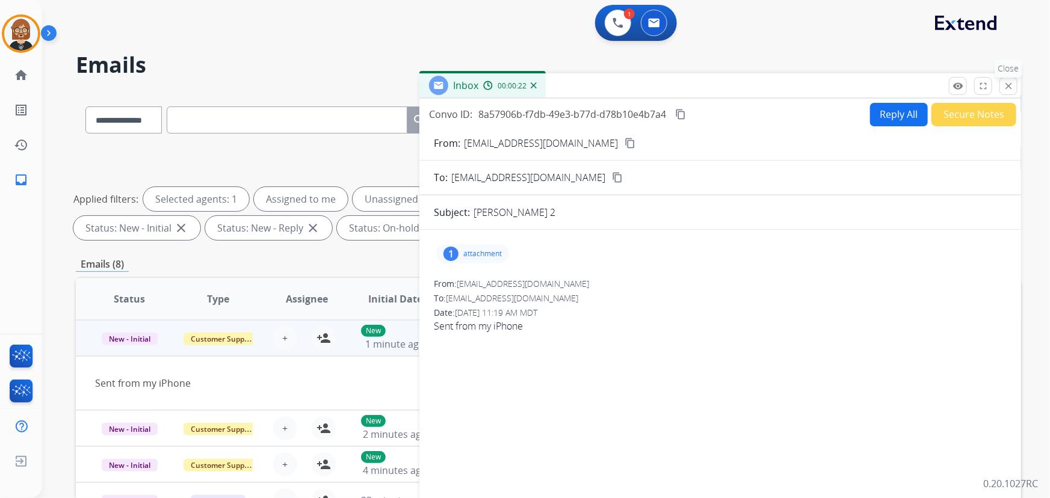
click at [1008, 90] on mat-icon "close" at bounding box center [1008, 86] width 11 height 11
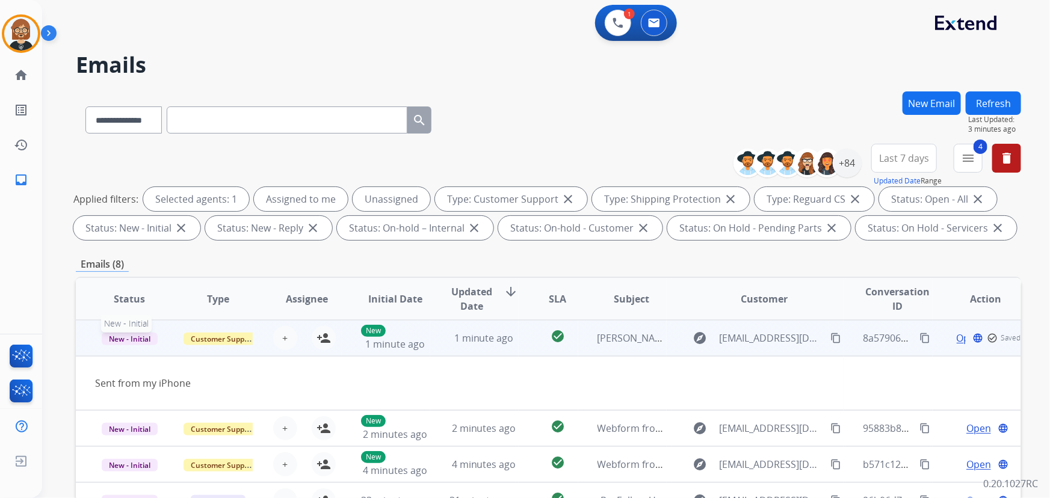
click at [146, 342] on span "New - Initial" at bounding box center [130, 339] width 56 height 13
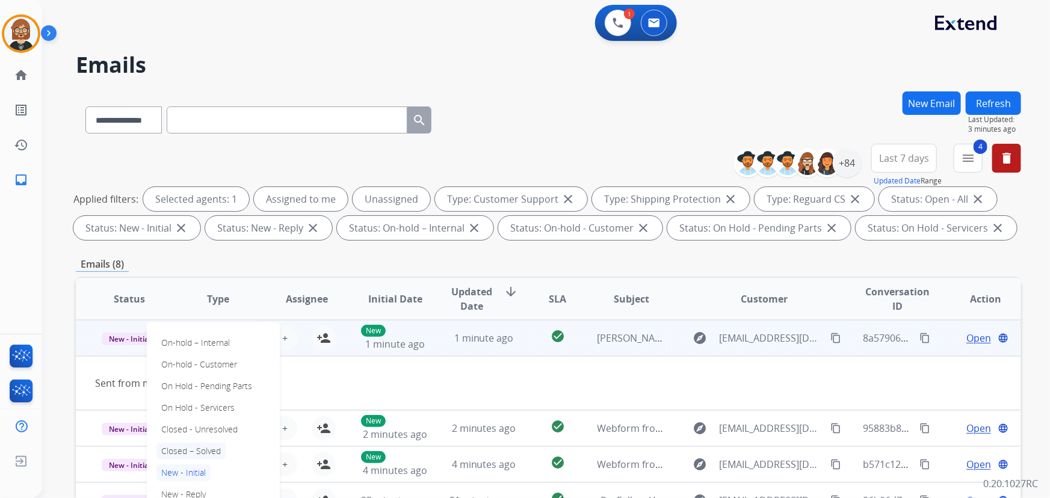
click at [211, 452] on p "Closed – Solved" at bounding box center [190, 451] width 69 height 17
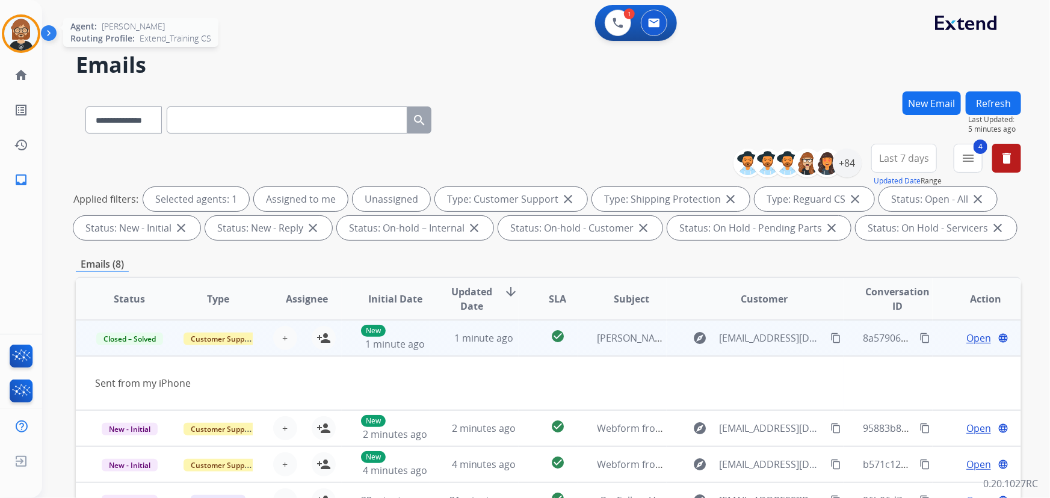
click at [26, 38] on img at bounding box center [21, 34] width 34 height 34
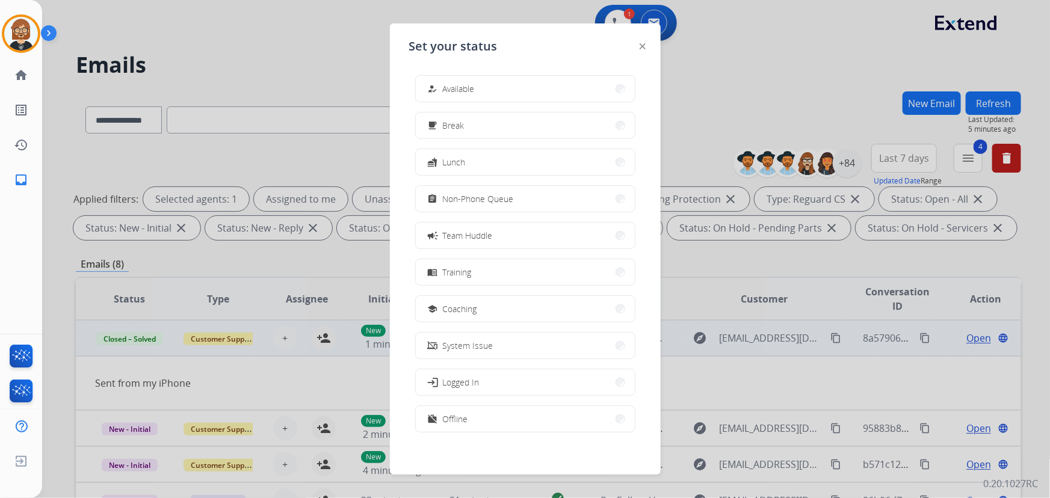
click at [183, 42] on div at bounding box center [525, 249] width 1050 height 498
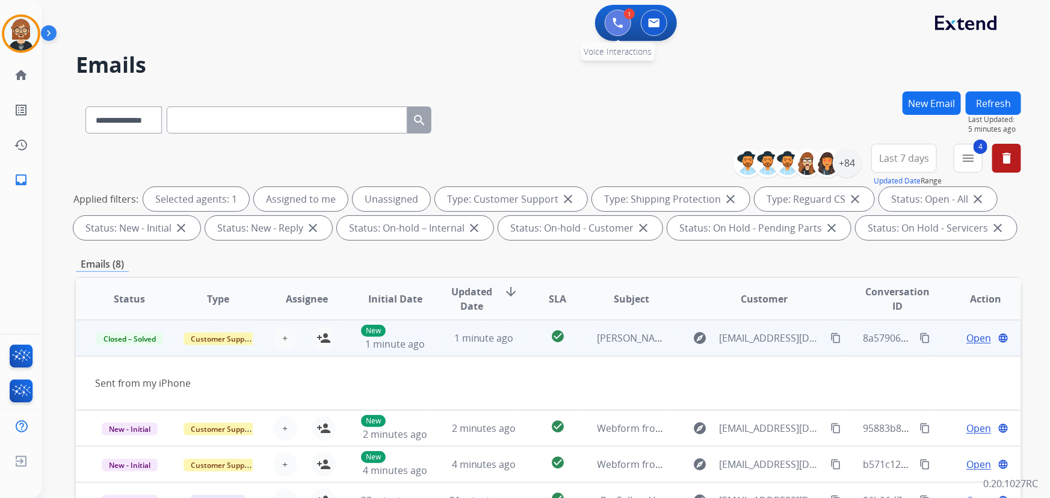
click at [614, 25] on img at bounding box center [617, 22] width 11 height 11
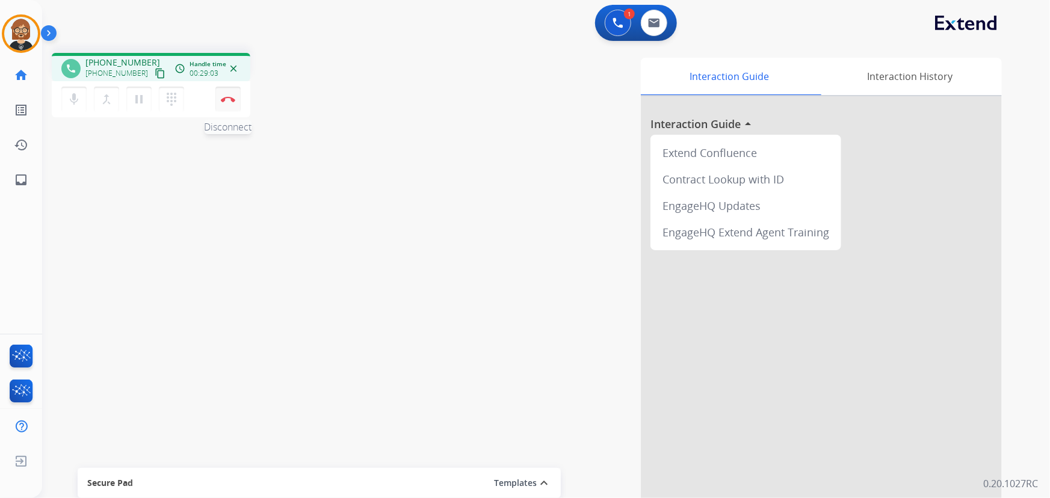
click at [231, 98] on img at bounding box center [228, 99] width 14 height 6
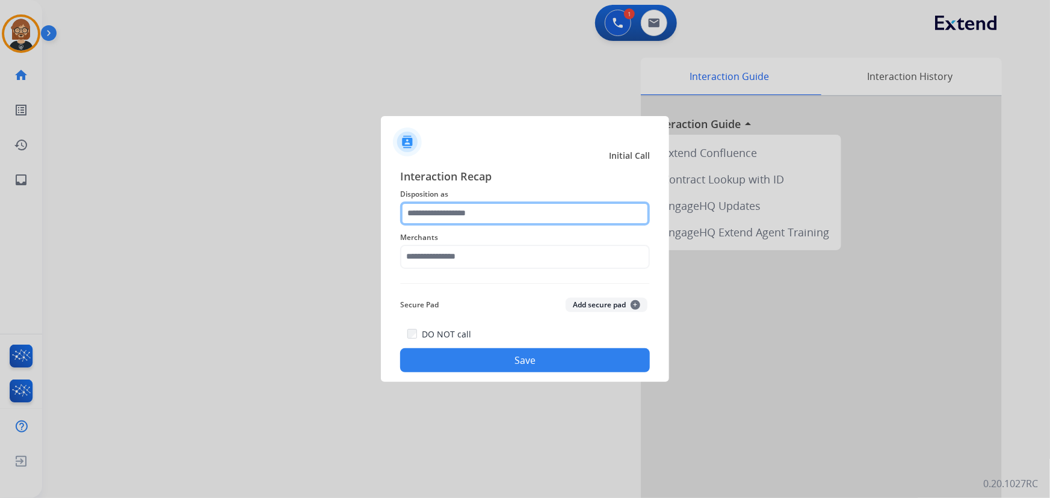
click at [487, 213] on input "text" at bounding box center [525, 213] width 250 height 24
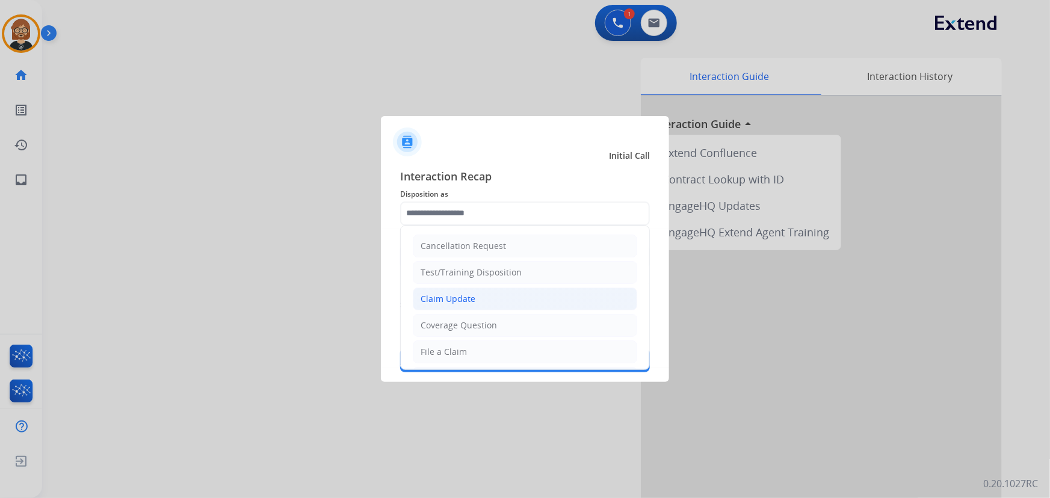
click at [506, 289] on li "Claim Update" at bounding box center [525, 299] width 224 height 23
type input "**********"
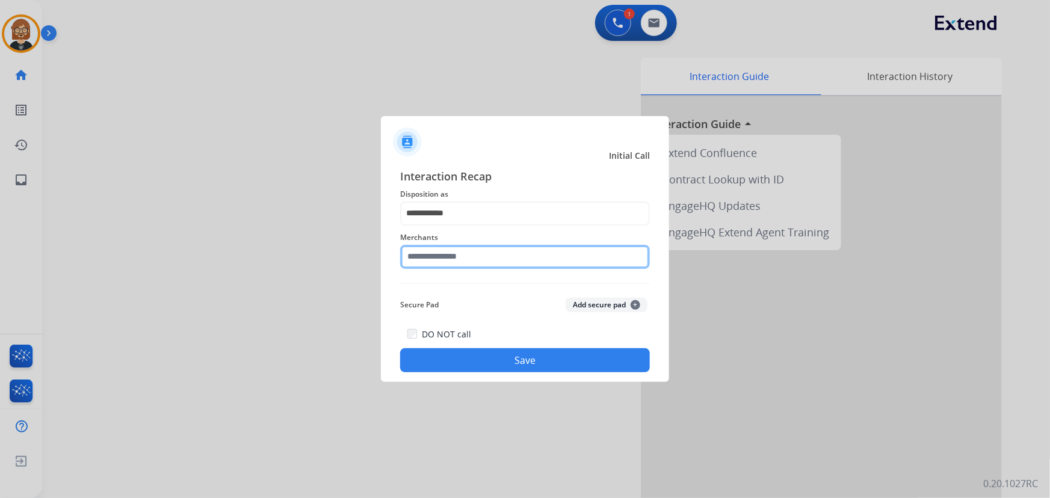
click at [504, 254] on input "text" at bounding box center [525, 257] width 250 height 24
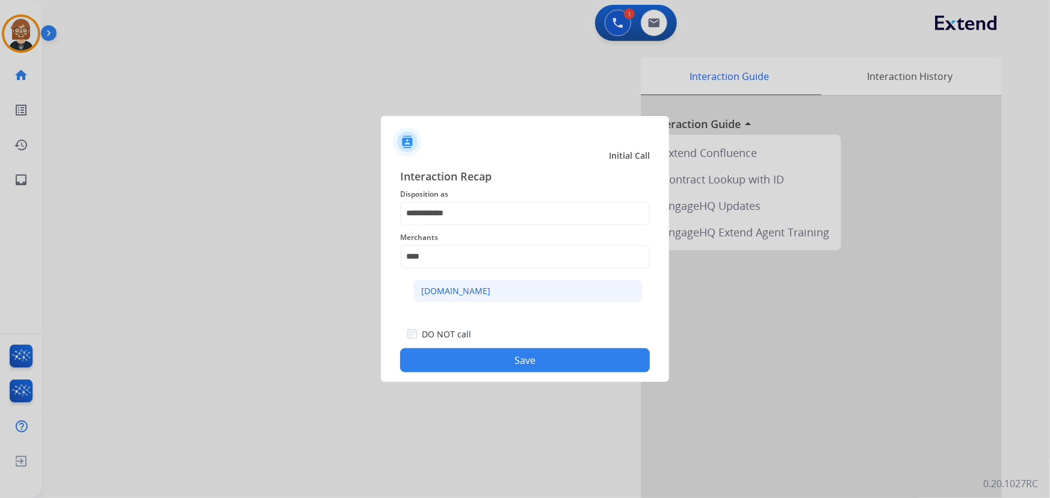
click at [527, 292] on li "[DOMAIN_NAME]" at bounding box center [527, 291] width 229 height 23
type input "**********"
click at [570, 354] on button "Save" at bounding box center [525, 360] width 250 height 24
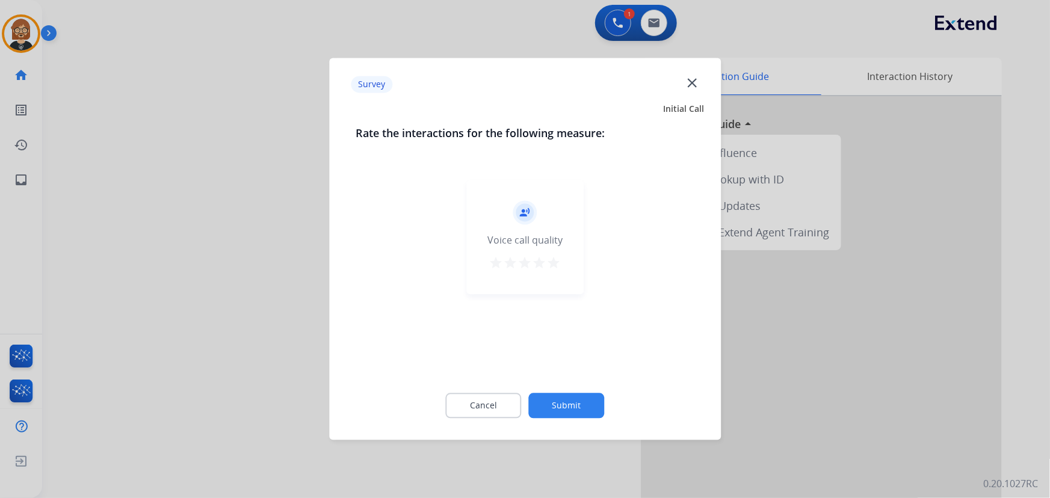
click at [564, 411] on button "Submit" at bounding box center [567, 405] width 76 height 25
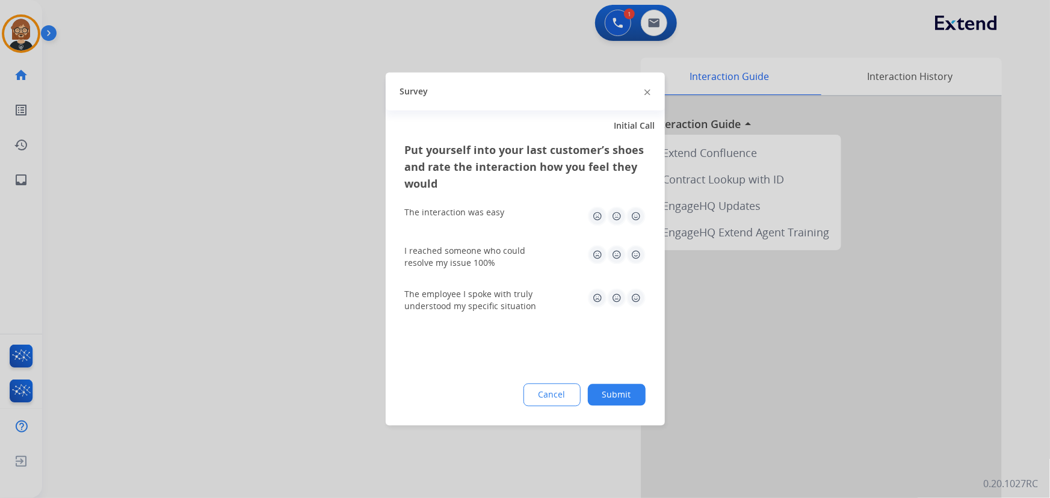
click at [645, 398] on div "Cancel Submit" at bounding box center [525, 395] width 241 height 23
click at [611, 395] on button "Submit" at bounding box center [617, 395] width 58 height 22
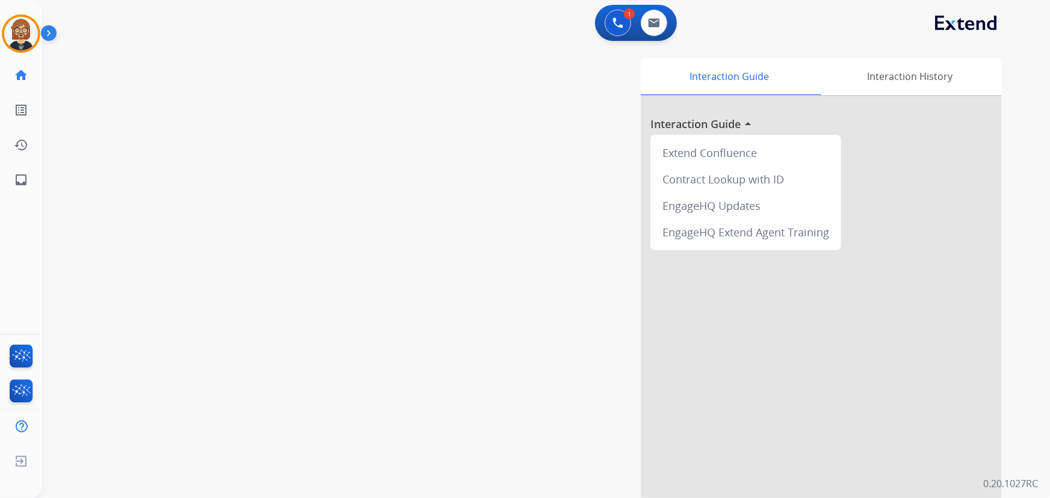
click at [506, 308] on div "Interaction Guide Interaction History Interaction Guide arrow_drop_up Extend Co…" at bounding box center [693, 301] width 615 height 487
click at [658, 24] on img at bounding box center [654, 23] width 12 height 10
select select "**********"
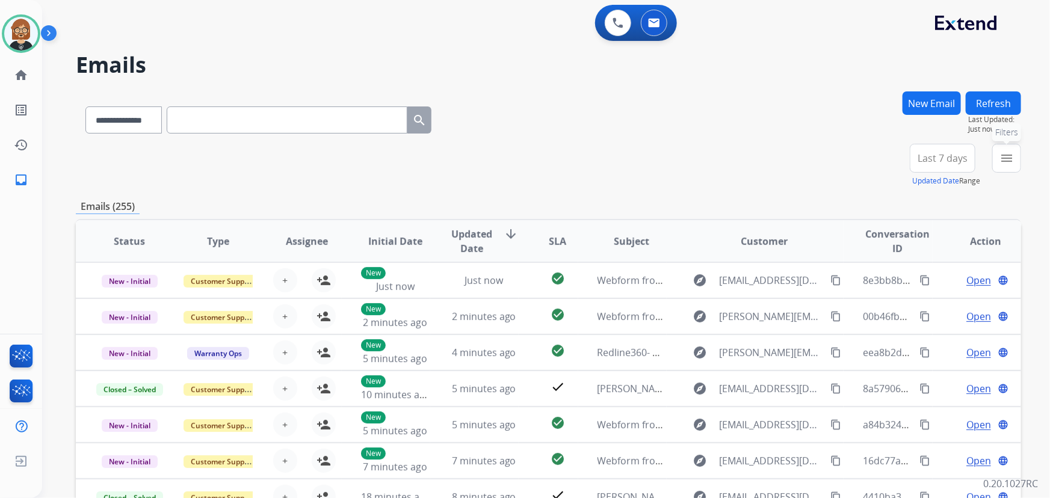
click at [1010, 153] on mat-icon "menu" at bounding box center [1006, 158] width 14 height 14
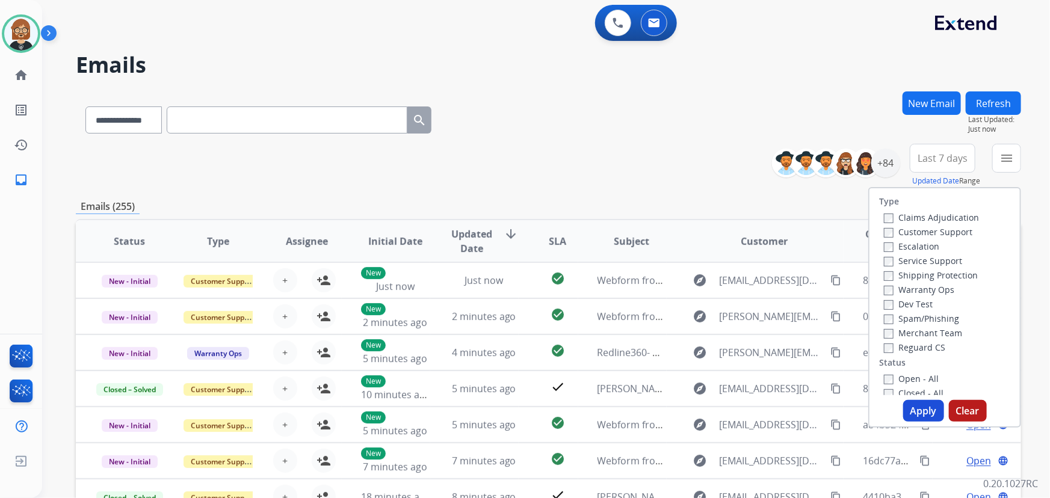
click at [909, 392] on label "Closed - All" at bounding box center [914, 392] width 60 height 11
click at [911, 405] on button "Apply" at bounding box center [923, 411] width 41 height 22
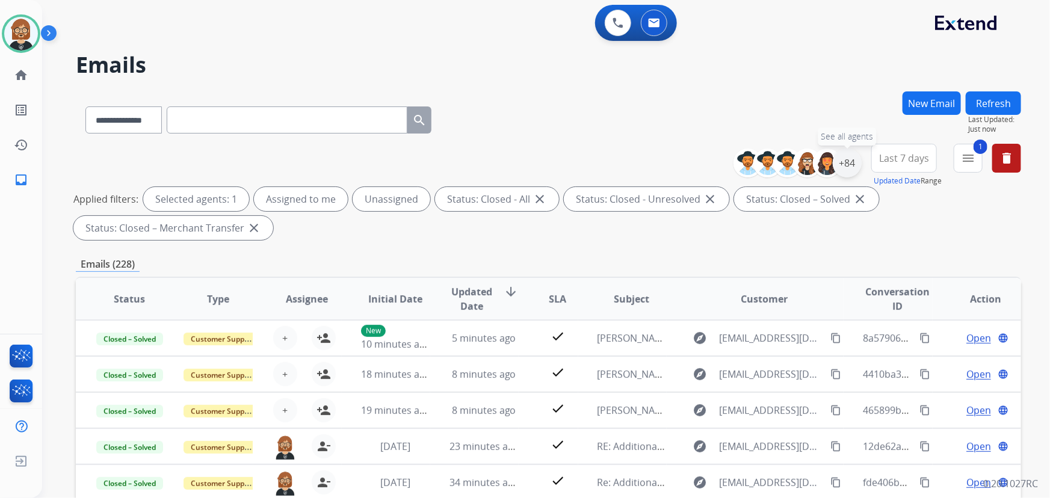
click at [850, 162] on div "+84" at bounding box center [846, 163] width 29 height 29
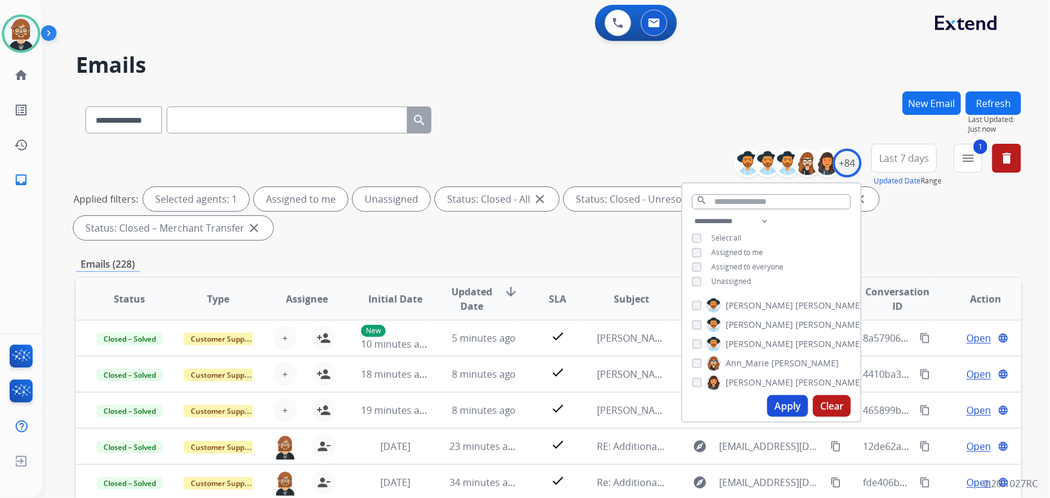
click at [727, 288] on div "**********" at bounding box center [771, 252] width 178 height 77
click at [731, 280] on span "Unassigned" at bounding box center [731, 281] width 40 height 10
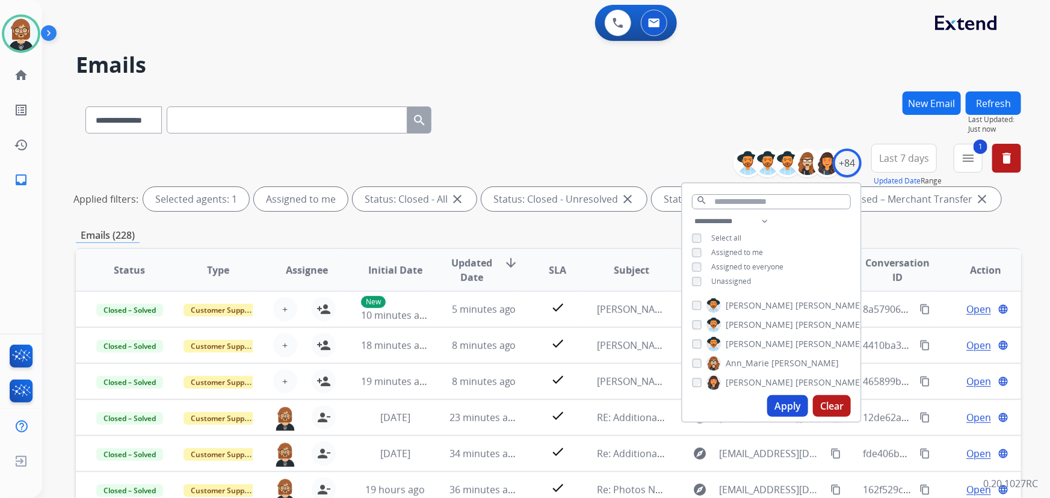
click at [793, 402] on button "Apply" at bounding box center [787, 406] width 41 height 22
click at [518, 249] on th "SLA" at bounding box center [547, 270] width 59 height 42
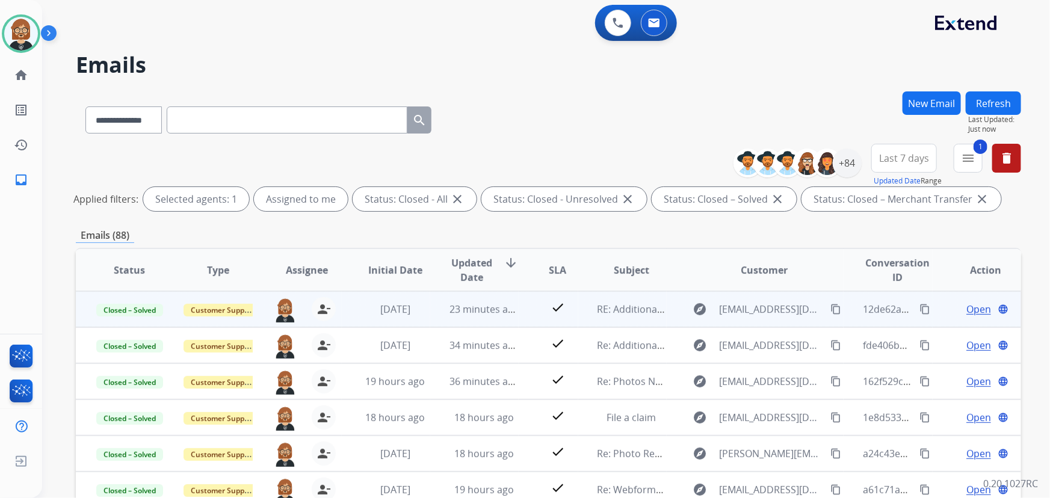
click at [919, 307] on mat-icon "content_copy" at bounding box center [924, 309] width 11 height 11
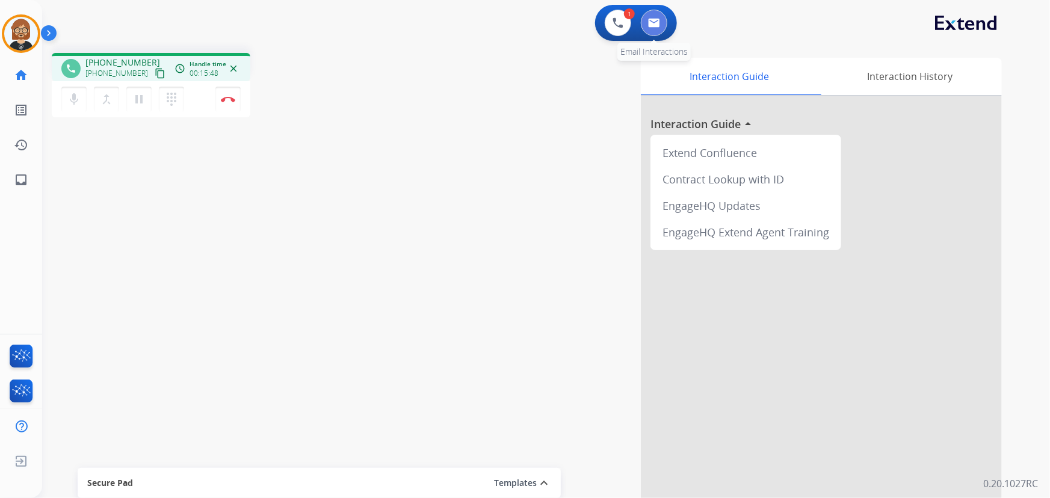
click at [647, 25] on button at bounding box center [654, 23] width 26 height 26
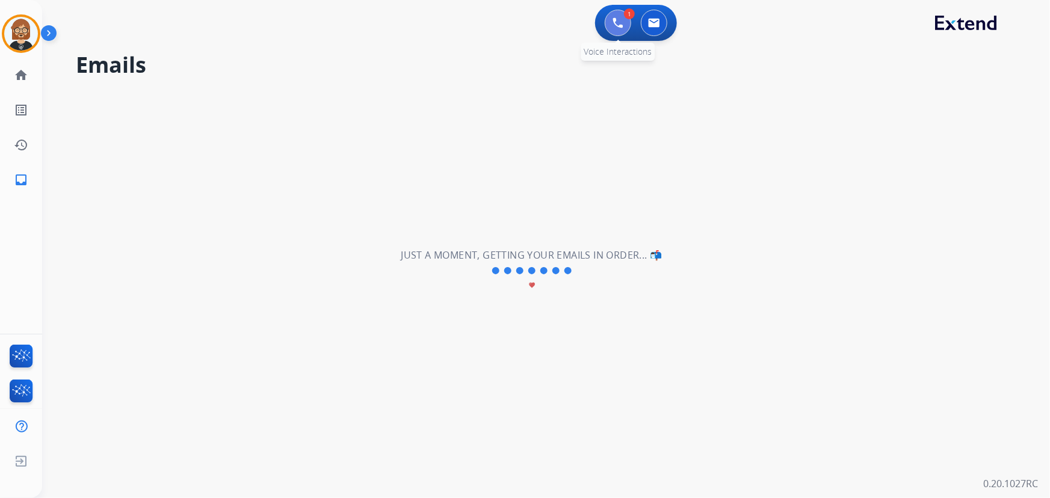
click at [619, 28] on img at bounding box center [617, 22] width 11 height 11
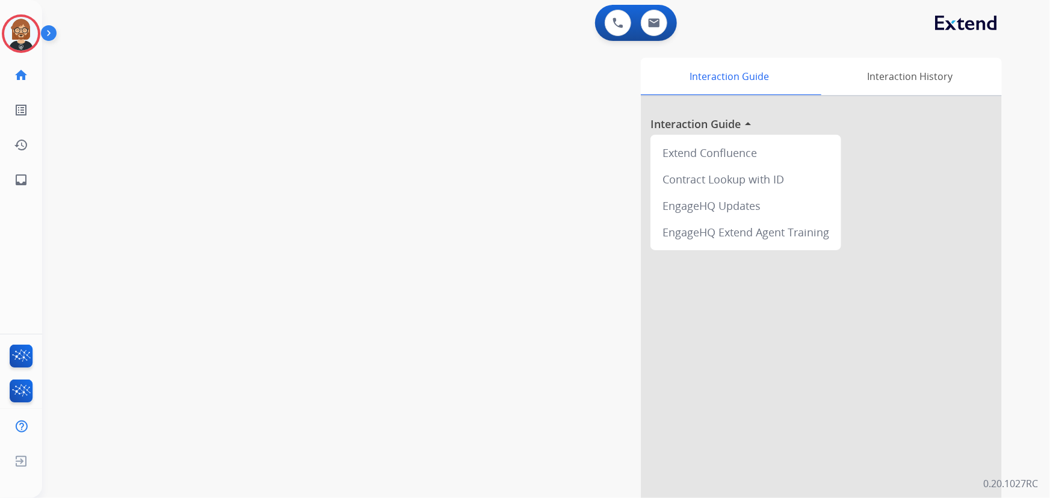
click at [19, 53] on div "[PERSON_NAME] Logged In Edit Avatar Agent: [PERSON_NAME] Profile: Extend_Traini…" at bounding box center [21, 98] width 42 height 197
click at [20, 45] on img at bounding box center [21, 34] width 34 height 34
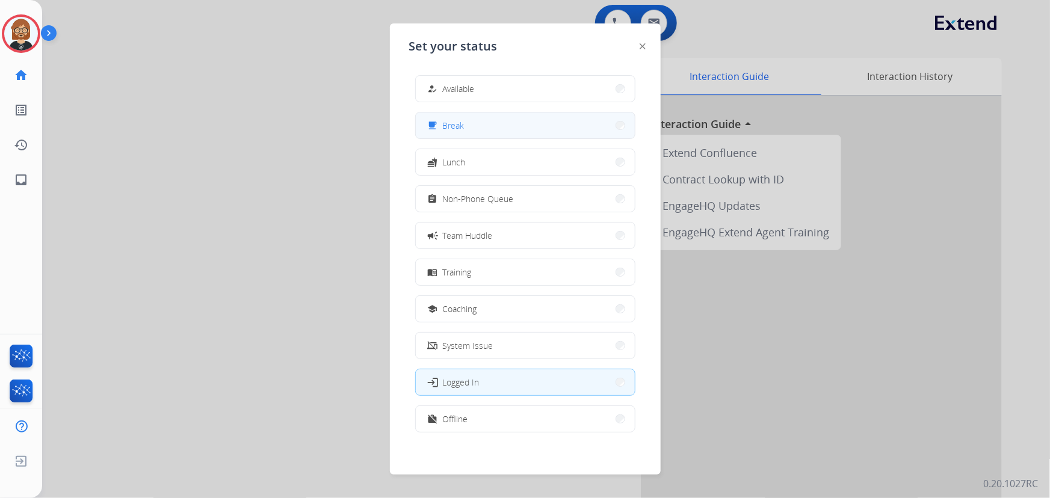
click at [463, 132] on button "free_breakfast Break" at bounding box center [525, 125] width 219 height 26
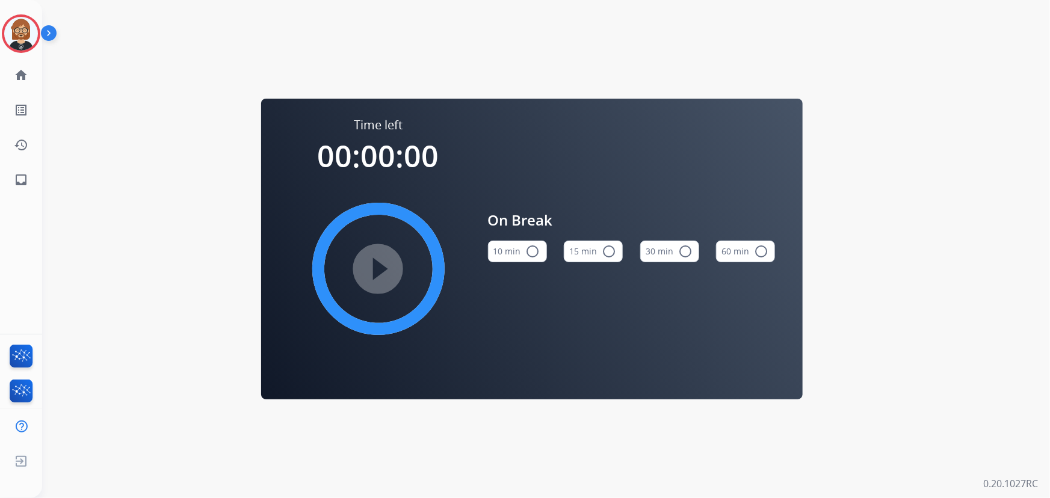
click at [530, 254] on mat-icon "radio_button_unchecked" at bounding box center [533, 251] width 14 height 14
click at [378, 274] on mat-icon "play_circle_filled" at bounding box center [378, 269] width 14 height 14
click at [150, 215] on div "Time left 00:00:00 play_circle_filled On Break 10 min check_circle 15 min radio…" at bounding box center [531, 249] width 979 height 498
click at [23, 180] on mat-icon "inbox" at bounding box center [21, 180] width 14 height 14
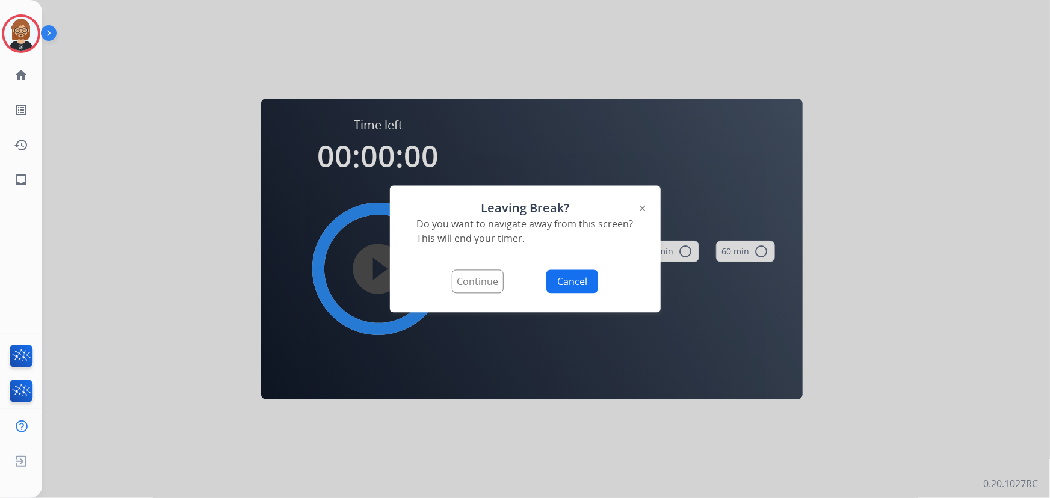
click at [490, 286] on button "Continue" at bounding box center [478, 281] width 52 height 23
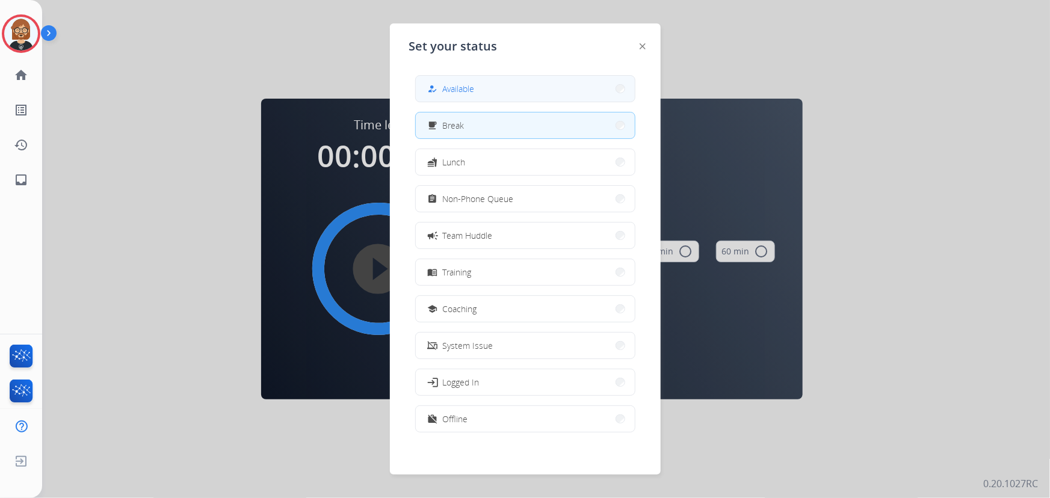
click at [484, 99] on button "how_to_reg Available" at bounding box center [525, 89] width 219 height 26
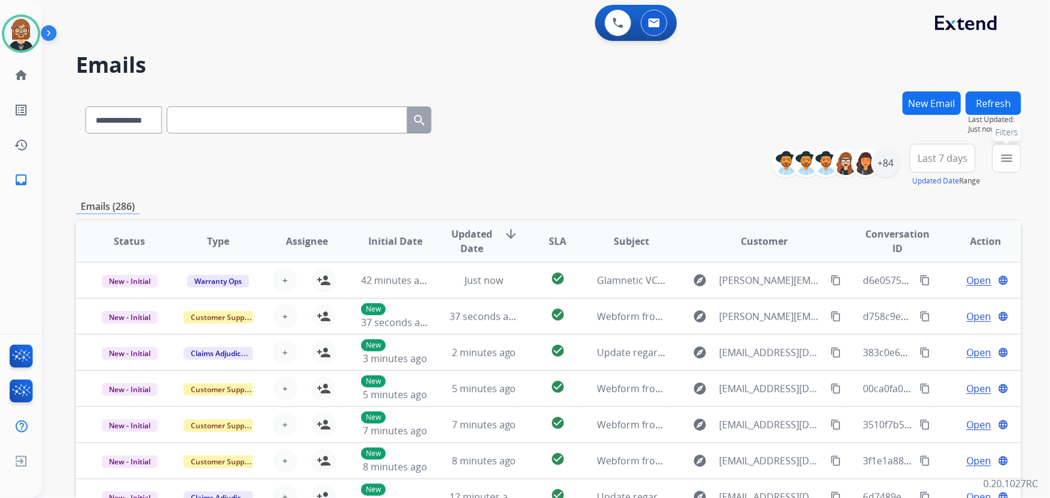
click at [1009, 168] on button "menu Filters" at bounding box center [1006, 158] width 29 height 29
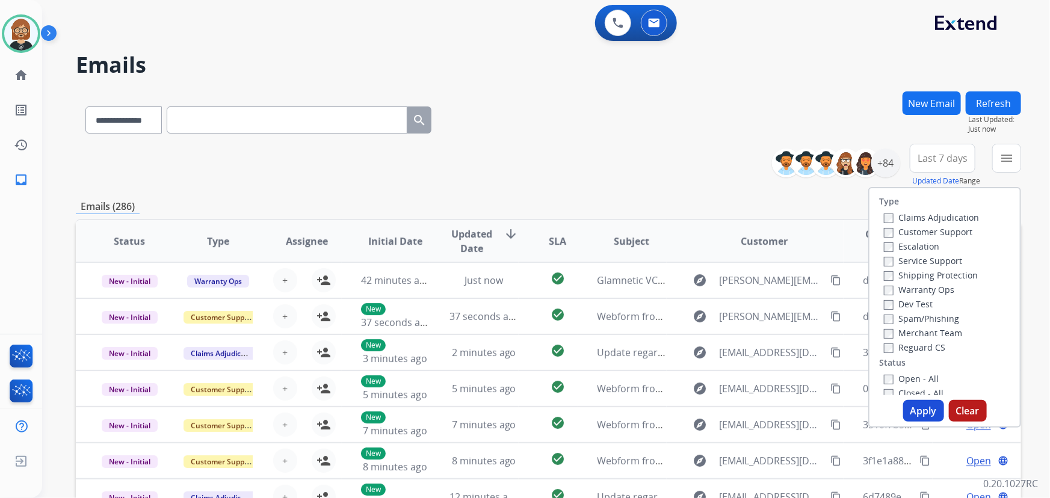
click at [908, 384] on div "Open - All" at bounding box center [947, 378] width 126 height 14
click at [902, 380] on label "Open - All" at bounding box center [911, 378] width 55 height 11
click at [923, 410] on button "Apply" at bounding box center [923, 411] width 41 height 22
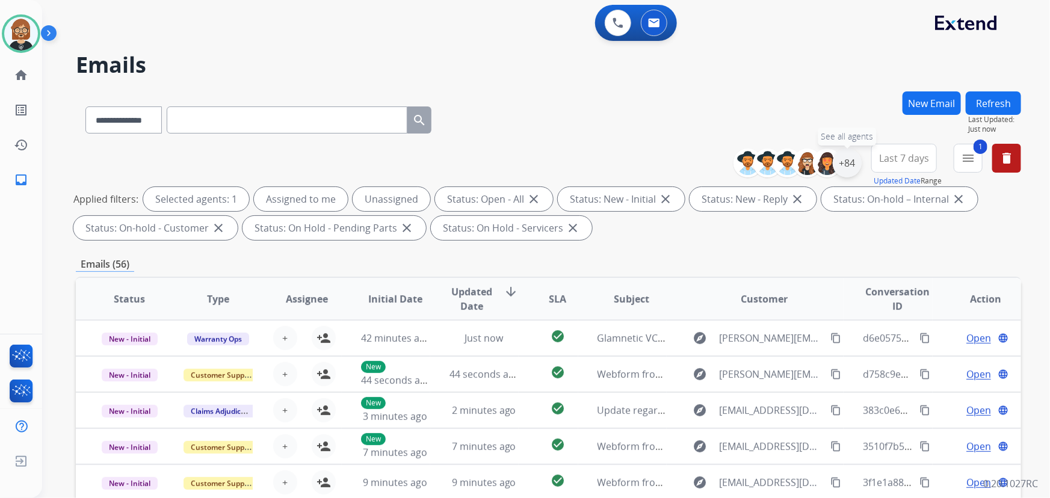
click at [844, 165] on div "+84" at bounding box center [846, 163] width 29 height 29
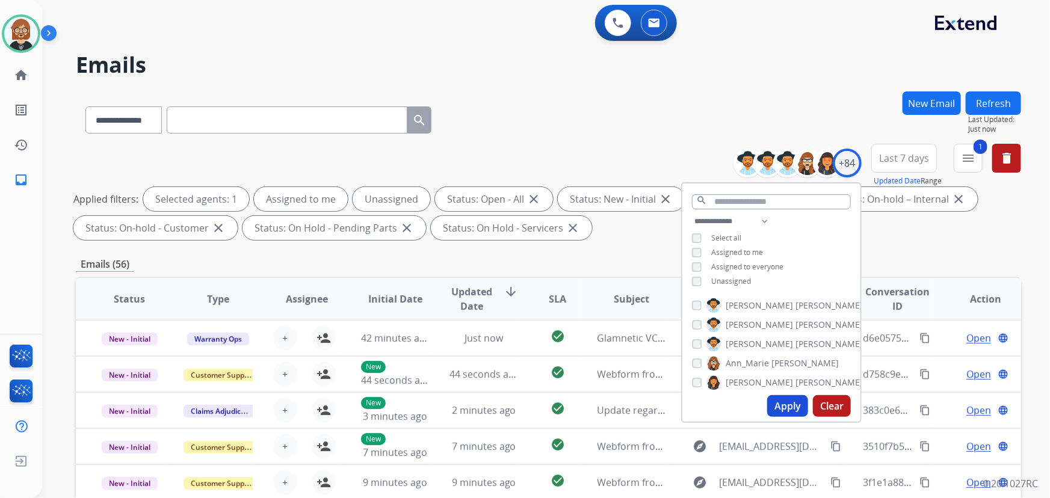
click at [737, 283] on span "Unassigned" at bounding box center [731, 281] width 40 height 10
click at [778, 401] on button "Apply" at bounding box center [787, 406] width 41 height 22
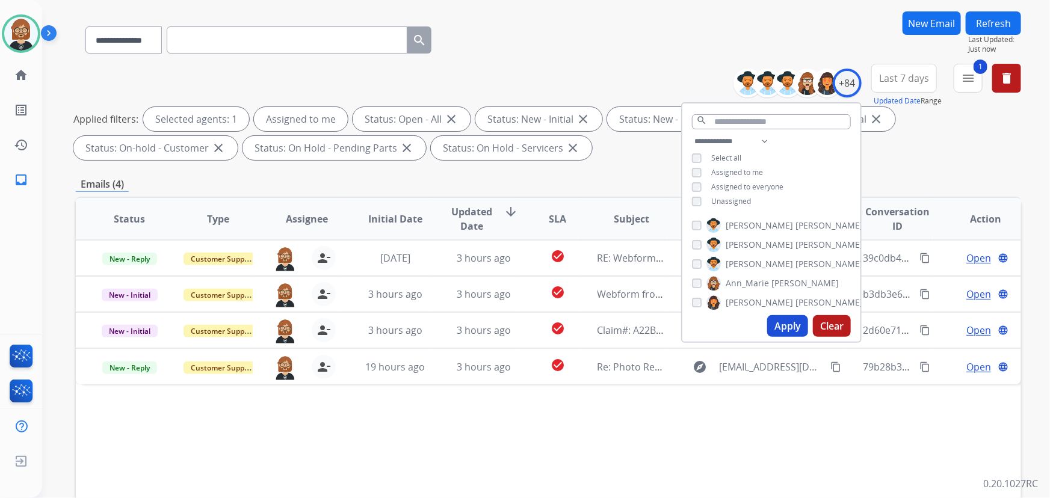
scroll to position [109, 0]
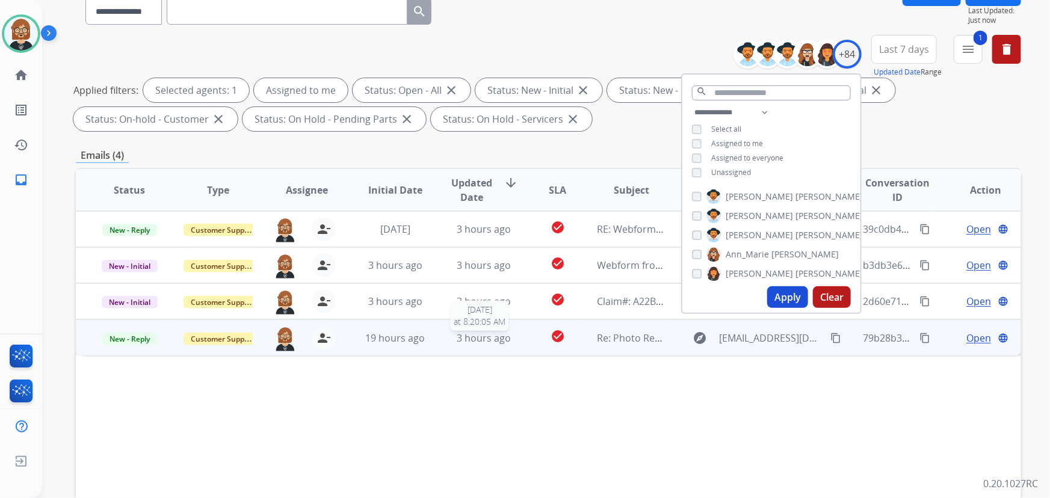
click at [465, 334] on span "3 hours ago" at bounding box center [484, 337] width 54 height 13
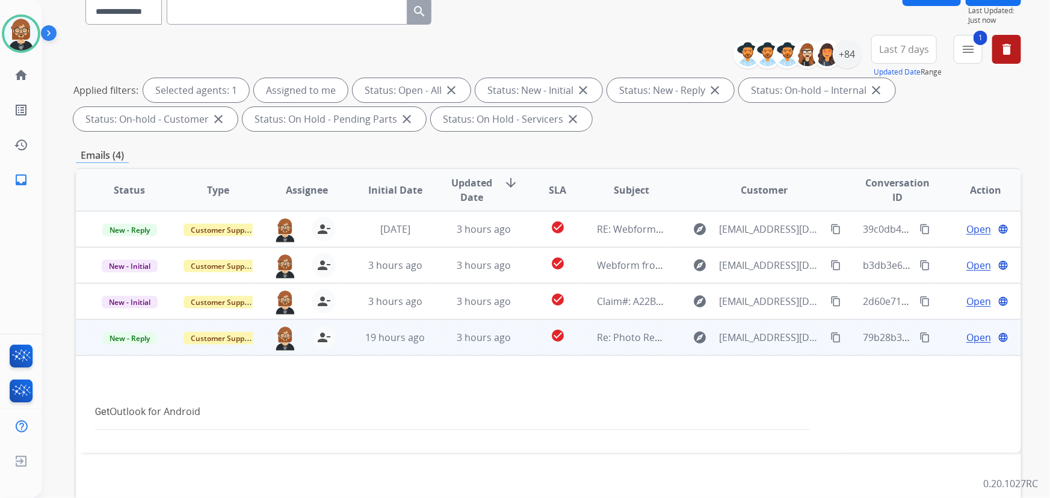
click at [966, 340] on span "Open" at bounding box center [978, 337] width 25 height 14
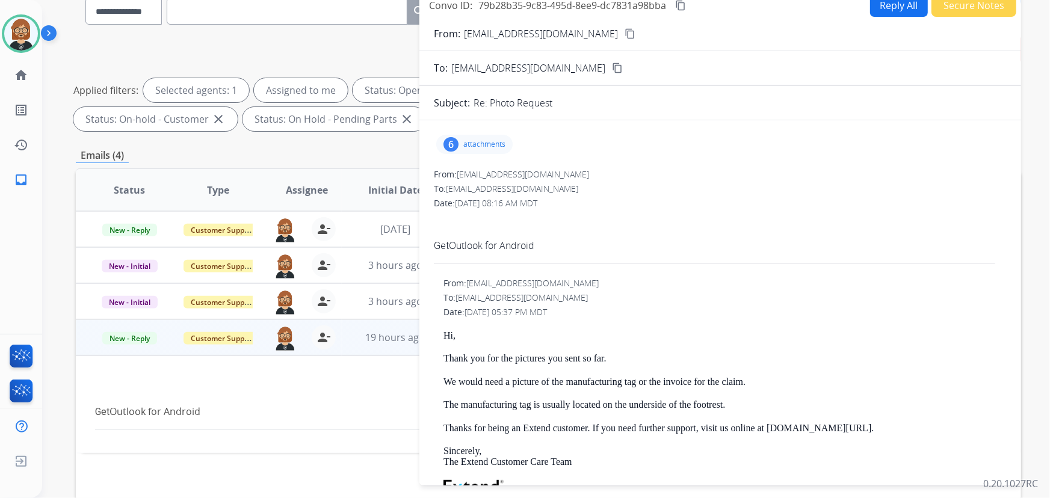
click at [481, 140] on p "attachments" at bounding box center [484, 145] width 42 height 10
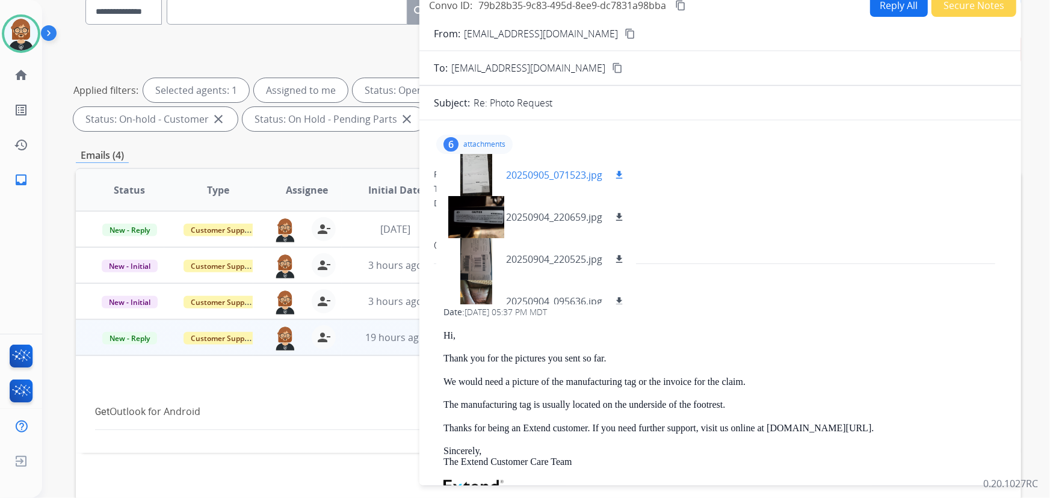
click at [620, 173] on mat-icon "download" at bounding box center [618, 175] width 11 height 11
click at [620, 214] on mat-icon "download" at bounding box center [618, 217] width 11 height 11
click at [623, 258] on mat-icon "download" at bounding box center [618, 259] width 11 height 11
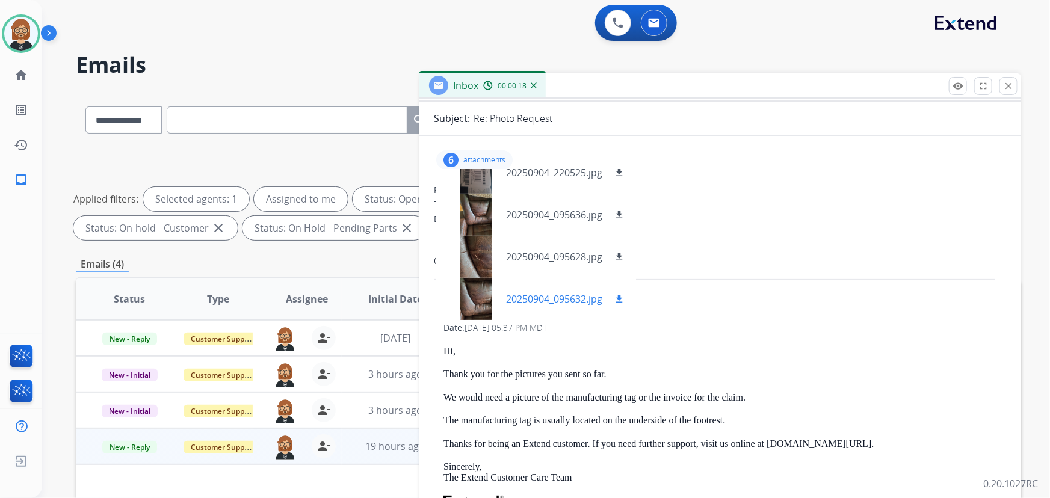
scroll to position [0, 0]
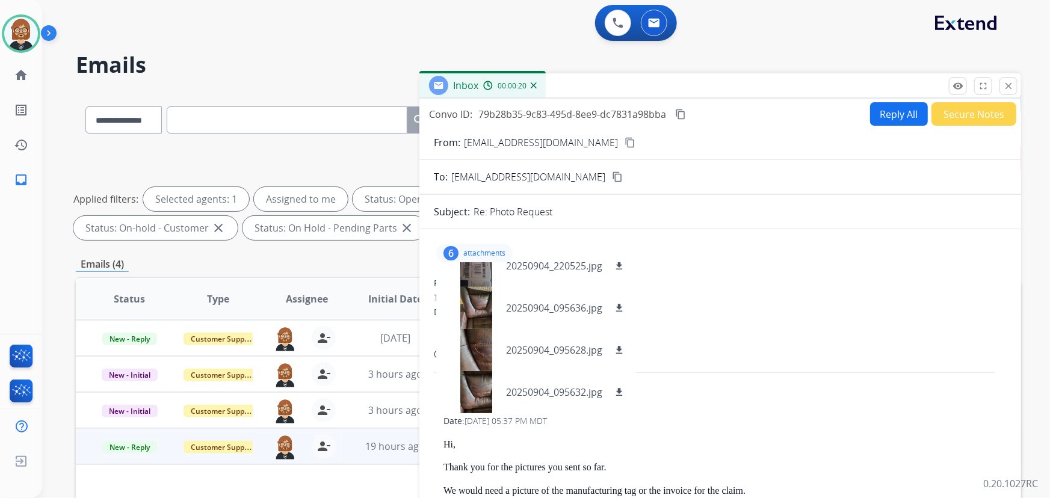
click at [624, 140] on mat-icon "content_copy" at bounding box center [629, 142] width 11 height 11
click at [1002, 82] on button "close Close" at bounding box center [1008, 86] width 18 height 18
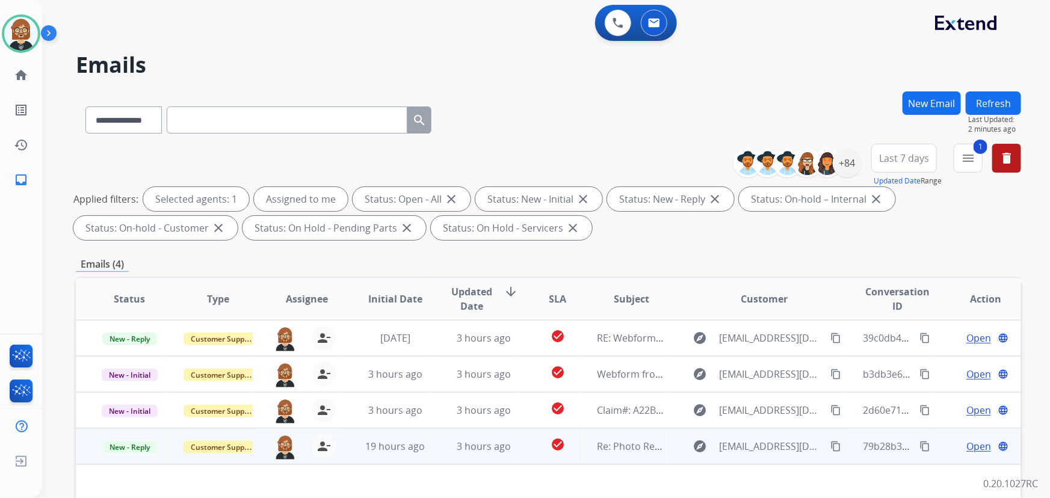
click at [976, 446] on span "Open" at bounding box center [978, 446] width 25 height 14
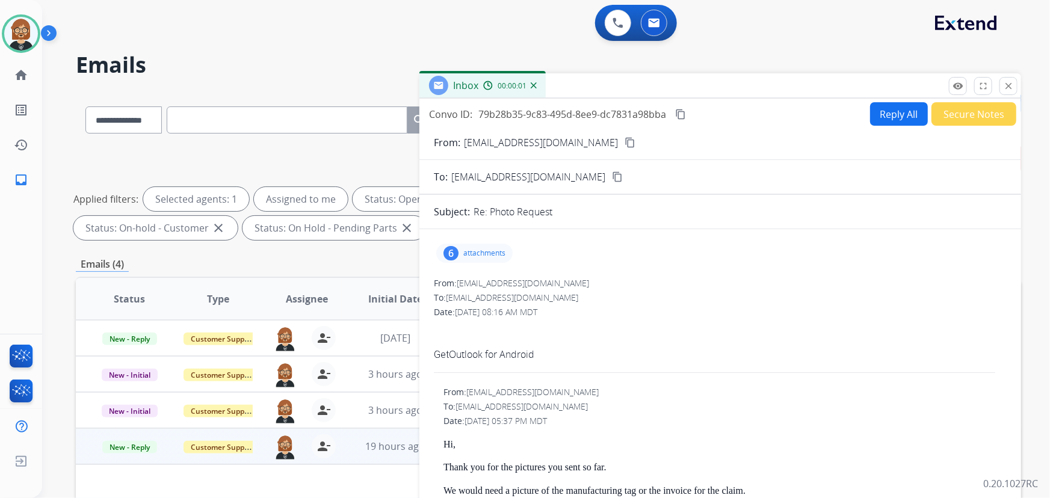
click at [878, 123] on button "Reply All" at bounding box center [899, 113] width 58 height 23
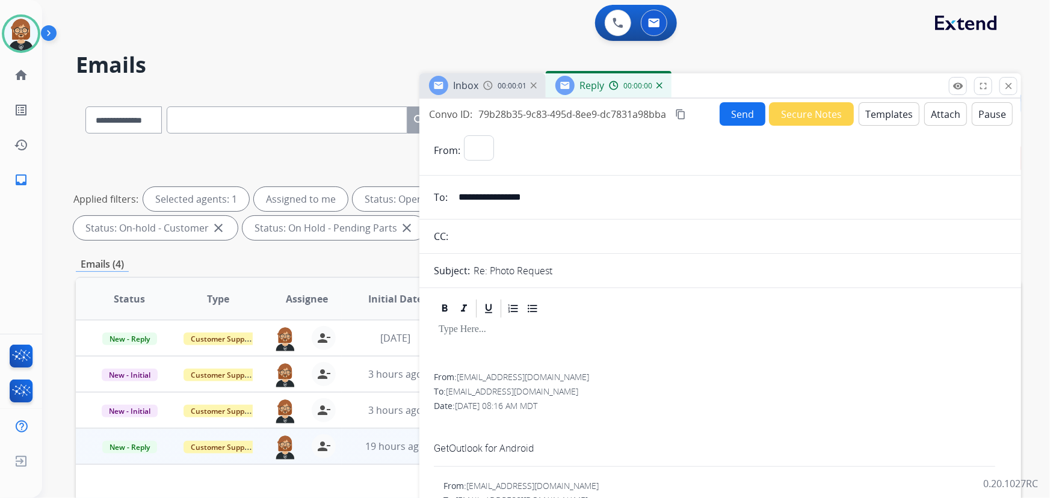
select select "**********"
click at [883, 114] on button "Templates" at bounding box center [888, 113] width 61 height 23
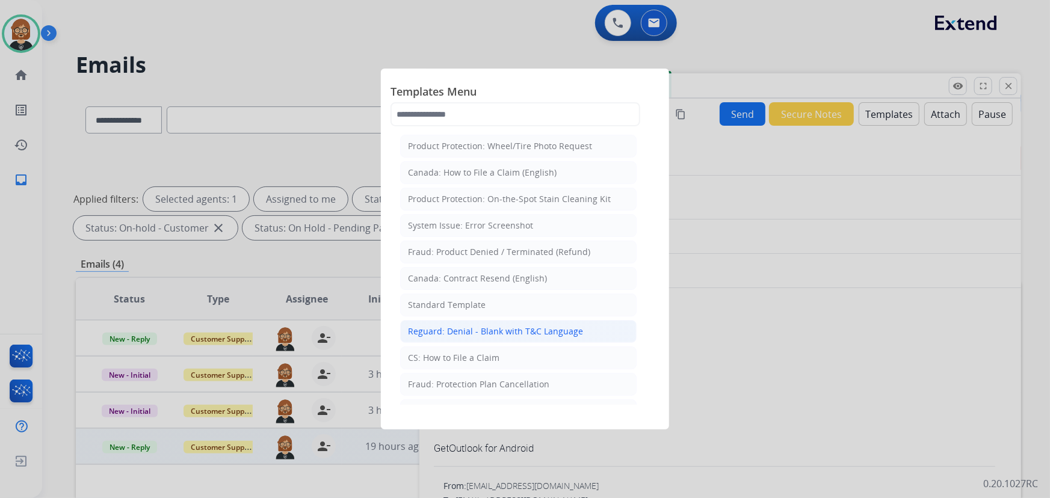
click at [477, 337] on li "Reguard: Denial - Blank with T&C Language" at bounding box center [518, 331] width 236 height 23
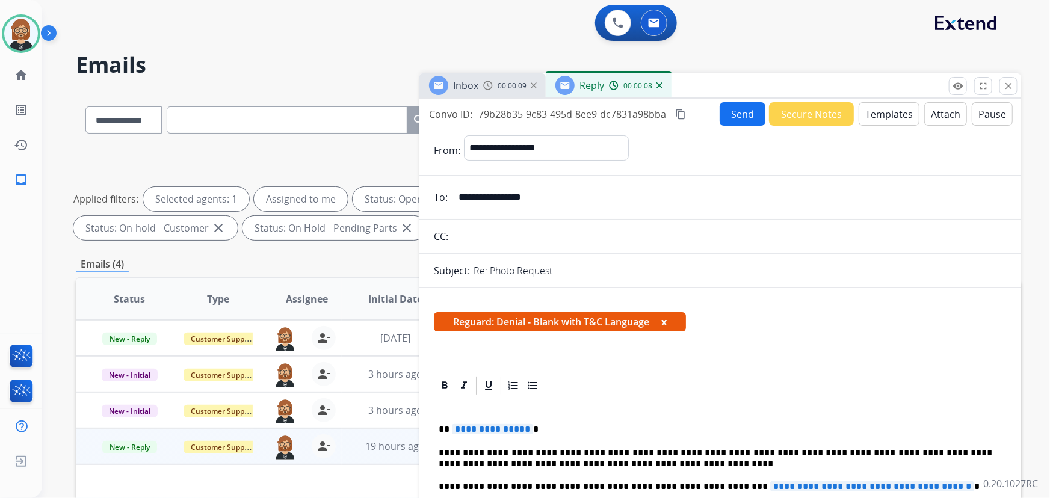
click at [878, 114] on button "Templates" at bounding box center [888, 113] width 61 height 23
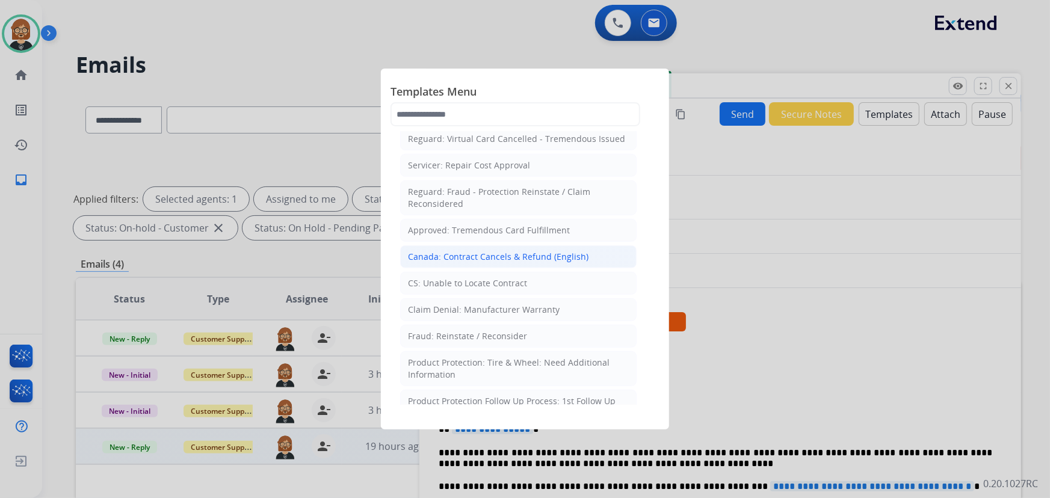
scroll to position [601, 0]
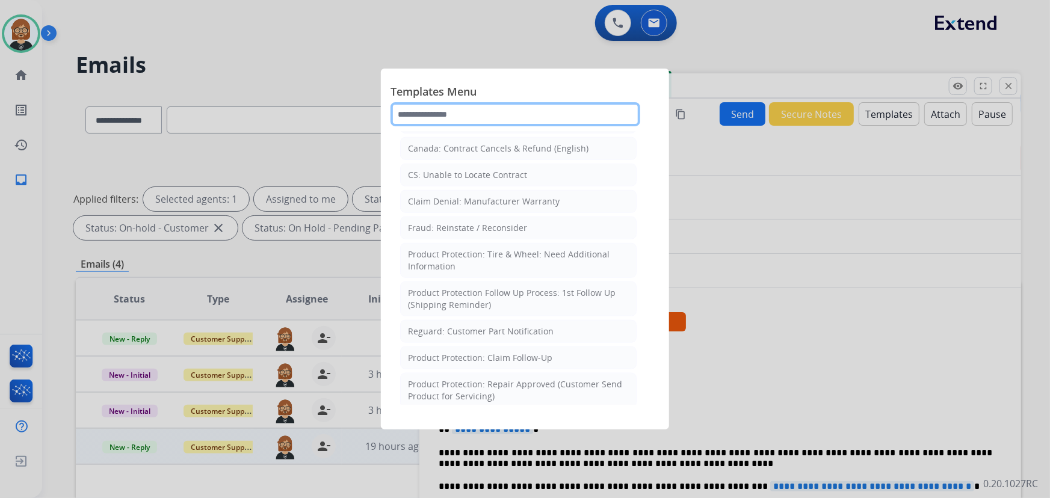
click at [529, 106] on input "text" at bounding box center [515, 114] width 250 height 24
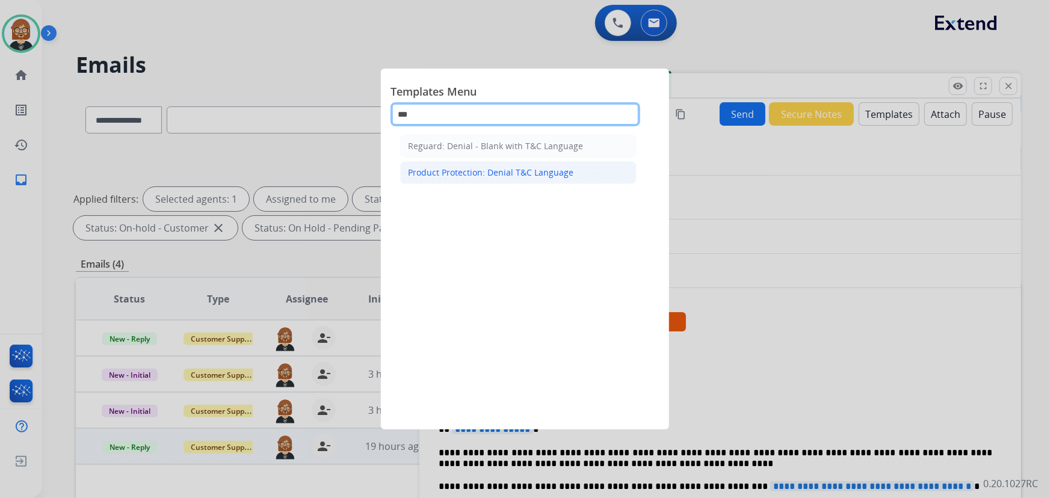
type input "***"
click at [520, 176] on div "Product Protection: Denial T&C Language" at bounding box center [490, 173] width 165 height 12
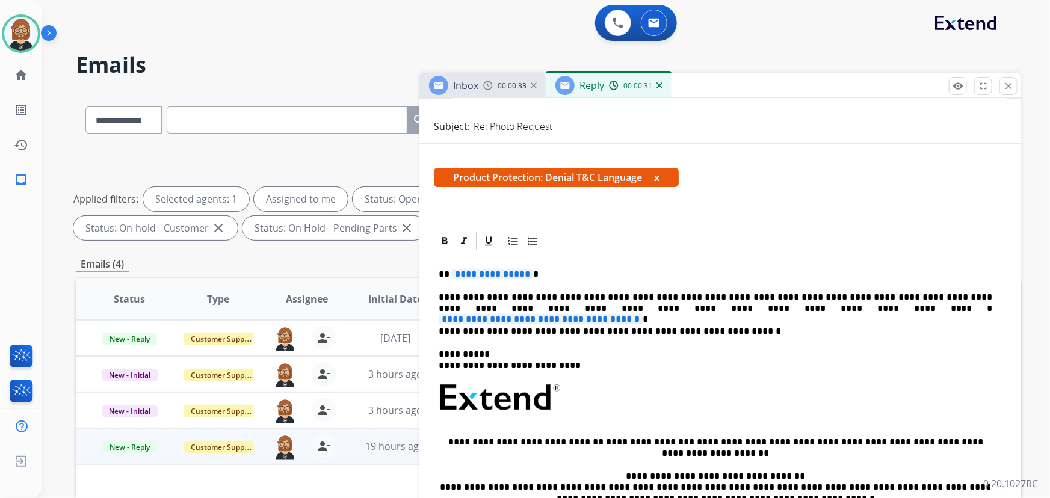
scroll to position [109, 0]
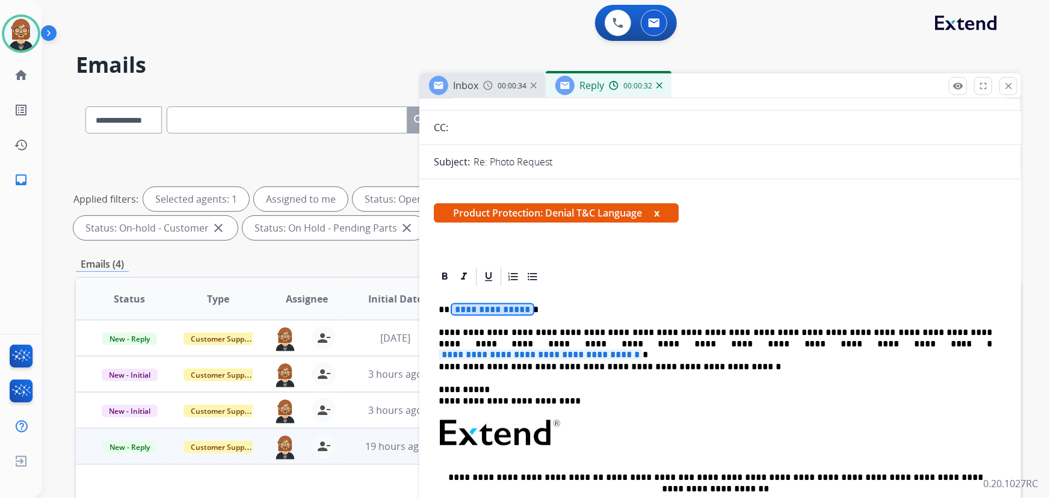
click at [502, 307] on span "**********" at bounding box center [492, 309] width 81 height 10
click at [642, 349] on span "**********" at bounding box center [540, 354] width 204 height 10
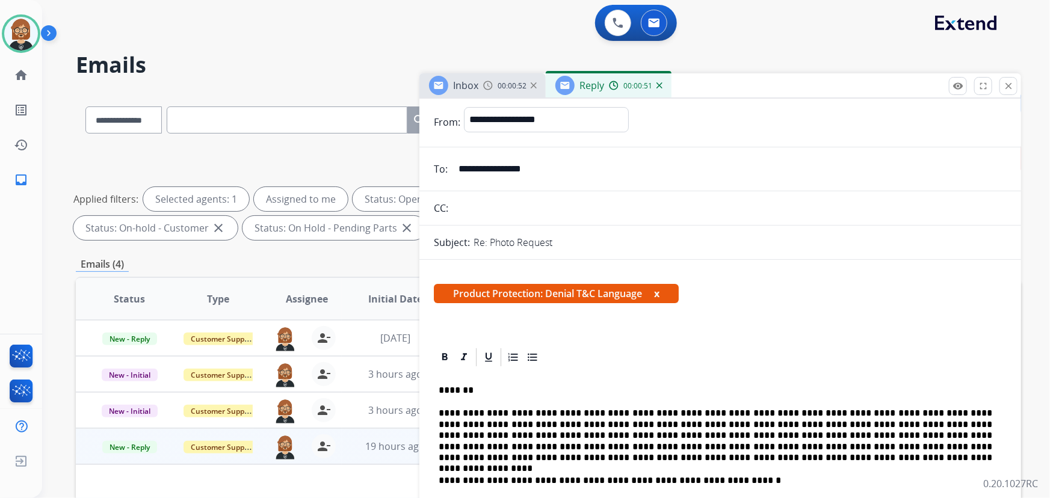
scroll to position [0, 0]
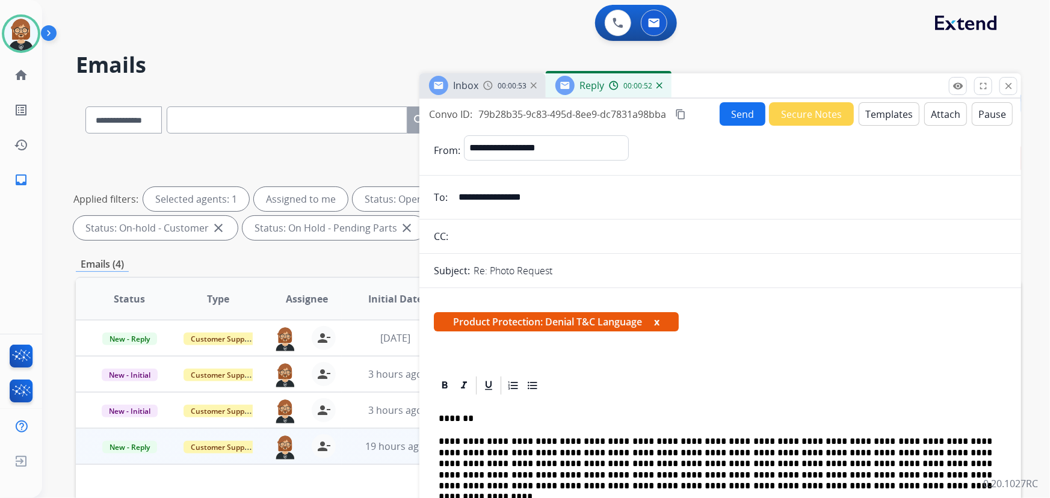
click at [932, 117] on button "Attach" at bounding box center [945, 113] width 43 height 23
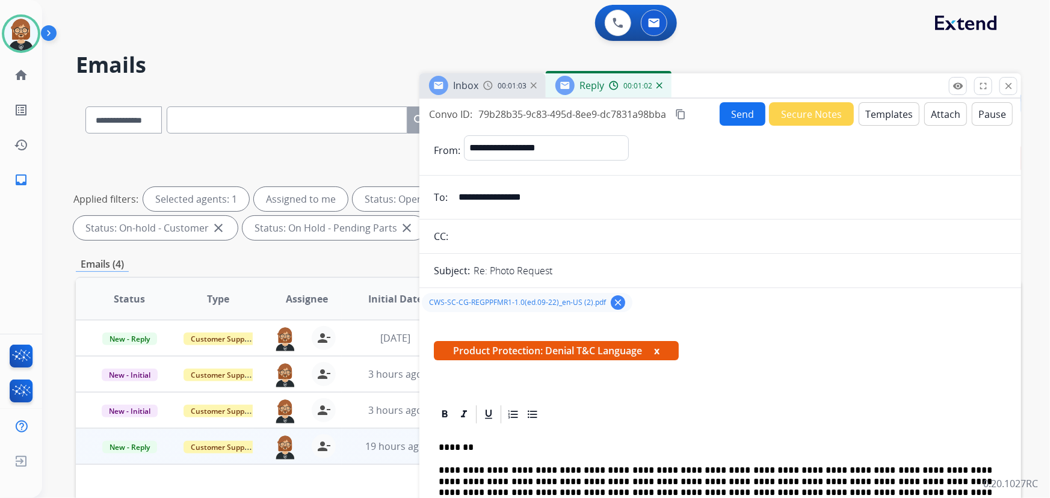
click at [742, 112] on button "Send" at bounding box center [742, 113] width 46 height 23
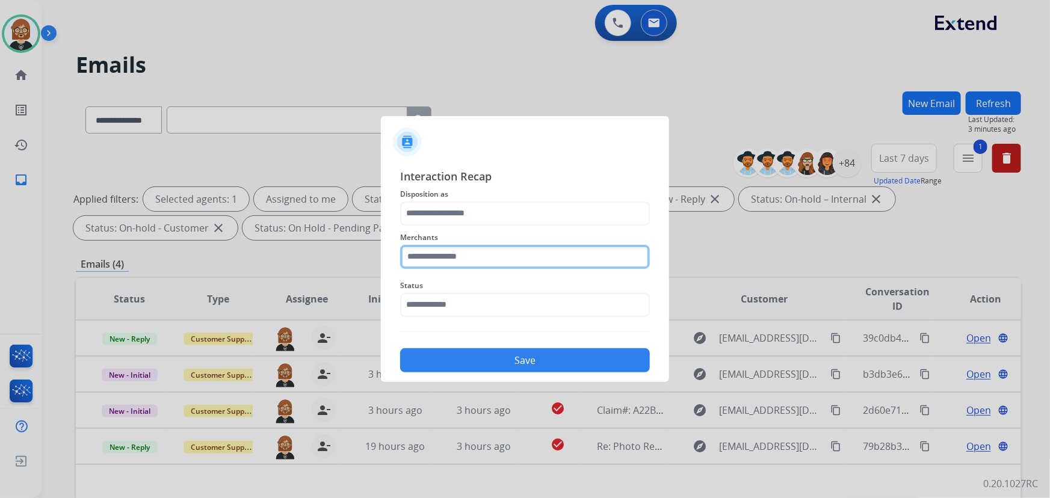
click at [488, 252] on input "text" at bounding box center [525, 257] width 250 height 24
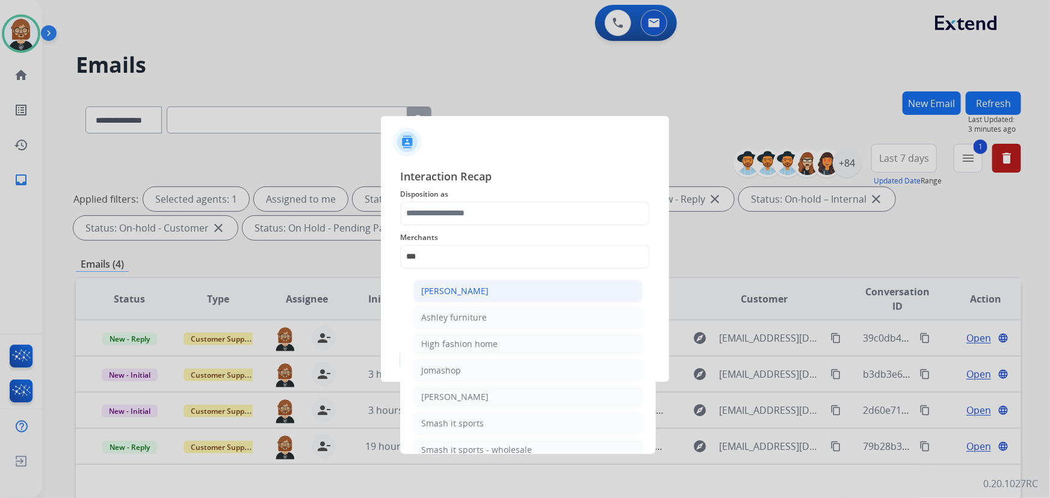
click at [514, 293] on li "[PERSON_NAME]" at bounding box center [527, 291] width 229 height 23
type input "**********"
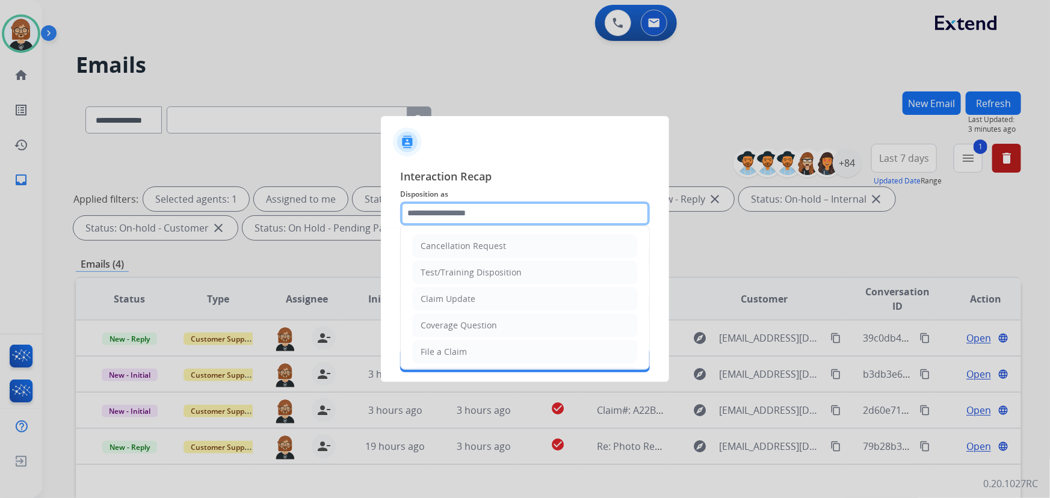
click at [540, 215] on input "text" at bounding box center [525, 213] width 250 height 24
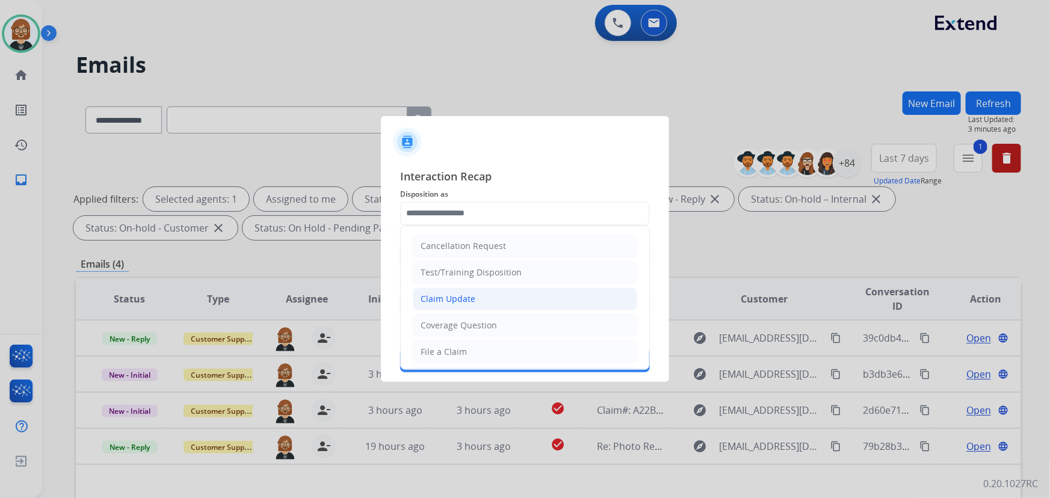
click at [532, 292] on li "Claim Update" at bounding box center [525, 299] width 224 height 23
type input "**********"
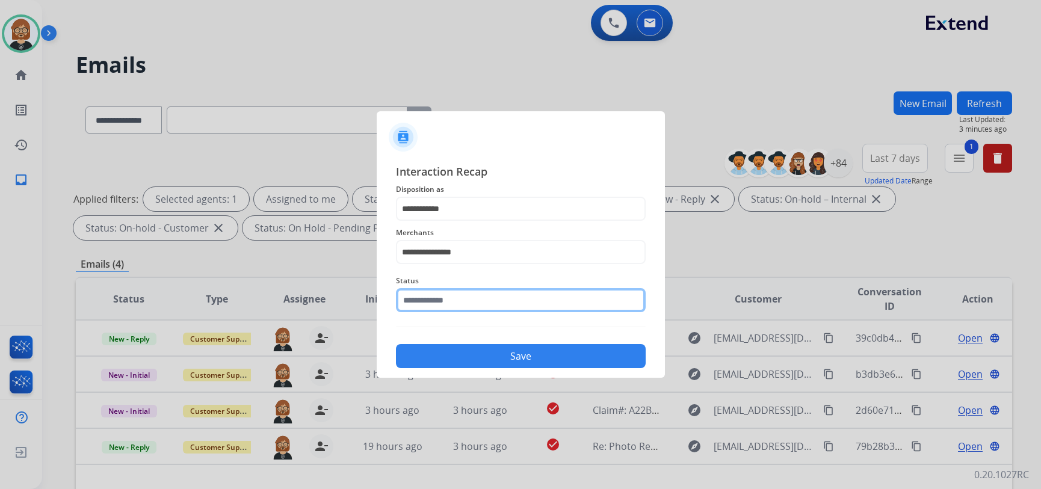
click at [521, 310] on input "text" at bounding box center [521, 300] width 250 height 24
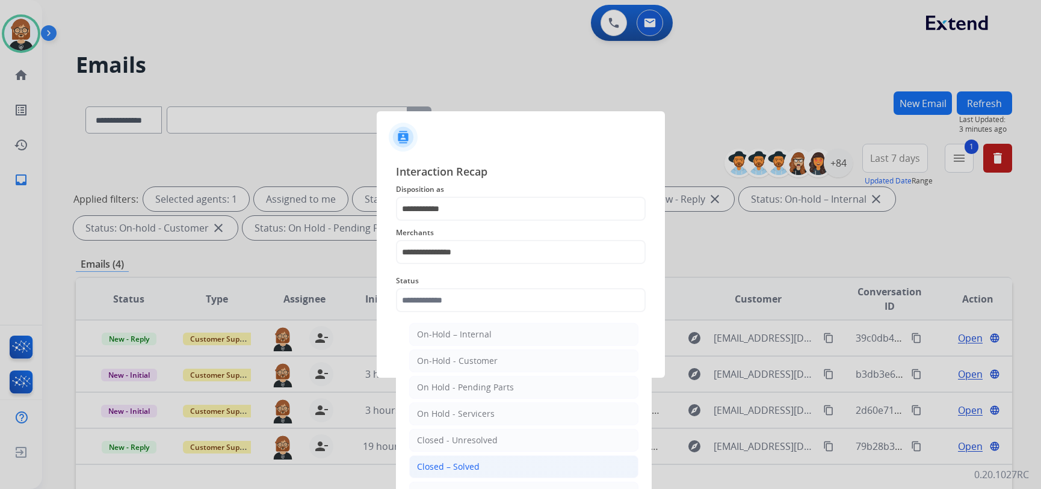
click at [524, 460] on li "Closed – Solved" at bounding box center [523, 466] width 229 height 23
type input "**********"
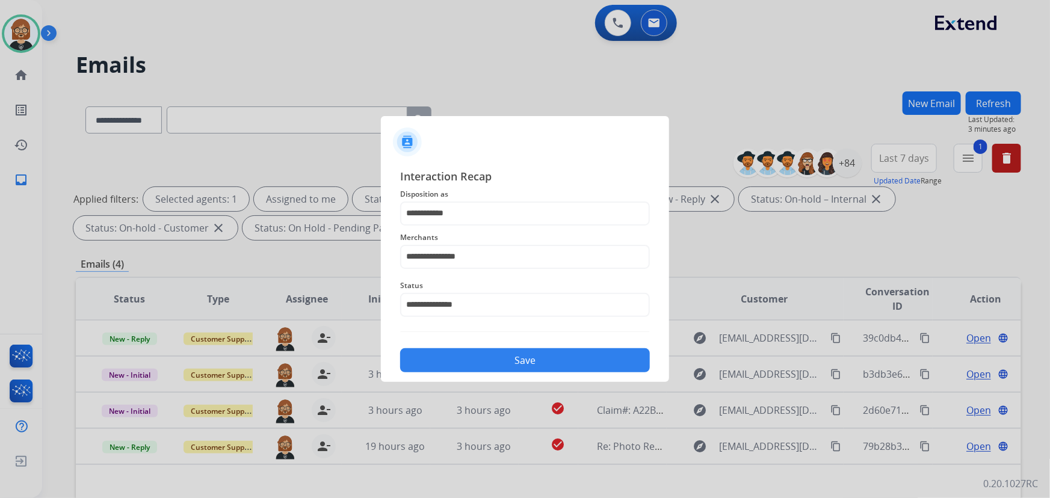
click at [564, 360] on button "Save" at bounding box center [525, 360] width 250 height 24
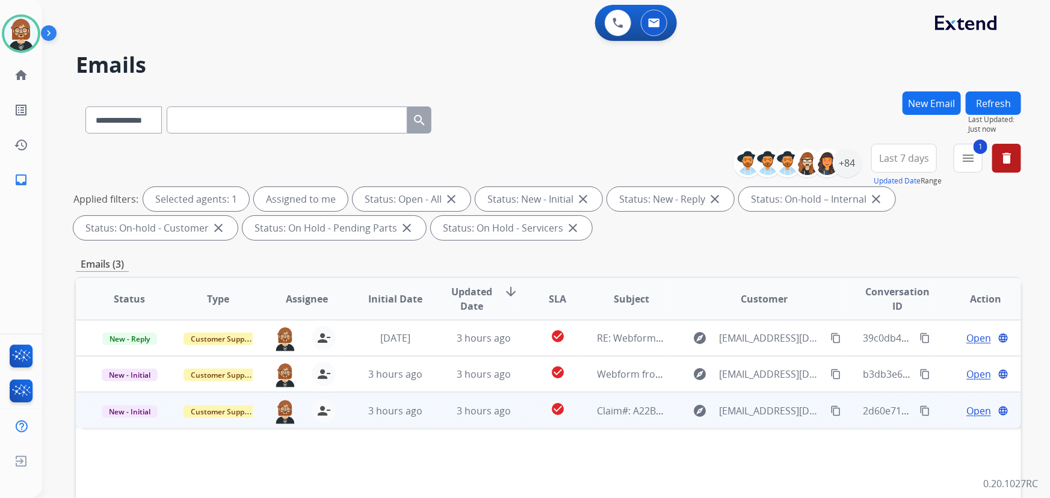
click at [518, 417] on td "check_circle" at bounding box center [547, 410] width 59 height 36
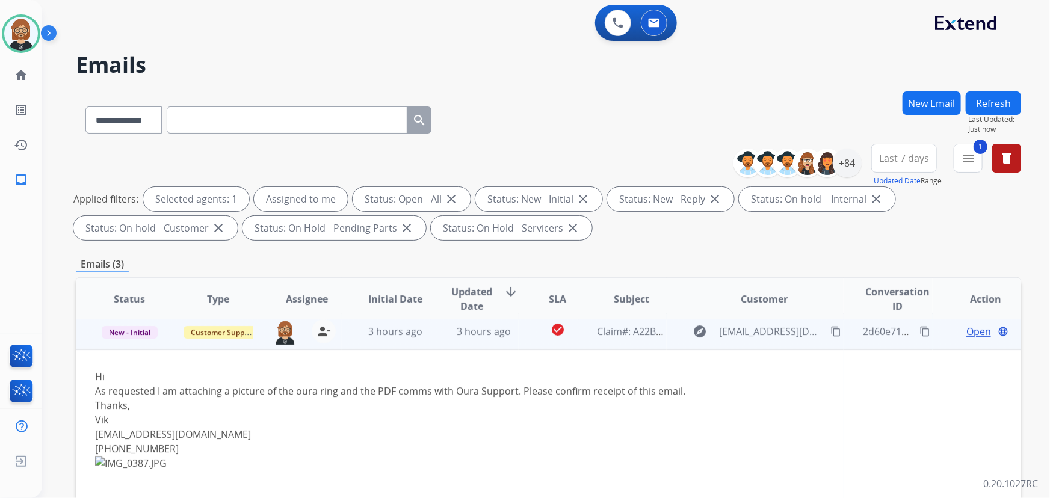
scroll to position [72, 0]
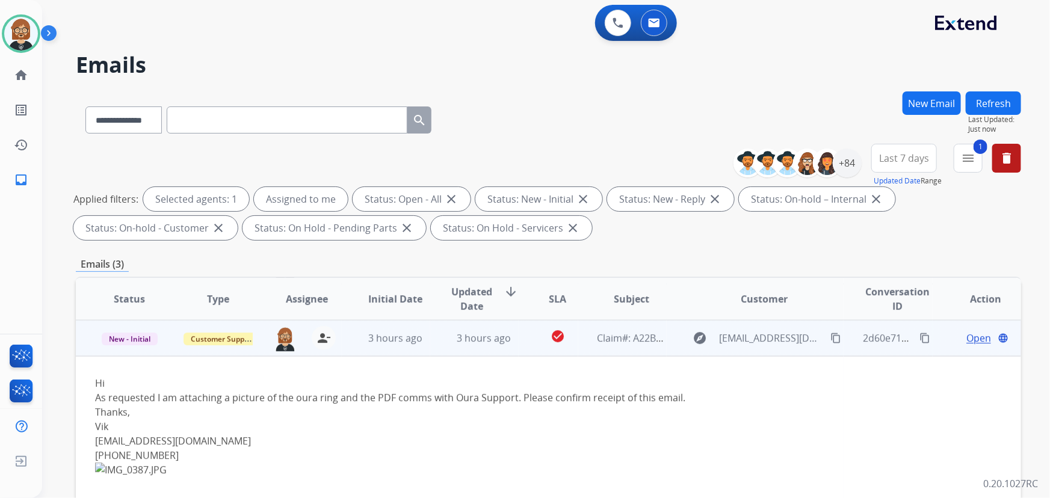
click at [975, 337] on span "Open" at bounding box center [978, 338] width 25 height 14
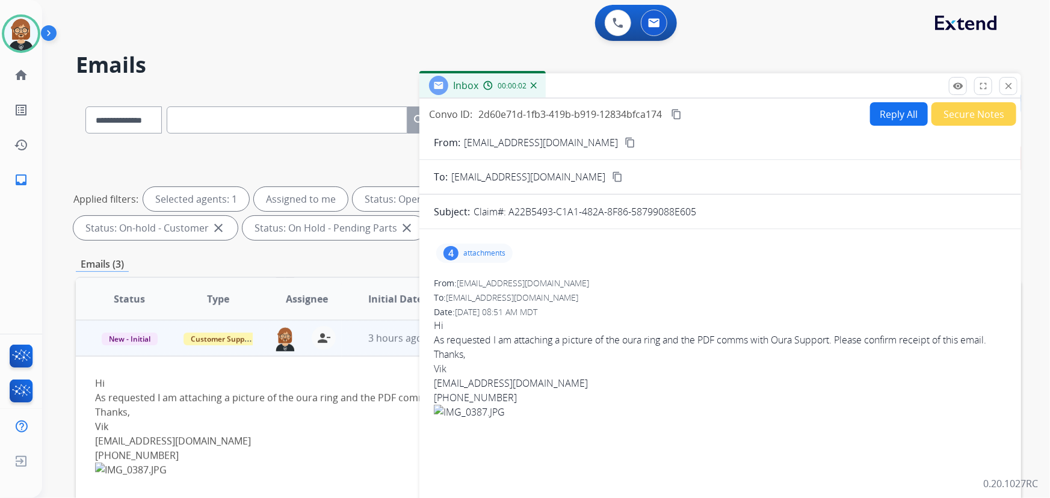
click at [479, 246] on div "4 attachments" at bounding box center [474, 253] width 76 height 19
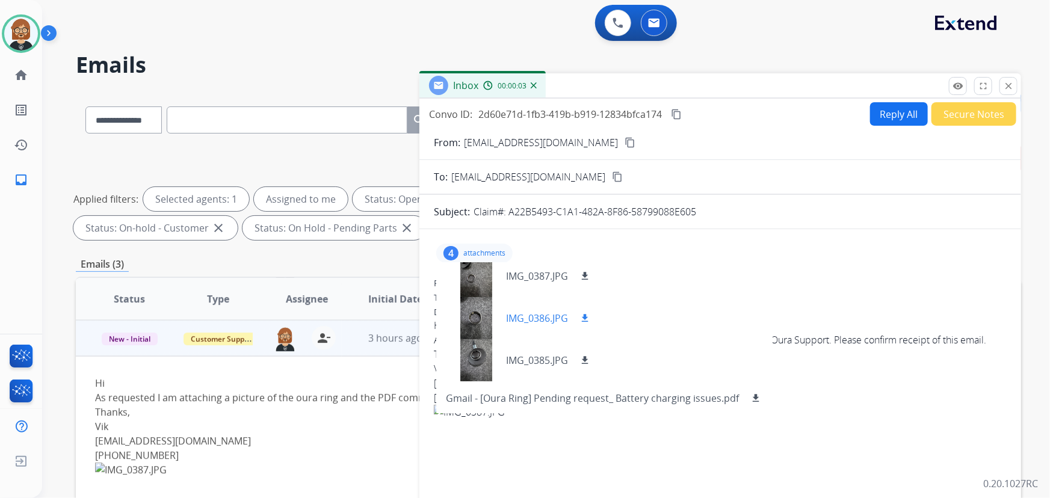
scroll to position [10, 0]
click at [752, 397] on mat-icon "download" at bounding box center [755, 396] width 11 height 11
click at [586, 358] on mat-icon "download" at bounding box center [584, 358] width 11 height 11
click at [586, 318] on mat-icon "download" at bounding box center [584, 316] width 11 height 11
click at [589, 275] on mat-icon "download" at bounding box center [584, 274] width 11 height 11
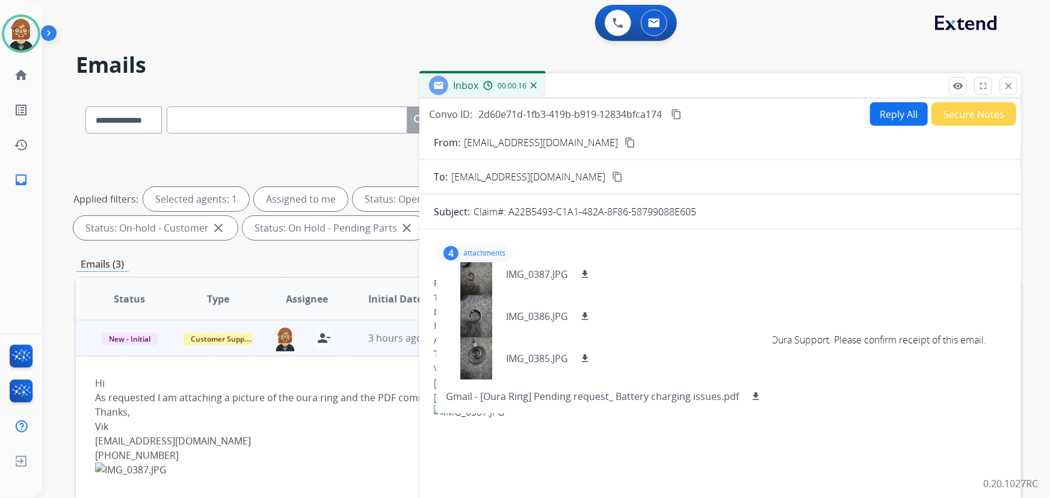
click at [624, 141] on mat-icon "content_copy" at bounding box center [629, 142] width 11 height 11
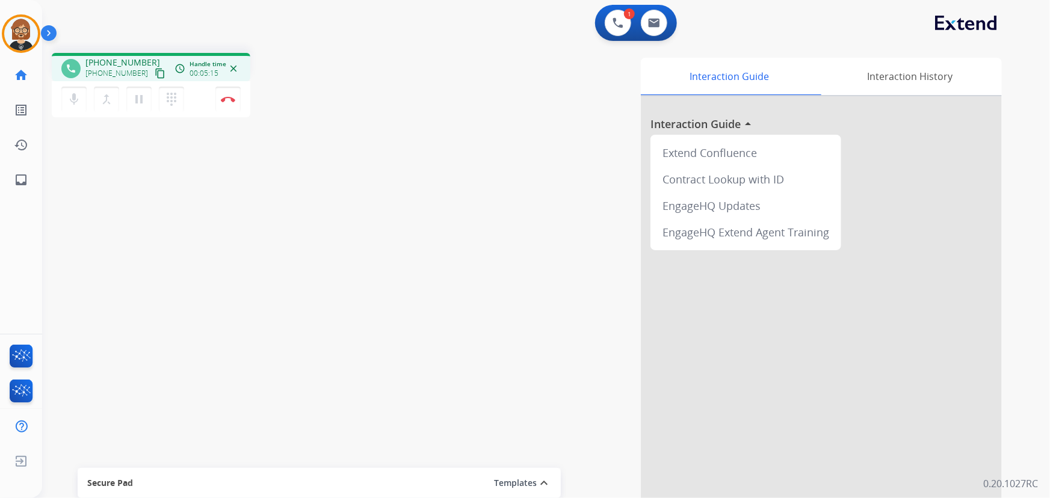
click at [155, 70] on mat-icon "content_copy" at bounding box center [160, 73] width 11 height 11
click at [232, 100] on img at bounding box center [228, 99] width 14 height 6
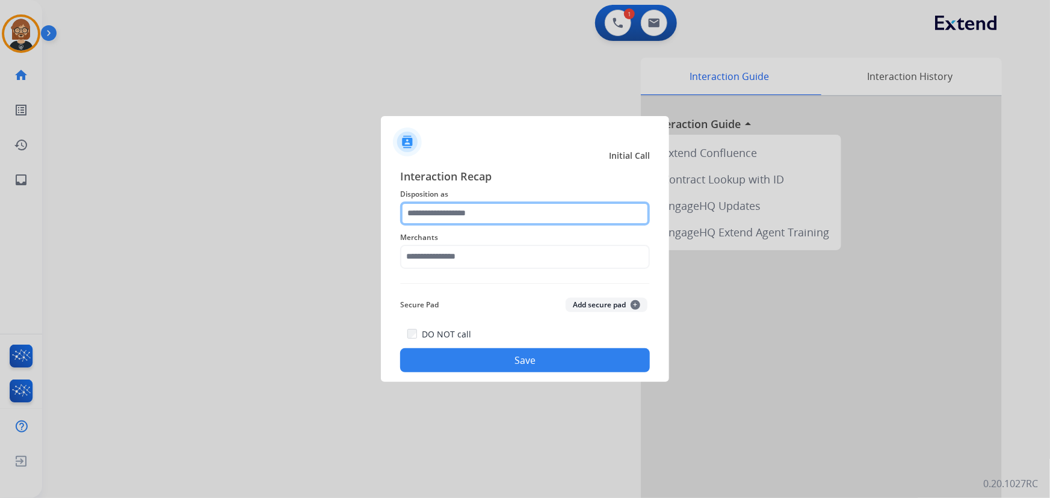
click at [483, 223] on input "text" at bounding box center [525, 213] width 250 height 24
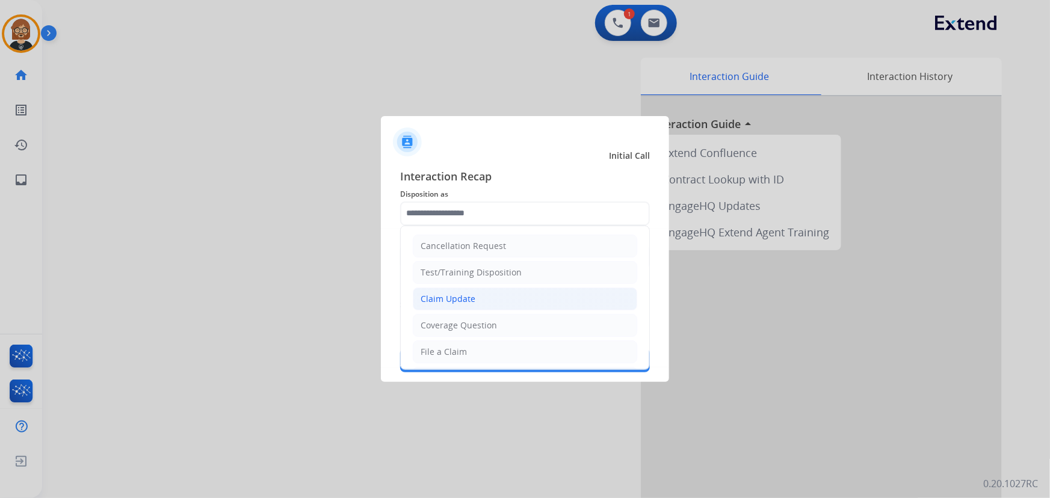
click at [490, 291] on li "Claim Update" at bounding box center [525, 299] width 224 height 23
type input "**********"
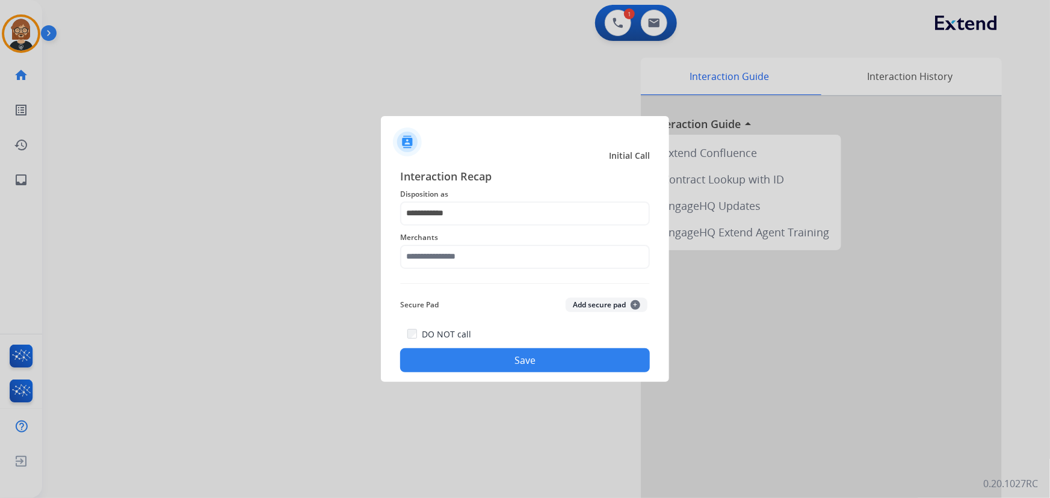
click at [497, 241] on span "Merchants" at bounding box center [525, 237] width 250 height 14
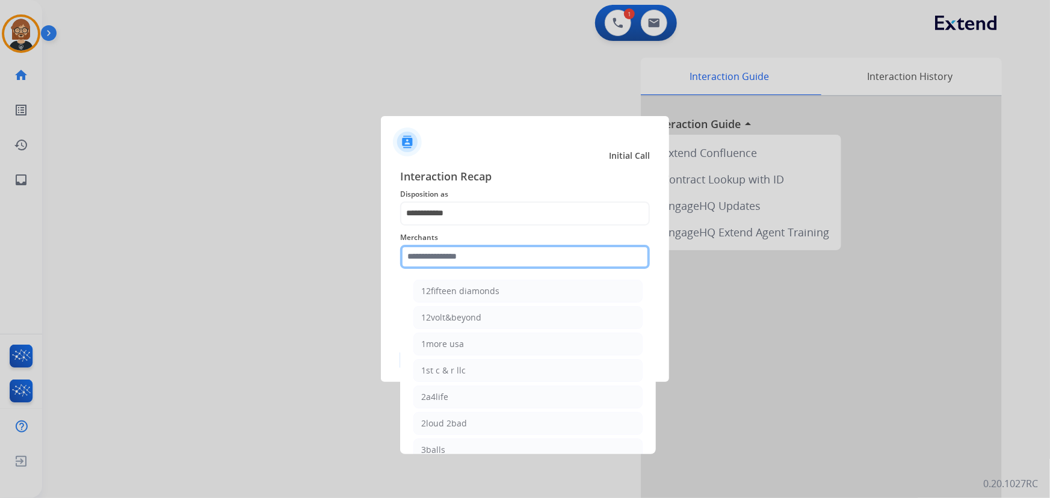
click at [492, 268] on input "text" at bounding box center [525, 257] width 250 height 24
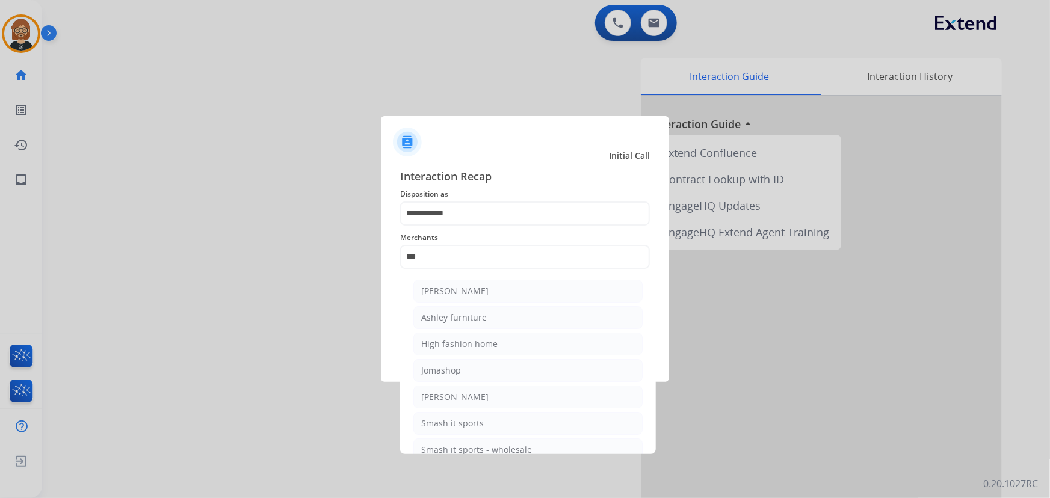
click at [490, 311] on li "Ashley furniture" at bounding box center [527, 317] width 229 height 23
type input "**********"
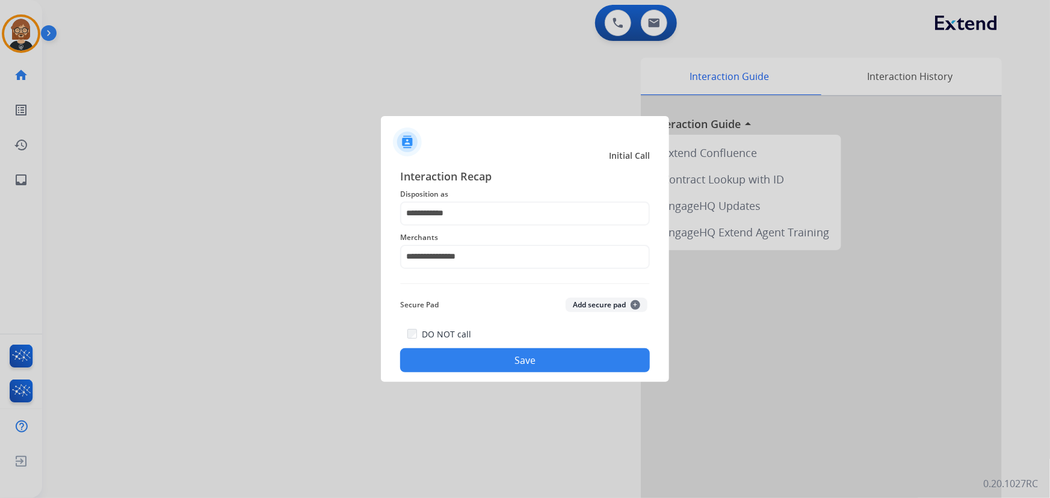
click at [544, 355] on button "Save" at bounding box center [525, 360] width 250 height 24
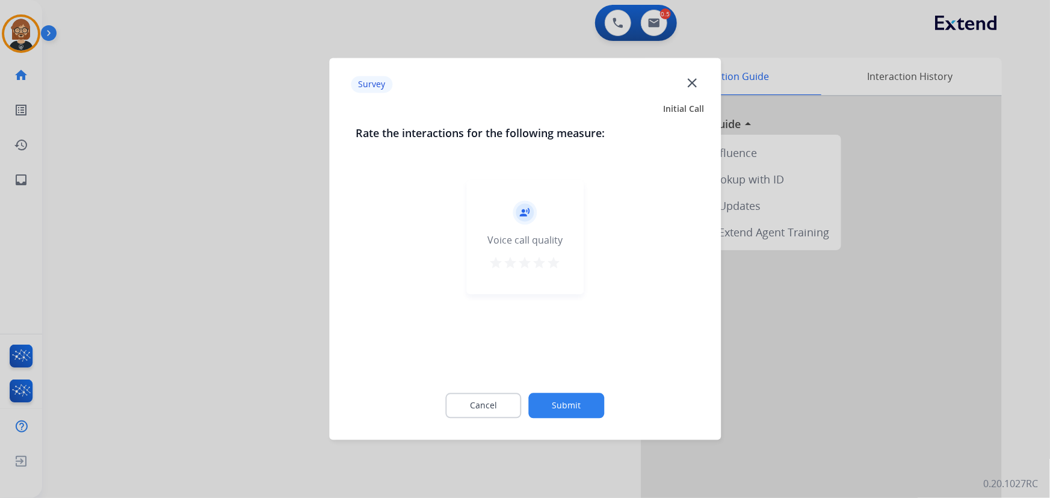
click at [550, 397] on button "Submit" at bounding box center [567, 405] width 76 height 25
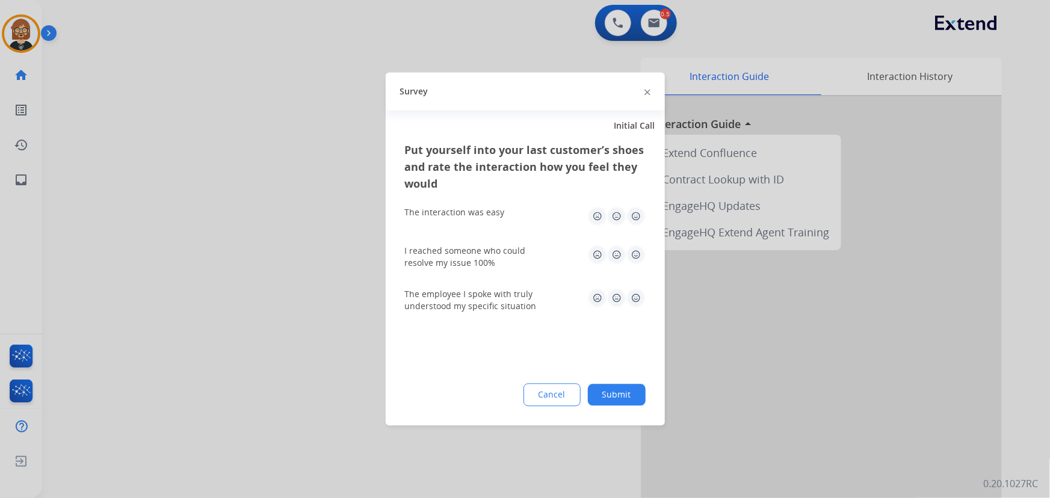
click at [612, 394] on button "Submit" at bounding box center [617, 395] width 58 height 22
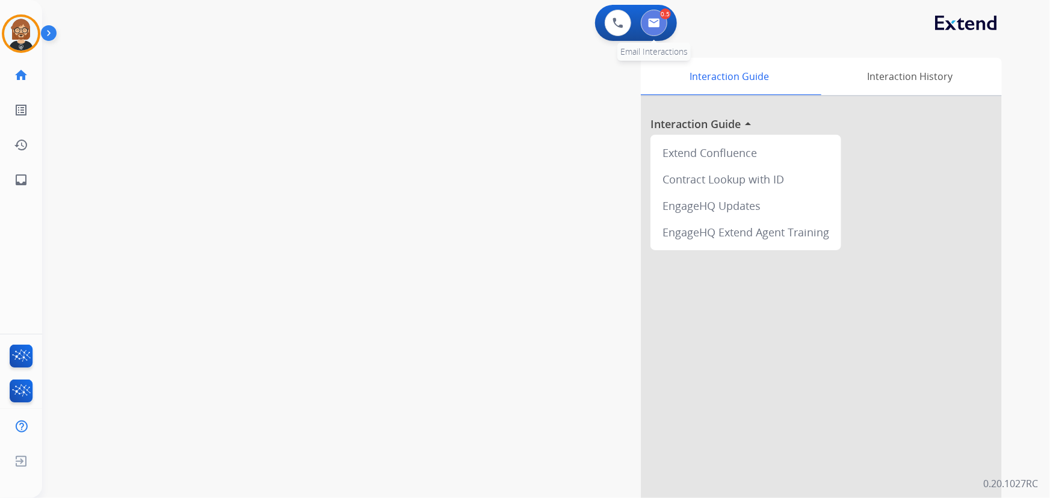
click at [658, 18] on img at bounding box center [654, 23] width 12 height 10
select select "**********"
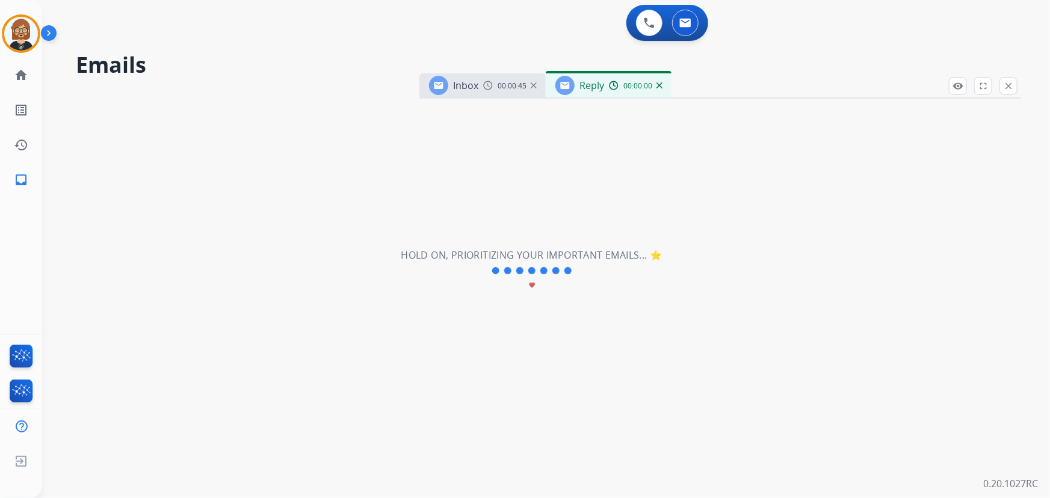
select select "**********"
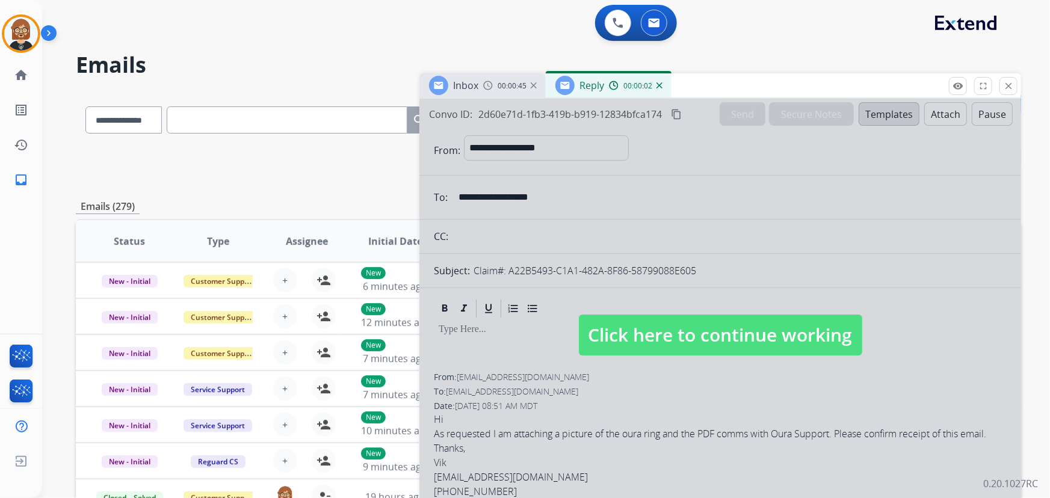
click at [700, 329] on span "Click here to continue working" at bounding box center [720, 335] width 283 height 41
select select
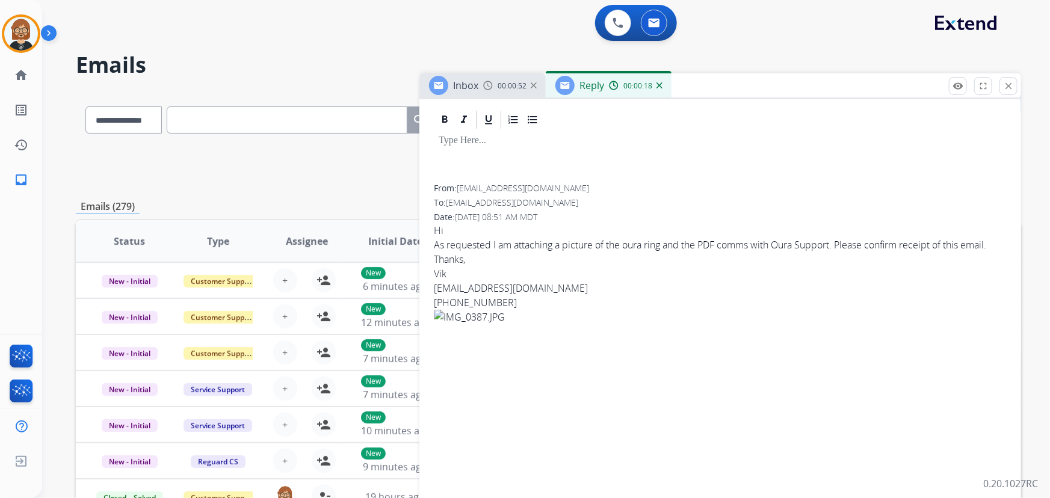
scroll to position [134, 0]
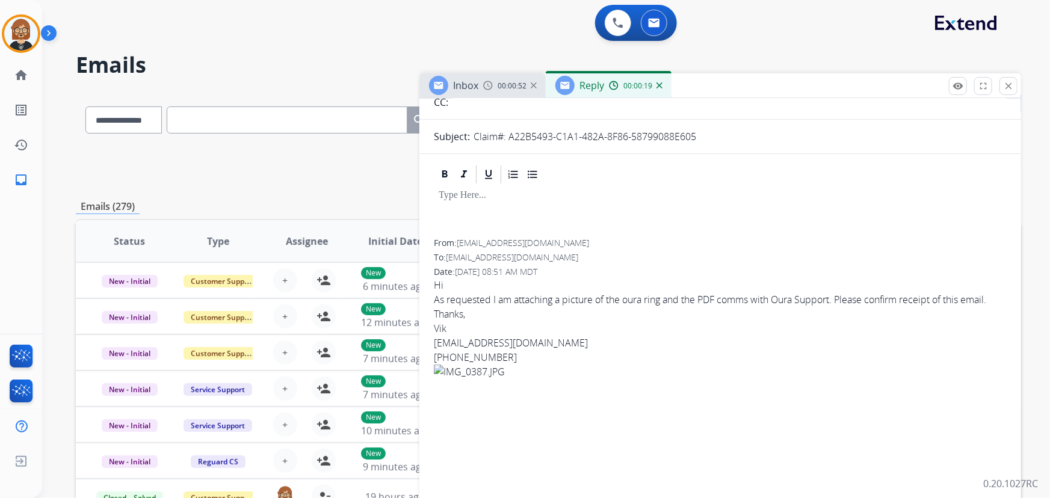
click at [487, 341] on link "[EMAIL_ADDRESS][DOMAIN_NAME]" at bounding box center [511, 342] width 154 height 13
drag, startPoint x: 574, startPoint y: 339, endPoint x: 425, endPoint y: 346, distance: 149.3
copy link "[EMAIL_ADDRESS][DOMAIN_NAME]"
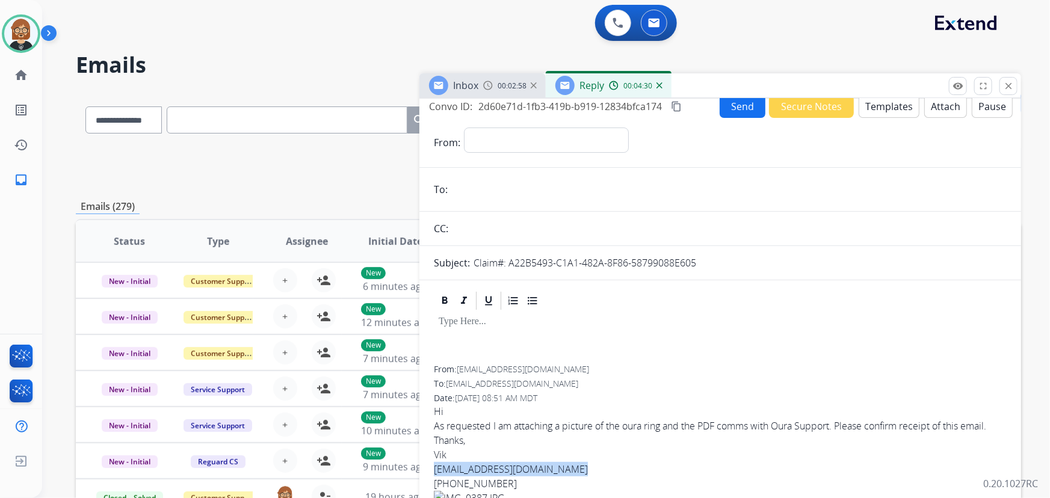
scroll to position [0, 0]
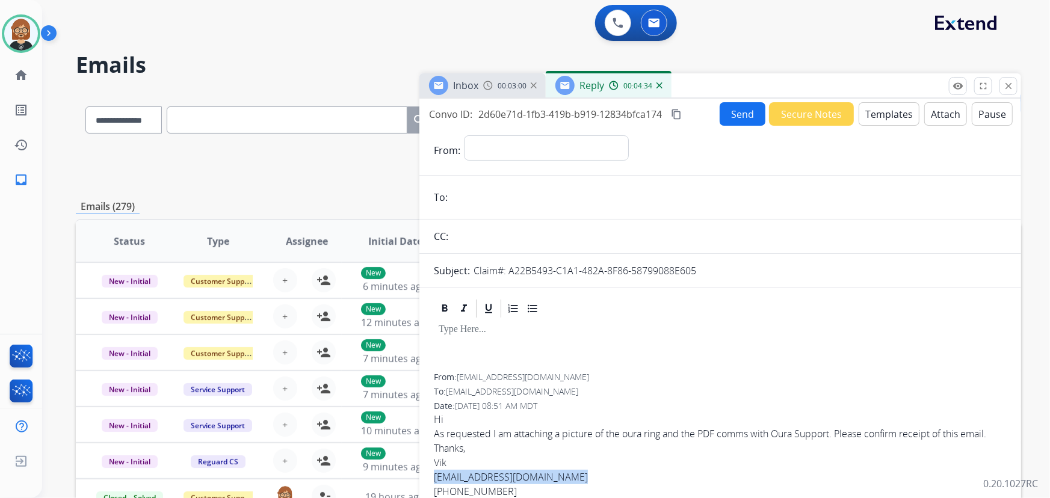
click at [674, 113] on mat-icon "content_copy" at bounding box center [676, 114] width 11 height 11
click at [896, 120] on button "Templates" at bounding box center [888, 113] width 61 height 23
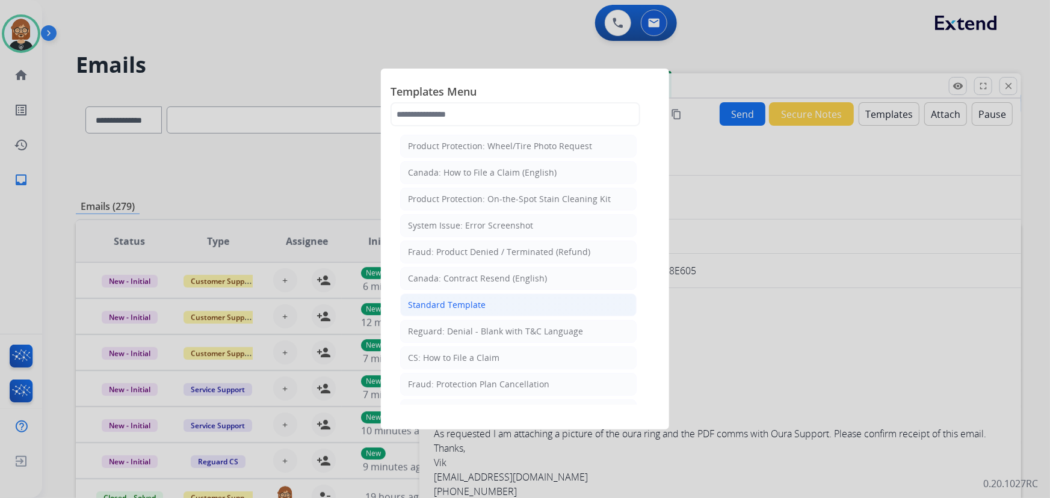
click at [493, 309] on li "Standard Template" at bounding box center [518, 305] width 236 height 23
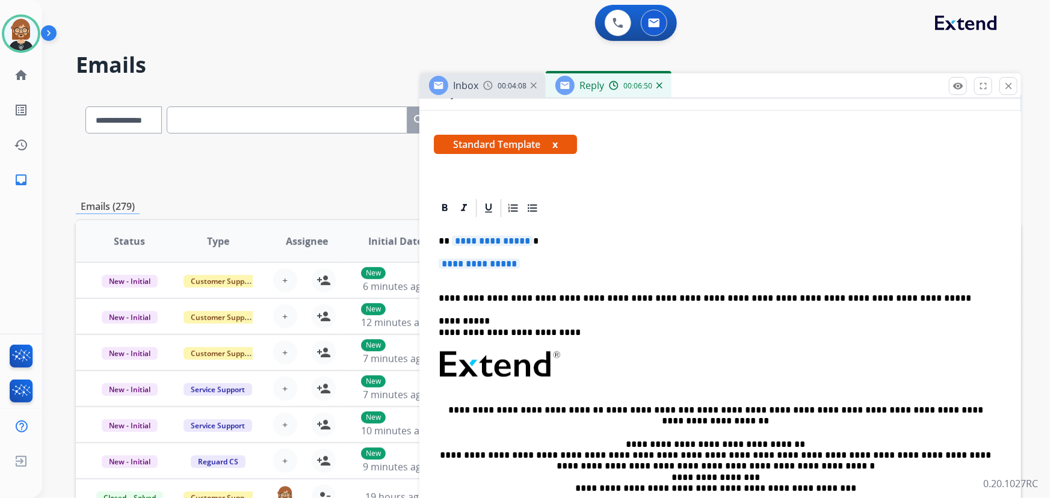
scroll to position [218, 0]
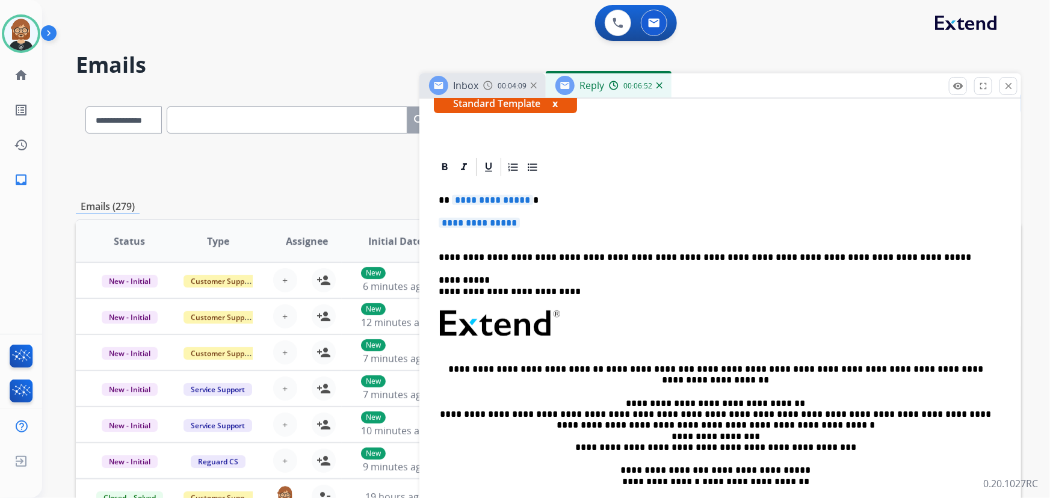
click at [502, 197] on span "**********" at bounding box center [492, 200] width 81 height 10
click at [491, 227] on span "**********" at bounding box center [478, 223] width 81 height 10
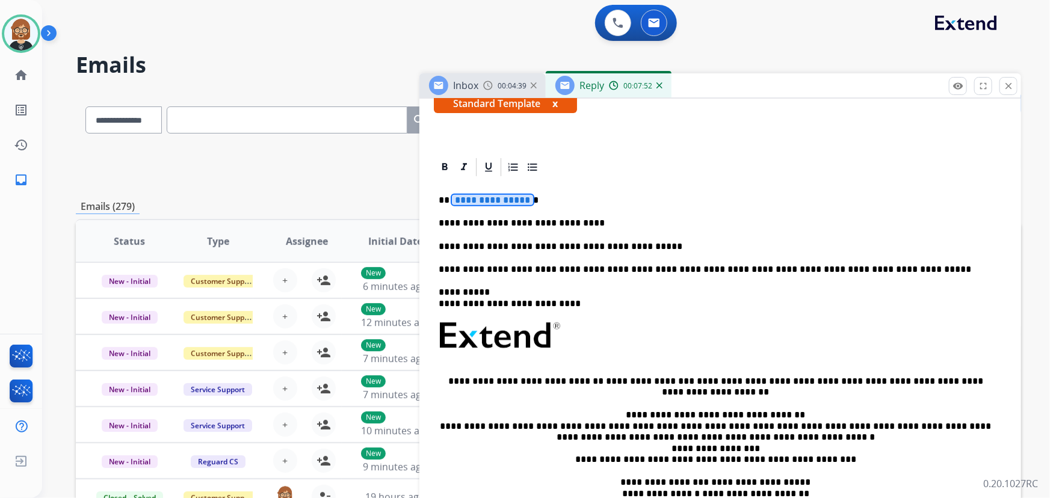
click at [482, 199] on span "**********" at bounding box center [492, 200] width 81 height 10
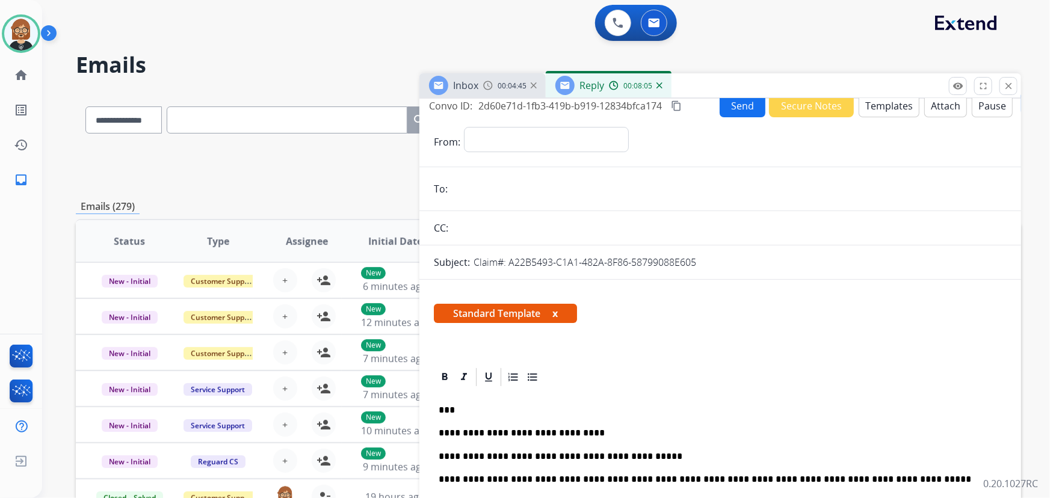
scroll to position [0, 0]
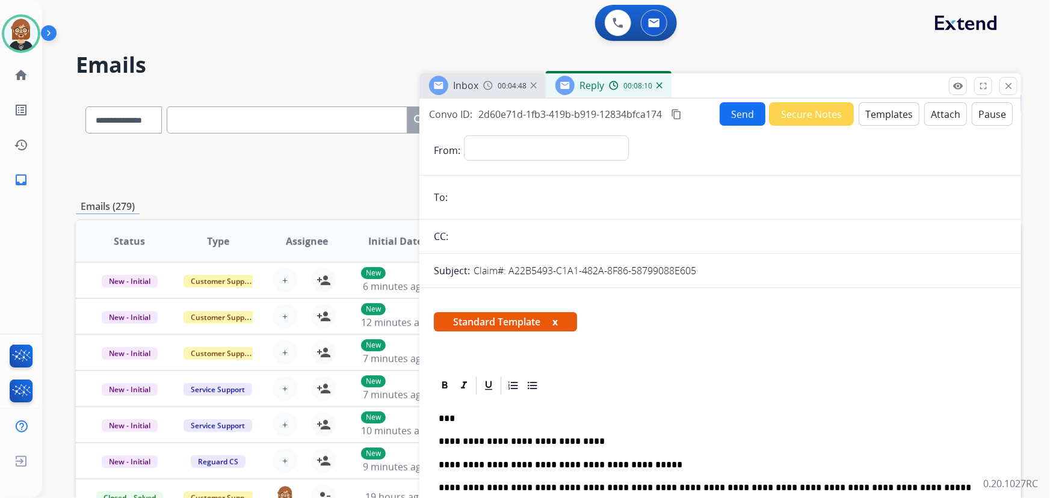
click at [485, 85] on img at bounding box center [488, 86] width 10 height 10
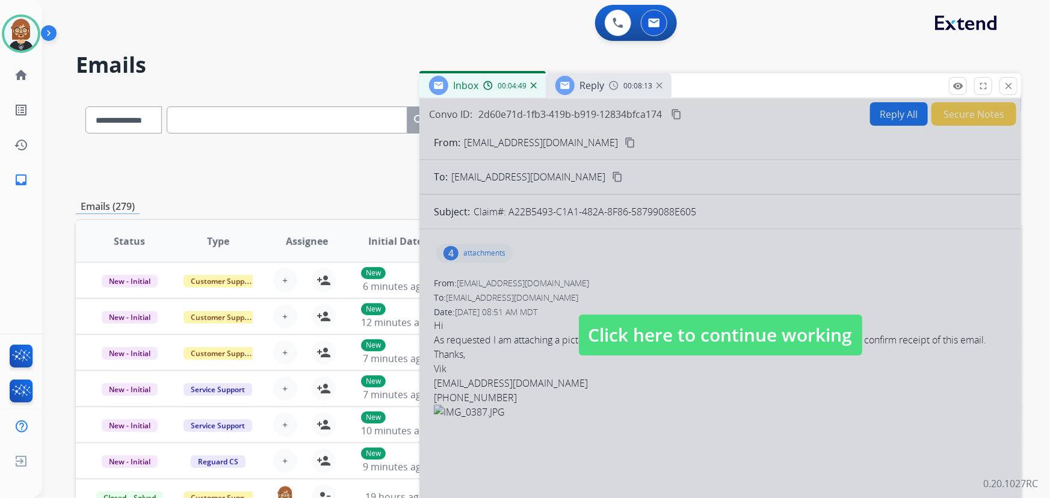
click at [562, 140] on div at bounding box center [719, 323] width 601 height 449
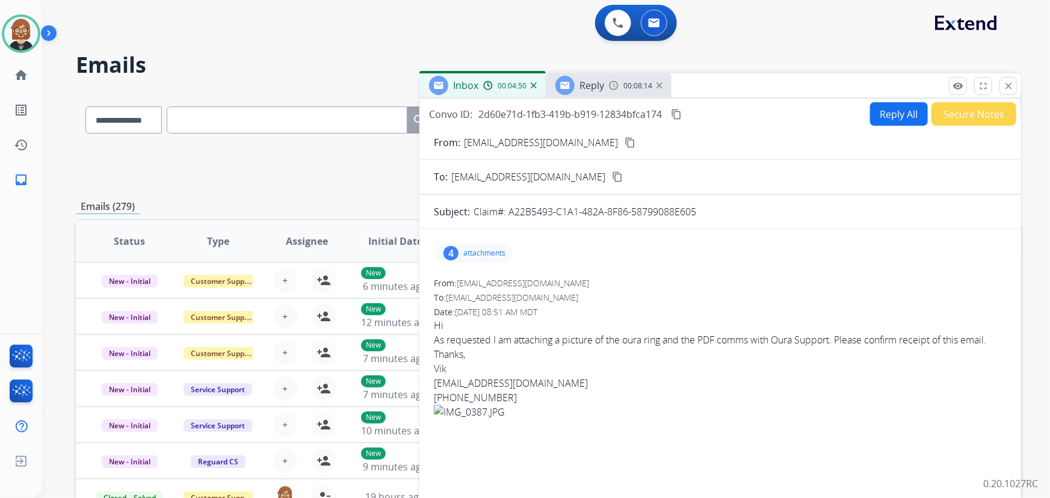
click at [624, 141] on mat-icon "content_copy" at bounding box center [629, 142] width 11 height 11
click at [586, 91] on span "Reply" at bounding box center [591, 85] width 25 height 13
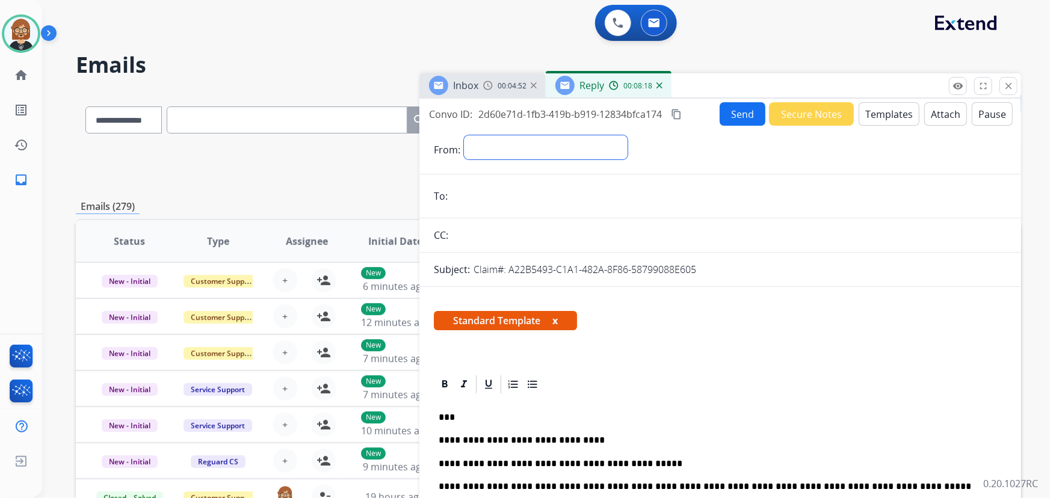
click at [546, 148] on select "**********" at bounding box center [546, 147] width 164 height 24
select select "**********"
click at [464, 135] on select "**********" at bounding box center [546, 147] width 164 height 24
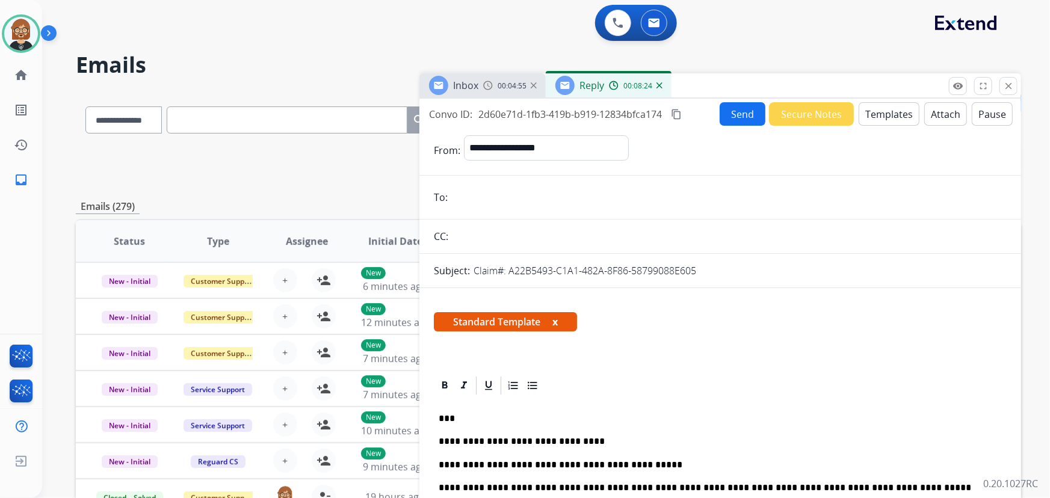
click at [535, 208] on input "email" at bounding box center [728, 197] width 555 height 24
paste input "**********"
type input "**********"
click at [734, 112] on button "Send" at bounding box center [742, 113] width 46 height 23
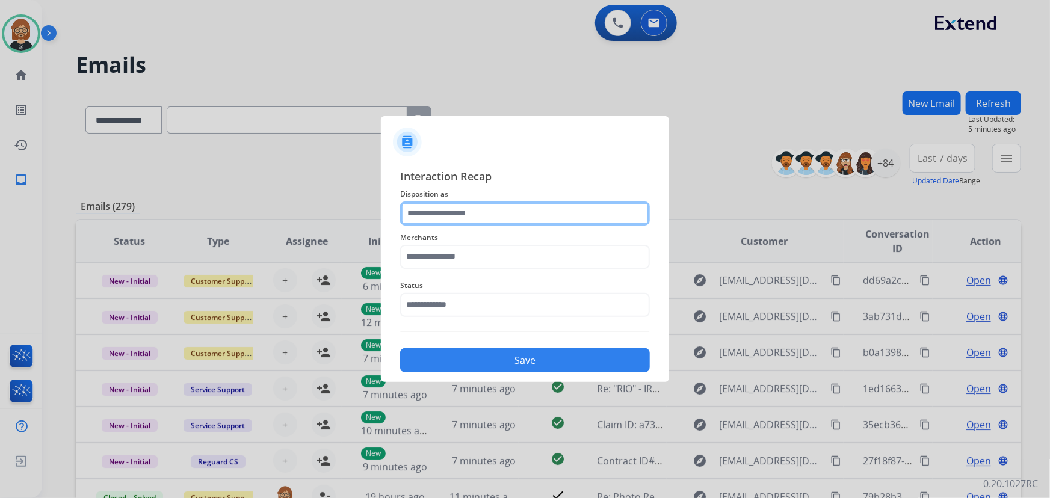
click at [554, 211] on input "text" at bounding box center [525, 213] width 250 height 24
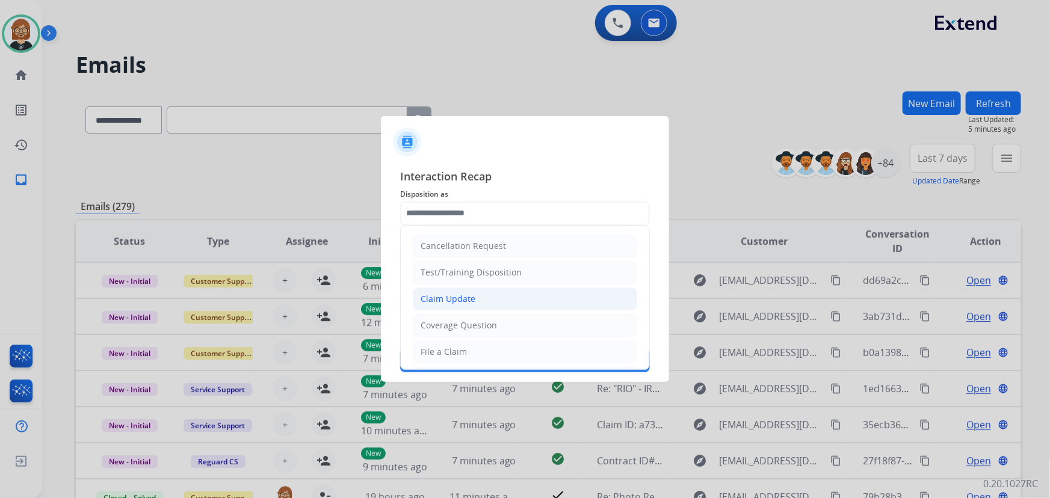
click at [537, 300] on li "Claim Update" at bounding box center [525, 299] width 224 height 23
type input "**********"
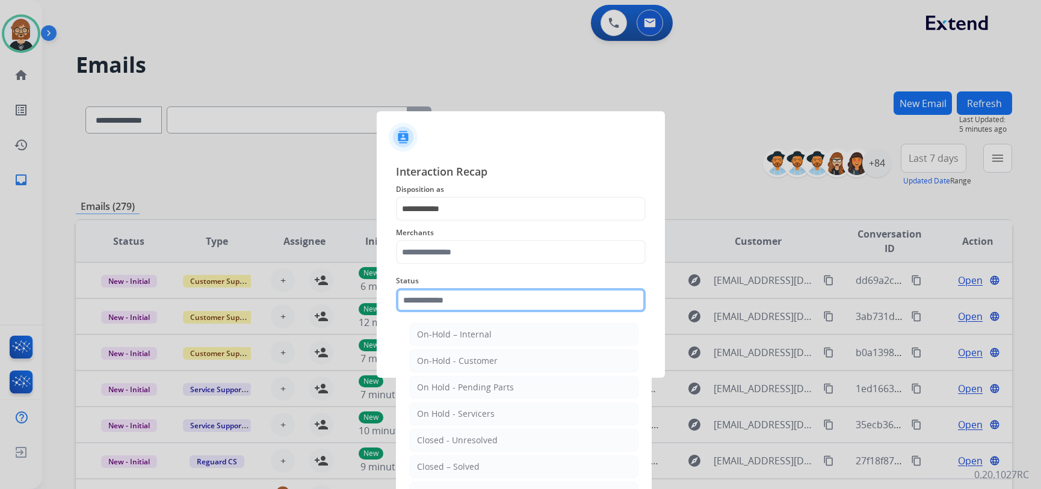
click at [546, 316] on div "Status On-Hold – Internal On-Hold - Customer On Hold - Pending Parts On Hold - …" at bounding box center [521, 293] width 250 height 48
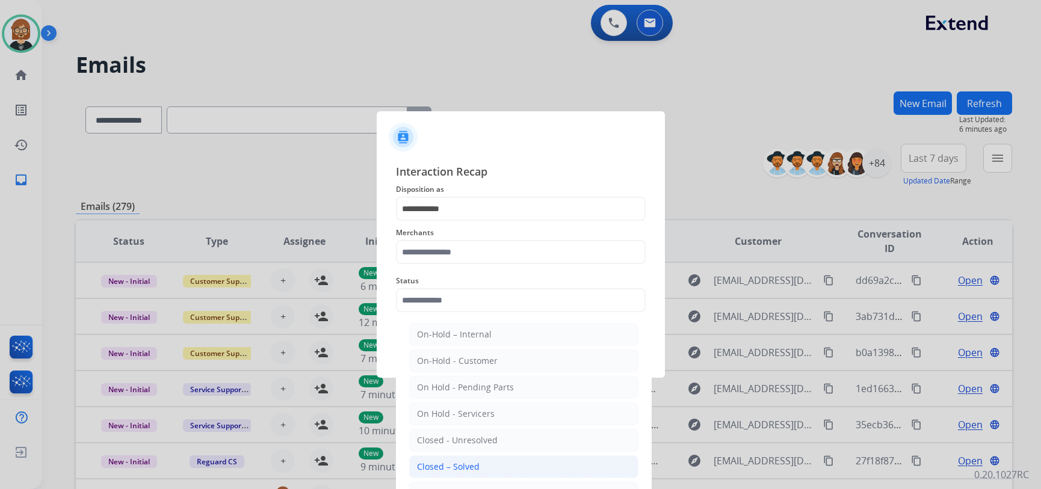
click at [547, 461] on li "Closed – Solved" at bounding box center [523, 466] width 229 height 23
type input "**********"
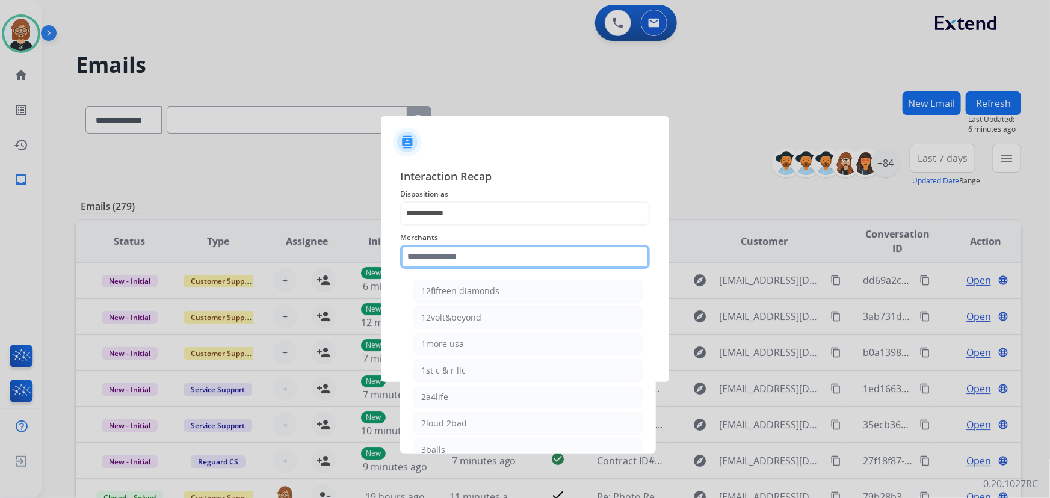
click at [493, 259] on input "text" at bounding box center [525, 257] width 250 height 24
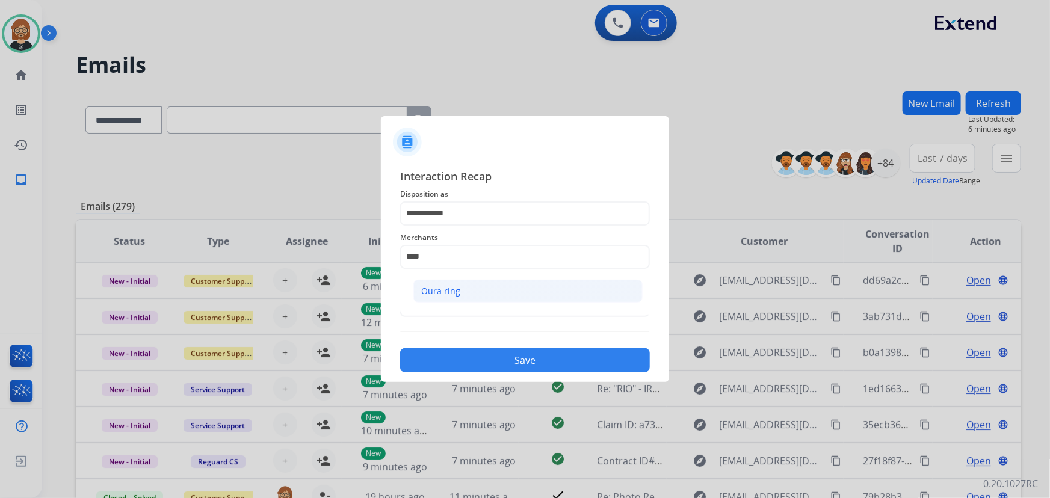
click at [506, 288] on li "Oura ring" at bounding box center [527, 291] width 229 height 23
type input "*********"
click at [530, 365] on button "Save" at bounding box center [525, 360] width 250 height 24
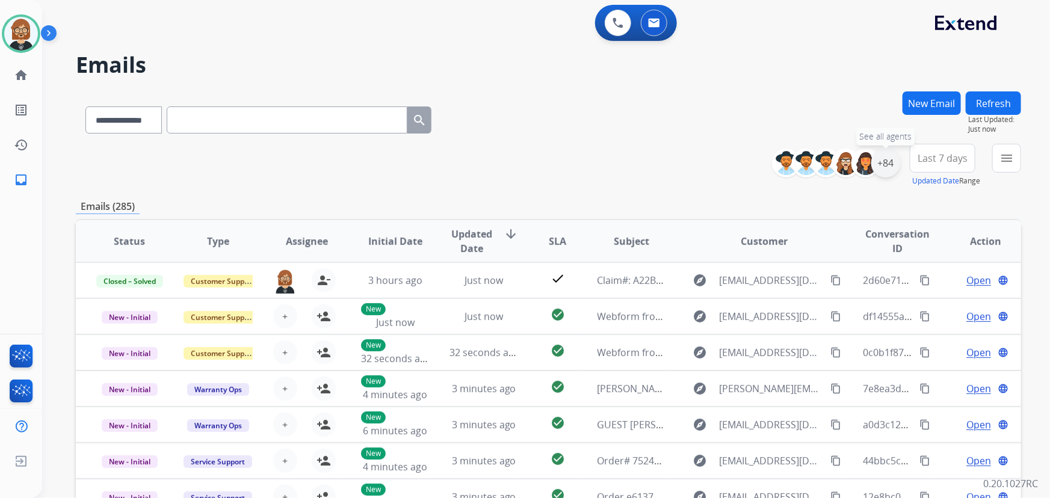
click at [890, 163] on div "+84" at bounding box center [885, 163] width 29 height 29
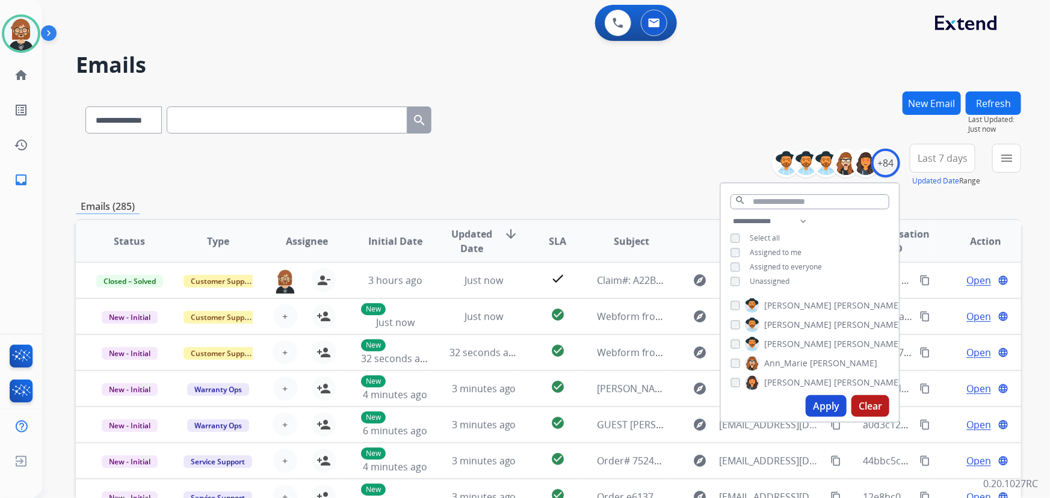
click at [761, 281] on span "Unassigned" at bounding box center [769, 281] width 40 height 10
click at [830, 411] on button "Apply" at bounding box center [825, 406] width 41 height 22
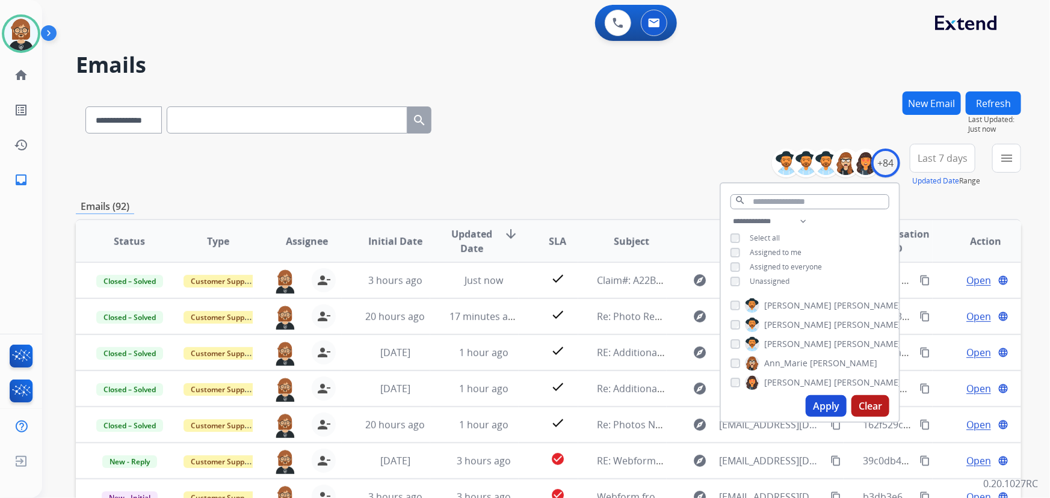
click at [712, 149] on div "**********" at bounding box center [548, 165] width 945 height 43
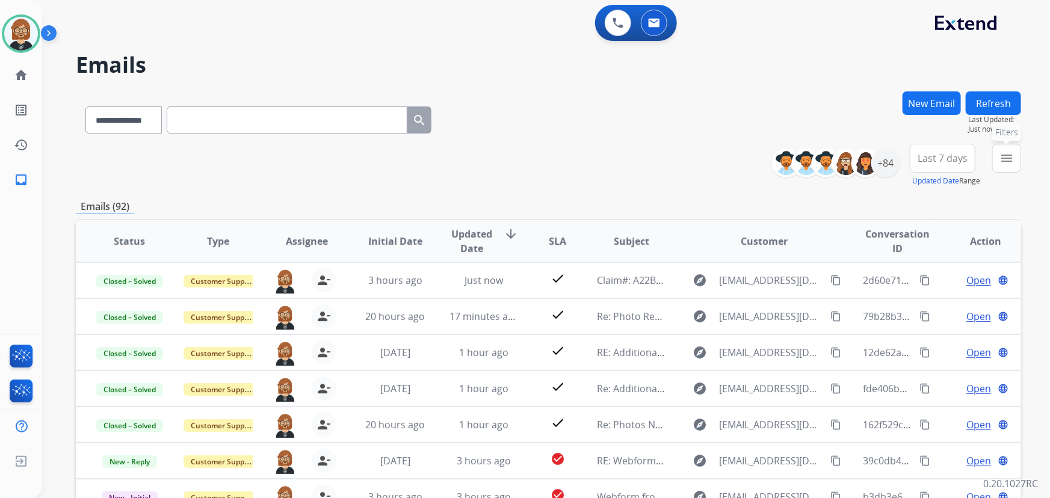
click at [1018, 166] on button "menu Filters" at bounding box center [1006, 158] width 29 height 29
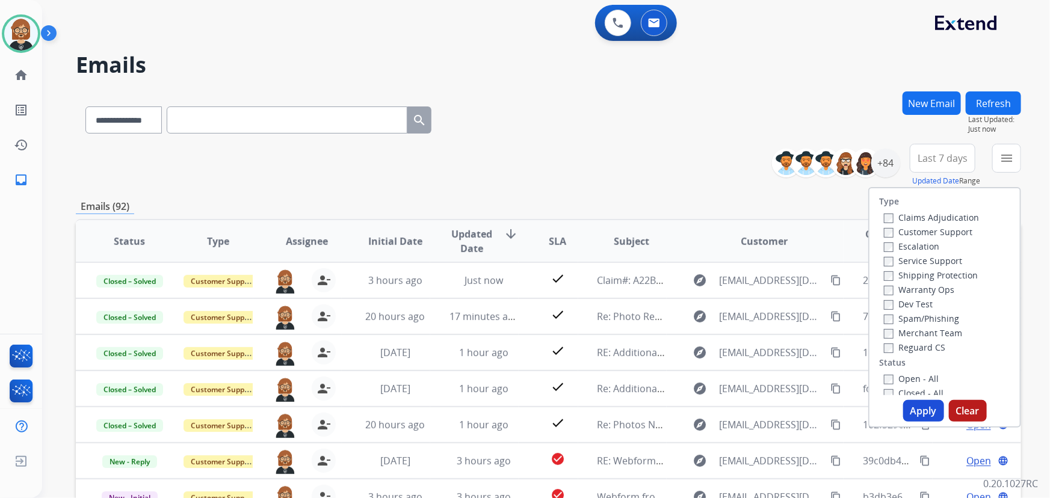
click at [899, 378] on label "Open - All" at bounding box center [911, 378] width 55 height 11
click at [903, 409] on button "Apply" at bounding box center [923, 411] width 41 height 22
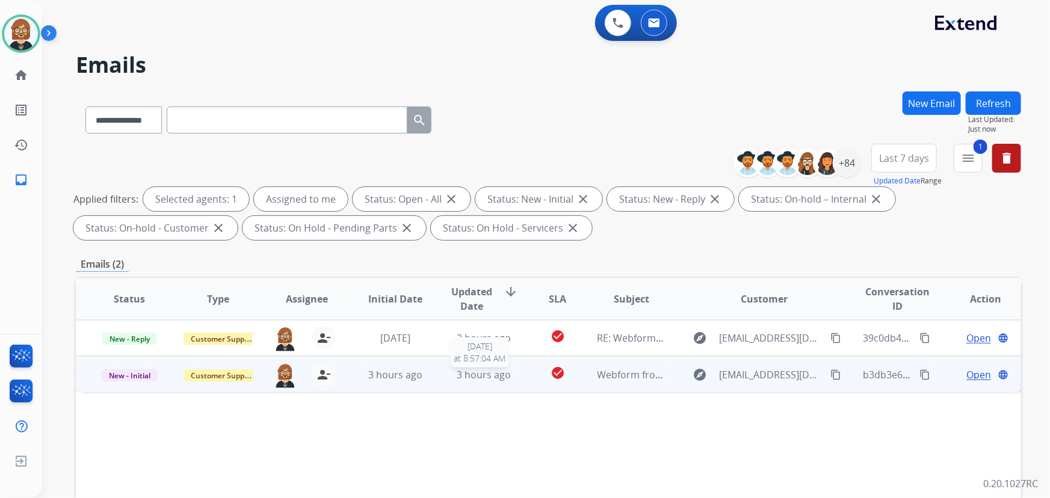
click at [502, 380] on span "3 hours ago" at bounding box center [484, 374] width 54 height 13
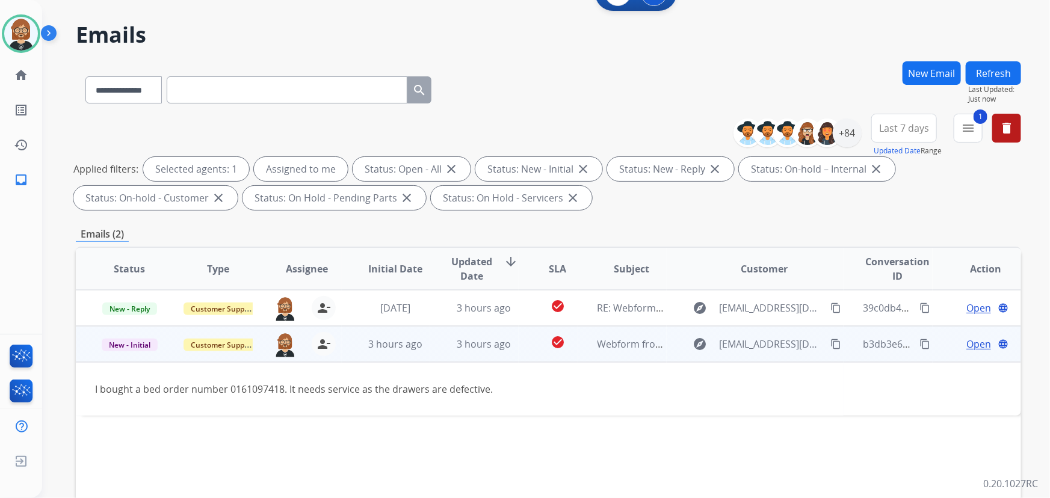
scroll to position [54, 0]
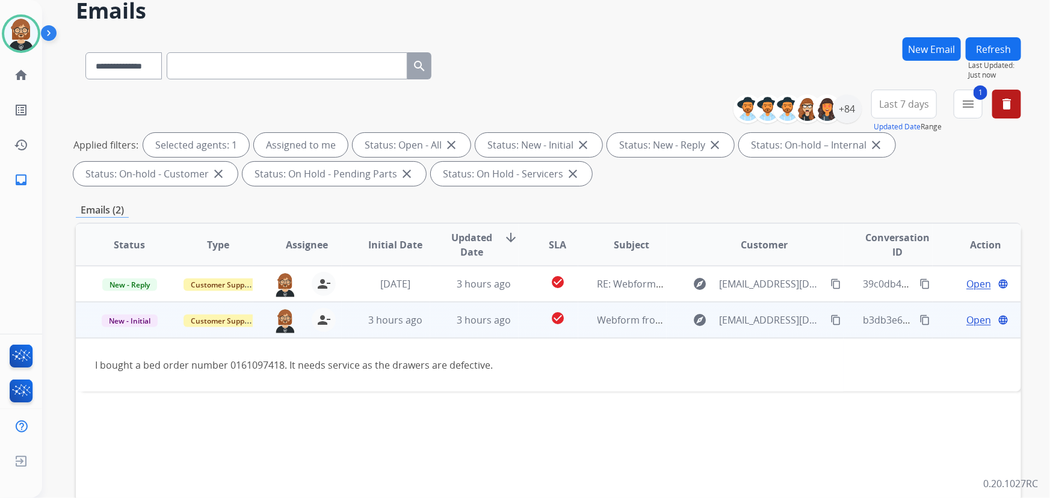
click at [252, 361] on div "I bought a bed order number 0161097418. It needs service as the drawers are def…" at bounding box center [459, 365] width 729 height 14
click at [830, 324] on mat-icon "content_copy" at bounding box center [835, 320] width 11 height 11
copy div "0161097418"
click at [966, 319] on span "Open" at bounding box center [978, 320] width 25 height 14
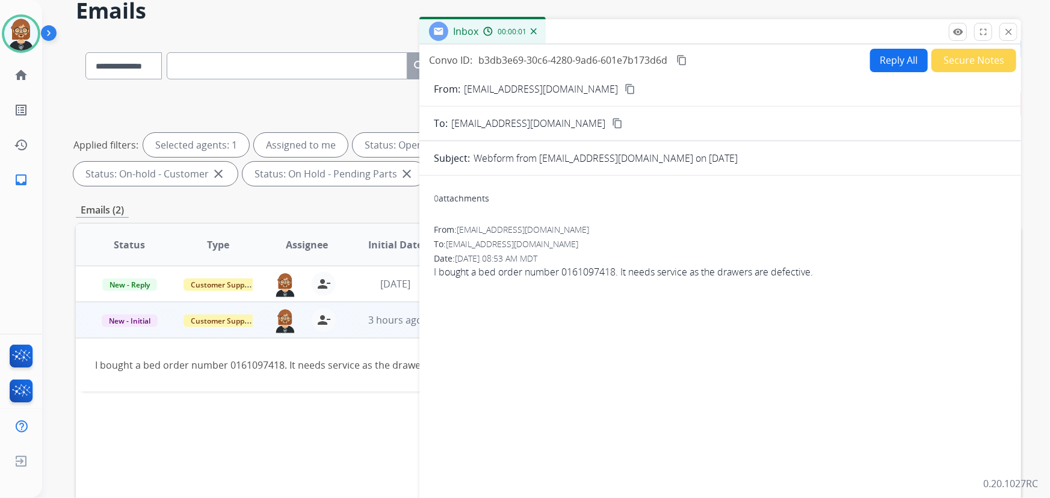
click at [888, 61] on button "Reply All" at bounding box center [899, 60] width 58 height 23
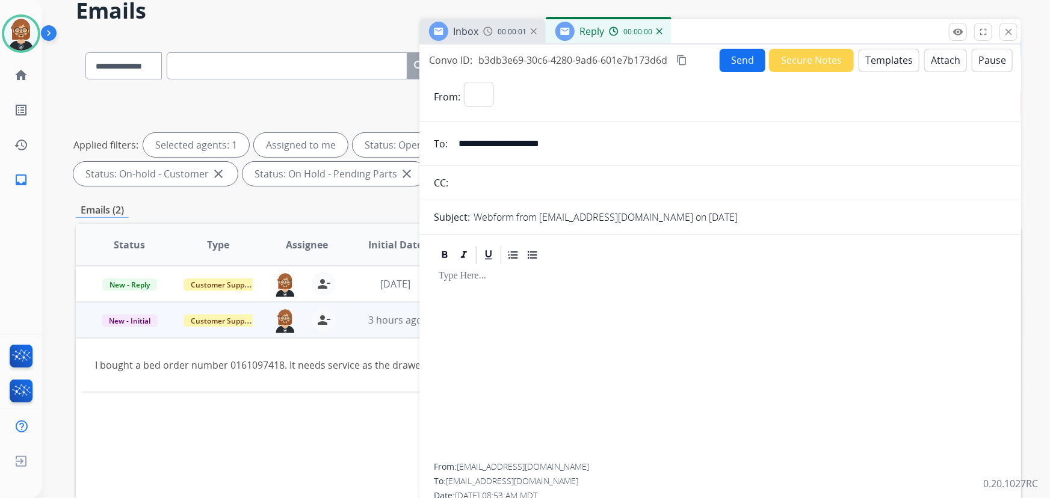
select select "**********"
click at [872, 54] on button "Templates" at bounding box center [888, 60] width 61 height 23
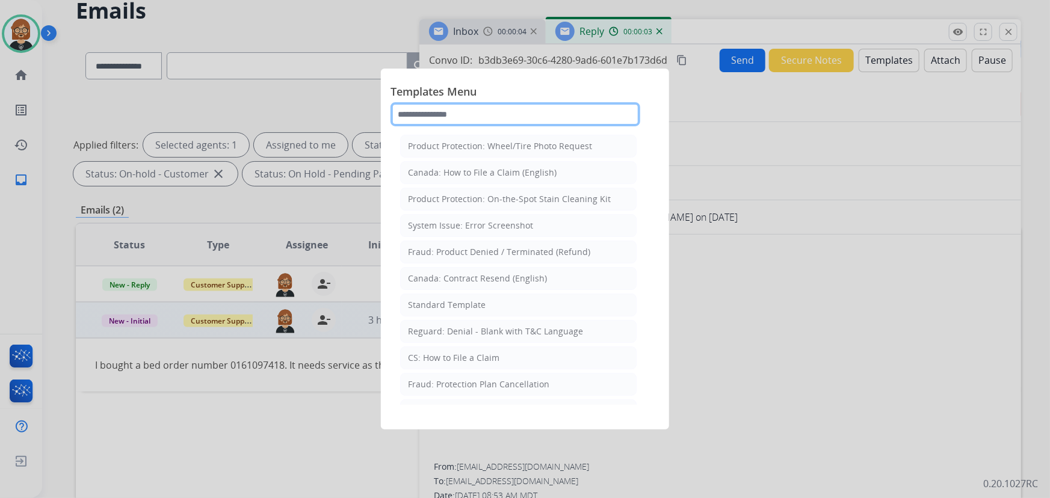
click at [499, 114] on input "text" at bounding box center [515, 114] width 250 height 24
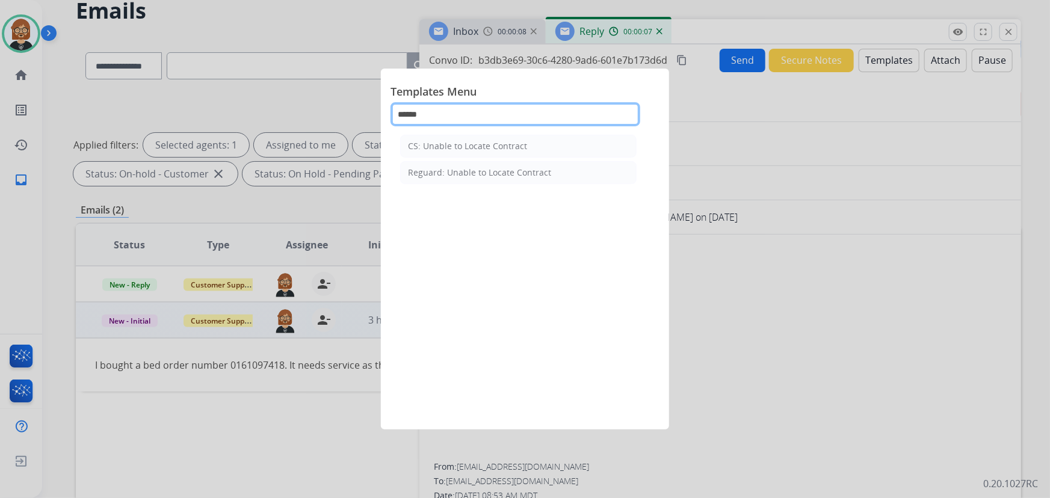
type input "******"
click at [481, 137] on li "CS: Unable to Locate Contract" at bounding box center [518, 146] width 236 height 23
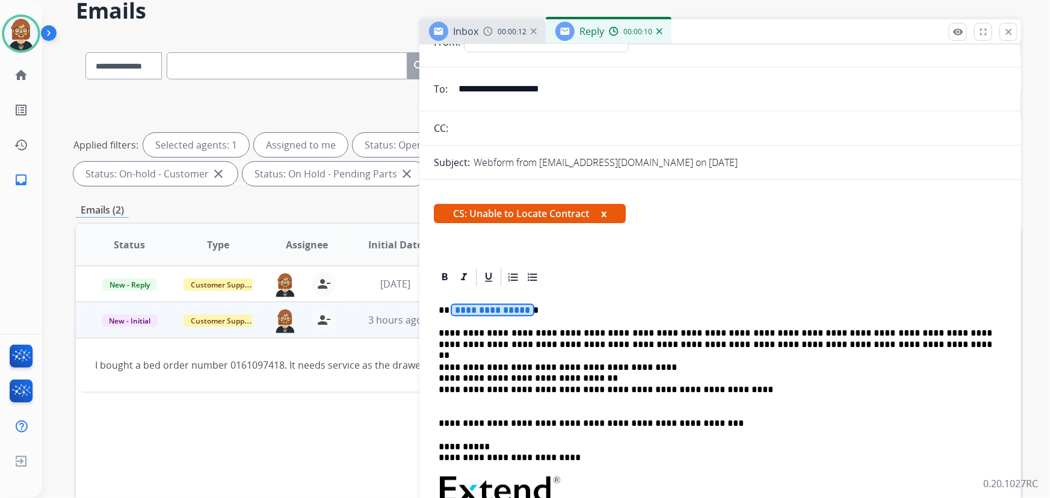
click at [497, 311] on span "**********" at bounding box center [492, 310] width 81 height 10
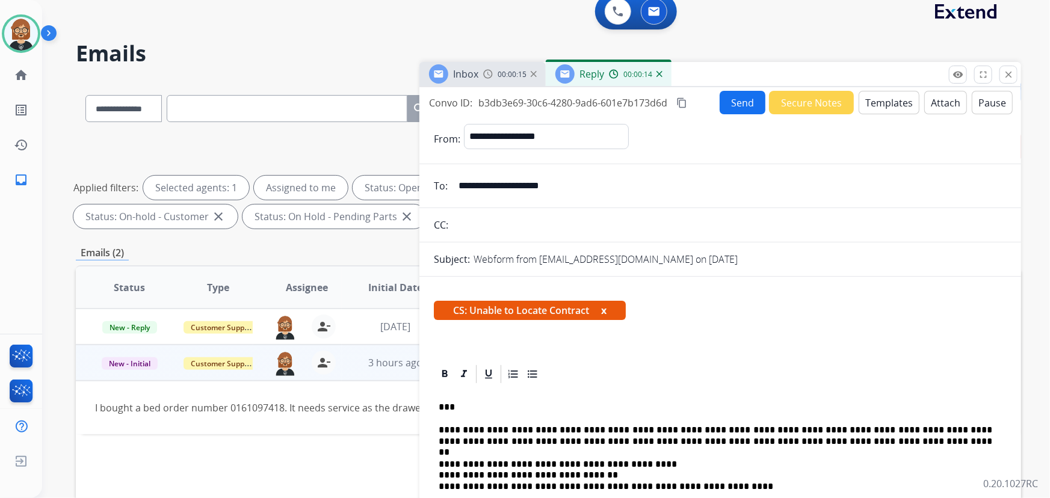
scroll to position [0, 0]
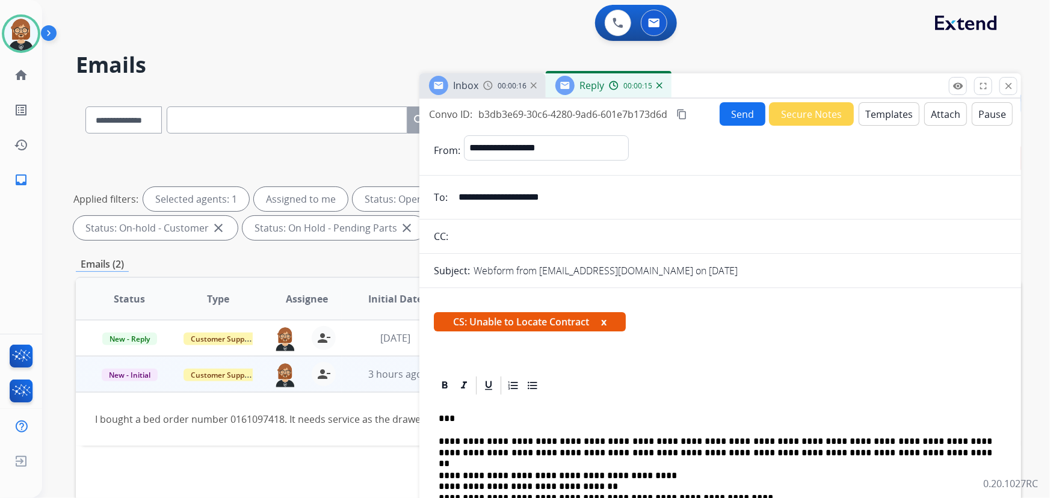
click at [724, 114] on button "Send" at bounding box center [742, 113] width 46 height 23
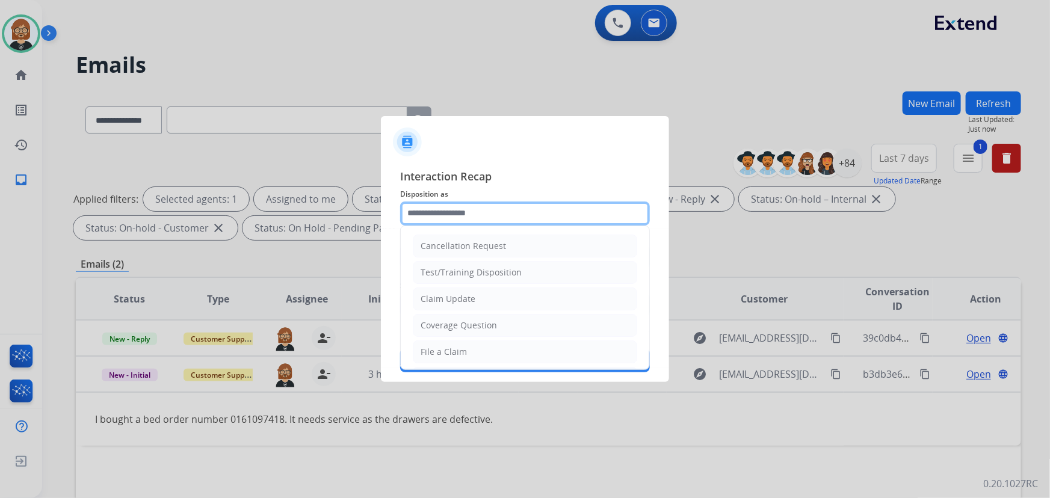
click at [511, 211] on input "text" at bounding box center [525, 213] width 250 height 24
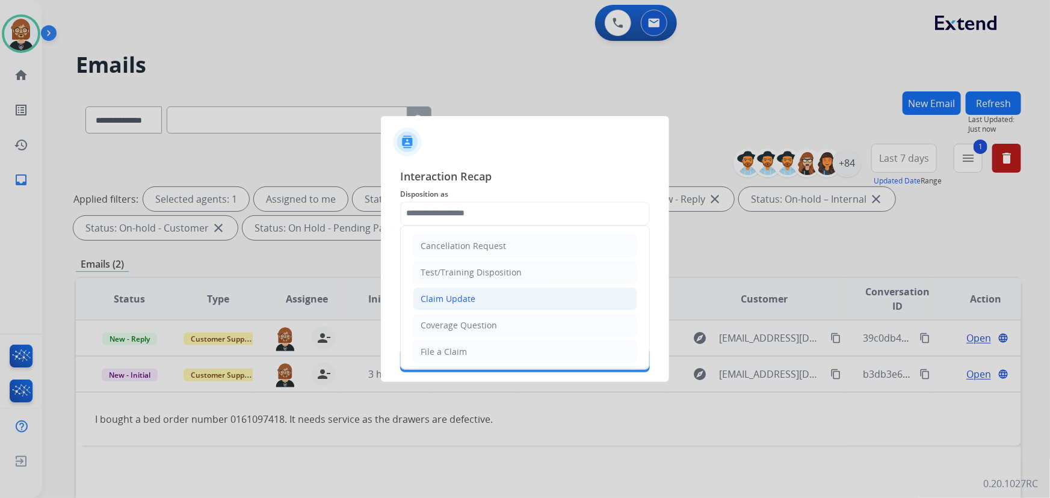
click at [499, 300] on li "Claim Update" at bounding box center [525, 299] width 224 height 23
type input "**********"
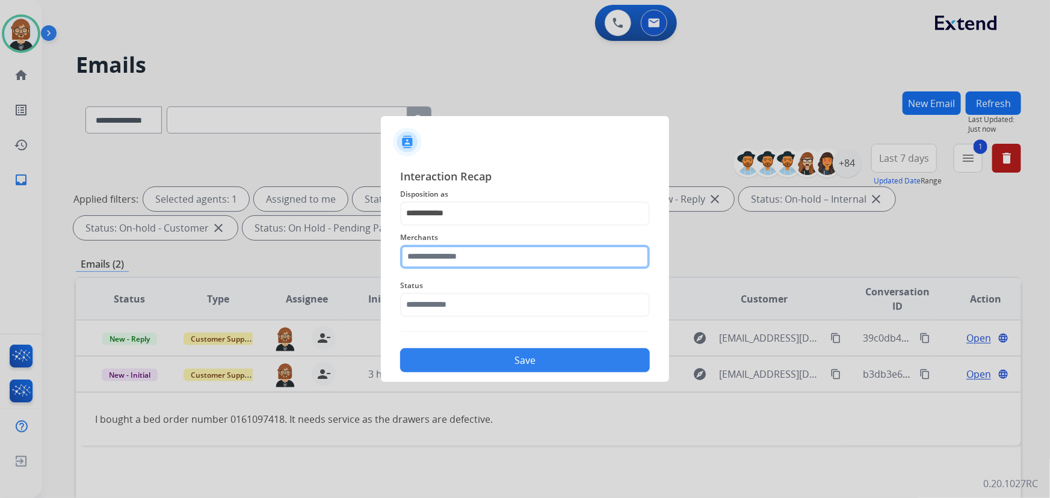
click at [524, 257] on input "text" at bounding box center [525, 257] width 250 height 24
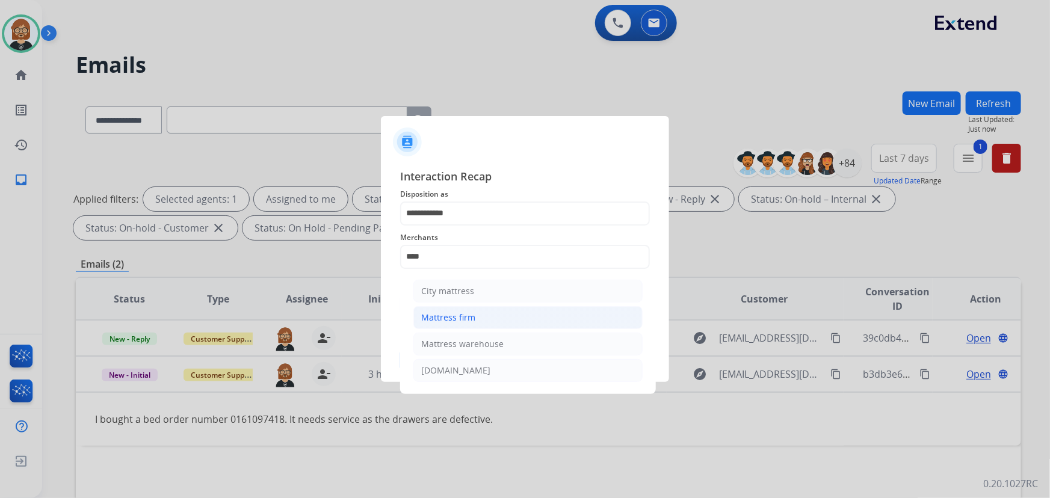
click at [511, 325] on li "Mattress firm" at bounding box center [527, 317] width 229 height 23
type input "**********"
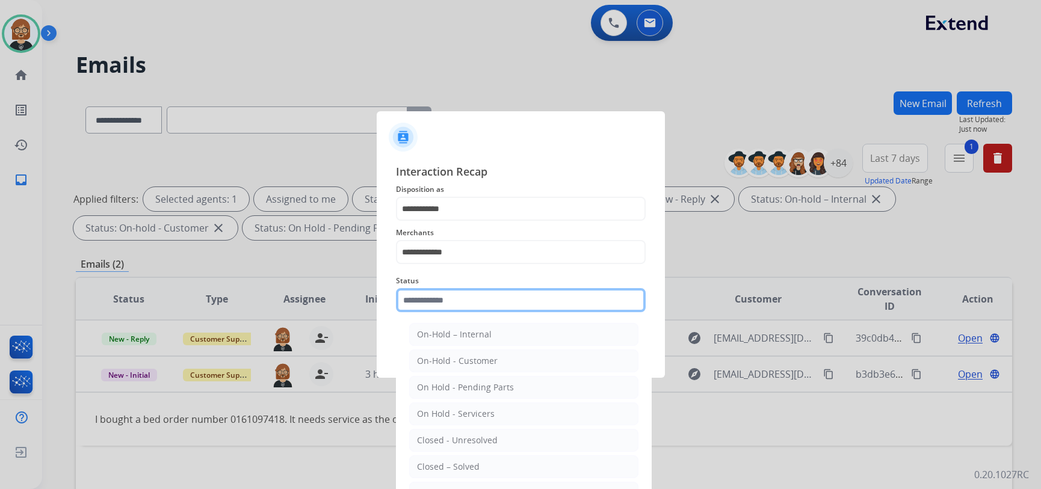
click at [511, 312] on div "Status On-Hold – Internal On-Hold - Customer On Hold - Pending Parts On Hold - …" at bounding box center [521, 293] width 250 height 48
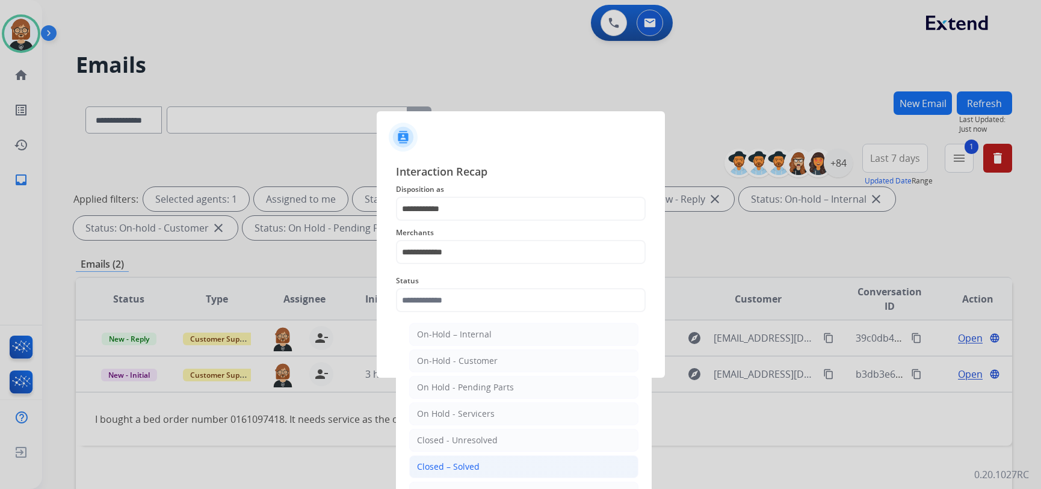
click at [518, 457] on li "Closed – Solved" at bounding box center [523, 466] width 229 height 23
type input "**********"
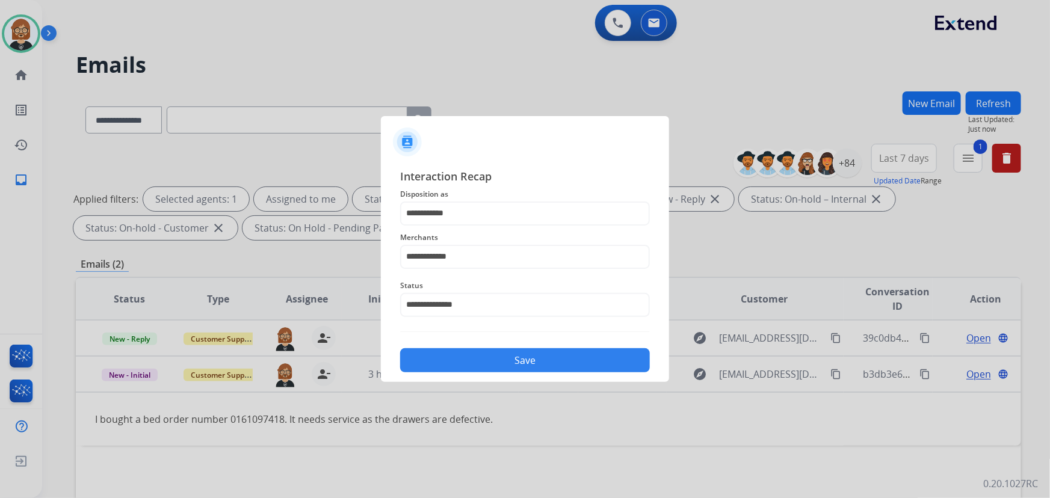
click at [541, 355] on button "Save" at bounding box center [525, 360] width 250 height 24
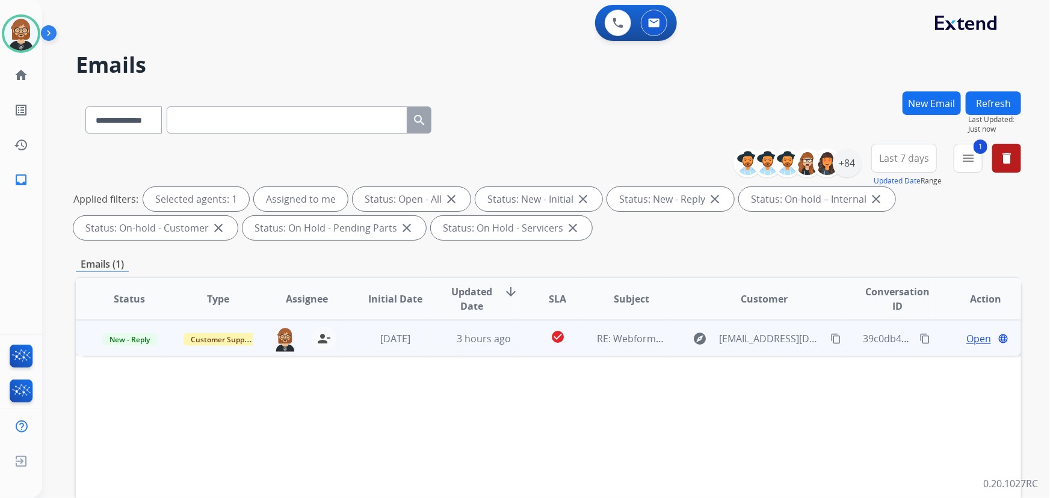
click at [554, 351] on td "check_circle" at bounding box center [547, 338] width 59 height 36
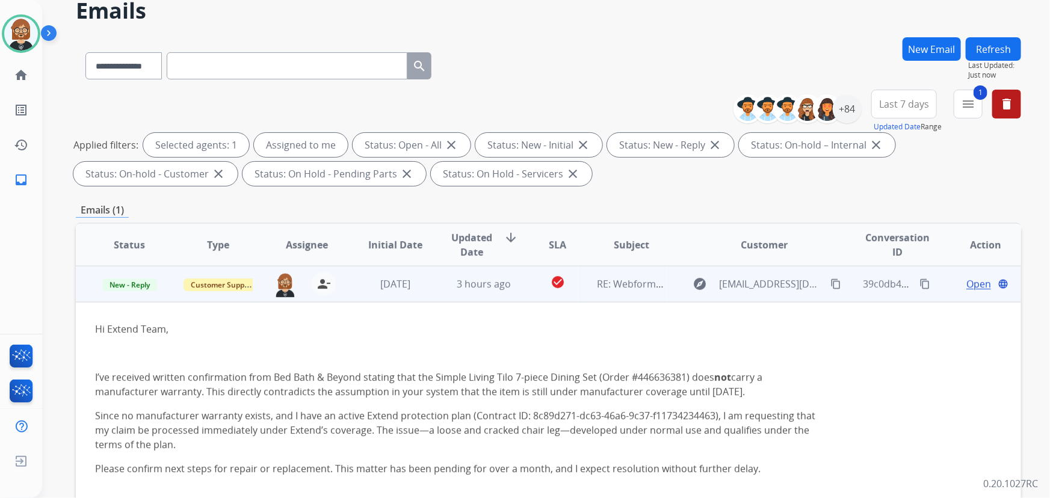
click at [917, 285] on button "content_copy" at bounding box center [924, 284] width 14 height 14
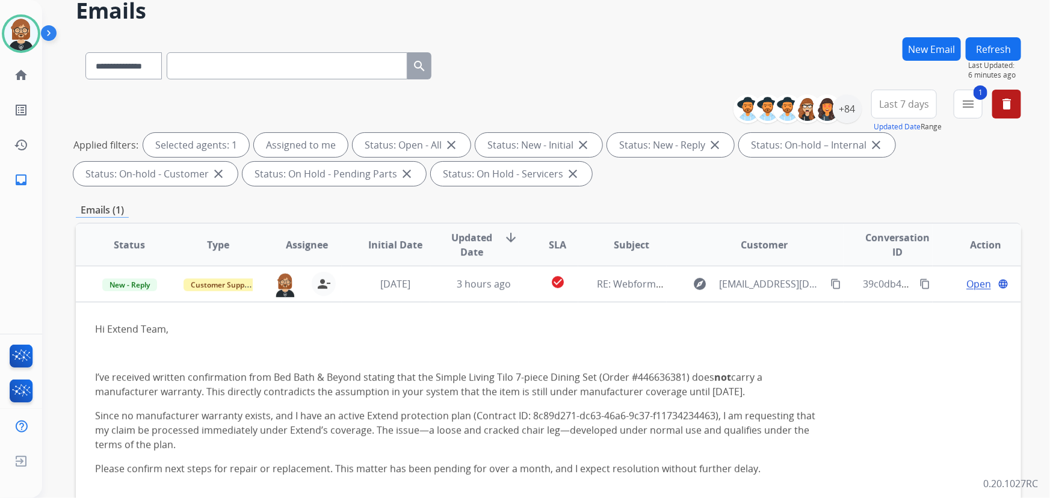
click at [33, 263] on div "Ken Available Edit Avatar Agent: Ken Routing Profile: Extend_Training CS home H…" at bounding box center [21, 249] width 42 height 498
click at [30, 34] on img at bounding box center [21, 34] width 34 height 34
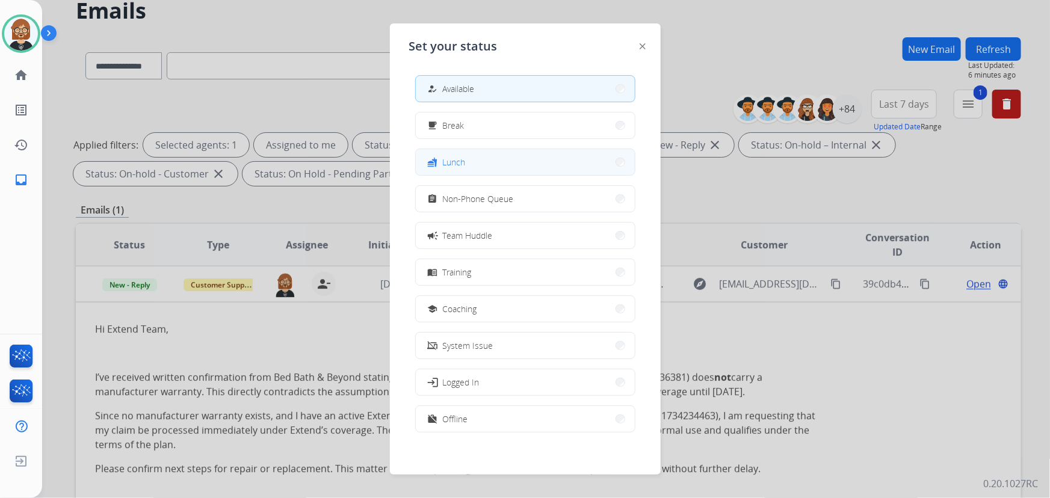
click at [484, 162] on div "**********" at bounding box center [525, 249] width 1050 height 498
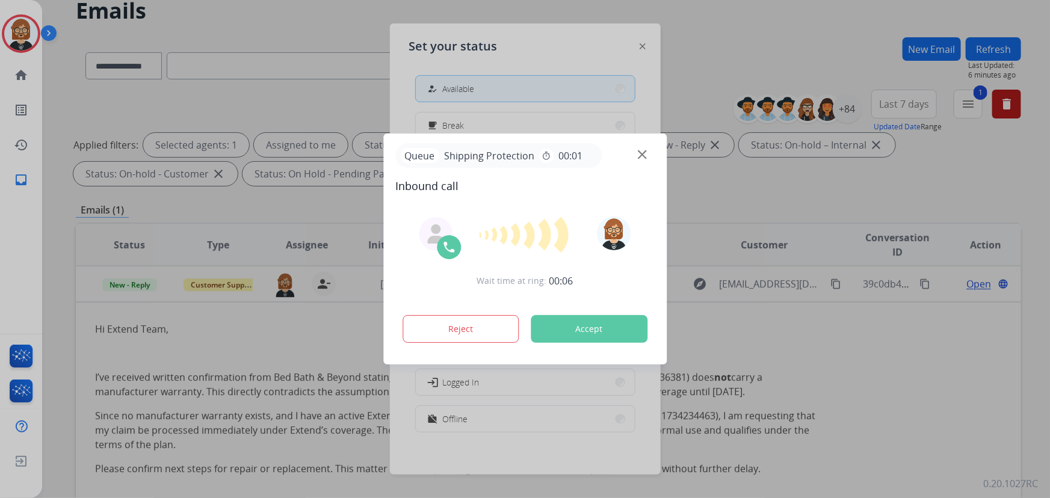
click at [640, 156] on img at bounding box center [642, 154] width 9 height 9
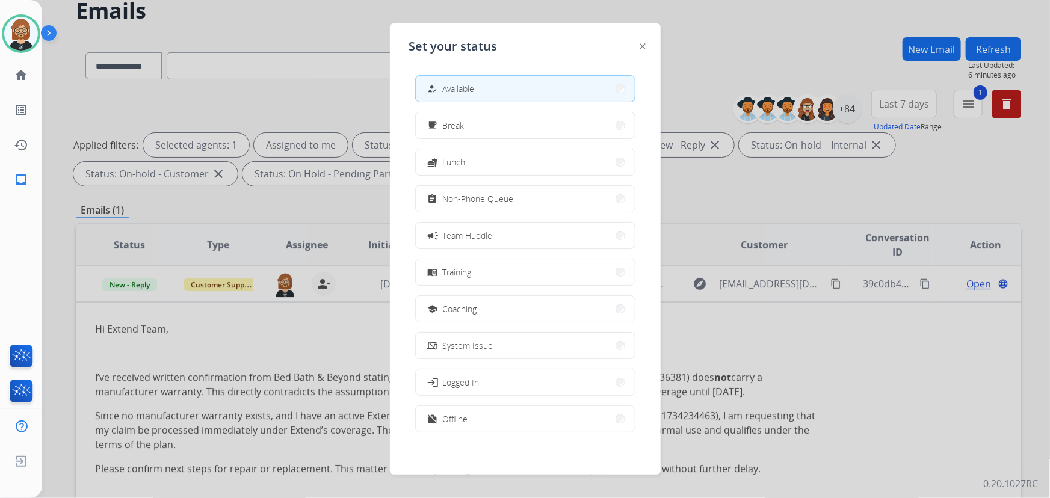
click at [647, 43] on div "Set your status how_to_reg Available free_breakfast Break fastfood Lunch assign…" at bounding box center [525, 248] width 271 height 451
click at [641, 45] on img at bounding box center [642, 46] width 6 height 6
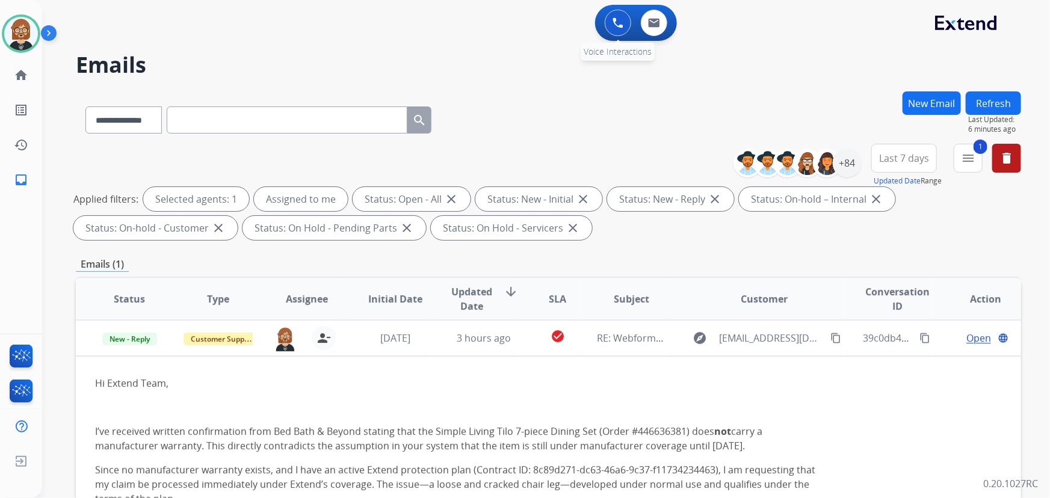
click at [609, 23] on button at bounding box center [617, 23] width 26 height 26
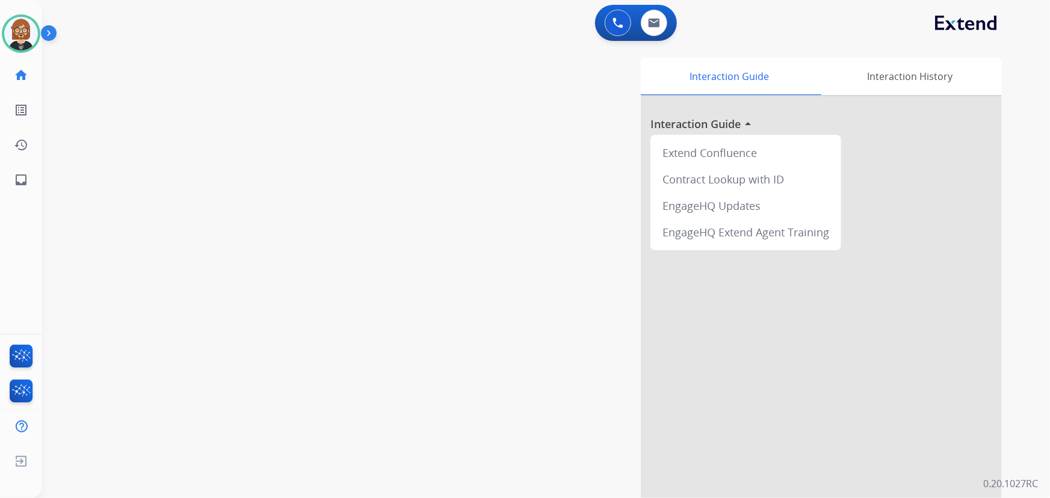
click at [42, 31] on img at bounding box center [51, 35] width 20 height 23
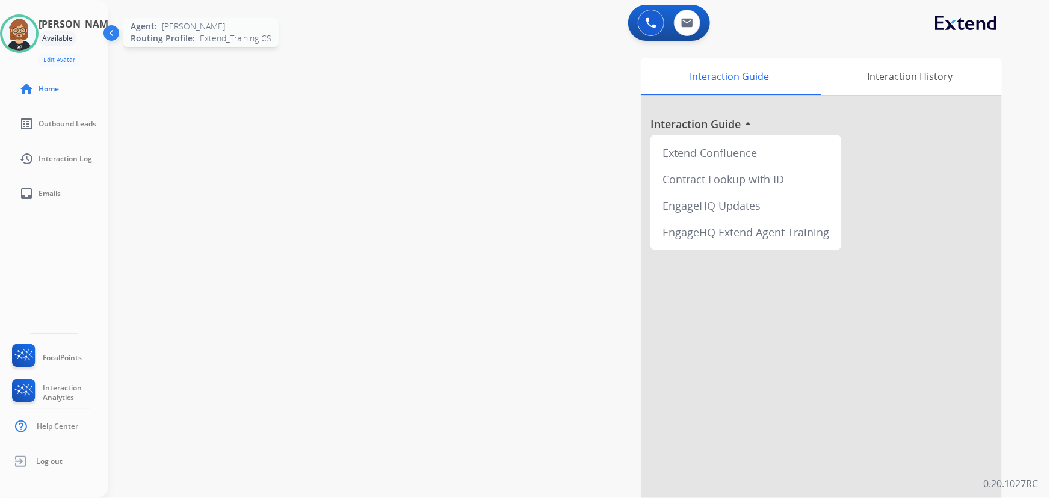
click at [23, 42] on img at bounding box center [19, 34] width 34 height 34
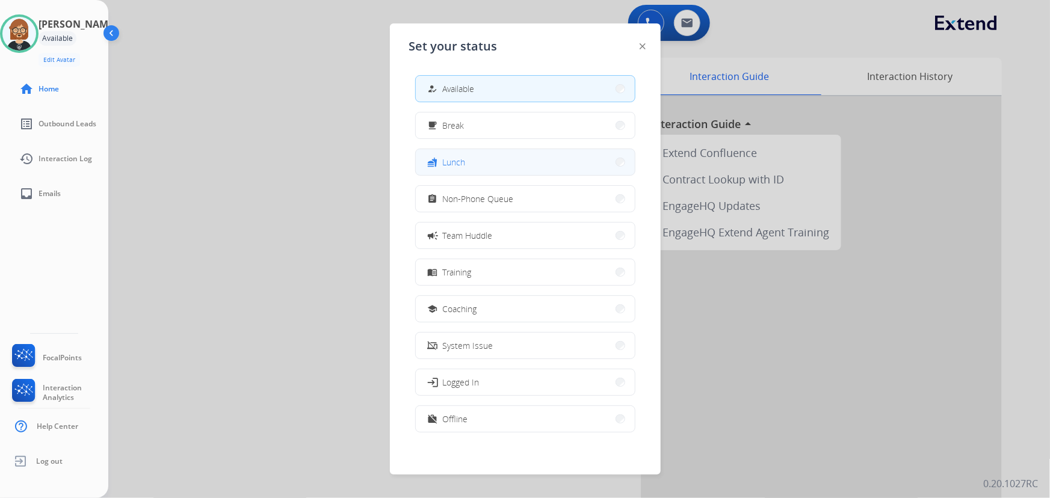
click at [502, 164] on button "fastfood Lunch" at bounding box center [525, 162] width 219 height 26
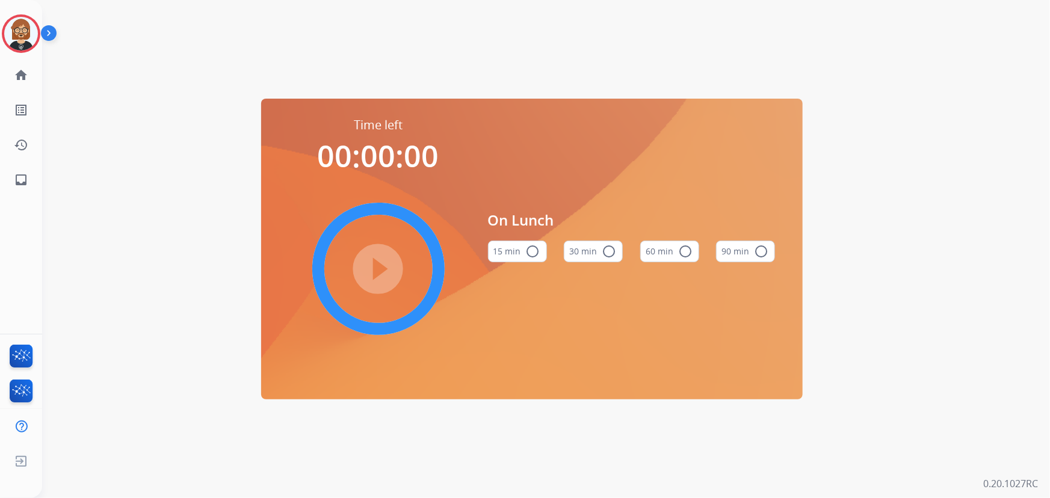
click at [581, 250] on button "30 min radio_button_unchecked" at bounding box center [593, 252] width 59 height 22
click at [386, 271] on mat-icon "play_circle_filled" at bounding box center [378, 269] width 14 height 14
